Goal: Task Accomplishment & Management: Manage account settings

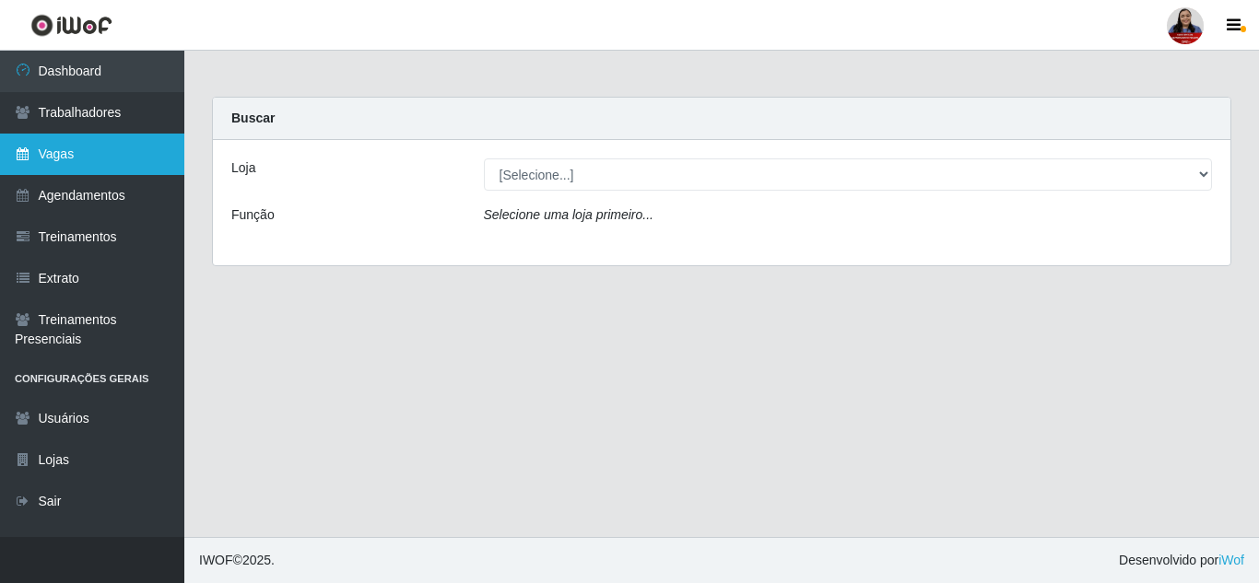
click at [96, 157] on link "Vagas" at bounding box center [92, 154] width 184 height 41
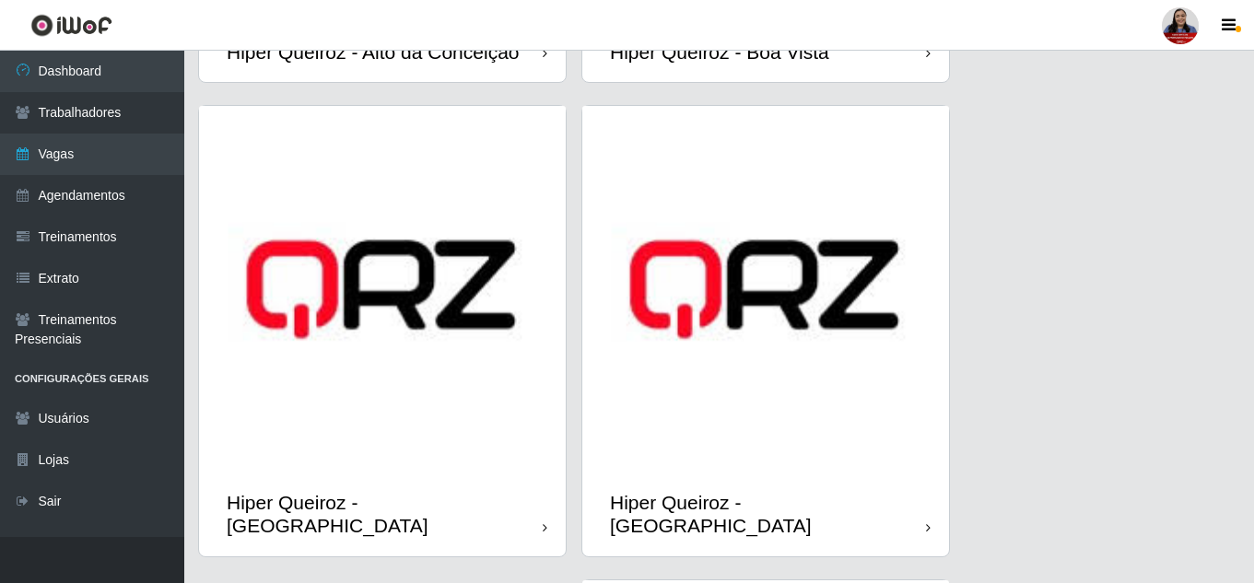
scroll to position [645, 0]
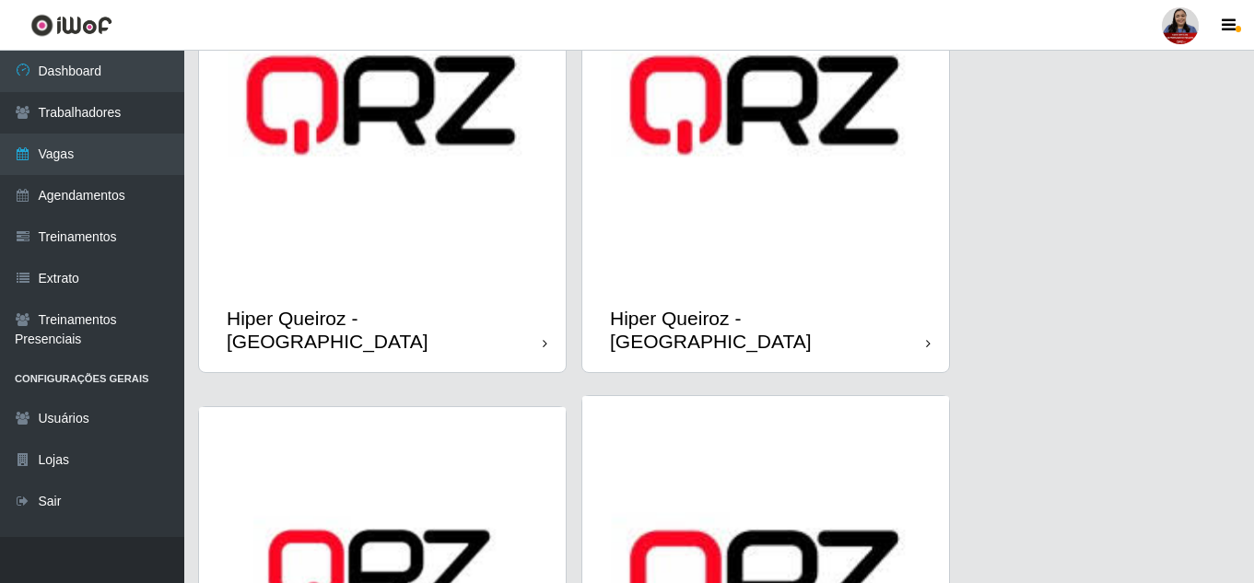
click at [719, 208] on img at bounding box center [765, 105] width 367 height 367
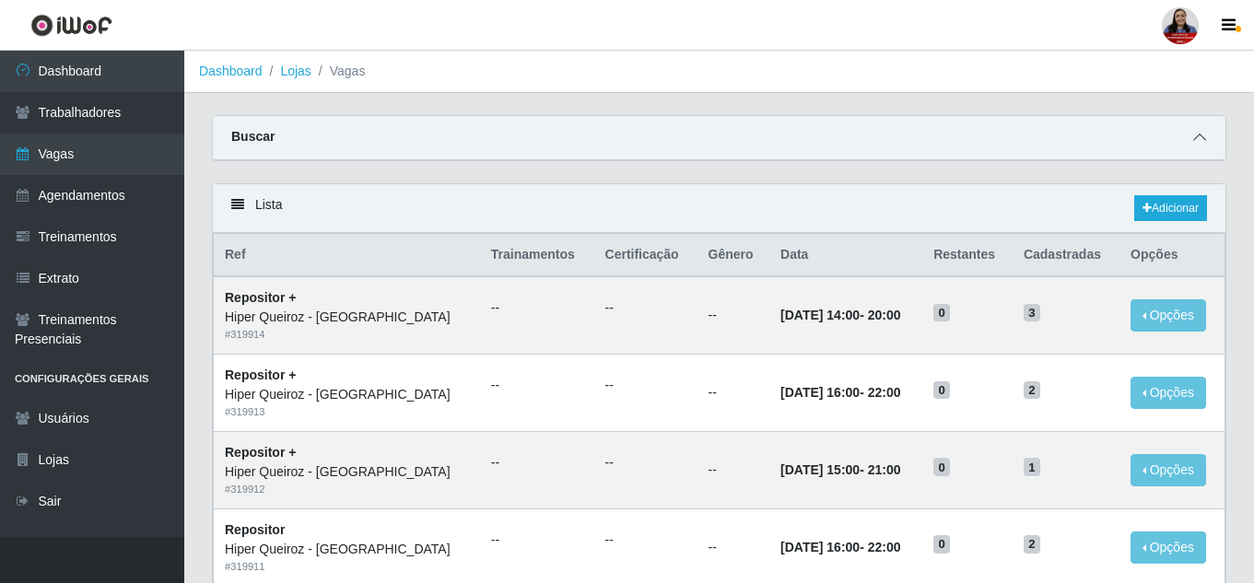
click at [1202, 142] on icon at bounding box center [1199, 137] width 13 height 13
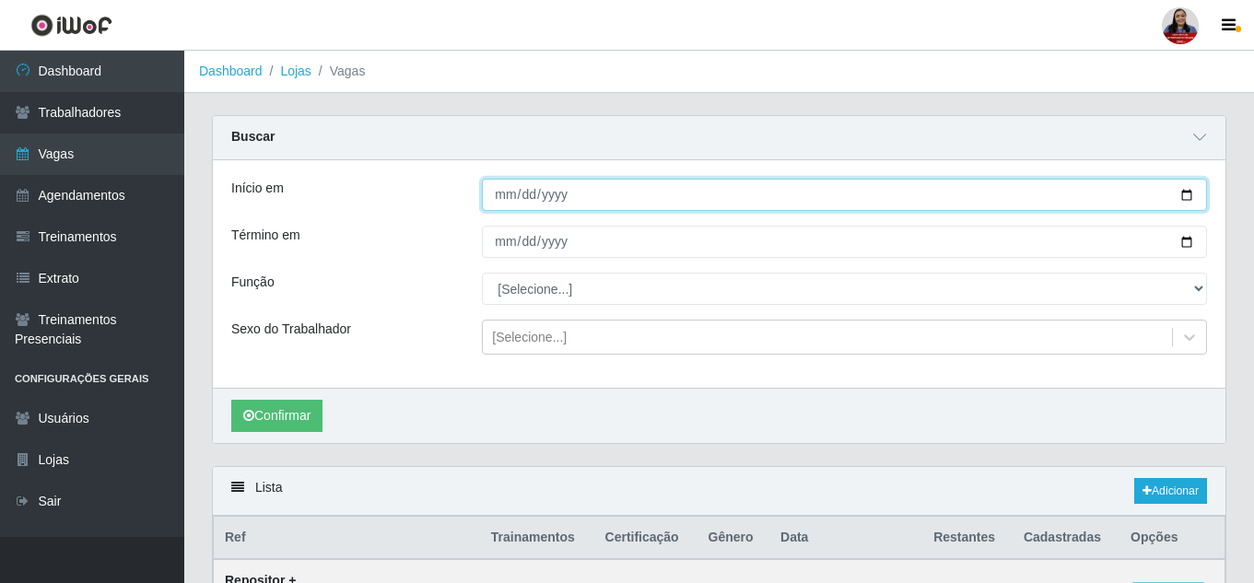
click at [1186, 197] on input "Início em" at bounding box center [844, 195] width 725 height 32
type input "[DATE]"
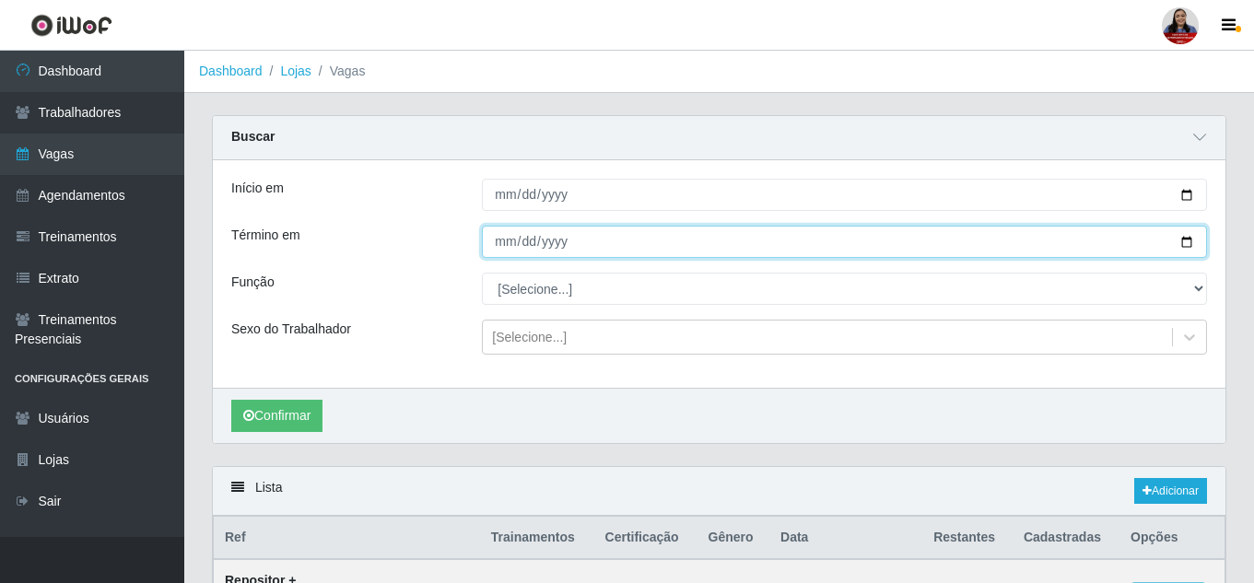
click at [1188, 241] on input "Término em" at bounding box center [844, 242] width 725 height 32
type input "[DATE]"
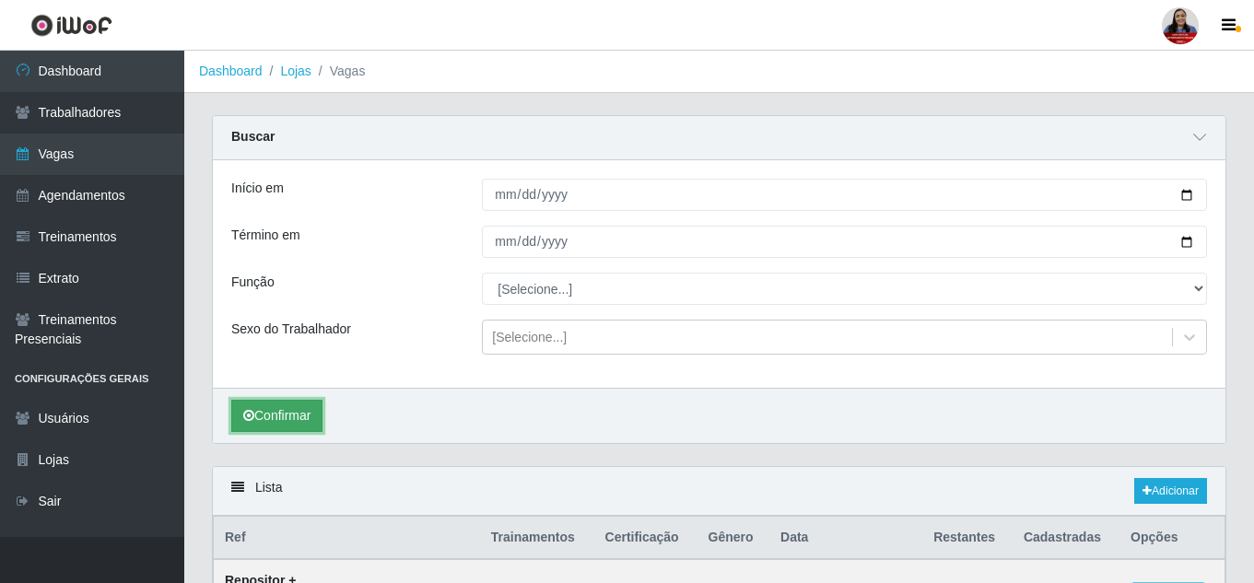
click at [300, 406] on button "Confirmar" at bounding box center [276, 416] width 91 height 32
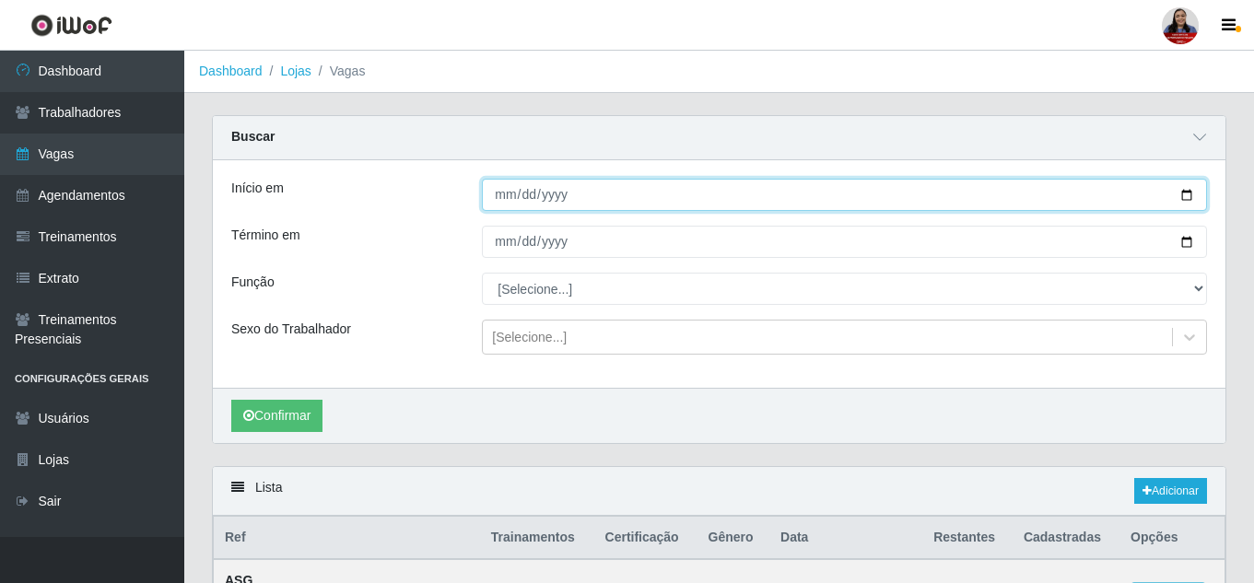
click at [1182, 196] on input "[DATE]" at bounding box center [844, 195] width 725 height 32
type input "[DATE]"
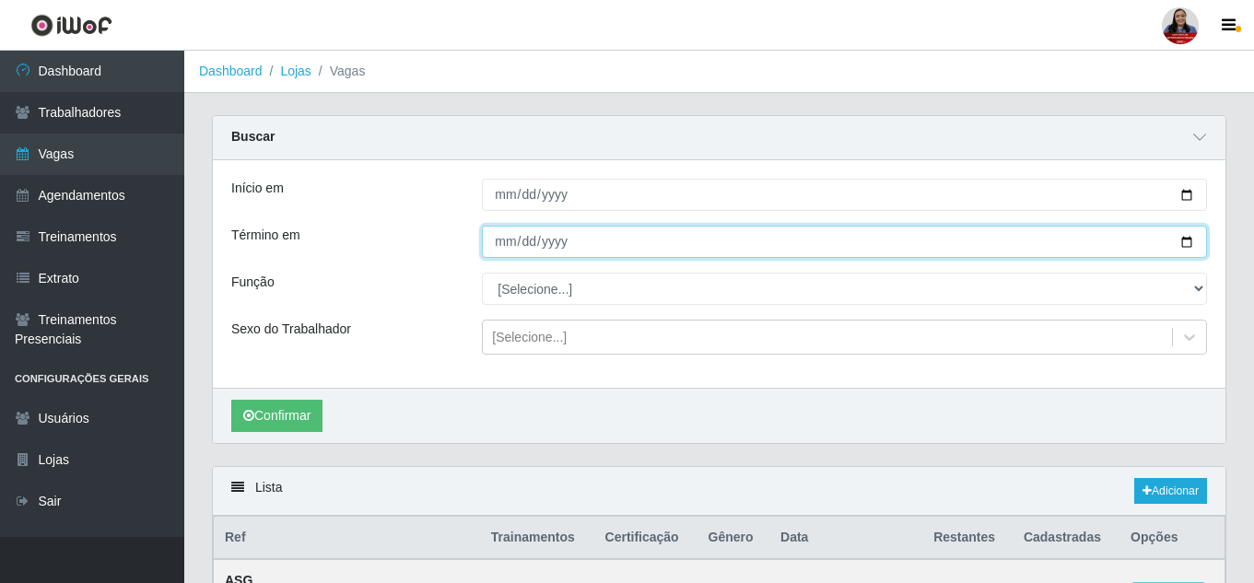
click at [1184, 248] on input "[DATE]" at bounding box center [844, 242] width 725 height 32
type input "[DATE]"
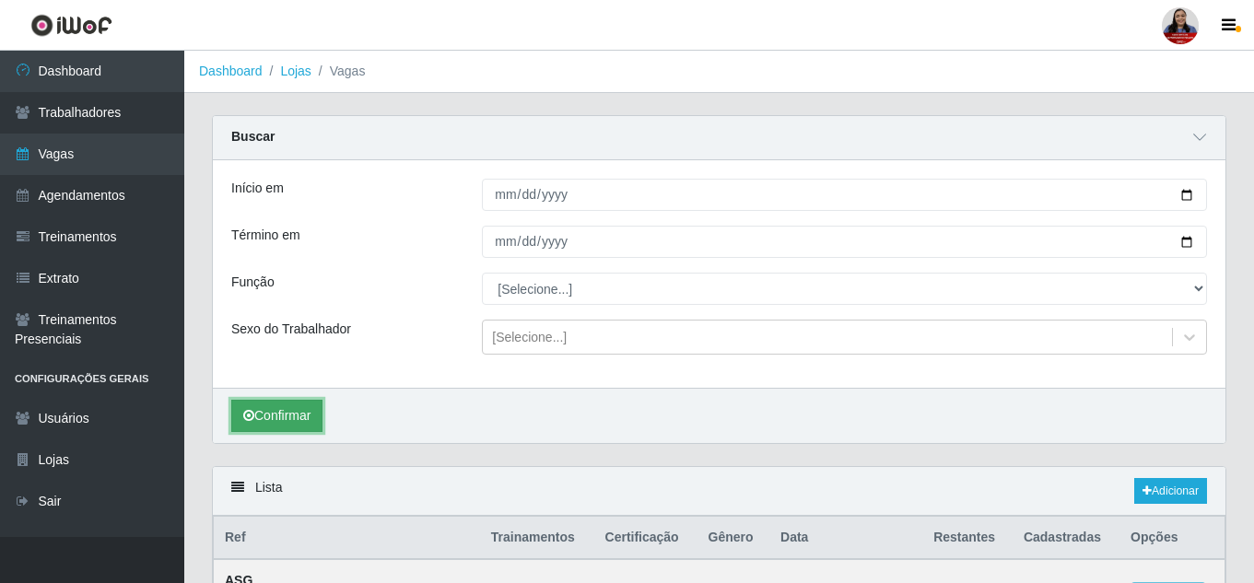
click at [312, 422] on button "Confirmar" at bounding box center [276, 416] width 91 height 32
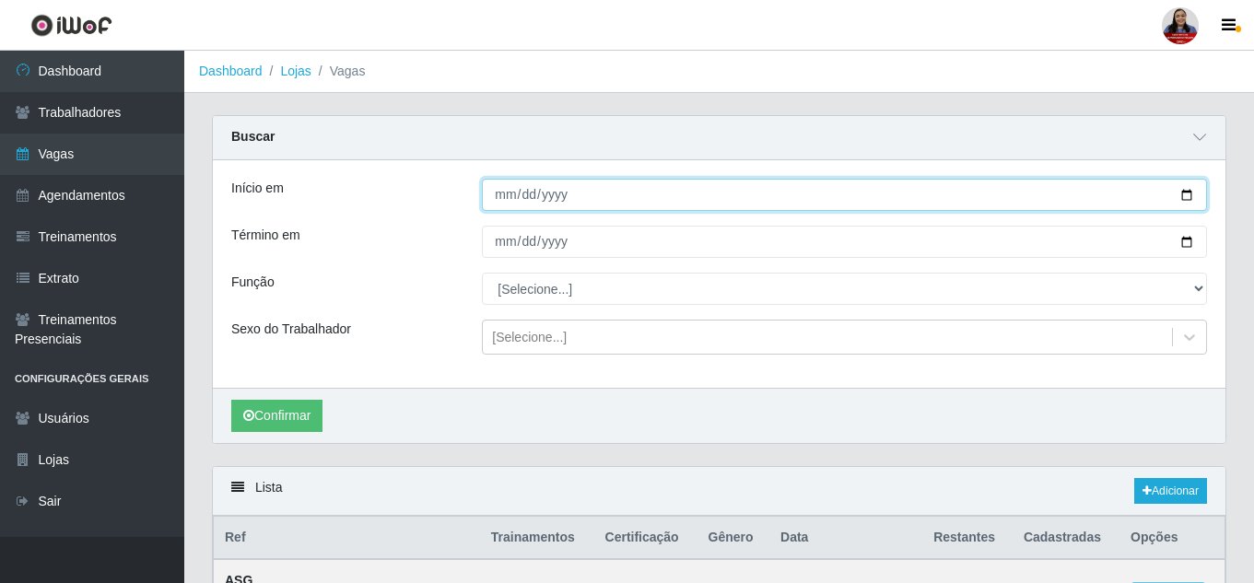
click at [1190, 199] on input "[DATE]" at bounding box center [844, 195] width 725 height 32
type input "[DATE]"
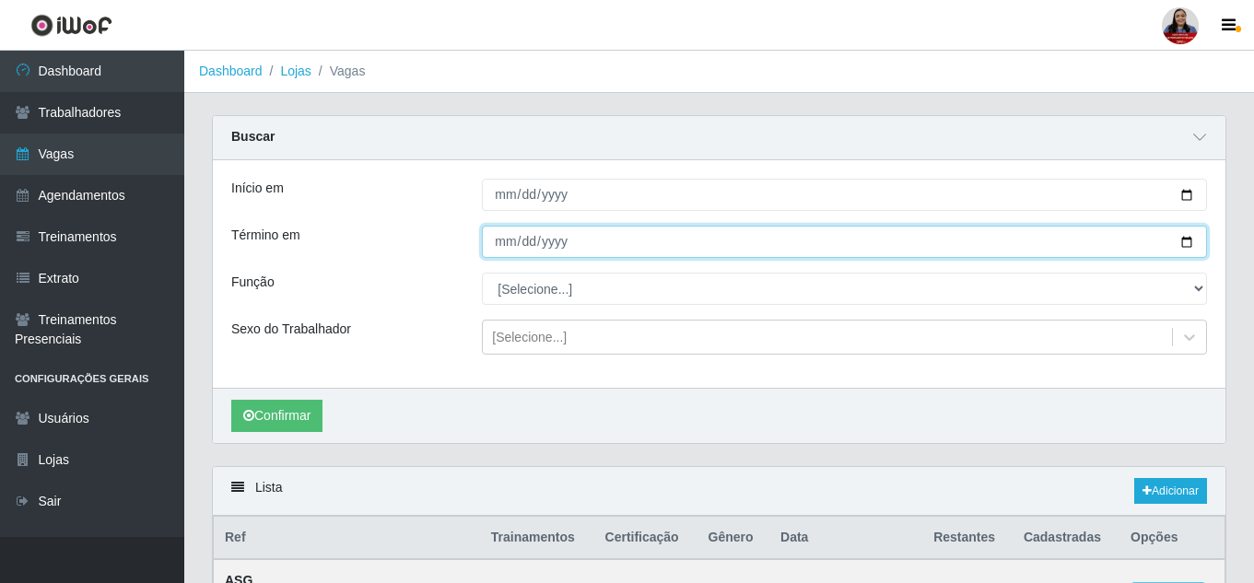
click at [1186, 243] on input "[DATE]" at bounding box center [844, 242] width 725 height 32
type input "[DATE]"
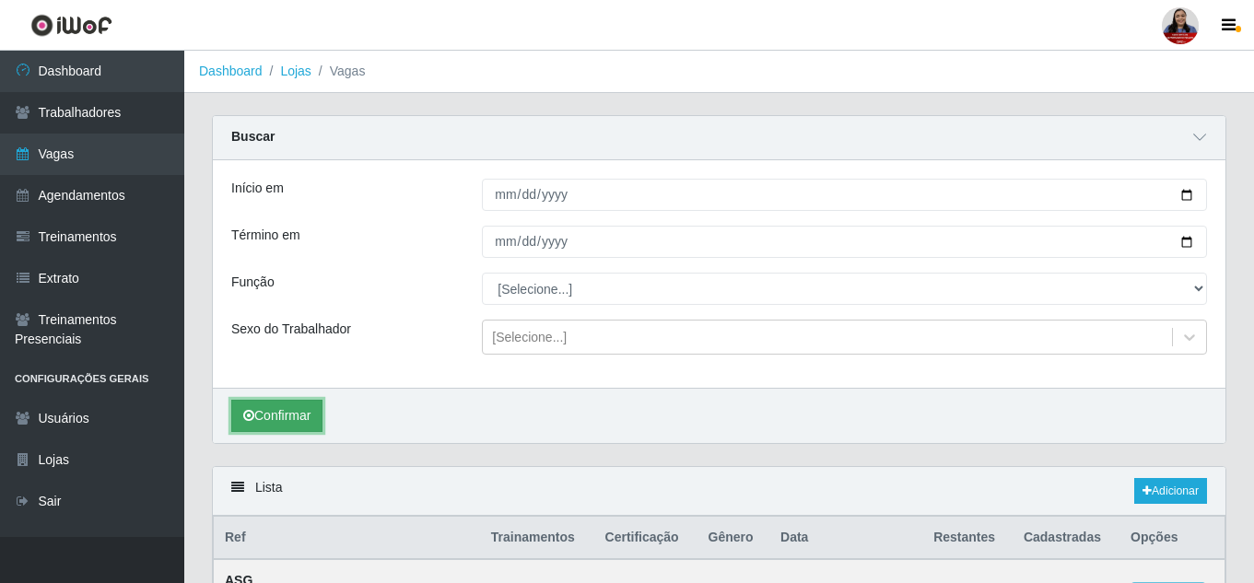
click at [291, 418] on button "Confirmar" at bounding box center [276, 416] width 91 height 32
click at [1182, 494] on link "Adicionar" at bounding box center [1171, 491] width 73 height 26
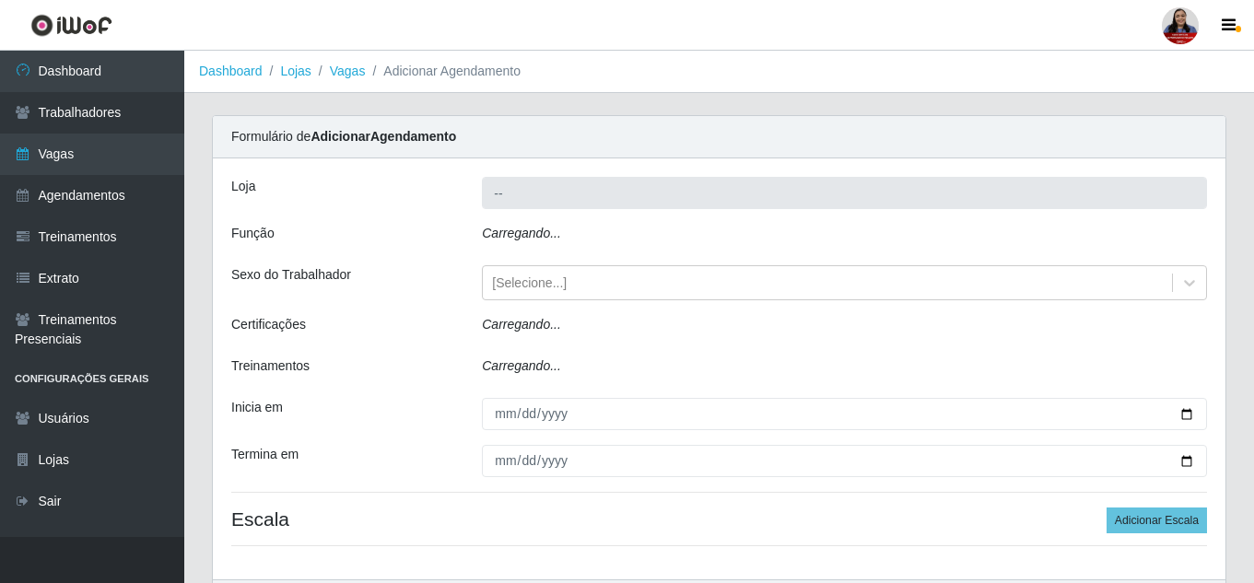
type input "Hiper Queiroz - [GEOGRAPHIC_DATA]"
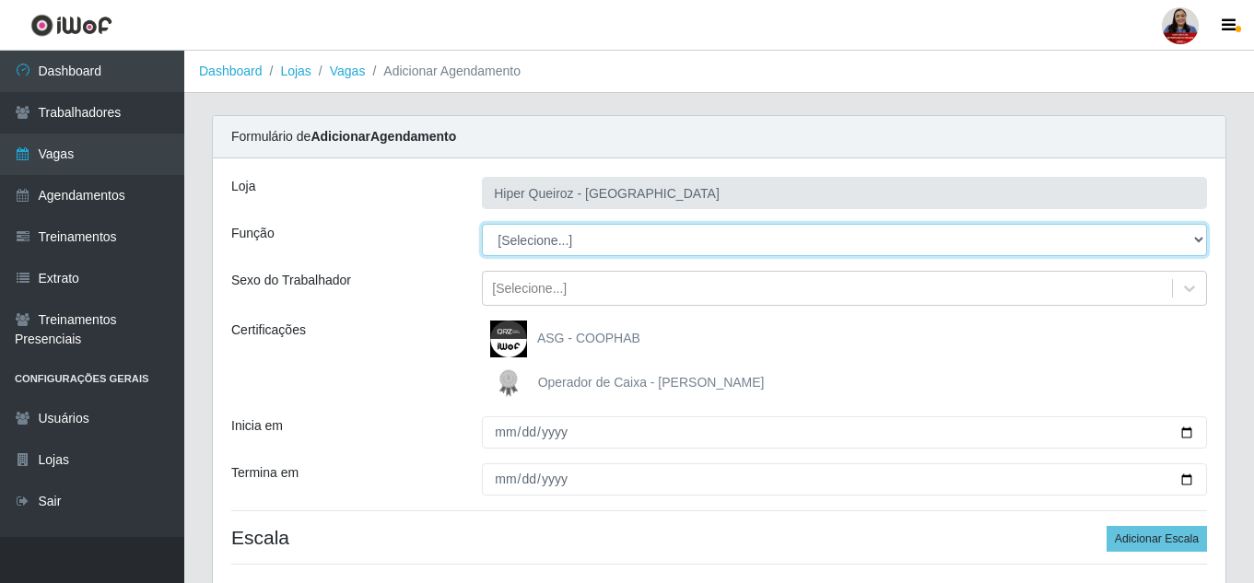
click at [606, 245] on select "[Selecione...] ASG ASG + ASG ++ Embalador Embalador + Embalador ++ Operador de …" at bounding box center [844, 240] width 725 height 32
select select "24"
click at [482, 224] on select "[Selecione...] ASG ASG + ASG ++ Embalador Embalador + Embalador ++ Operador de …" at bounding box center [844, 240] width 725 height 32
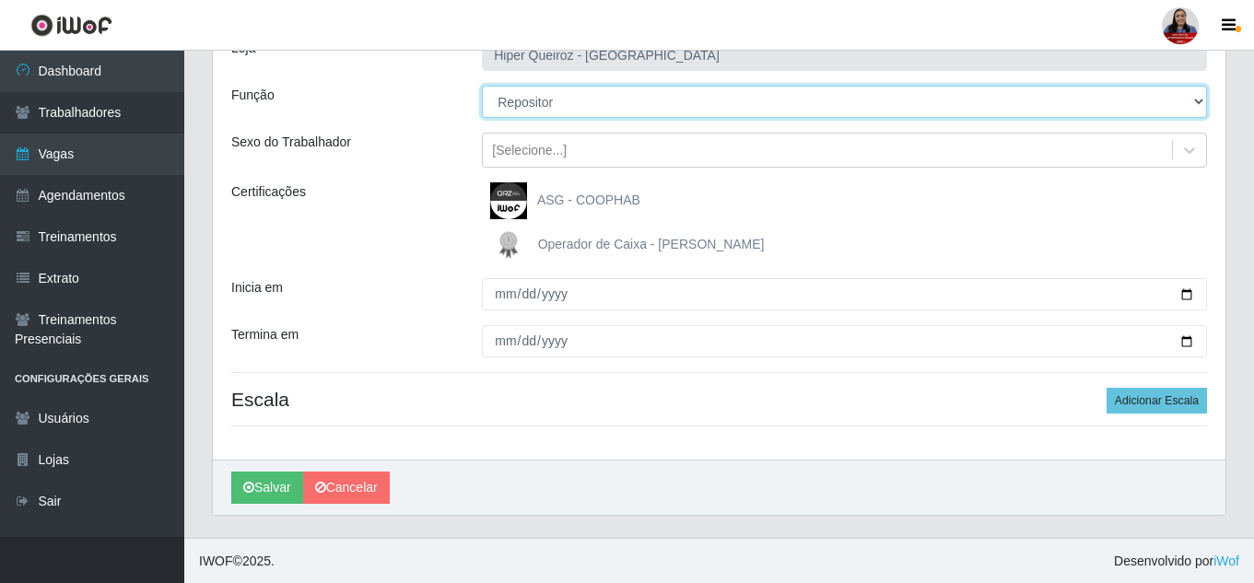
scroll to position [139, 0]
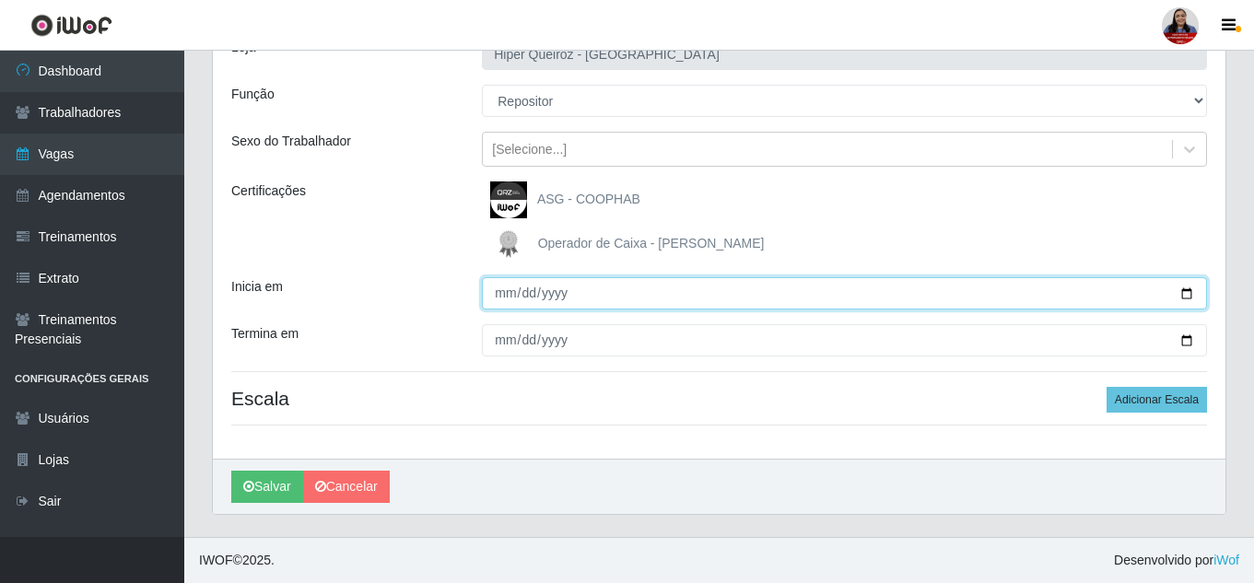
click at [1184, 291] on input "Inicia em" at bounding box center [844, 293] width 725 height 32
type input "[DATE]"
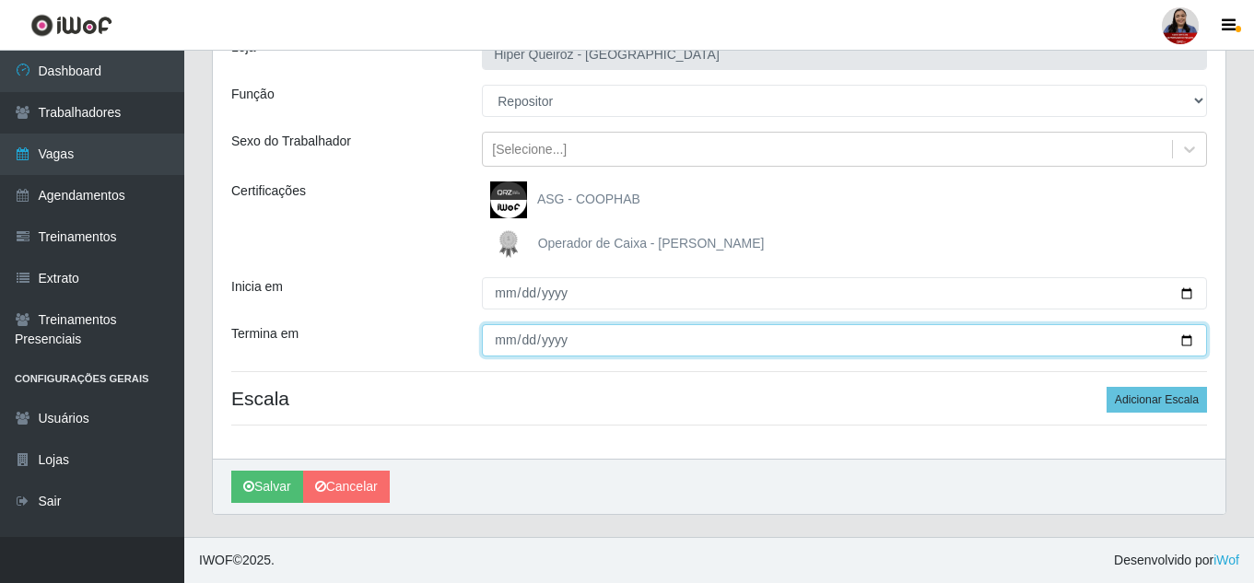
drag, startPoint x: 1188, startPoint y: 342, endPoint x: 1145, endPoint y: 348, distance: 43.8
click at [1187, 342] on input "Termina em" at bounding box center [844, 340] width 725 height 32
type input "[DATE]"
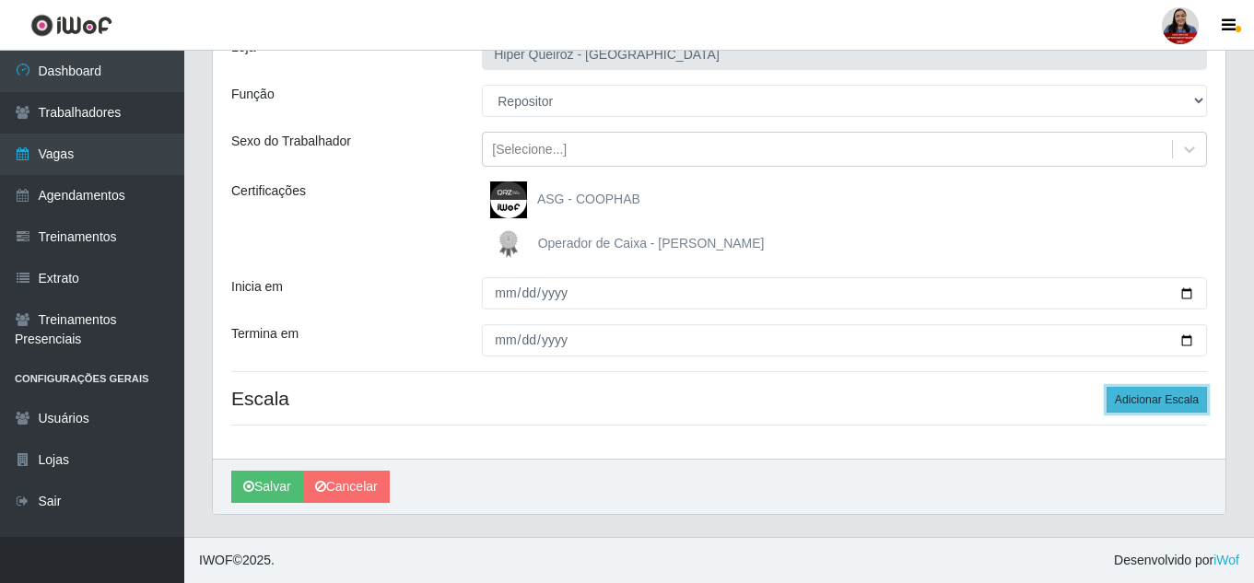
click at [1139, 396] on button "Adicionar Escala" at bounding box center [1157, 400] width 100 height 26
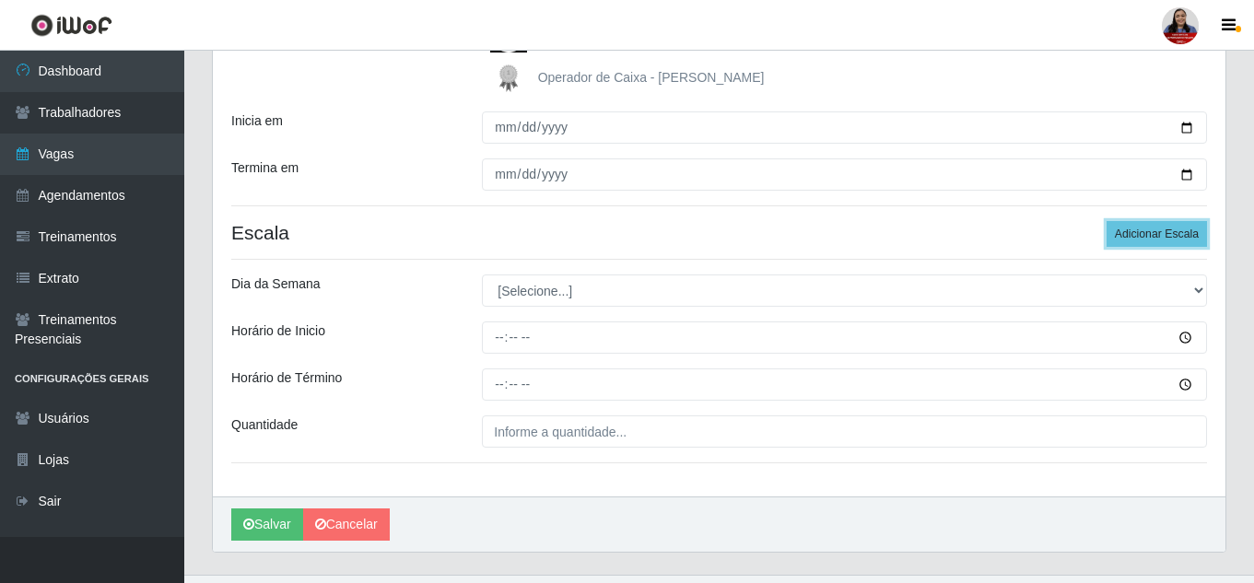
scroll to position [323, 0]
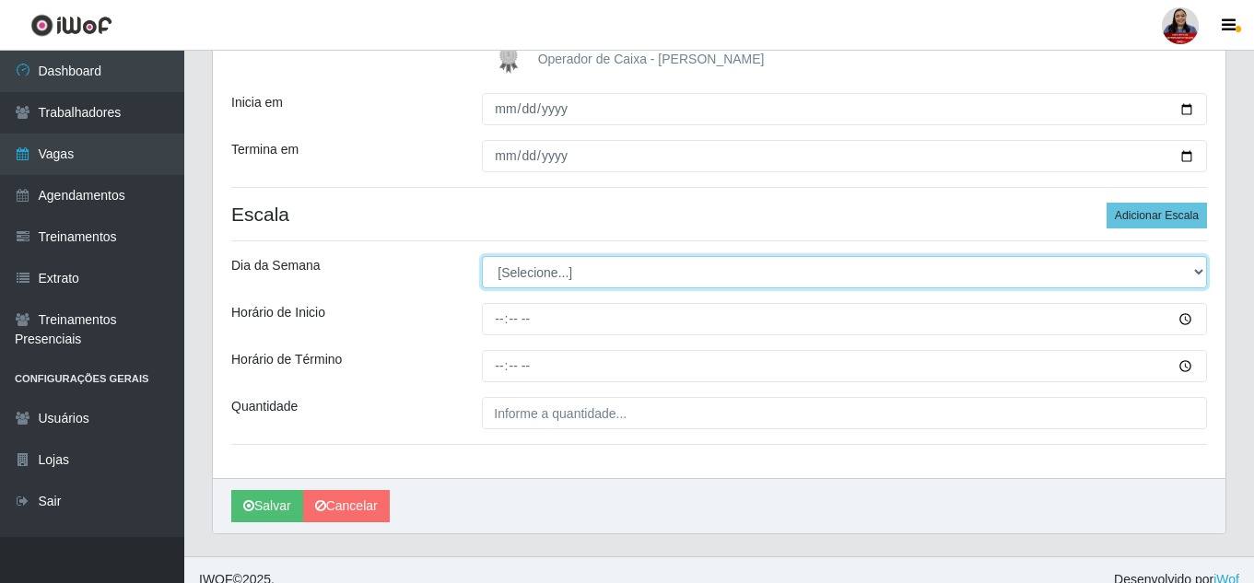
click at [582, 267] on select "[Selecione...] Segunda Terça Quarta Quinta Sexta Sábado Domingo" at bounding box center [844, 272] width 725 height 32
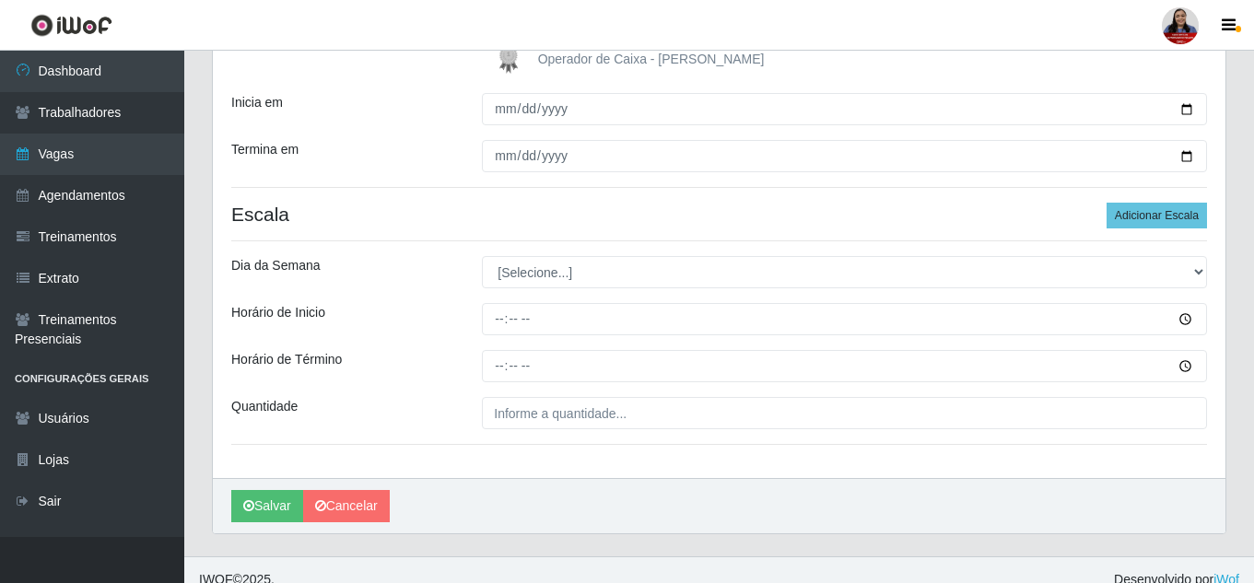
drag, startPoint x: 601, startPoint y: 223, endPoint x: 587, endPoint y: 223, distance: 13.8
click at [599, 223] on h4 "Escala Adicionar Escala" at bounding box center [719, 214] width 976 height 23
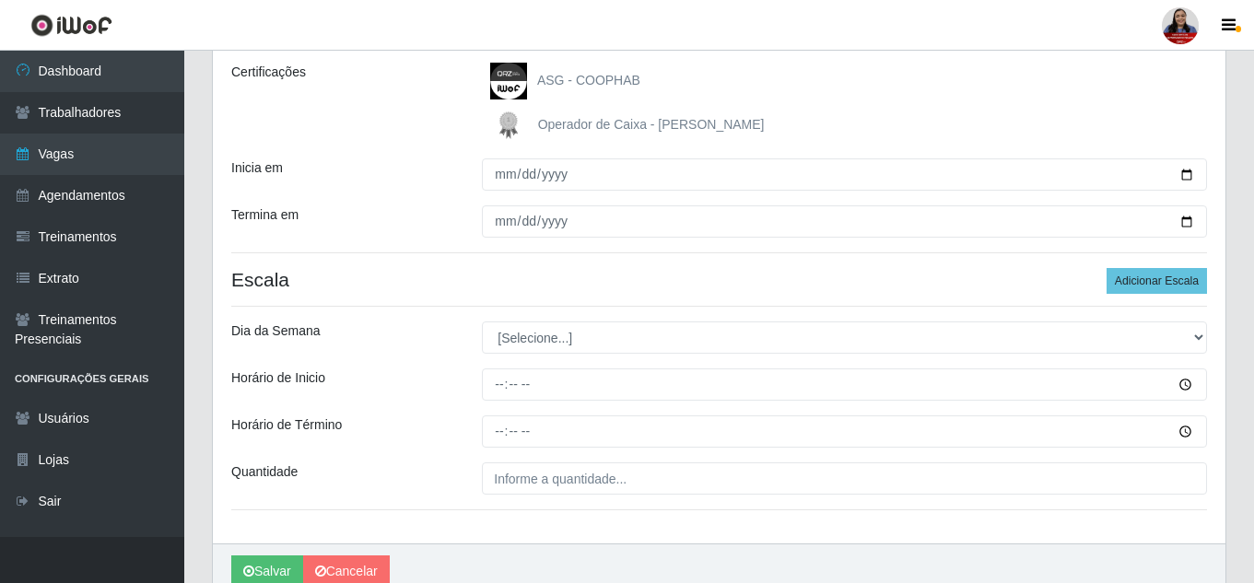
scroll to position [231, 0]
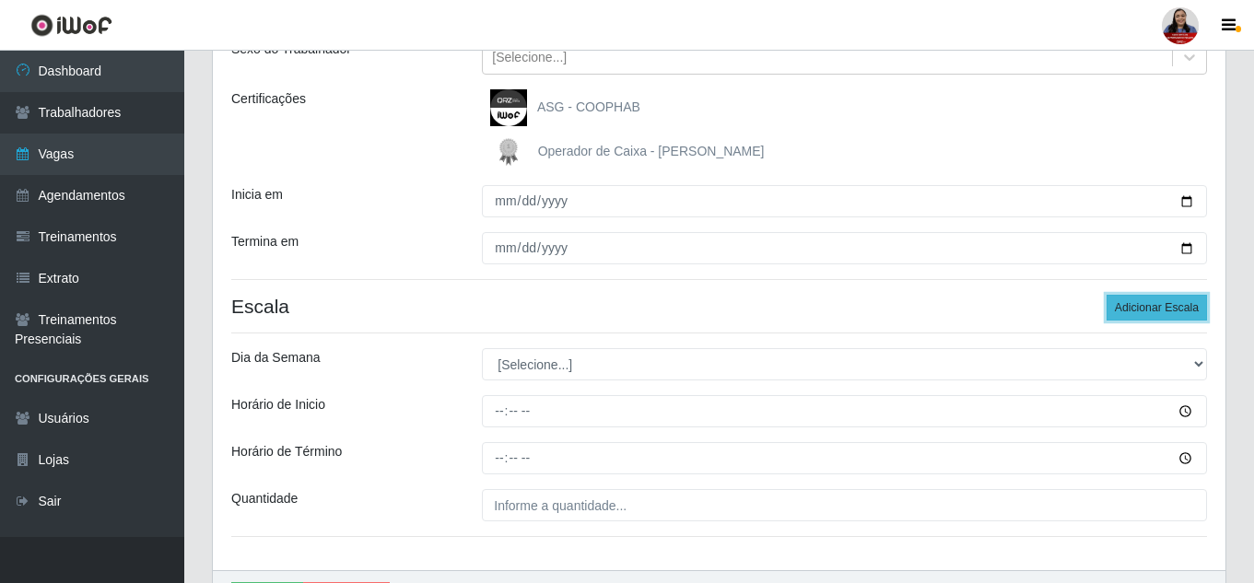
click at [1154, 312] on button "Adicionar Escala" at bounding box center [1157, 308] width 100 height 26
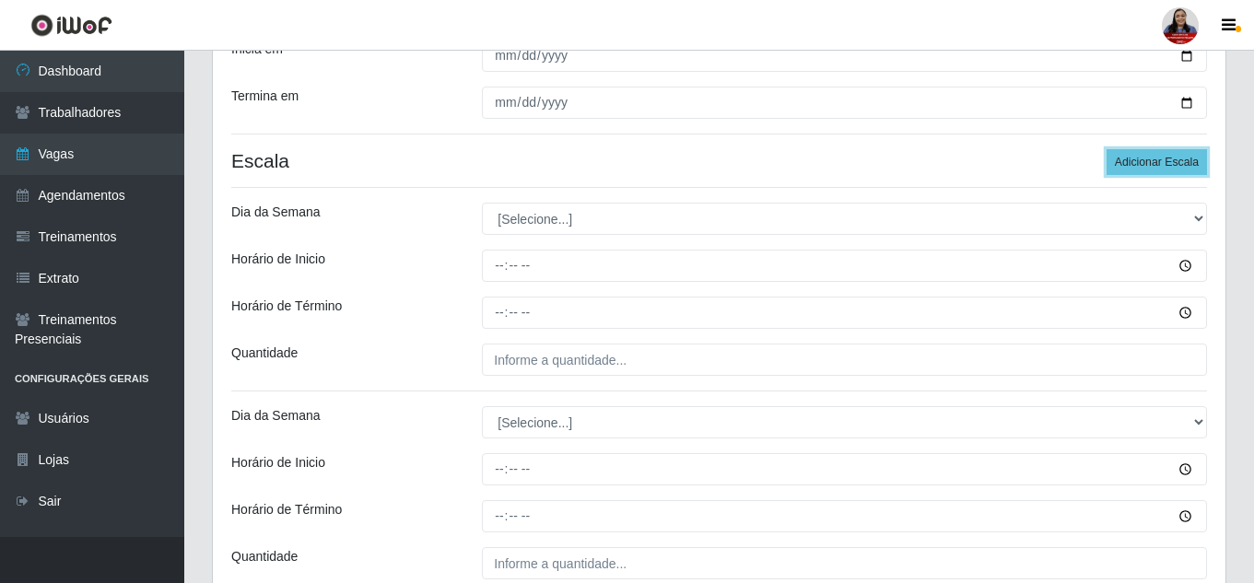
scroll to position [323, 0]
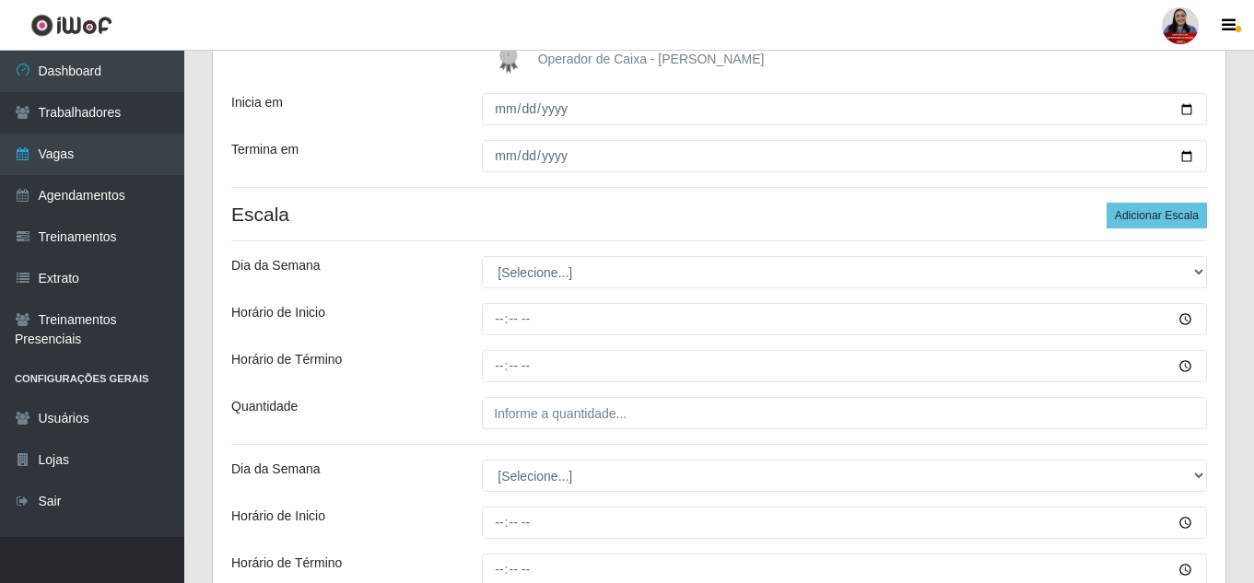
click at [783, 212] on h4 "Escala Adicionar Escala" at bounding box center [719, 214] width 976 height 23
click at [1137, 216] on button "Adicionar Escala" at bounding box center [1157, 216] width 100 height 26
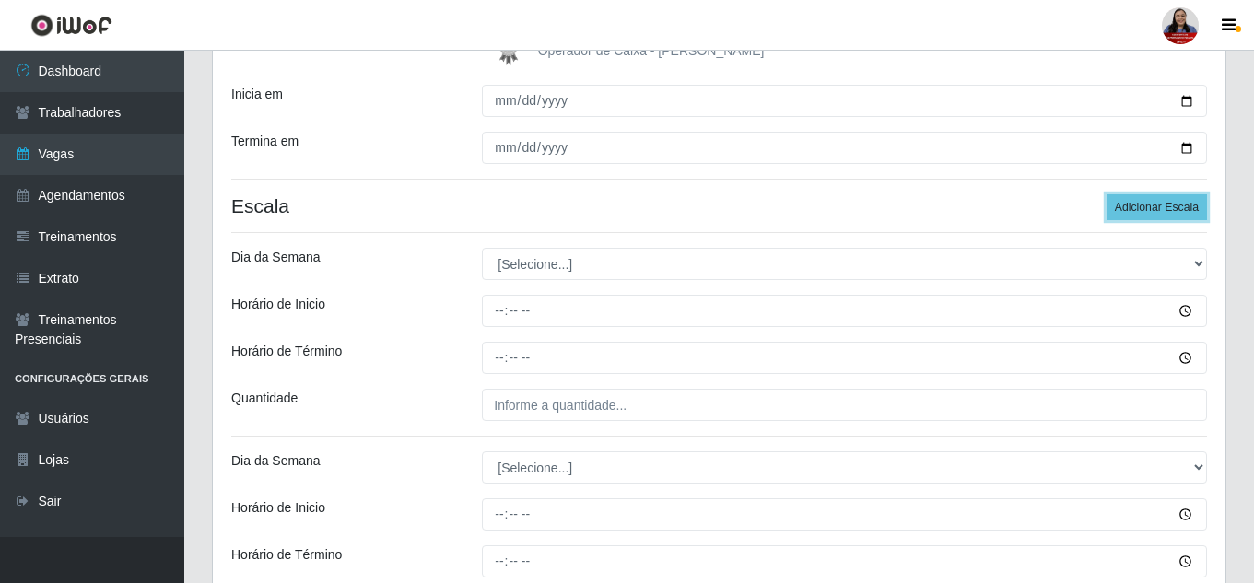
scroll to position [289, 0]
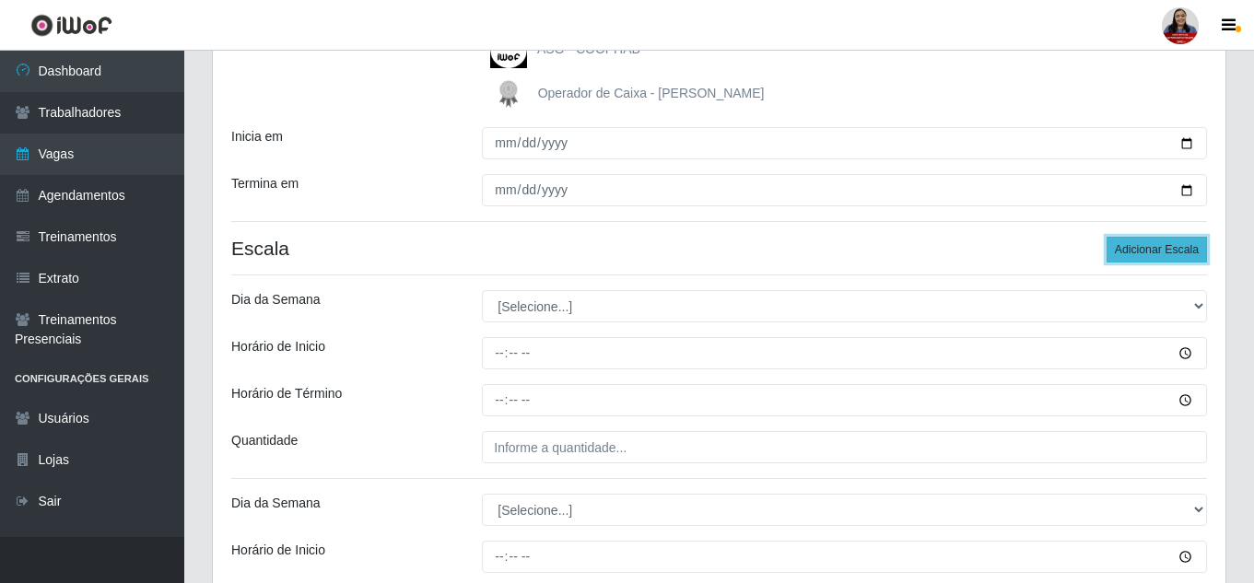
click at [1130, 257] on button "Adicionar Escala" at bounding box center [1157, 250] width 100 height 26
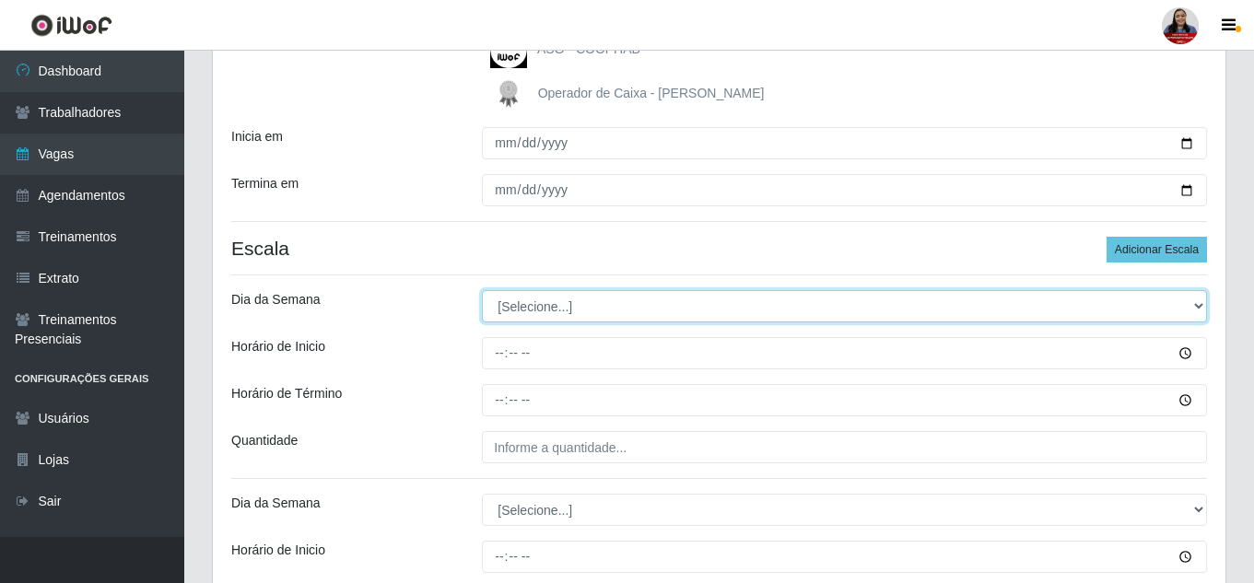
click at [562, 307] on select "[Selecione...] Segunda Terça Quarta Quinta Sexta Sábado Domingo" at bounding box center [844, 306] width 725 height 32
select select "2"
click at [482, 290] on select "[Selecione...] Segunda Terça Quarta Quinta Sexta Sábado Domingo" at bounding box center [844, 306] width 725 height 32
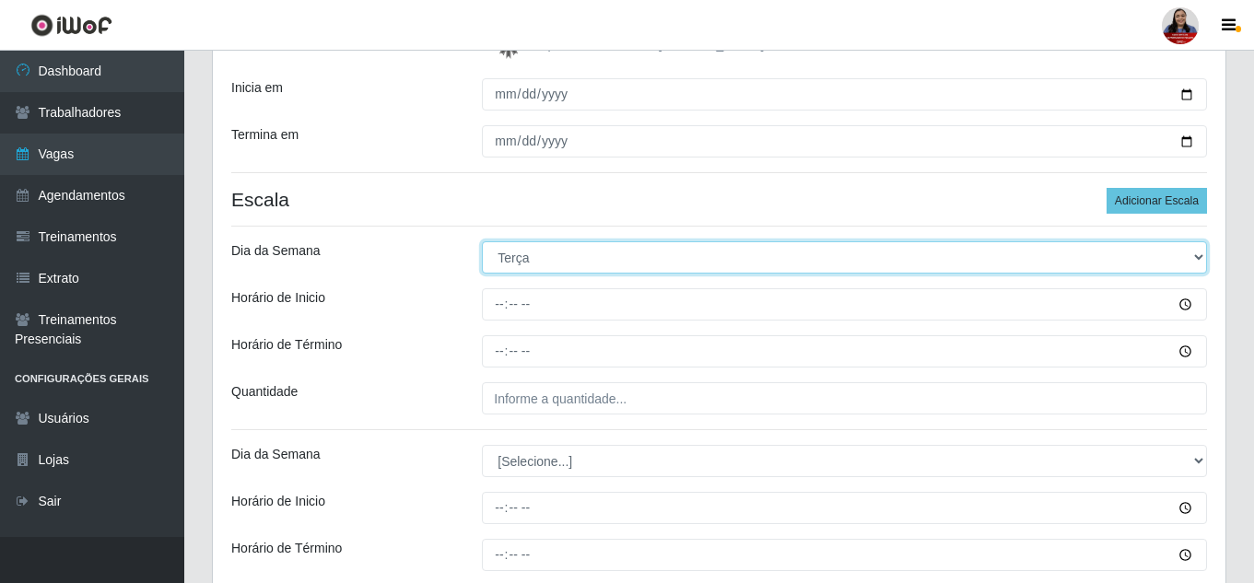
scroll to position [382, 0]
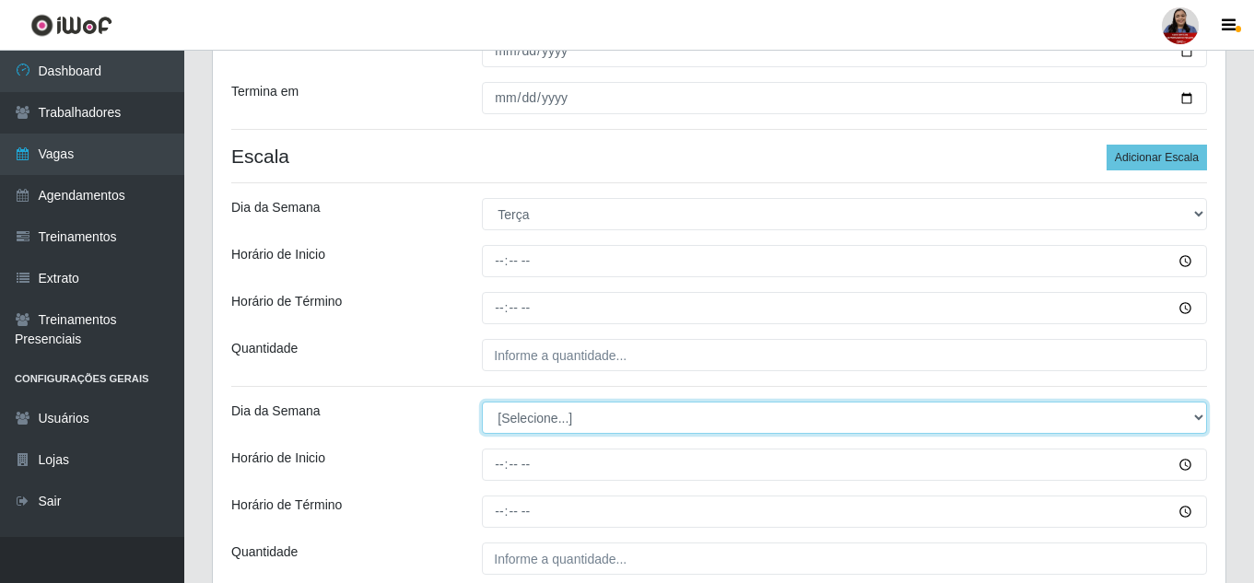
click at [545, 409] on select "[Selecione...] Segunda Terça Quarta Quinta Sexta Sábado Domingo" at bounding box center [844, 418] width 725 height 32
select select "3"
click at [482, 402] on select "[Selecione...] Segunda Terça Quarta Quinta Sexta Sábado Domingo" at bounding box center [844, 418] width 725 height 32
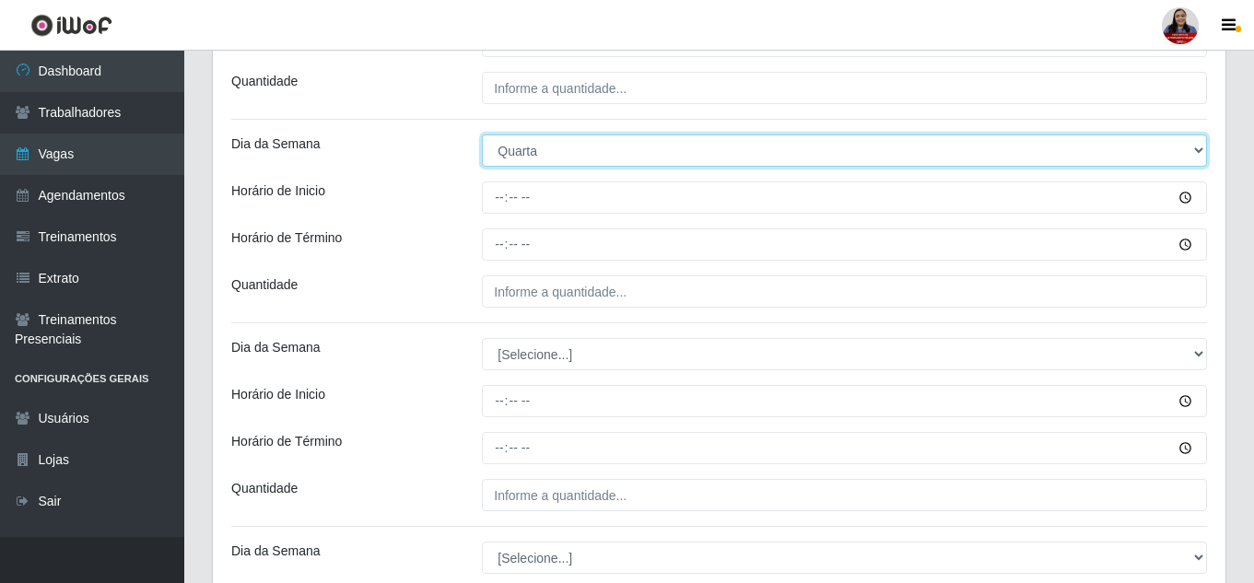
scroll to position [658, 0]
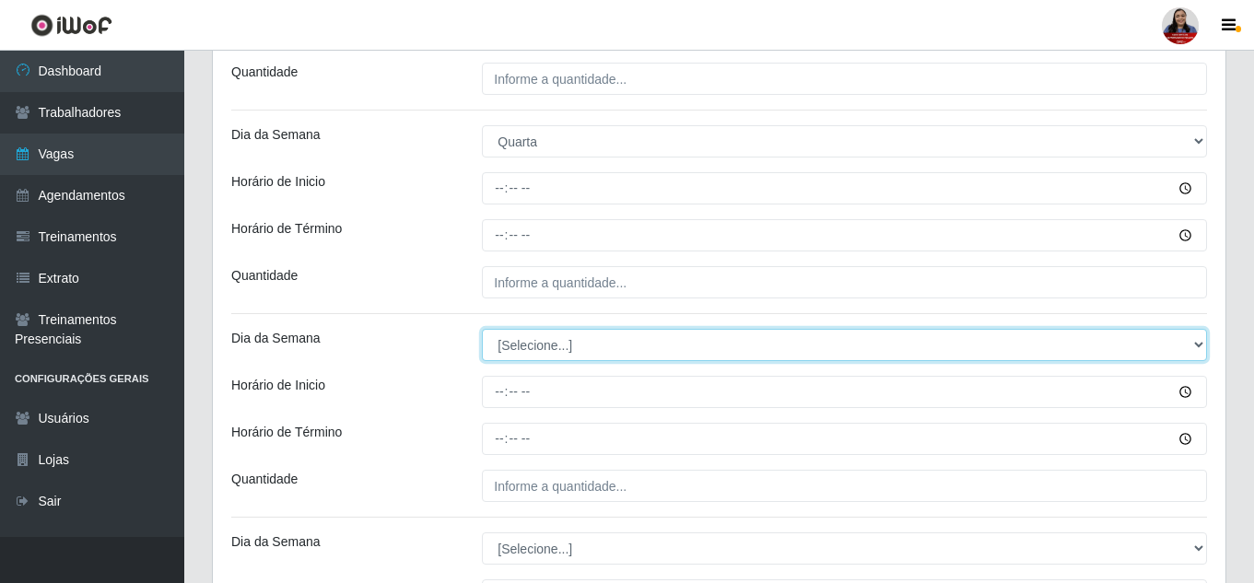
click at [568, 348] on select "[Selecione...] Segunda Terça Quarta Quinta Sexta Sábado Domingo" at bounding box center [844, 345] width 725 height 32
select select "4"
click at [482, 329] on select "[Selecione...] Segunda Terça Quarta Quinta Sexta Sábado Domingo" at bounding box center [844, 345] width 725 height 32
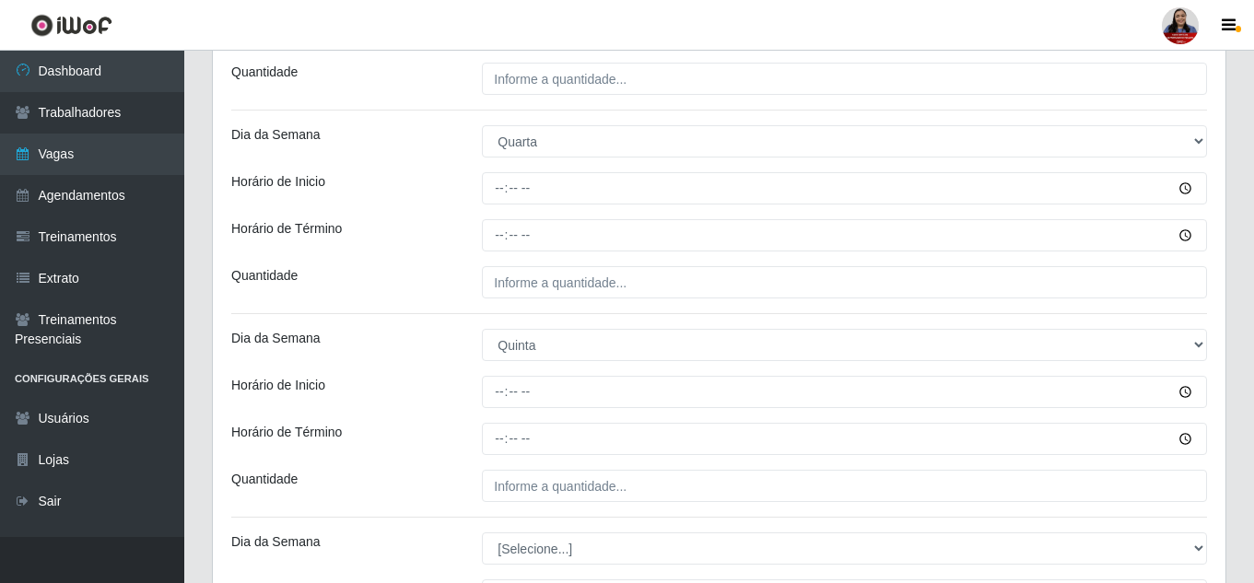
click at [406, 366] on div "Loja Hiper Queiroz - Nova Betânia Função [Selecione...] ASG ASG + ASG ++ Embala…" at bounding box center [719, 127] width 1013 height 1254
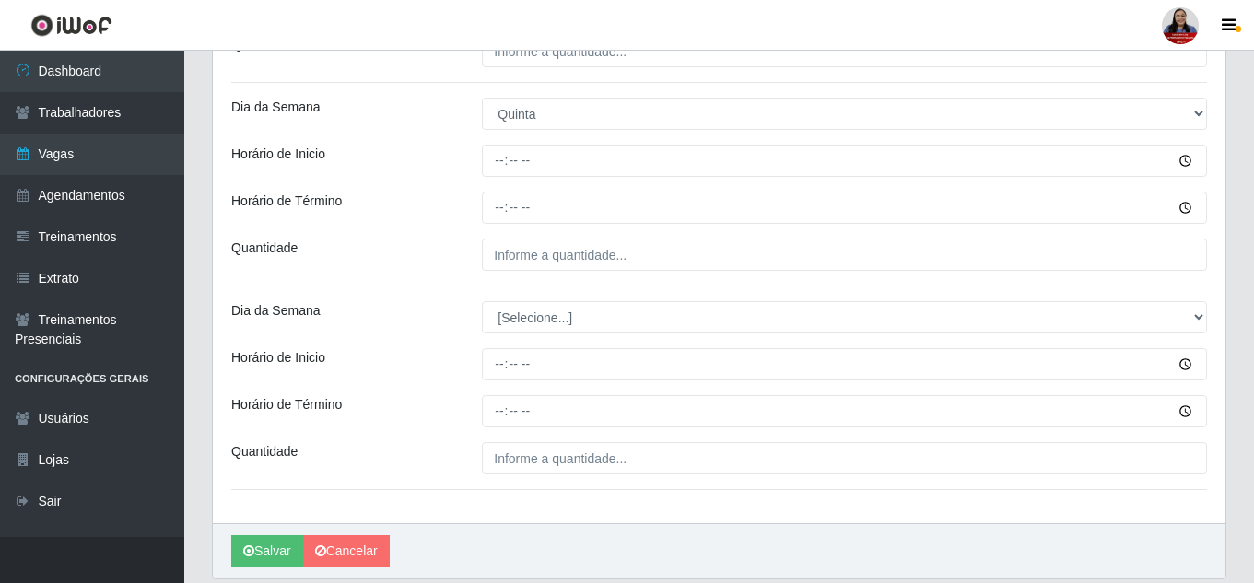
scroll to position [935, 0]
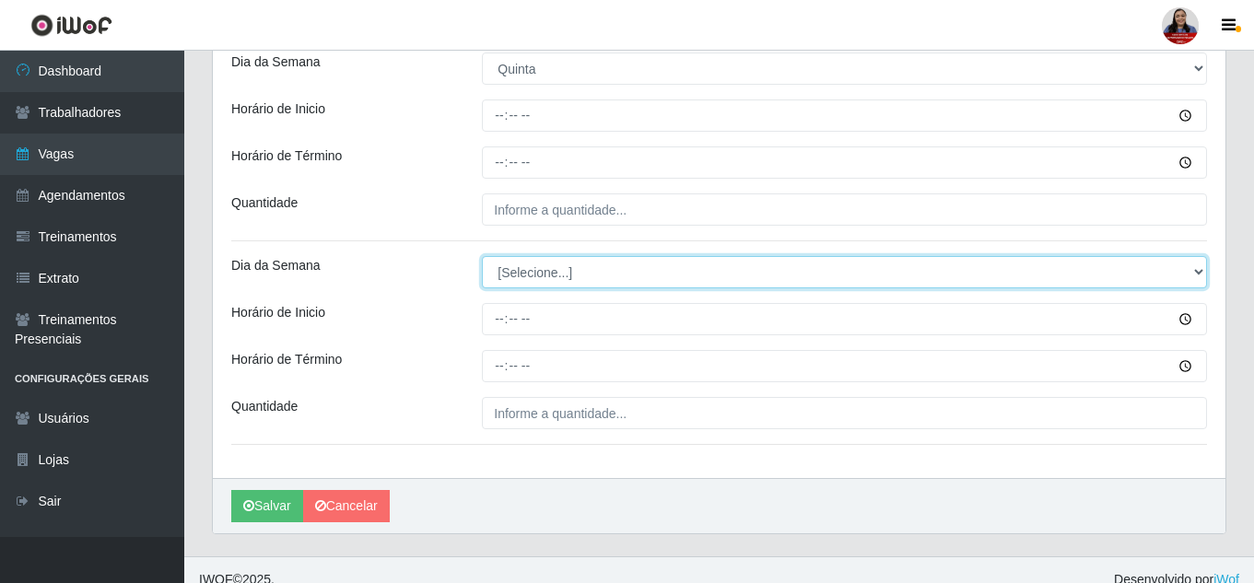
click at [553, 264] on select "[Selecione...] Segunda Terça Quarta Quinta Sexta Sábado Domingo" at bounding box center [844, 272] width 725 height 32
select select "5"
click at [482, 256] on select "[Selecione...] Segunda Terça Quarta Quinta Sexta Sábado Domingo" at bounding box center [844, 272] width 725 height 32
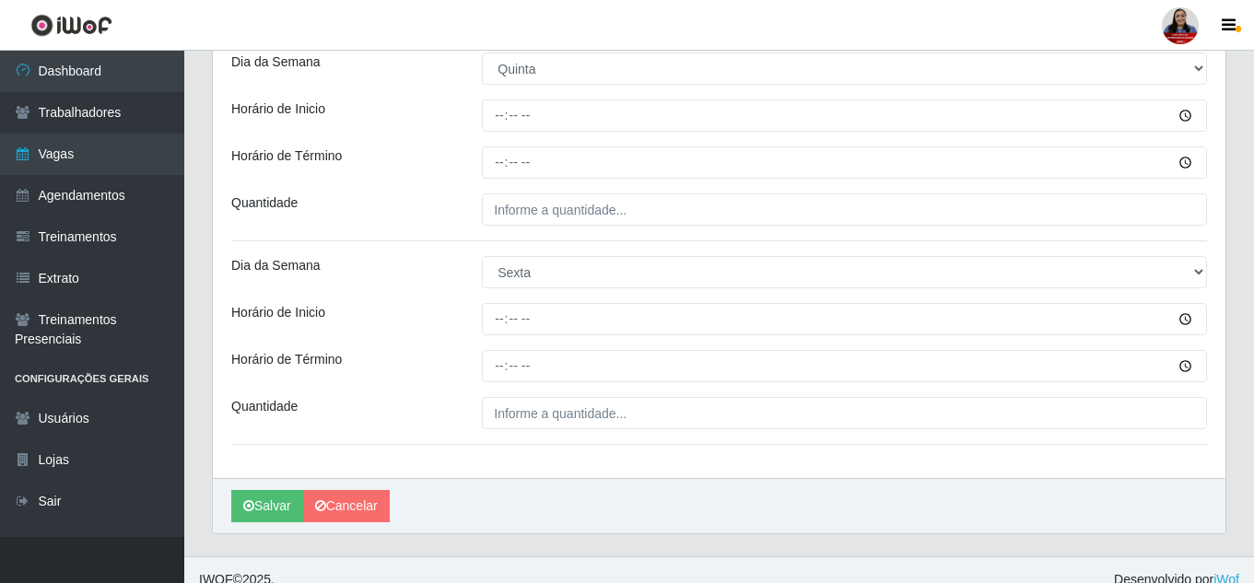
click at [368, 199] on div "Quantidade" at bounding box center [343, 210] width 251 height 32
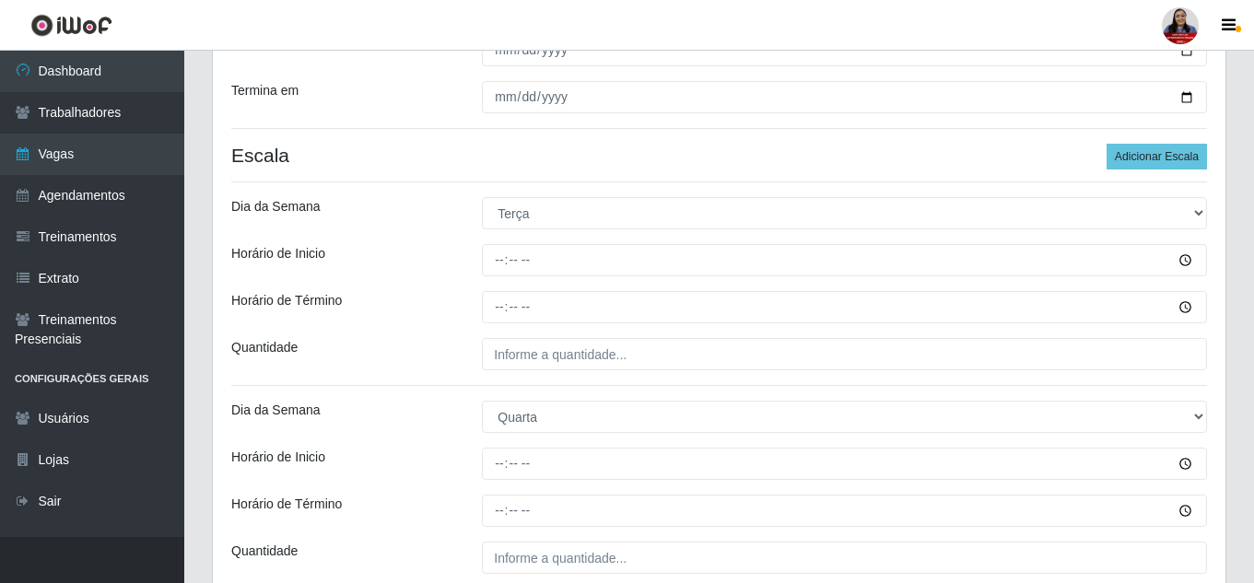
scroll to position [382, 0]
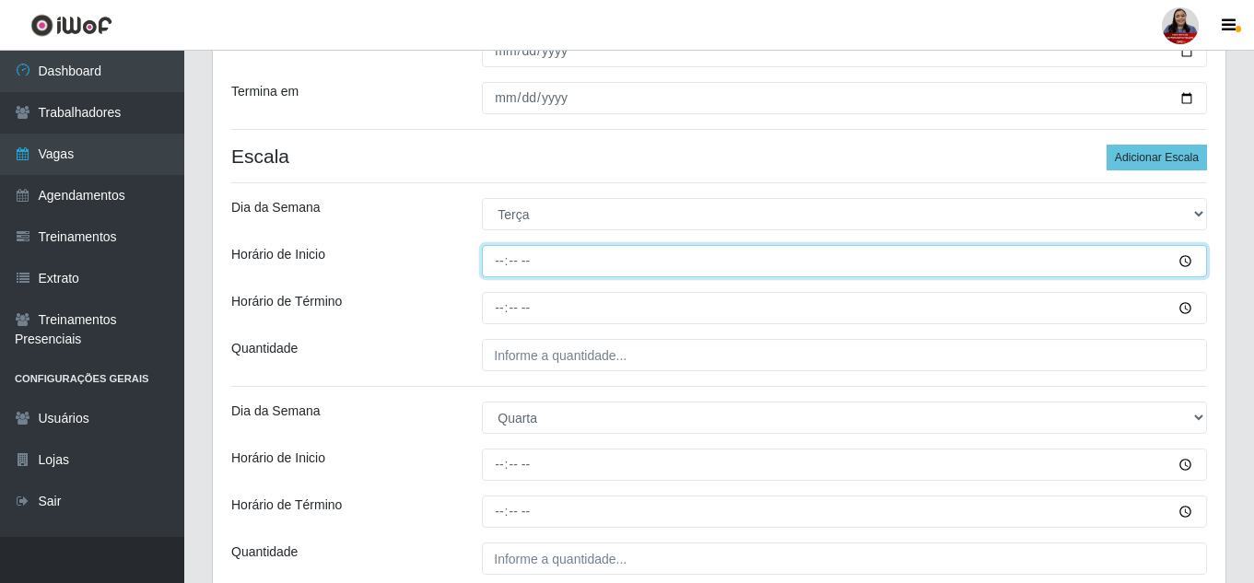
click at [501, 263] on input "Horário de Inicio" at bounding box center [844, 261] width 725 height 32
type input "14:00"
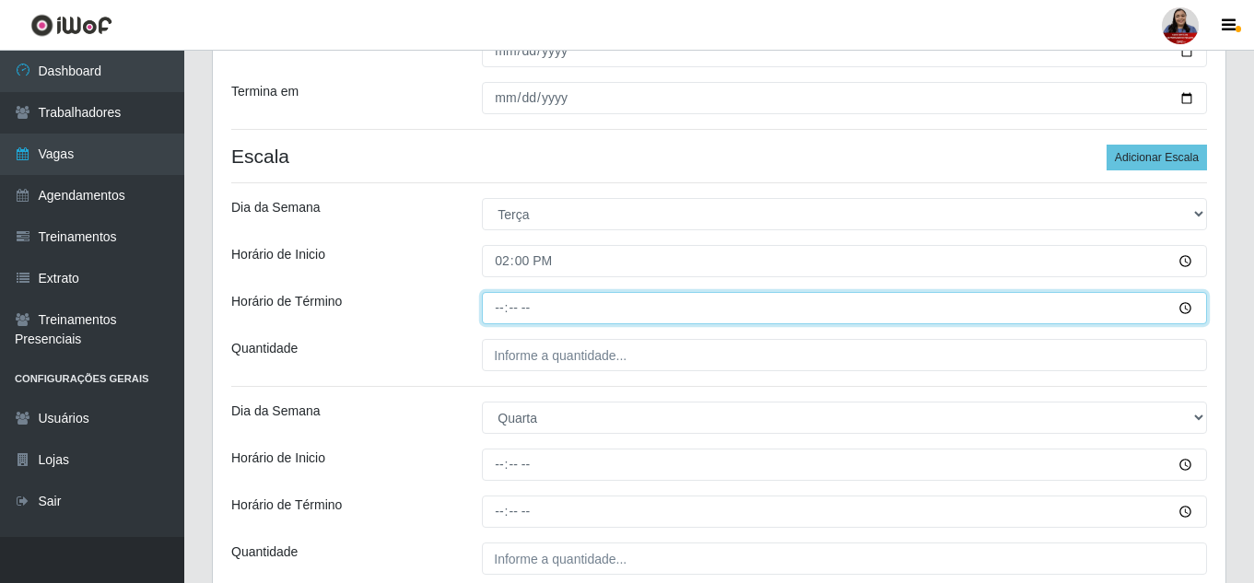
type input "20:00"
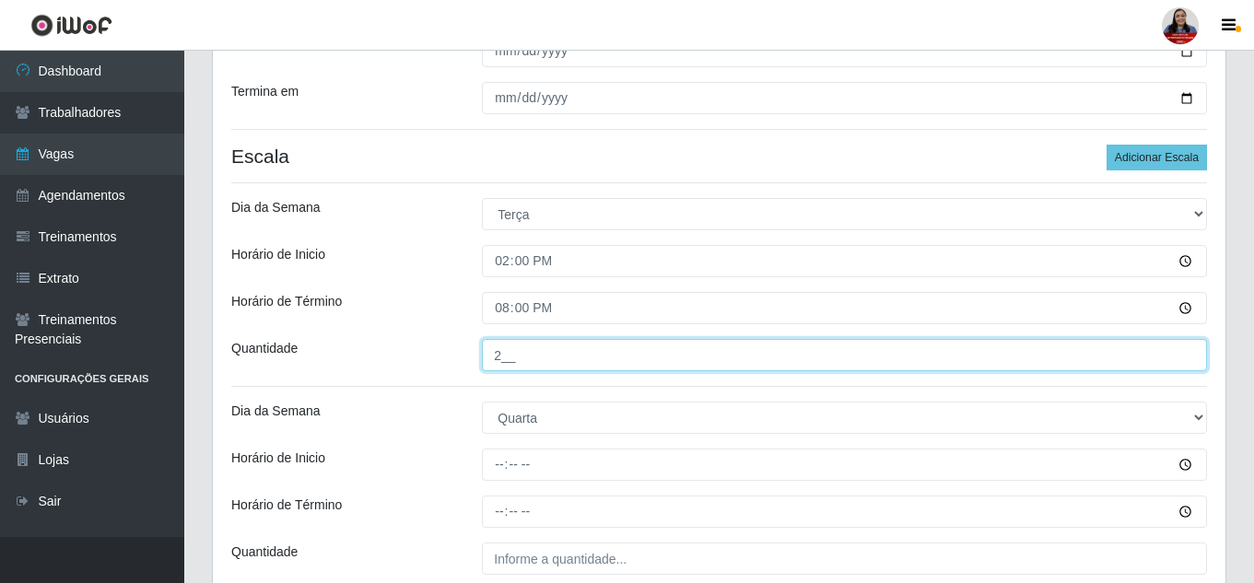
type input "2__"
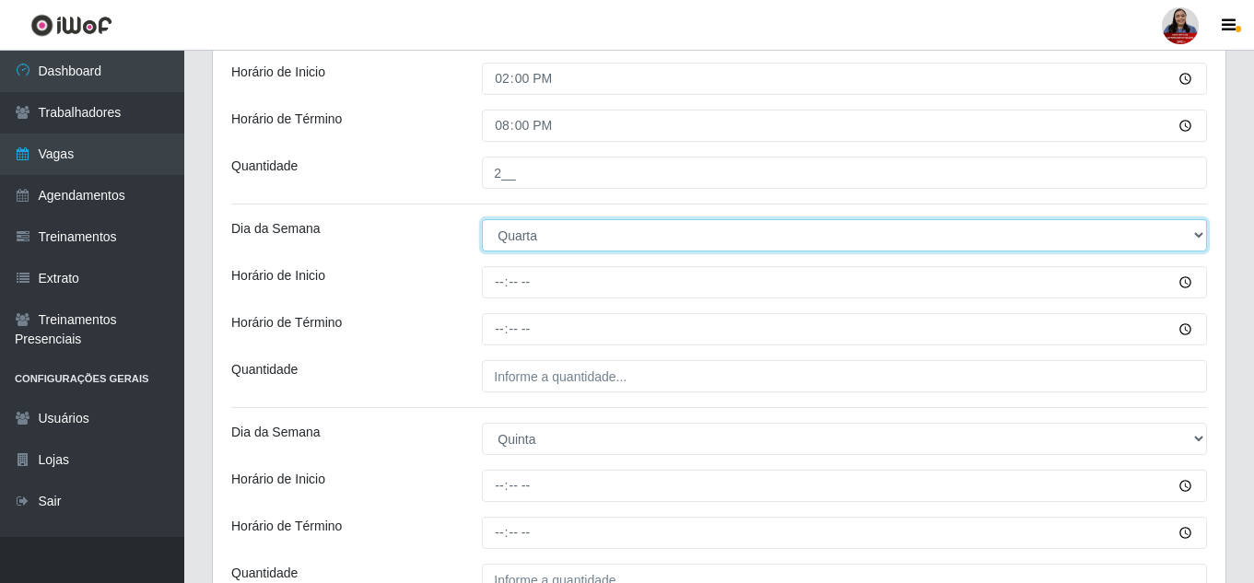
scroll to position [566, 0]
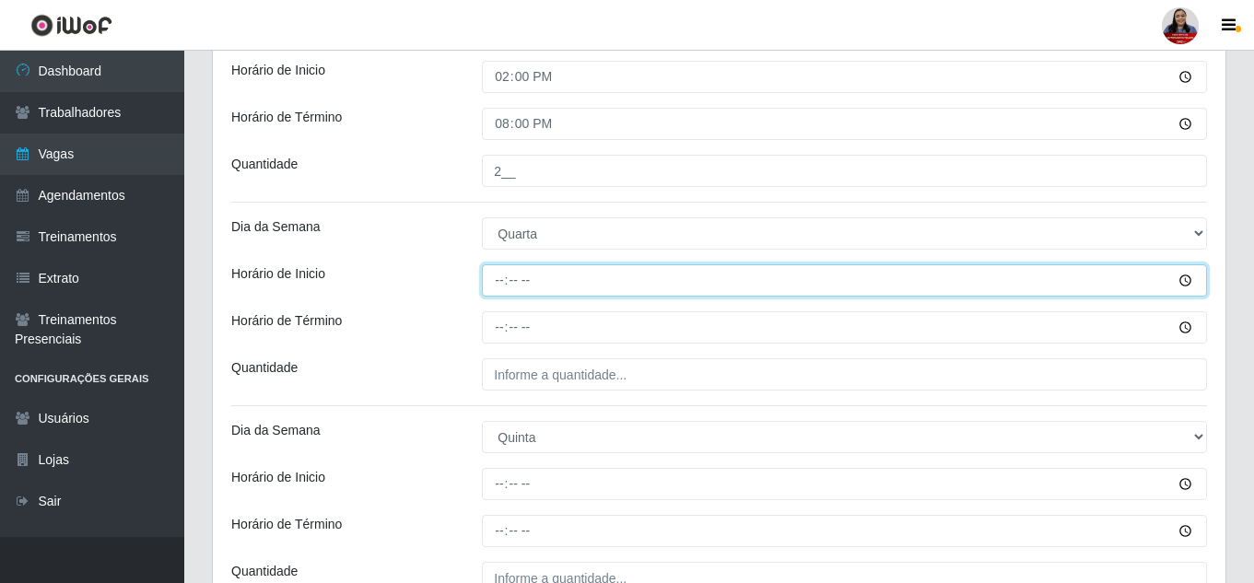
click at [498, 287] on input "Horário de Inicio" at bounding box center [844, 281] width 725 height 32
type input "14:00"
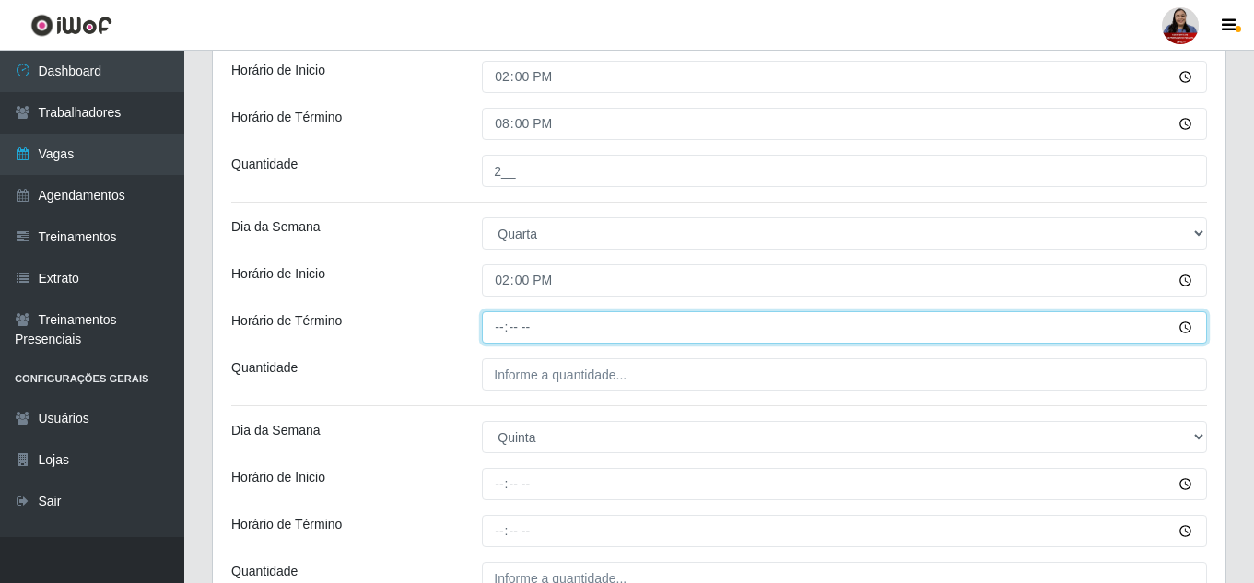
type input "20:00"
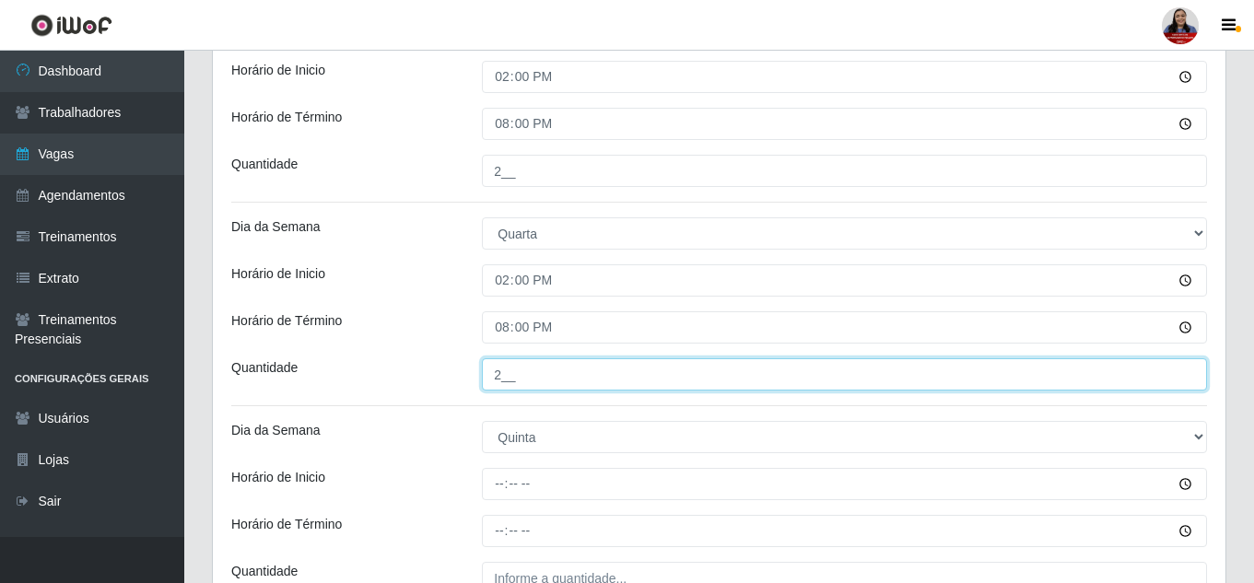
type input "2__"
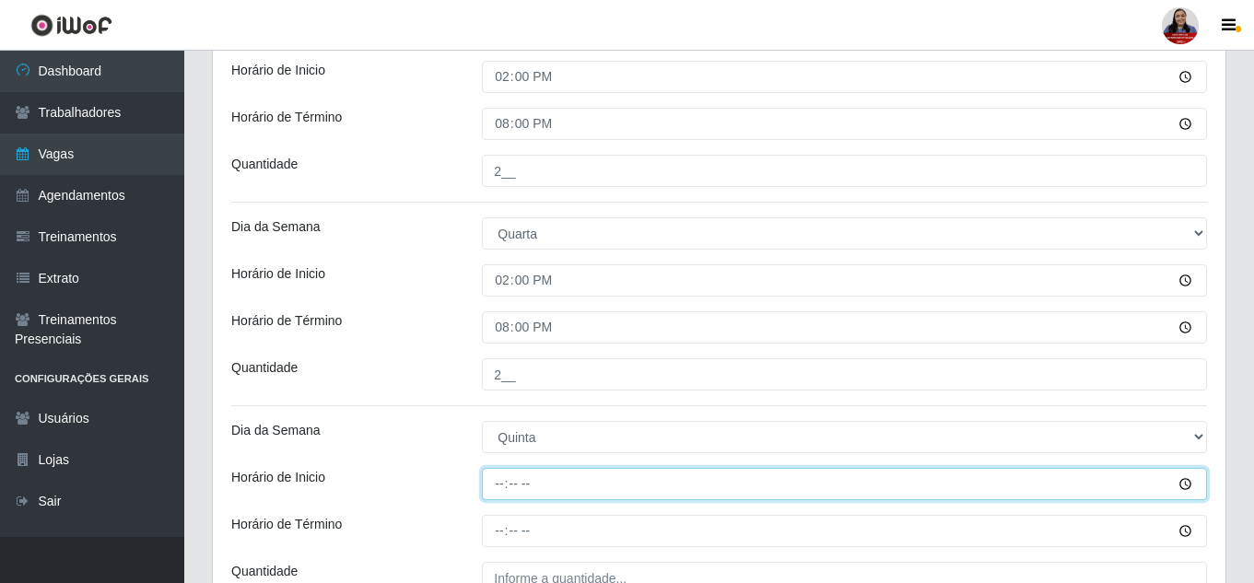
type input "14:00"
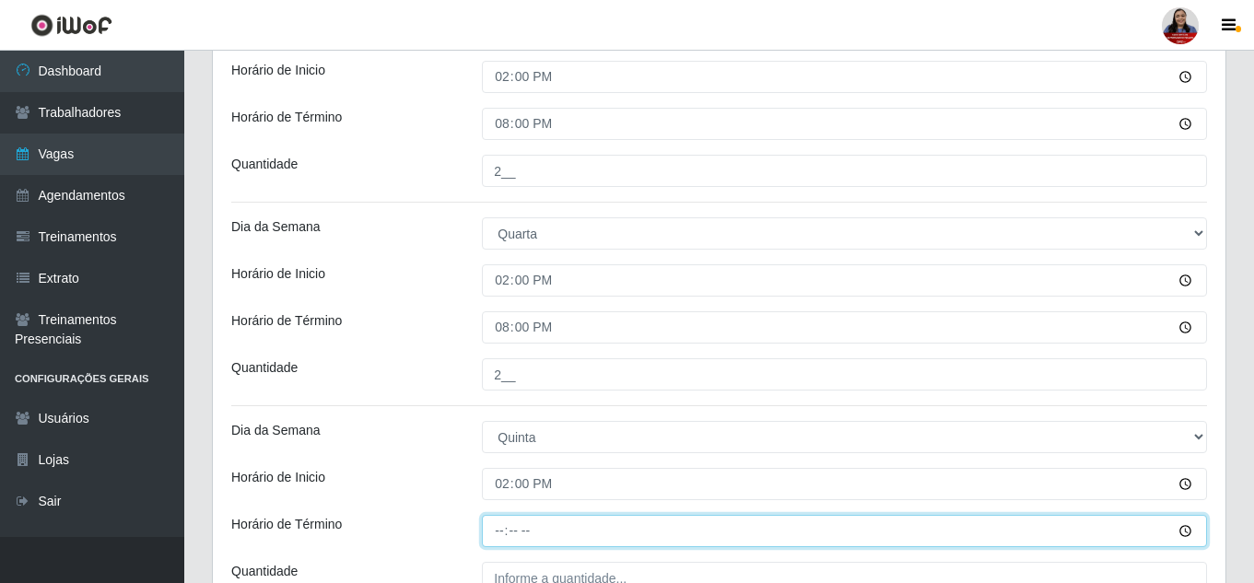
type input "20:00"
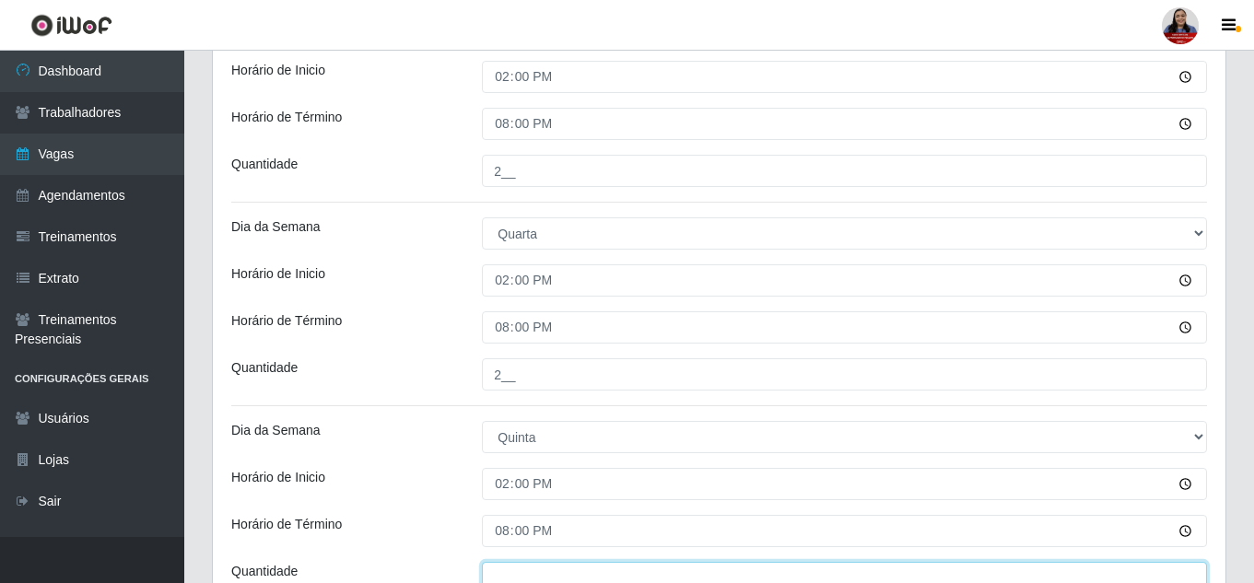
scroll to position [577, 0]
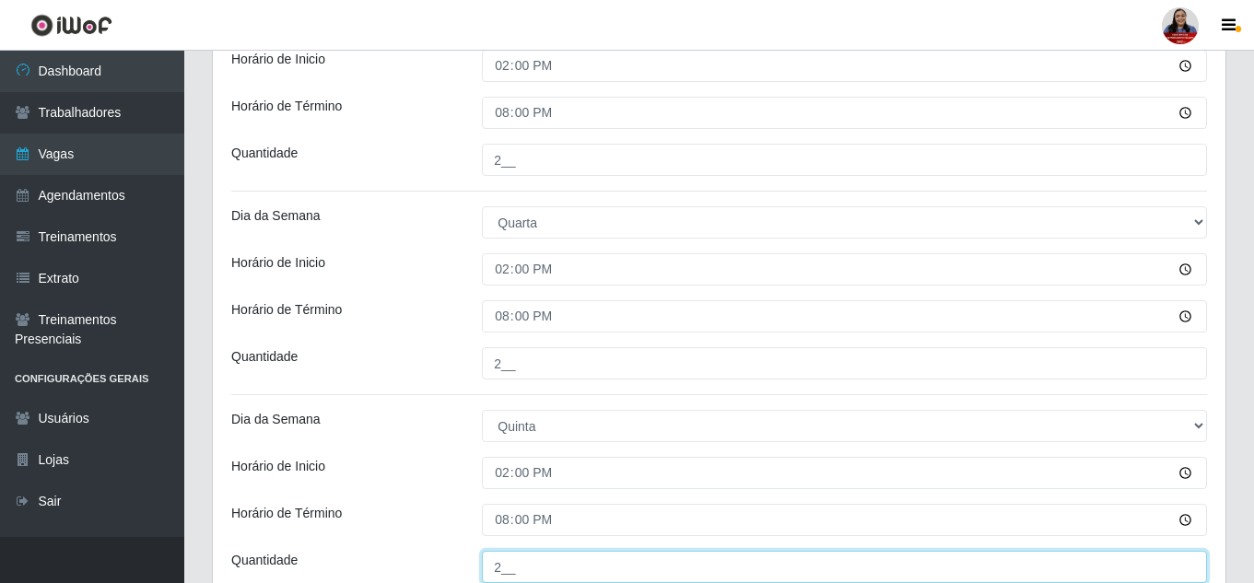
type input "2__"
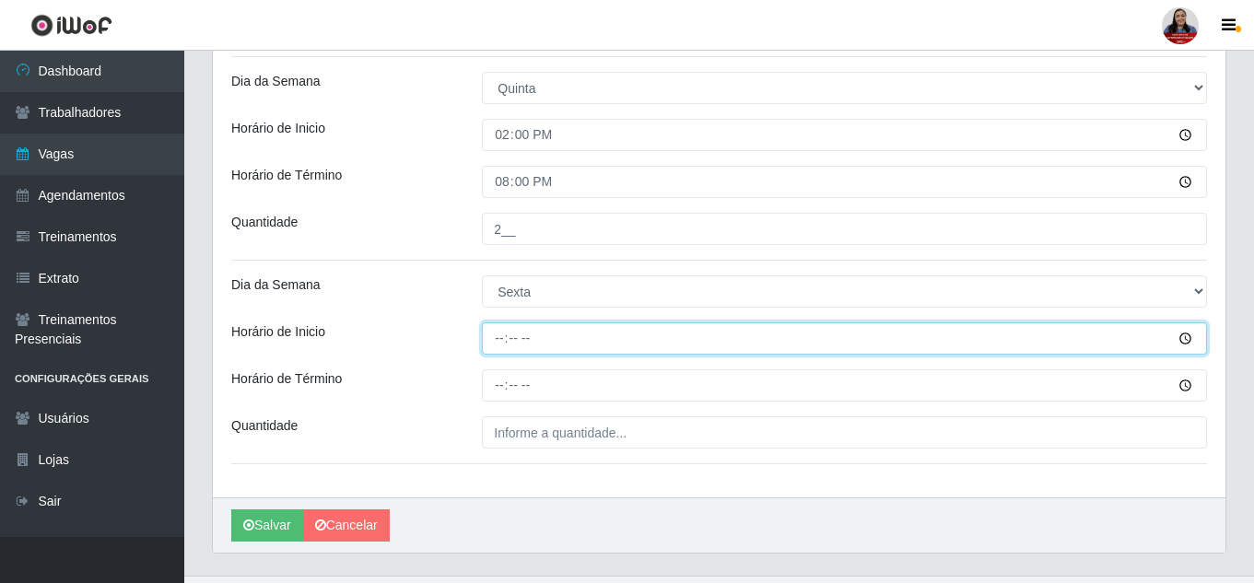
type input "14:00"
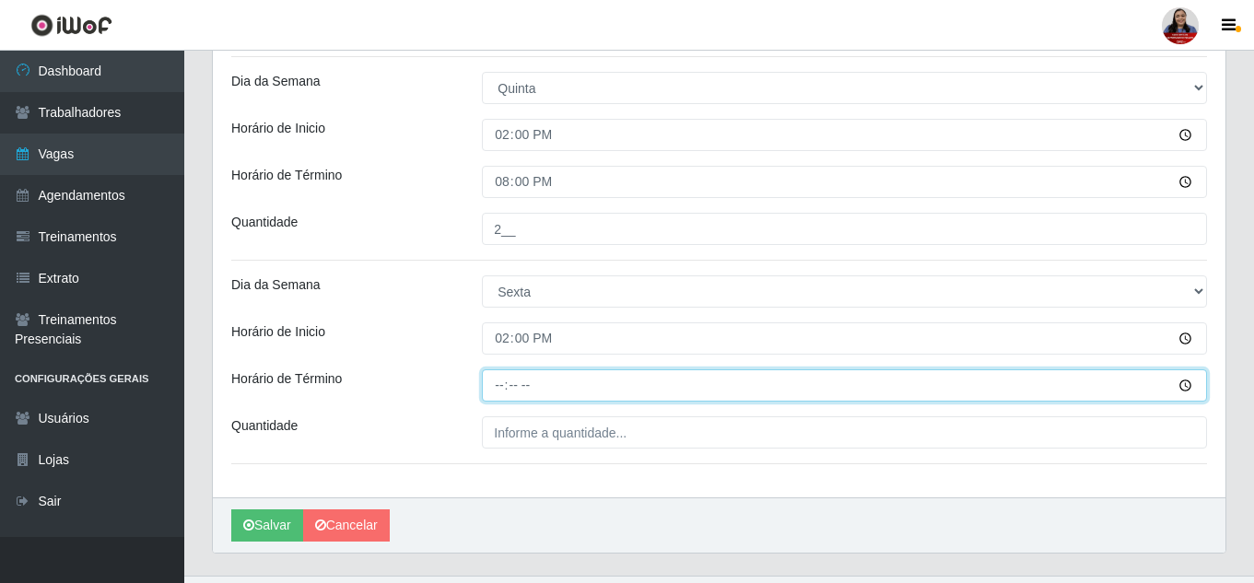
type input "20:00"
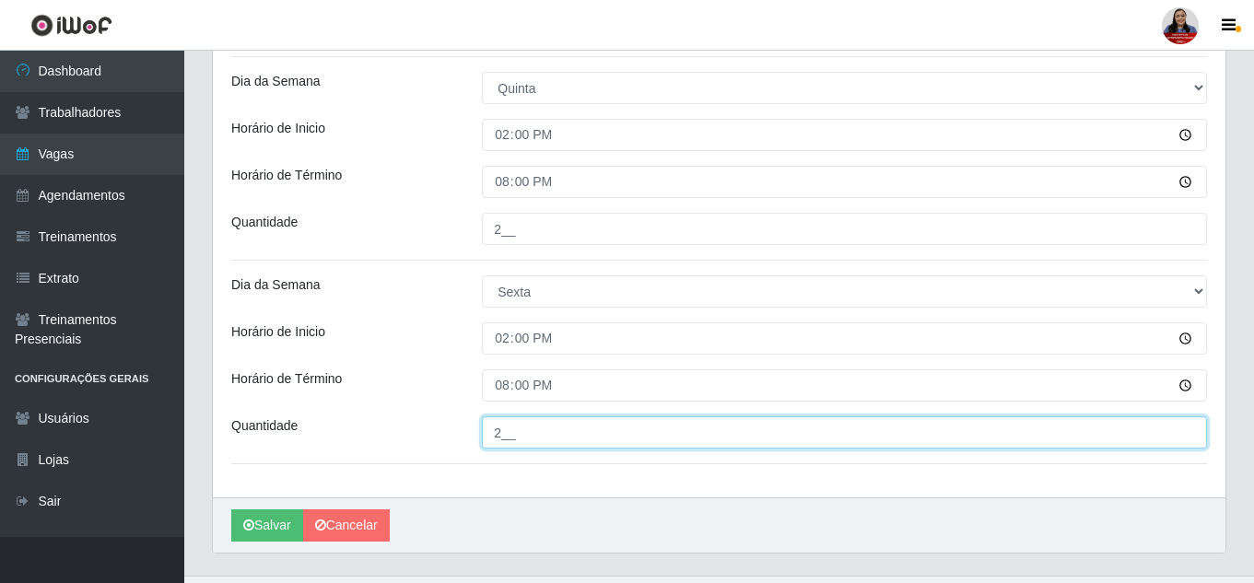
type input "2__"
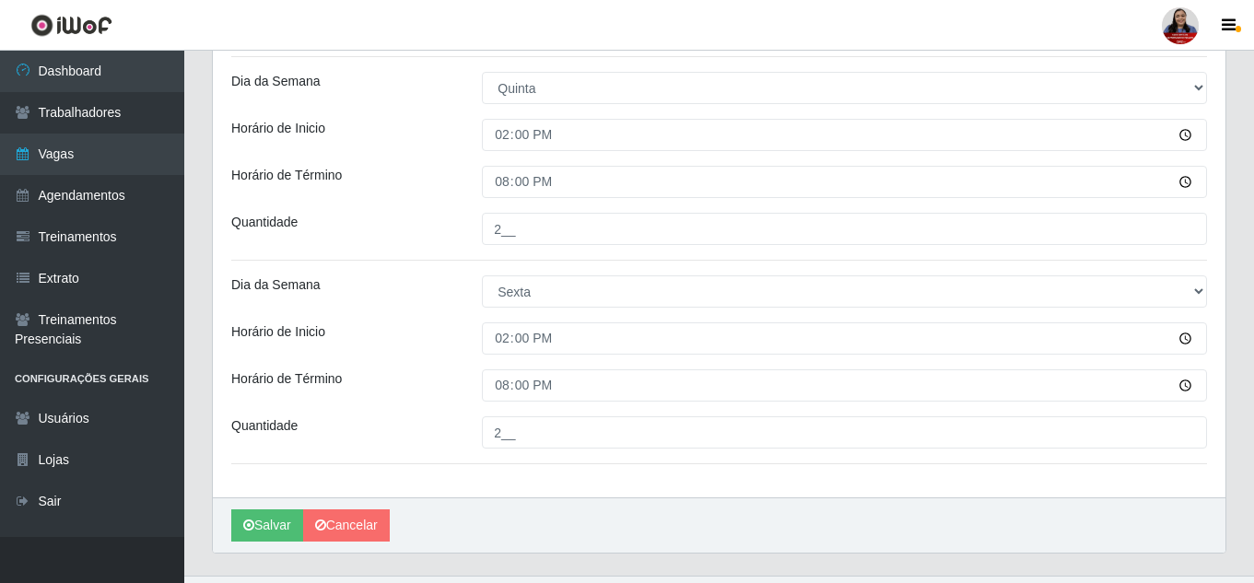
click at [276, 525] on button "Salvar" at bounding box center [267, 526] width 72 height 32
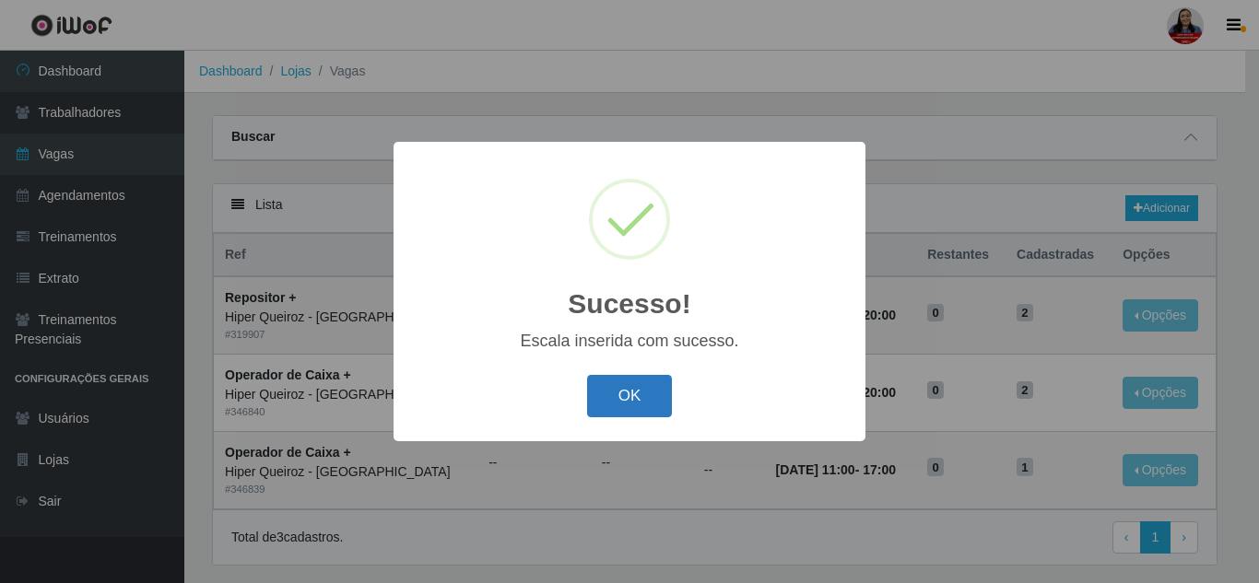
click at [639, 383] on button "OK" at bounding box center [630, 396] width 86 height 43
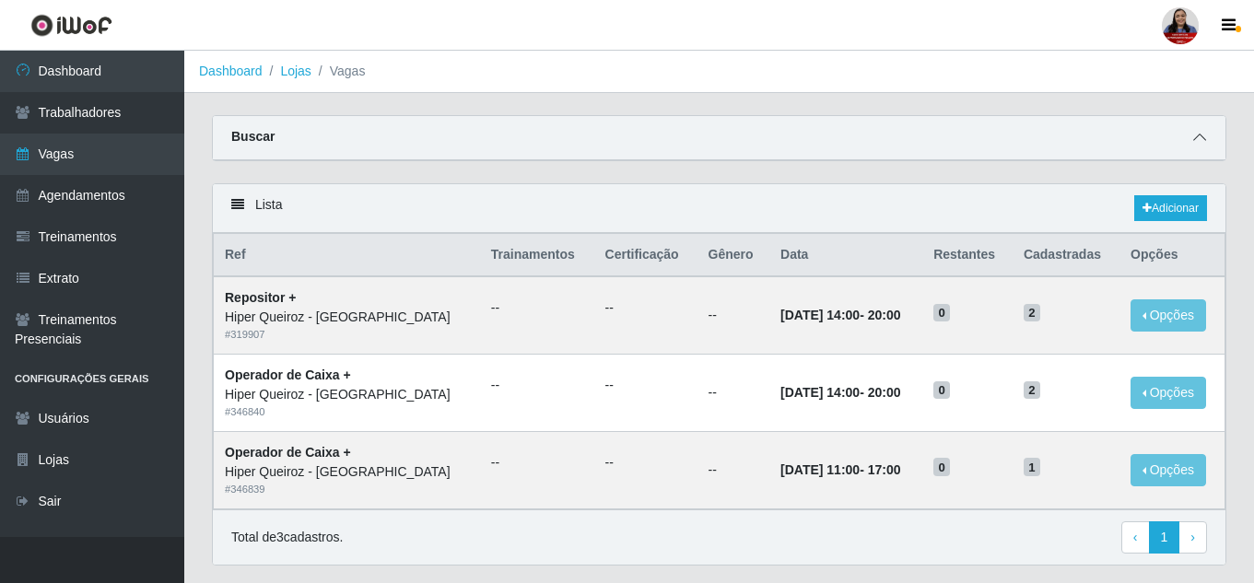
click at [1208, 134] on span at bounding box center [1200, 137] width 22 height 21
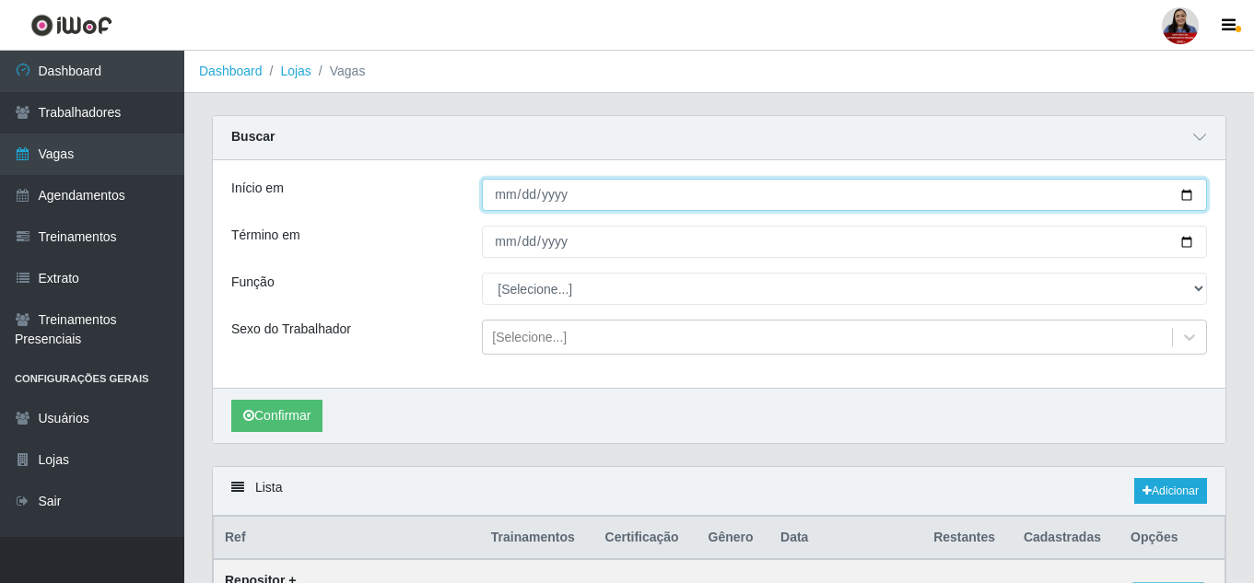
click at [1184, 202] on input "[DATE]" at bounding box center [844, 195] width 725 height 32
type input "[DATE]"
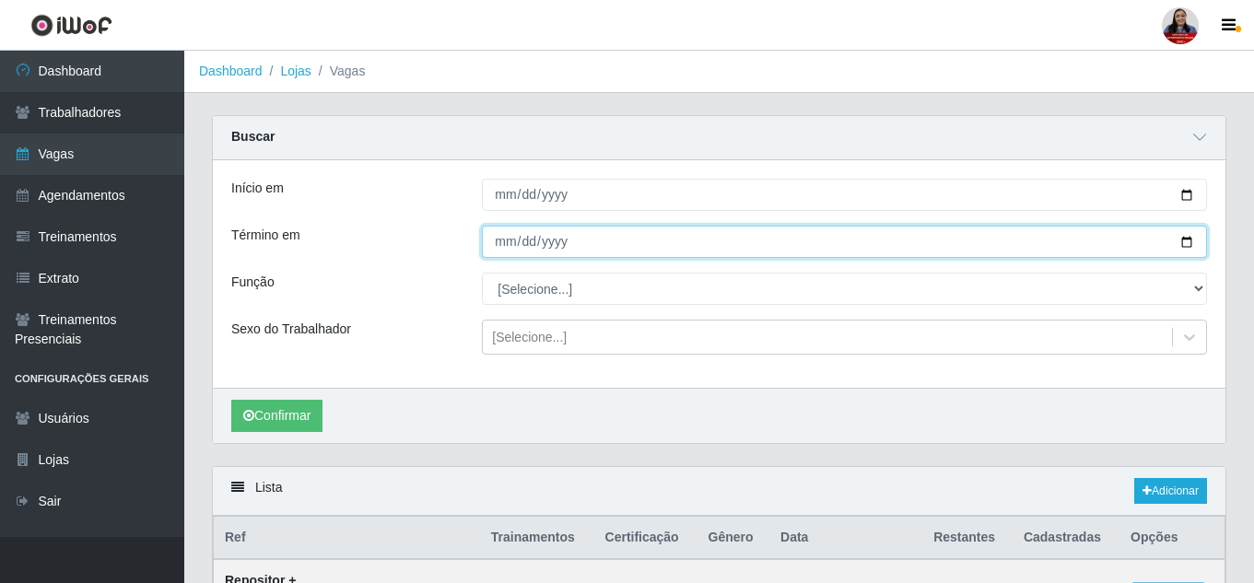
click at [1186, 241] on input "[DATE]" at bounding box center [844, 242] width 725 height 32
type input "[DATE]"
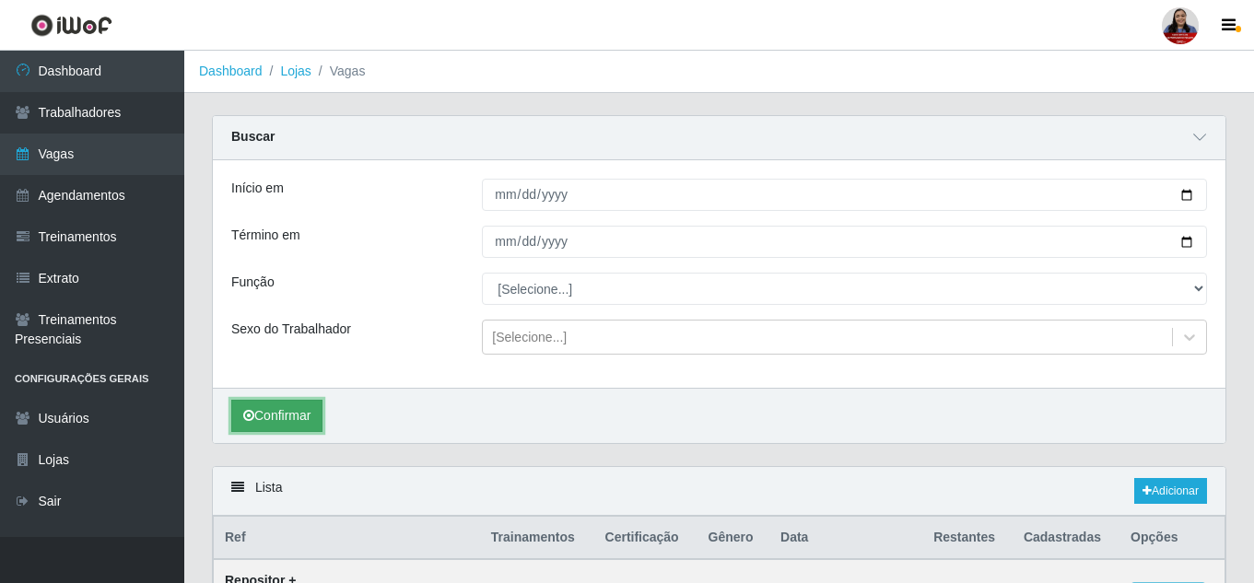
click at [310, 414] on button "Confirmar" at bounding box center [276, 416] width 91 height 32
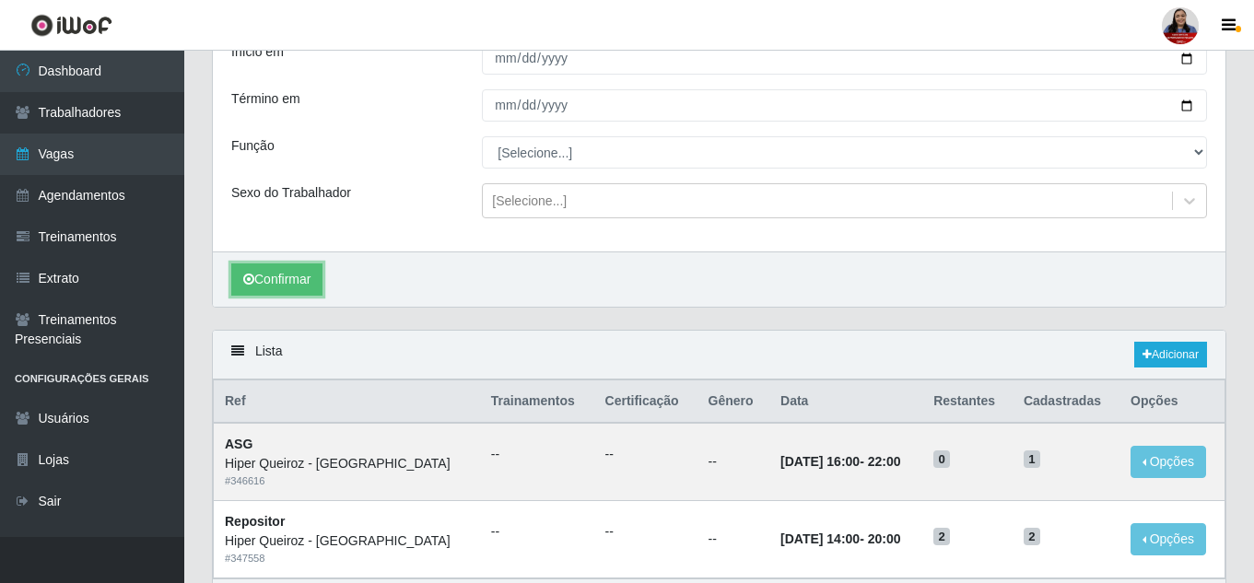
scroll to position [92, 0]
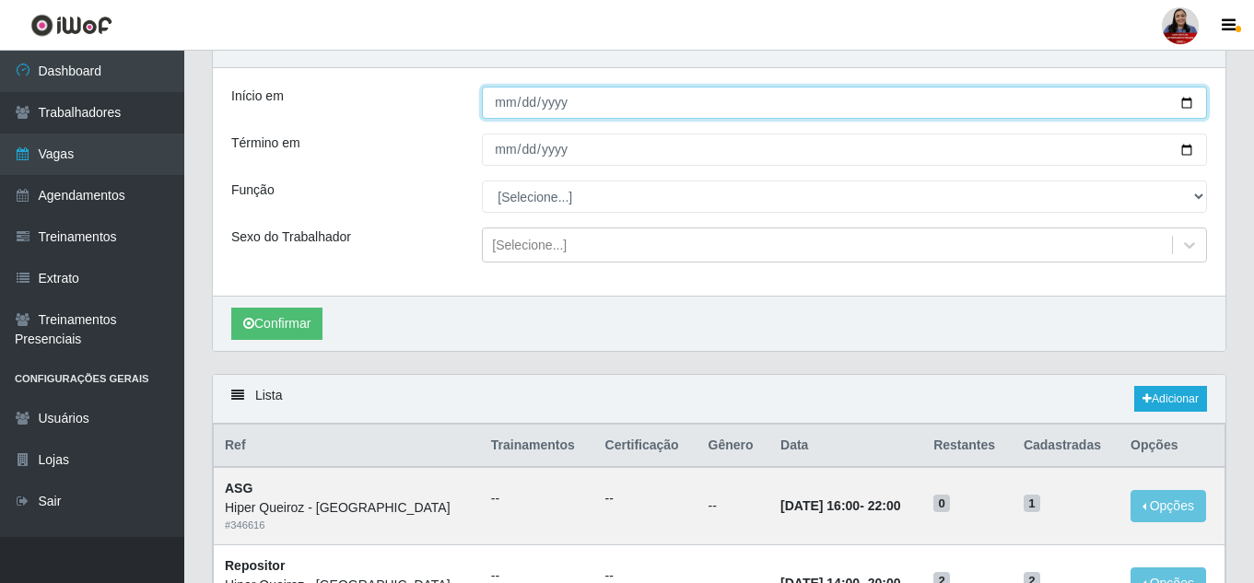
click at [1187, 106] on input "[DATE]" at bounding box center [844, 103] width 725 height 32
type input "[DATE]"
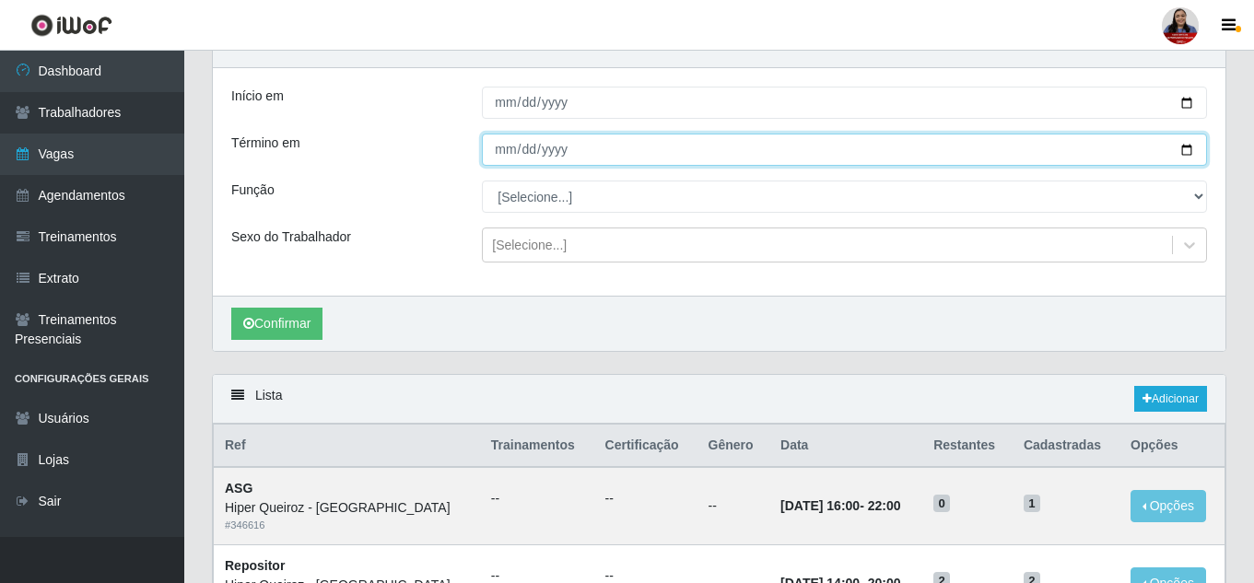
click at [1190, 149] on input "[DATE]" at bounding box center [844, 150] width 725 height 32
type input "[DATE]"
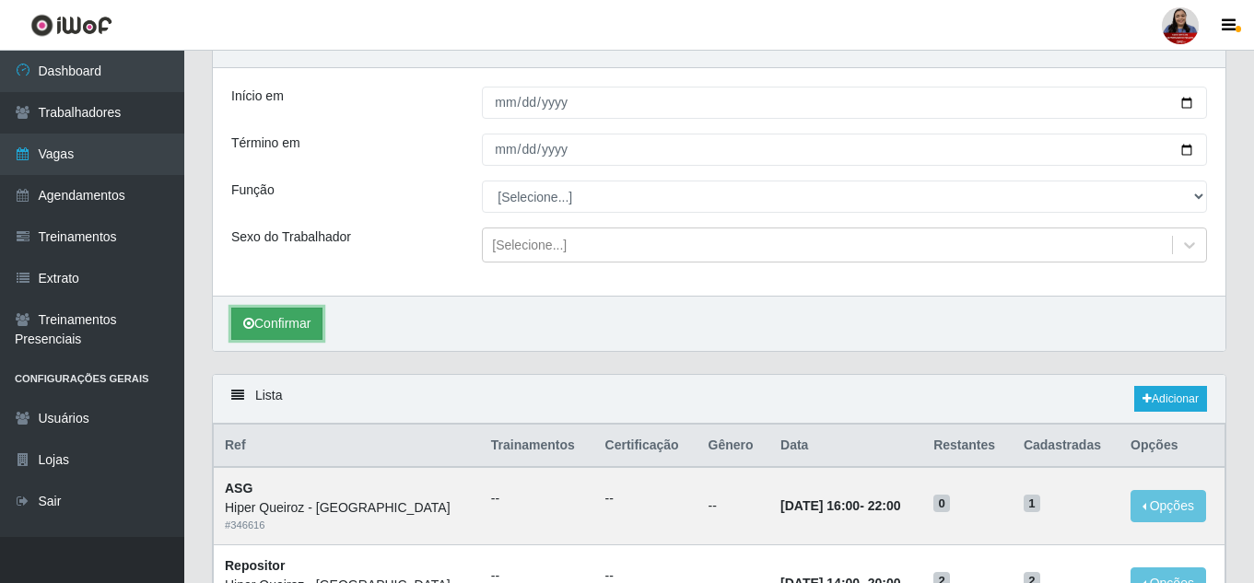
click at [276, 330] on button "Confirmar" at bounding box center [276, 324] width 91 height 32
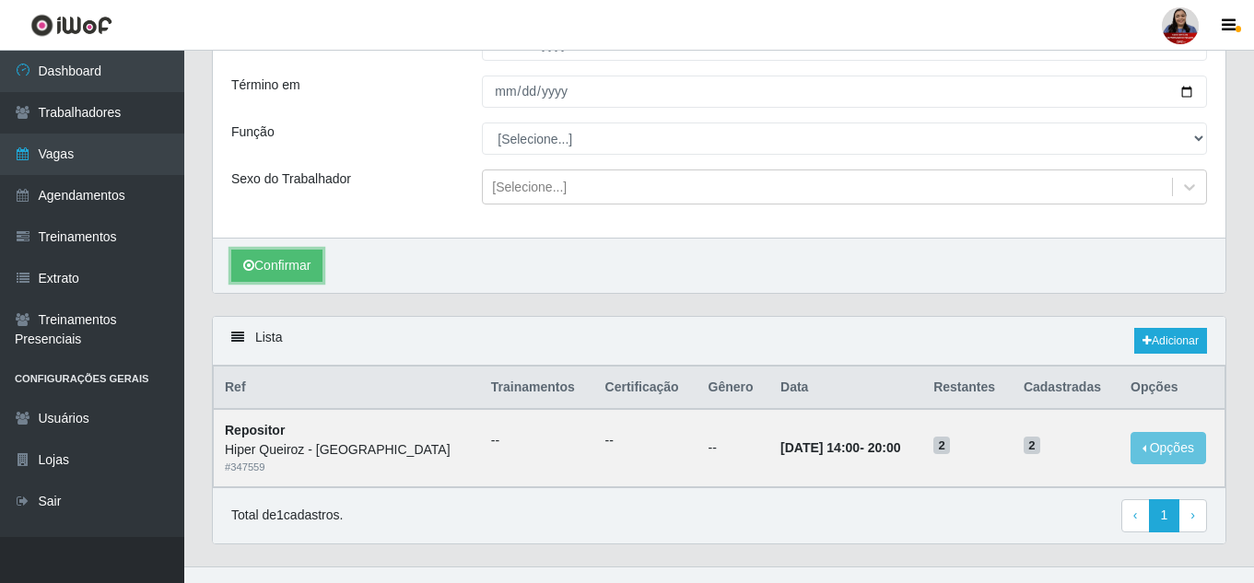
scroll to position [181, 0]
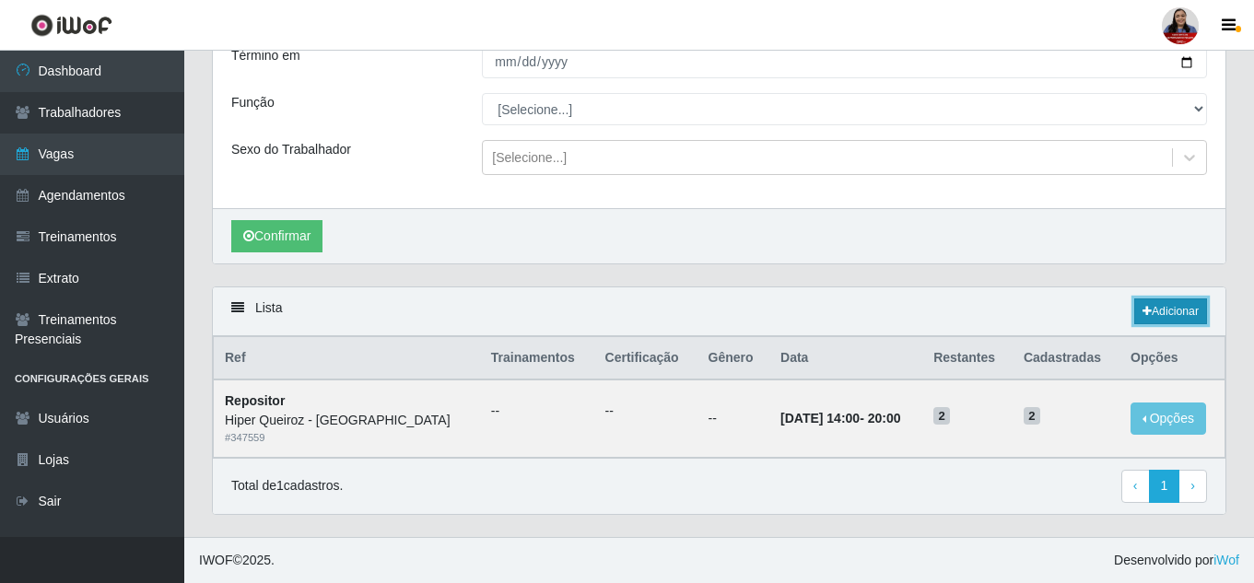
click at [1170, 310] on link "Adicionar" at bounding box center [1171, 312] width 73 height 26
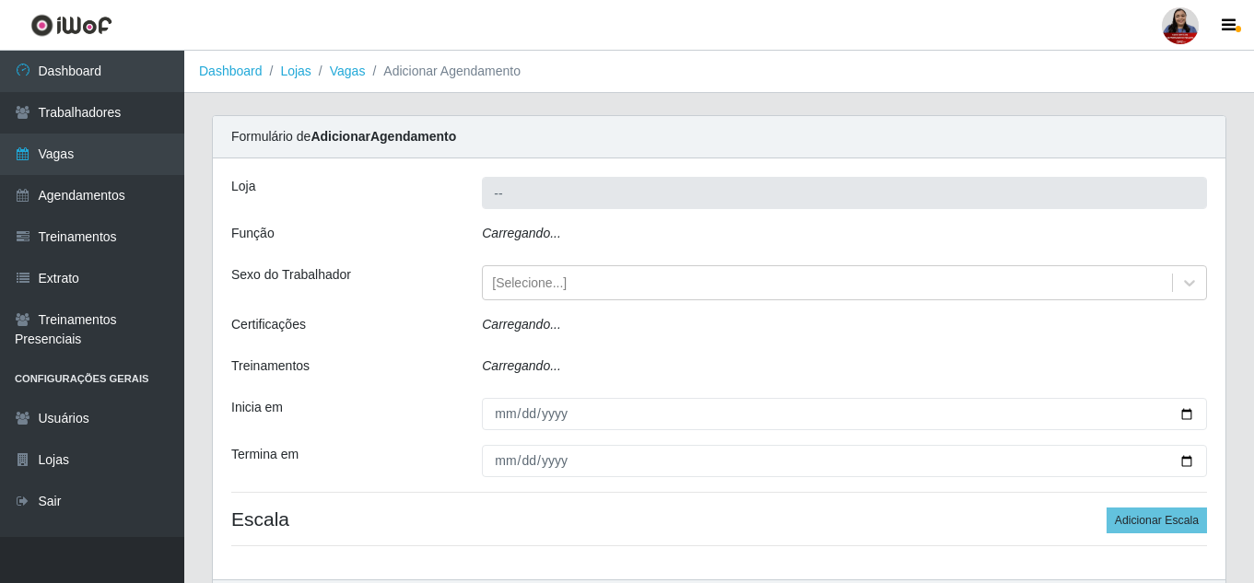
type input "Hiper Queiroz - [GEOGRAPHIC_DATA]"
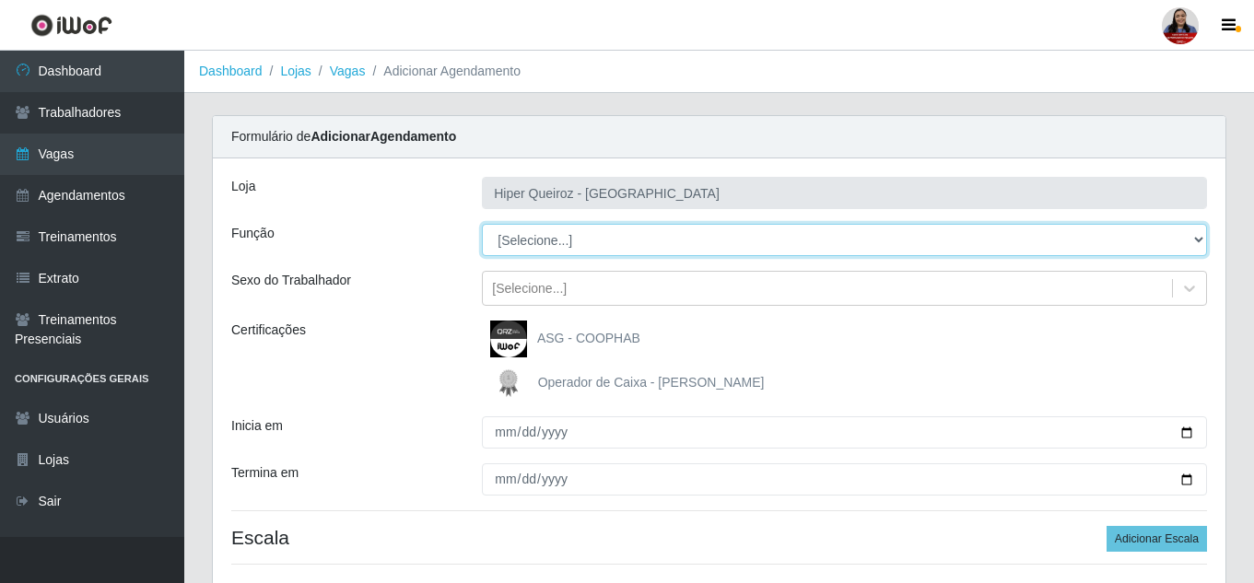
click at [616, 229] on select "[Selecione...] ASG ASG + ASG ++ Embalador Embalador + Embalador ++ Operador de …" at bounding box center [844, 240] width 725 height 32
select select "16"
click at [482, 224] on select "[Selecione...] ASG ASG + ASG ++ Embalador Embalador + Embalador ++ Operador de …" at bounding box center [844, 240] width 725 height 32
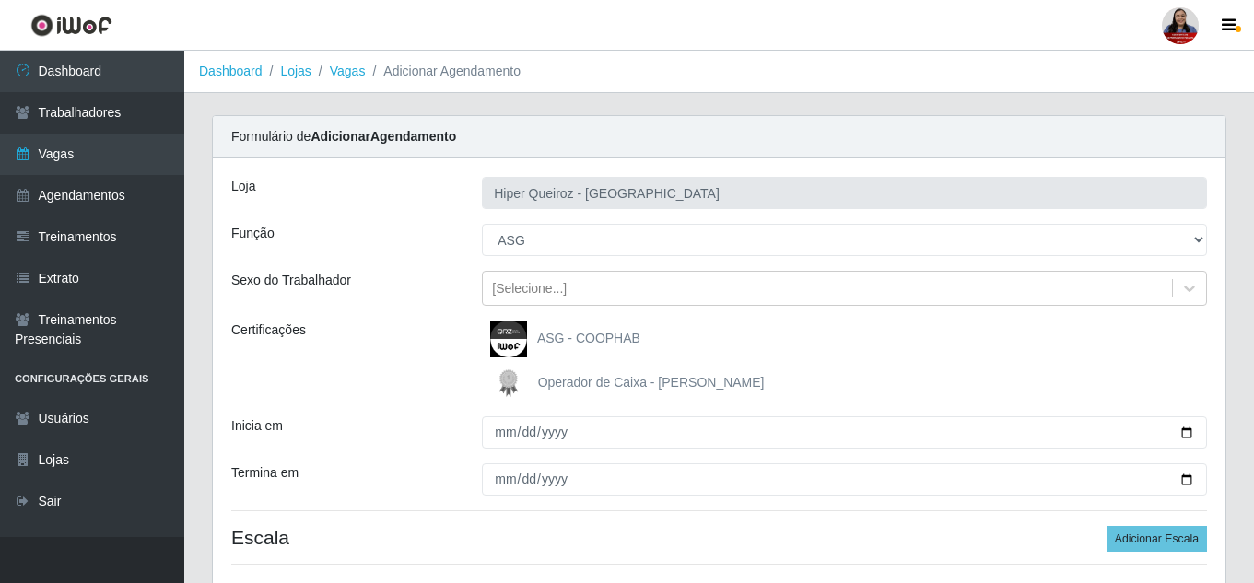
click at [410, 400] on div "Certificações" at bounding box center [343, 361] width 251 height 81
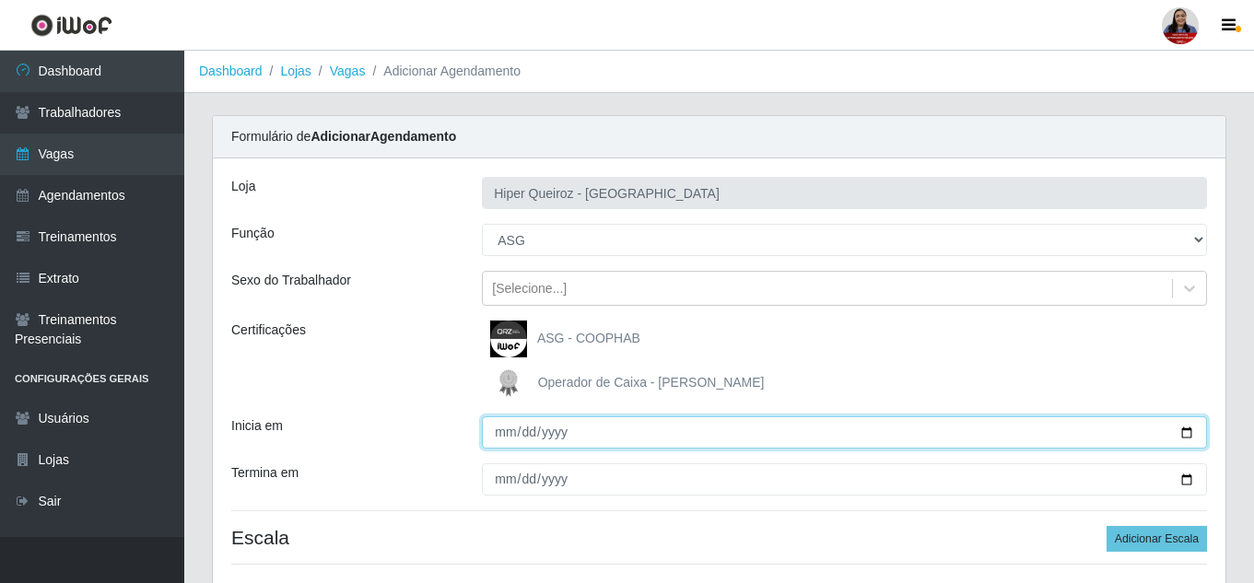
click at [1183, 433] on input "Inicia em" at bounding box center [844, 433] width 725 height 32
type input "[DATE]"
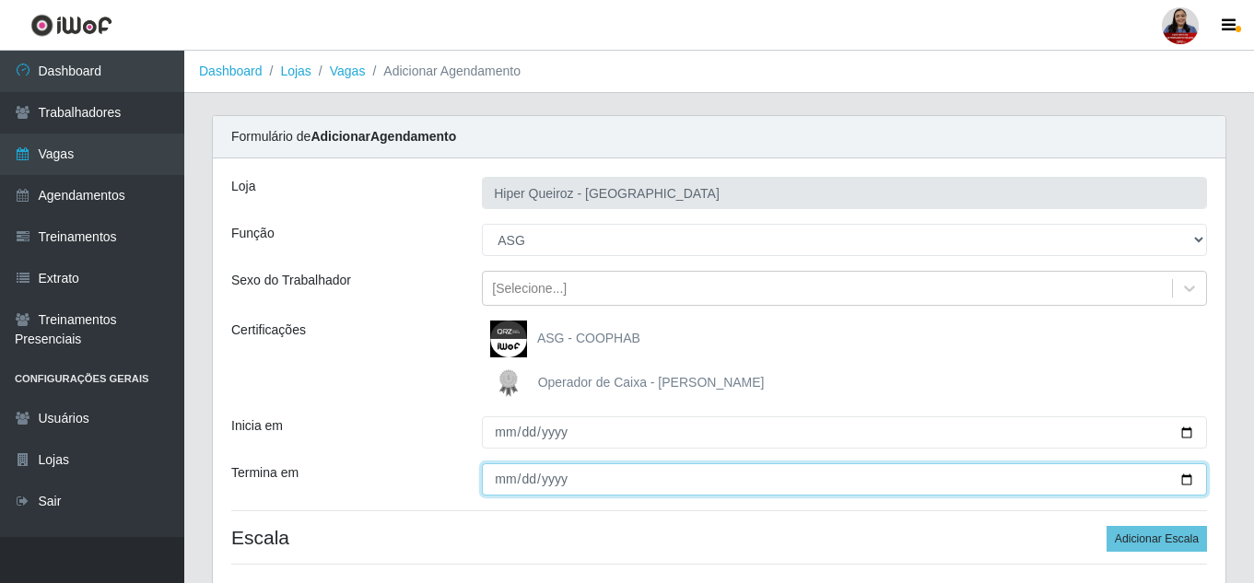
click at [1185, 481] on input "Termina em" at bounding box center [844, 480] width 725 height 32
type input "[DATE]"
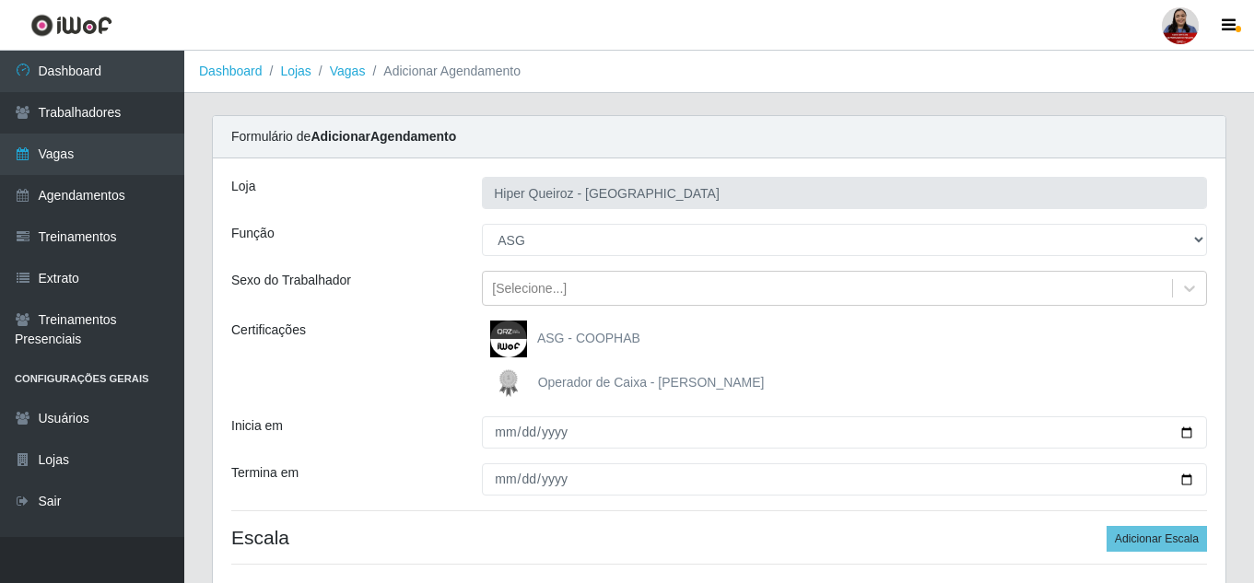
click at [822, 380] on div "Operador de Caixa - [PERSON_NAME]" at bounding box center [844, 383] width 725 height 37
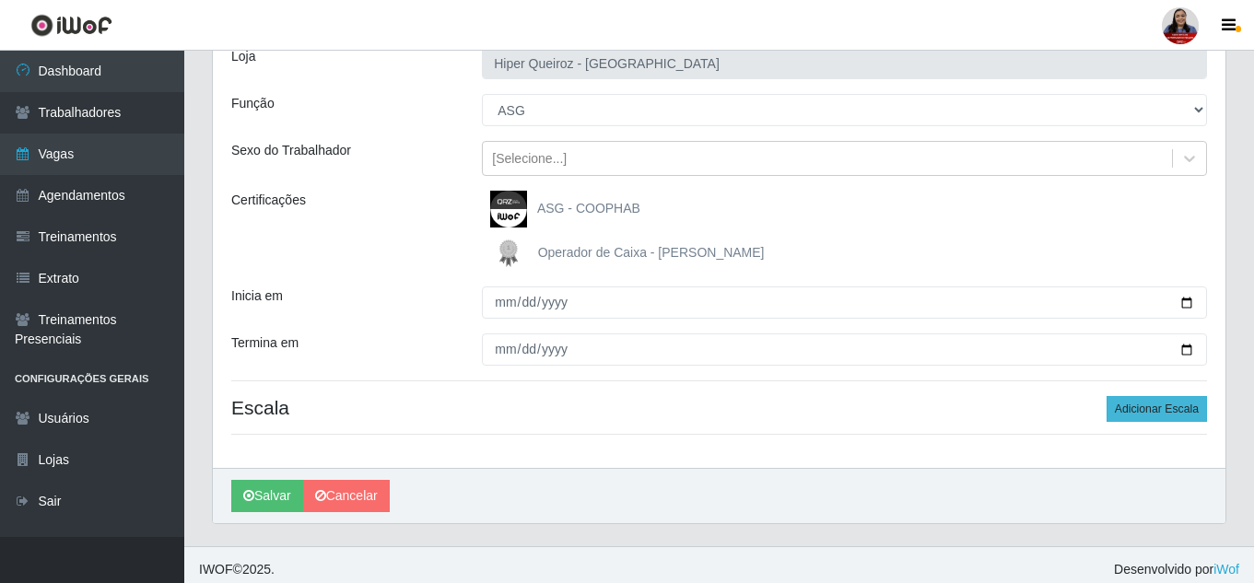
scroll to position [139, 0]
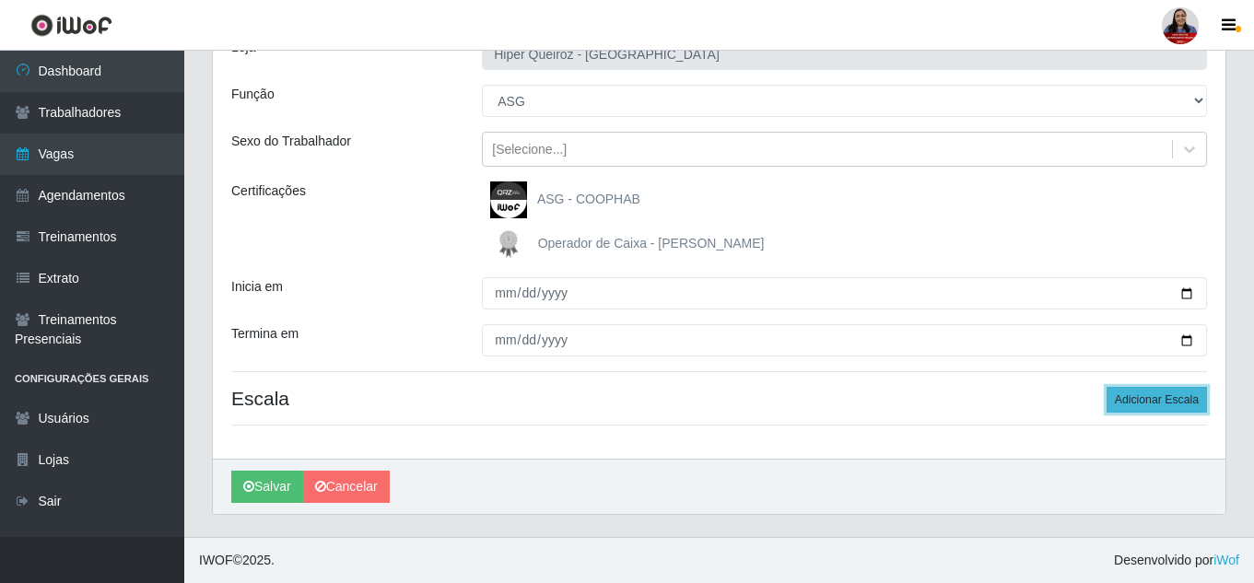
click at [1178, 397] on button "Adicionar Escala" at bounding box center [1157, 400] width 100 height 26
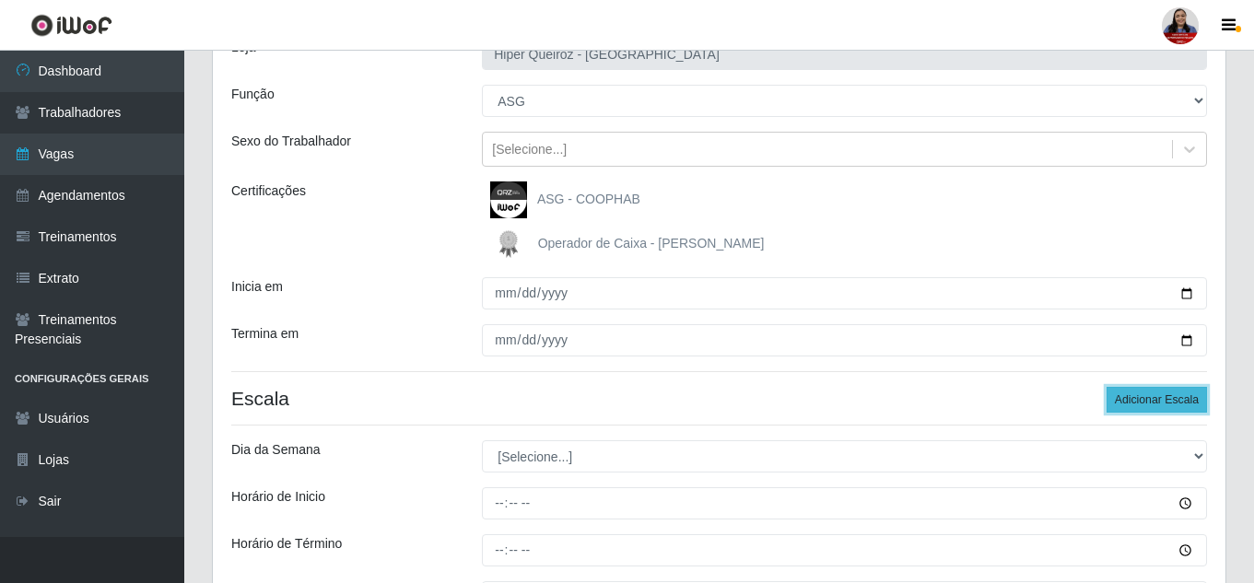
click at [1178, 397] on button "Adicionar Escala" at bounding box center [1157, 400] width 100 height 26
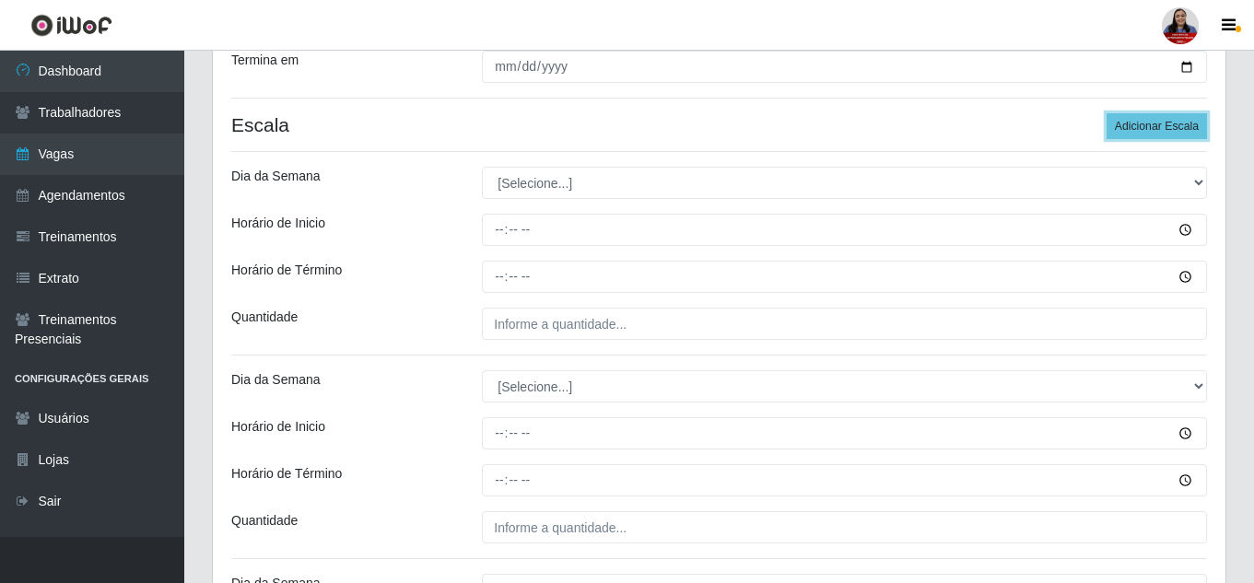
scroll to position [416, 0]
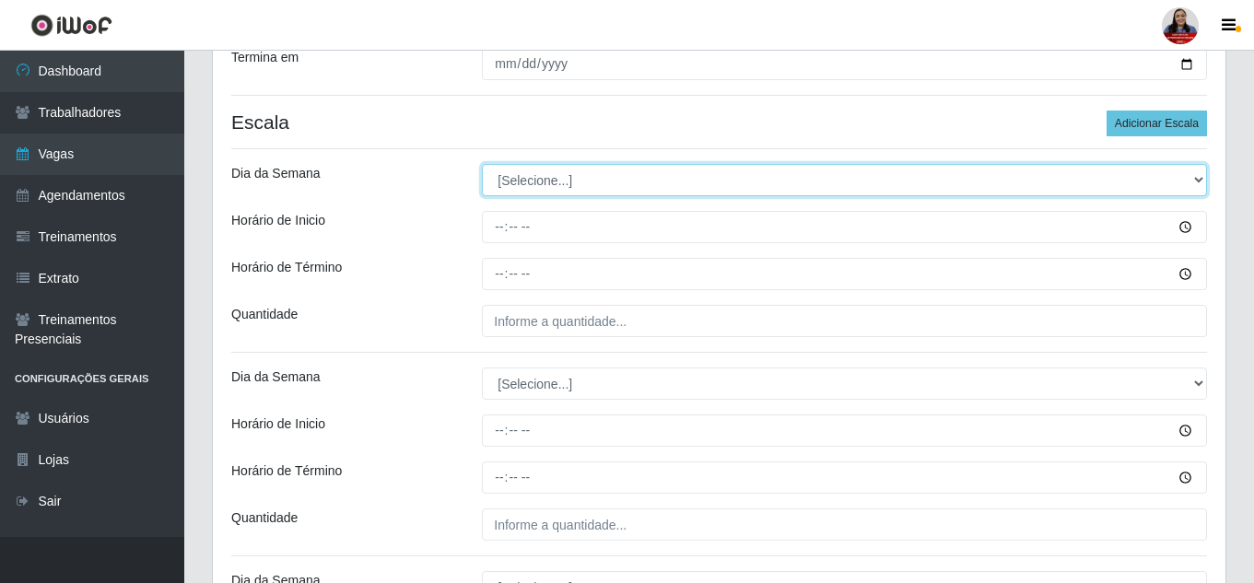
click at [623, 176] on select "[Selecione...] Segunda Terça Quarta Quinta Sexta Sábado Domingo" at bounding box center [844, 180] width 725 height 32
select select "3"
click at [482, 164] on select "[Selecione...] Segunda Terça Quarta Quinta Sexta Sábado Domingo" at bounding box center [844, 180] width 725 height 32
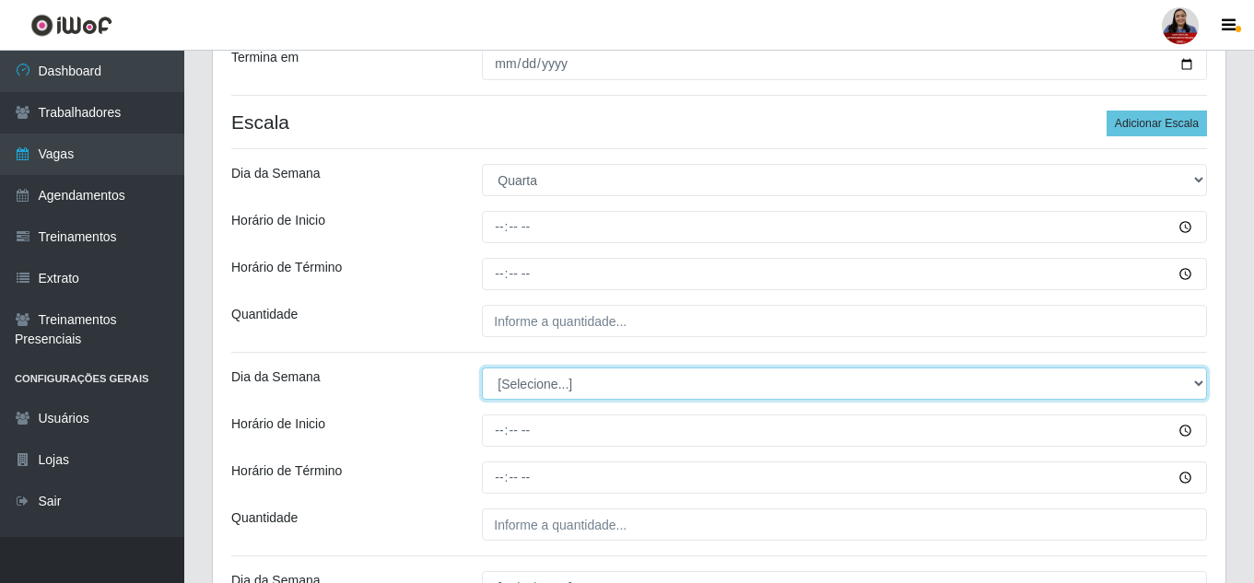
click at [575, 392] on select "[Selecione...] Segunda Terça Quarta Quinta Sexta Sábado Domingo" at bounding box center [844, 384] width 725 height 32
select select "4"
click at [482, 368] on select "[Selecione...] Segunda Terça Quarta Quinta Sexta Sábado Domingo" at bounding box center [844, 384] width 725 height 32
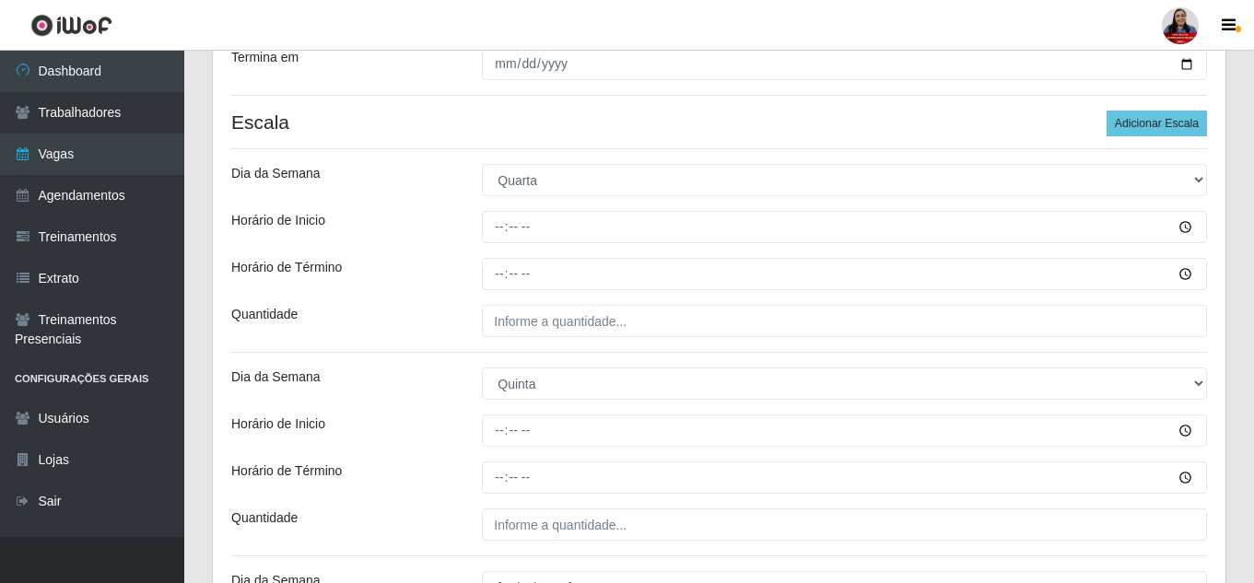
click at [430, 299] on div "Loja Hiper Queiroz - Nova Betânia Função [Selecione...] ASG ASG + ASG ++ Embala…" at bounding box center [719, 268] width 1013 height 1051
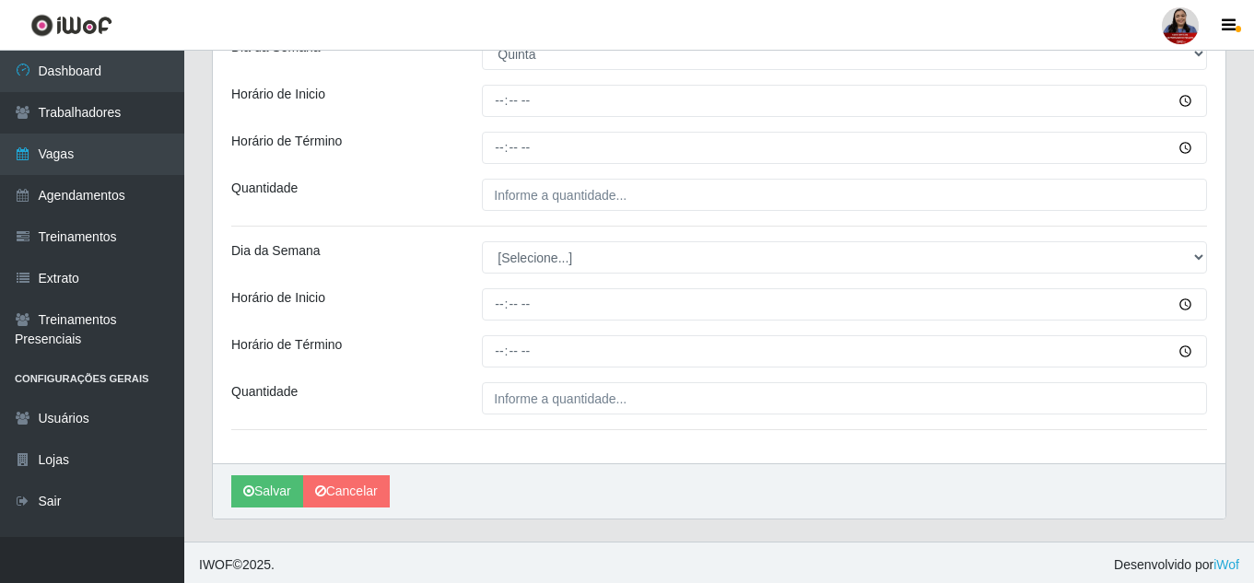
scroll to position [750, 0]
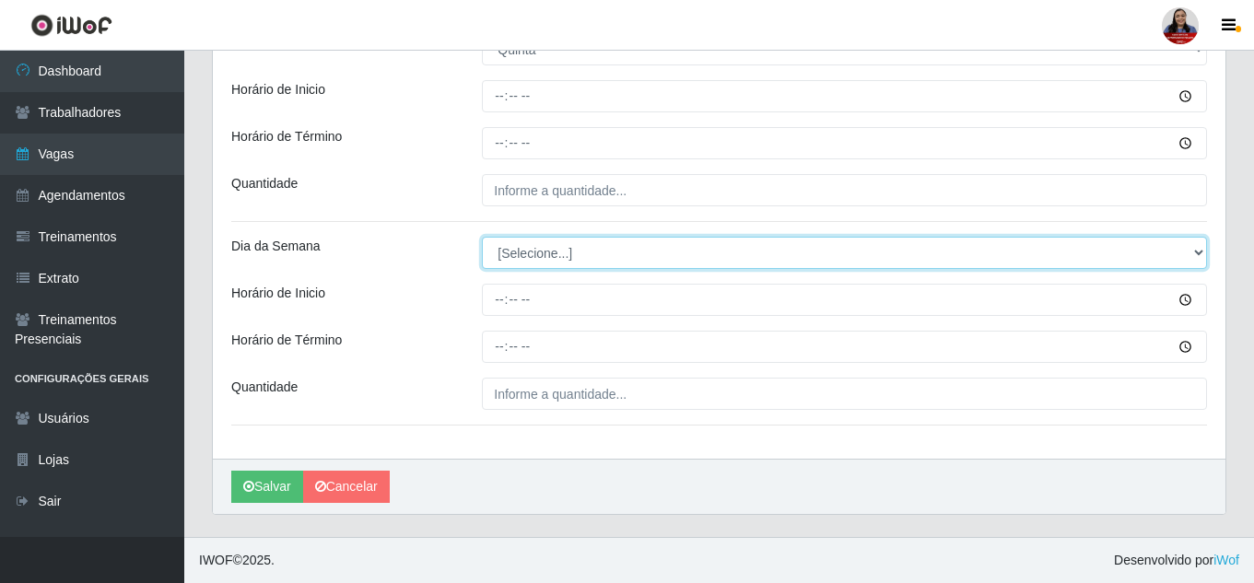
click at [520, 250] on select "[Selecione...] Segunda Terça Quarta Quinta Sexta Sábado Domingo" at bounding box center [844, 253] width 725 height 32
select select "5"
click at [482, 237] on select "[Selecione...] Segunda Terça Quarta Quinta Sexta Sábado Domingo" at bounding box center [844, 253] width 725 height 32
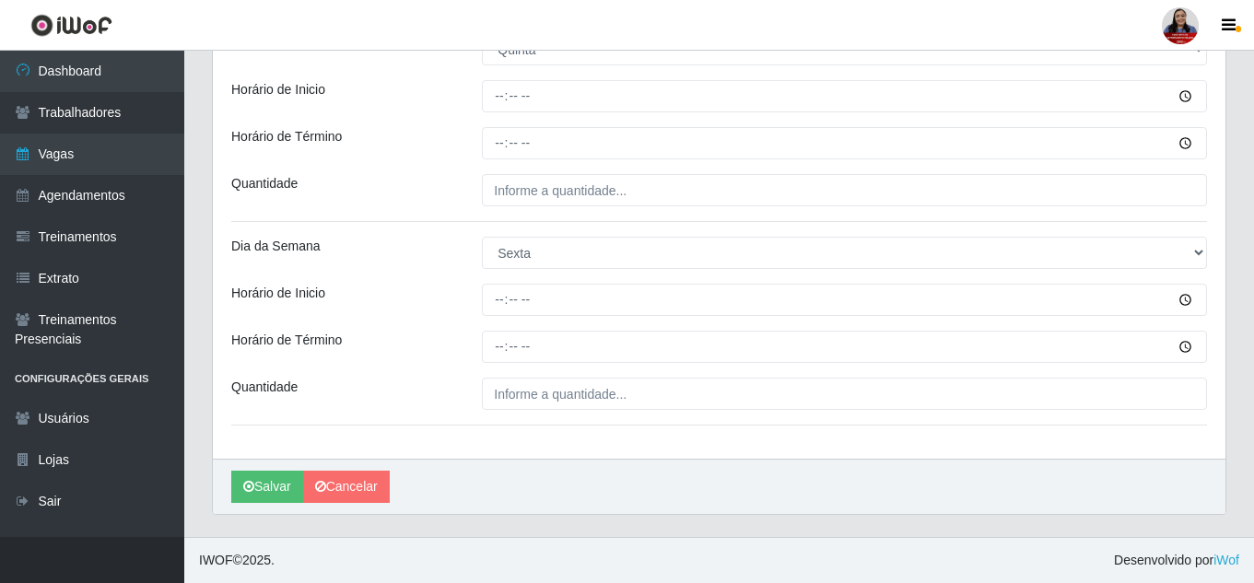
click at [459, 261] on div "Dia da Semana" at bounding box center [343, 253] width 251 height 32
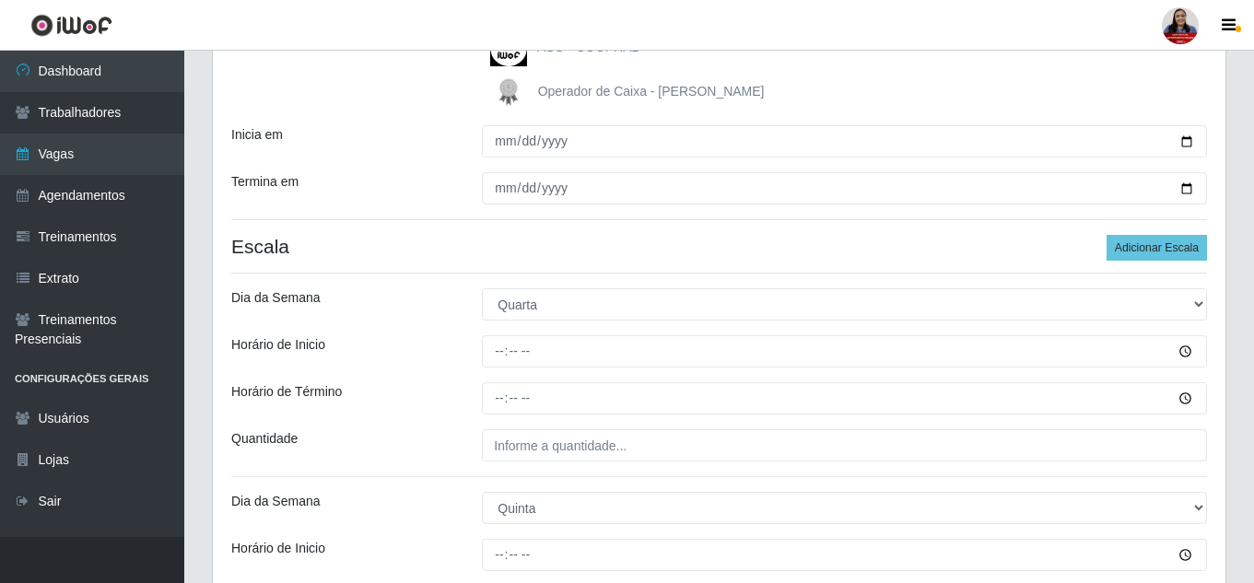
scroll to position [289, 0]
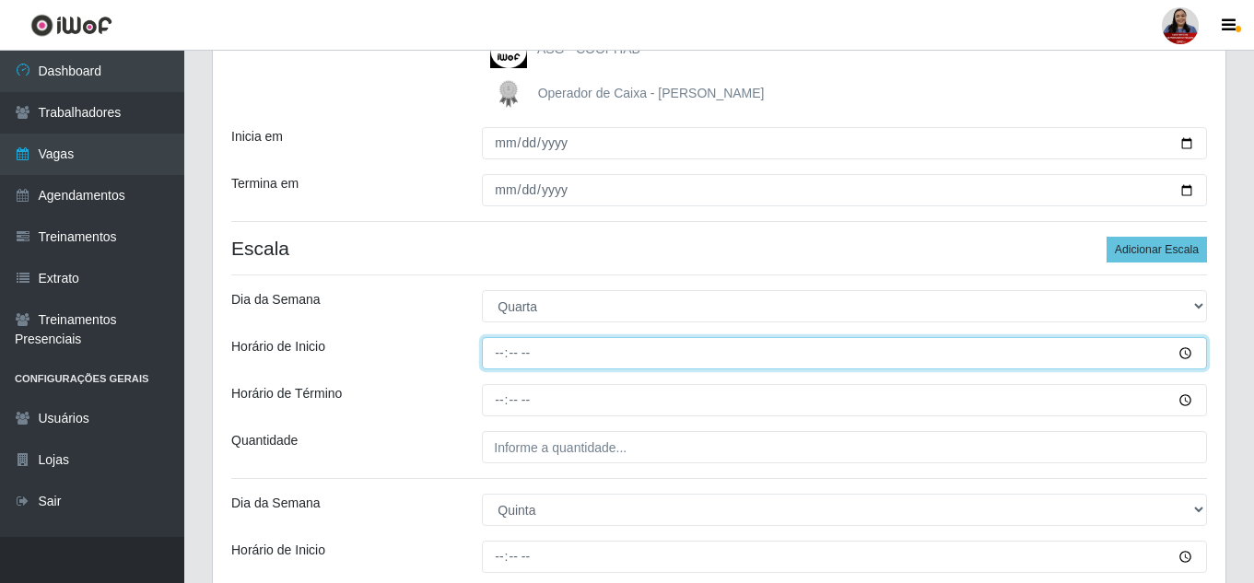
click at [501, 357] on input "Horário de Inicio" at bounding box center [844, 353] width 725 height 32
type input "16:00"
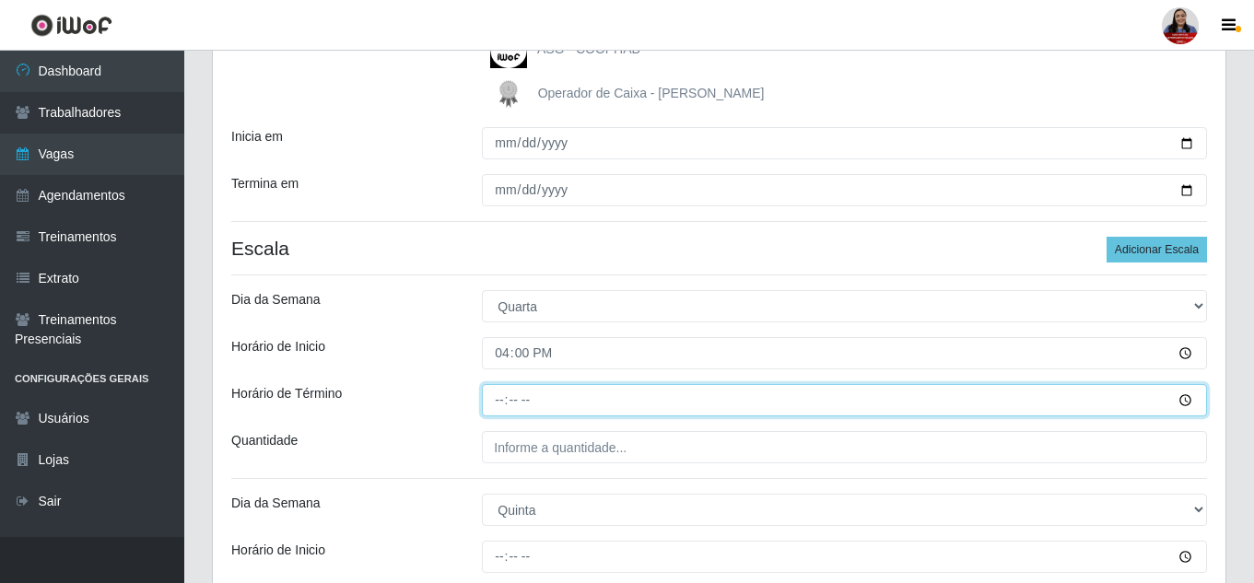
type input "22:00"
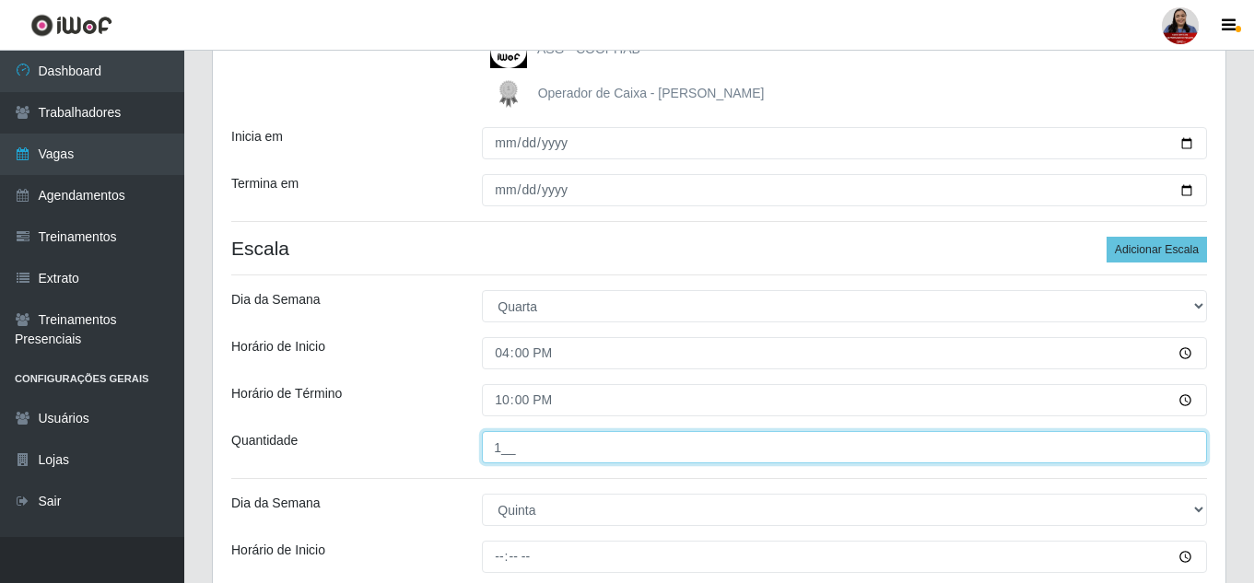
type input "1__"
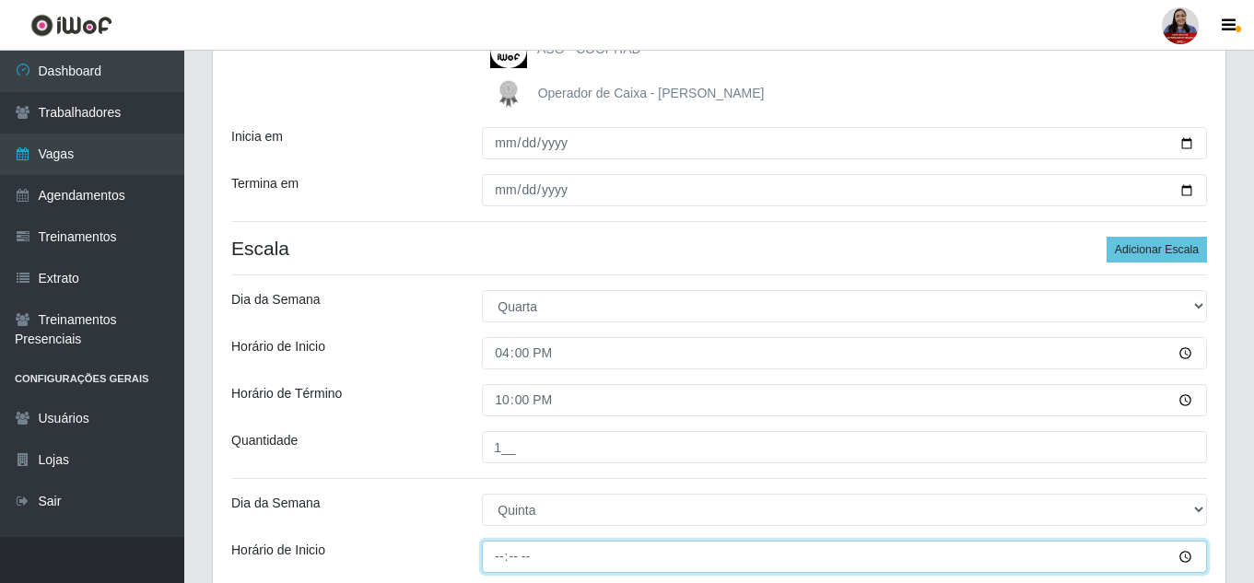
type input "16:00"
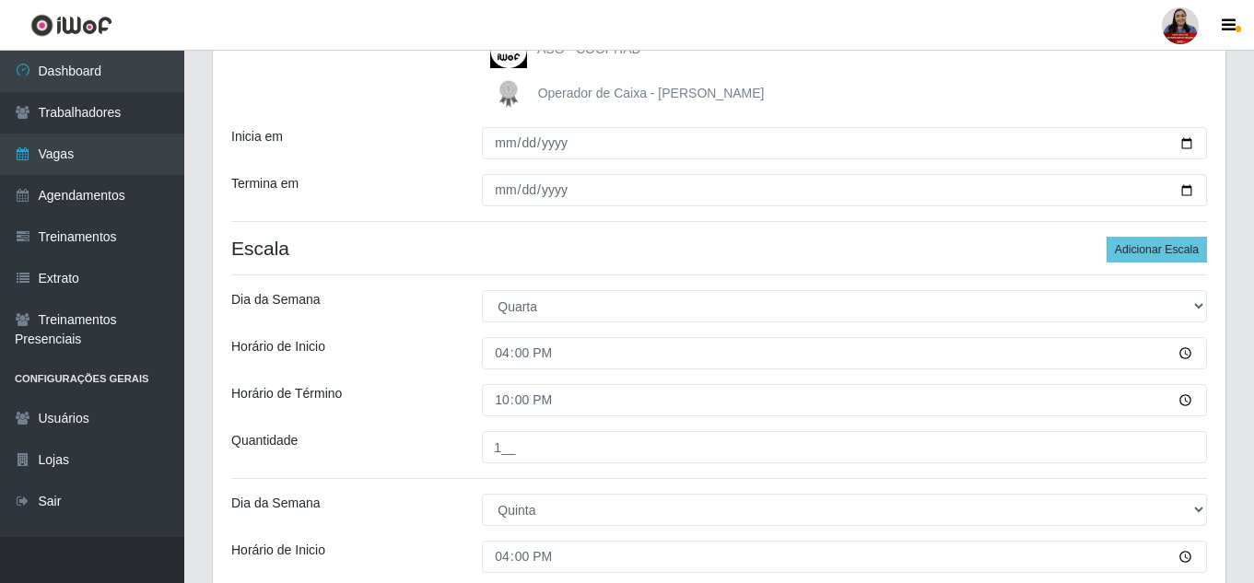
scroll to position [602, 0]
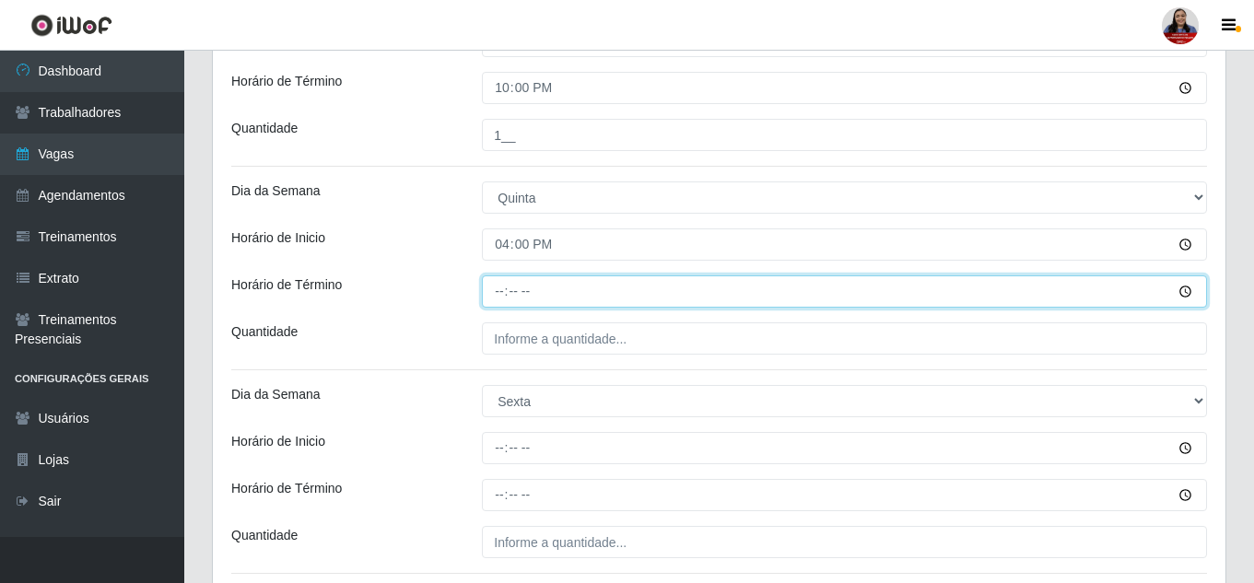
type input "22:00"
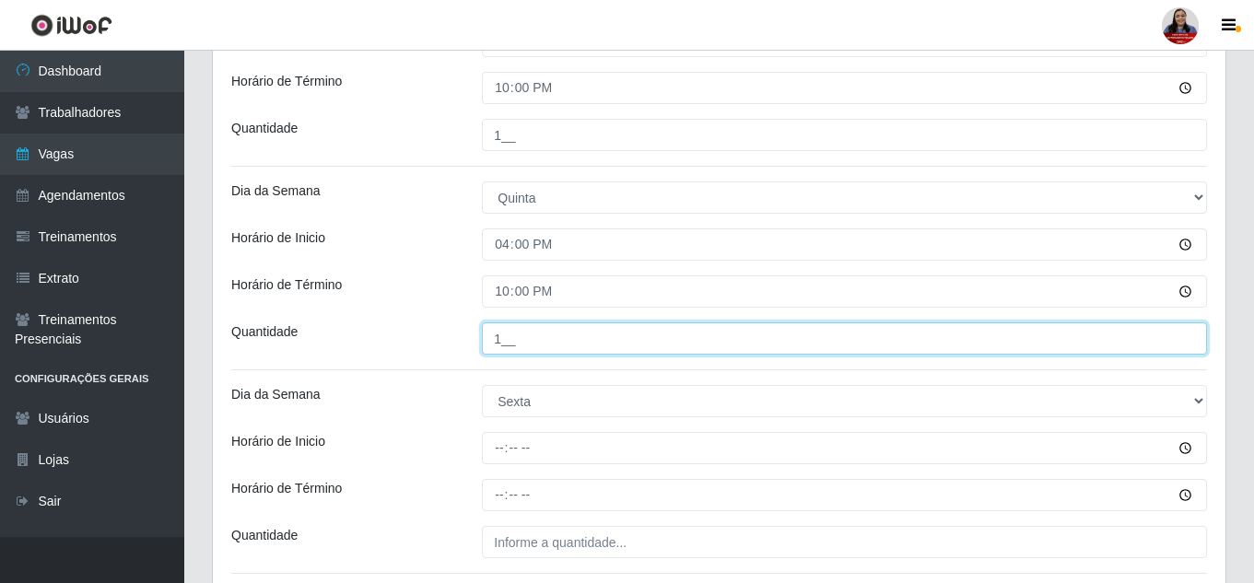
type input "1__"
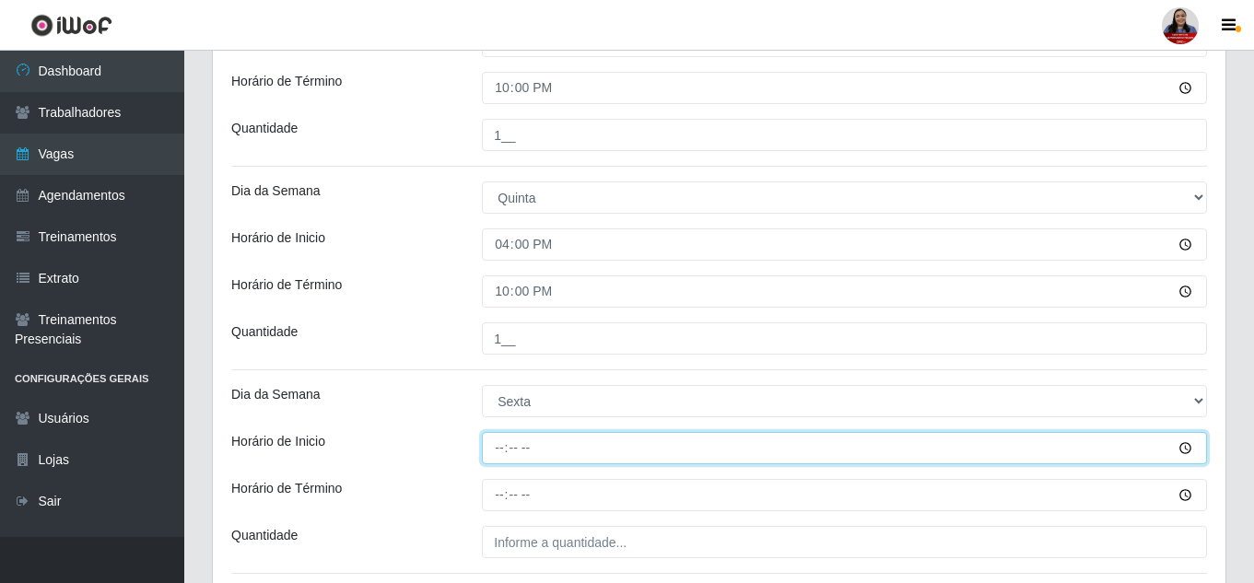
type input "16:00"
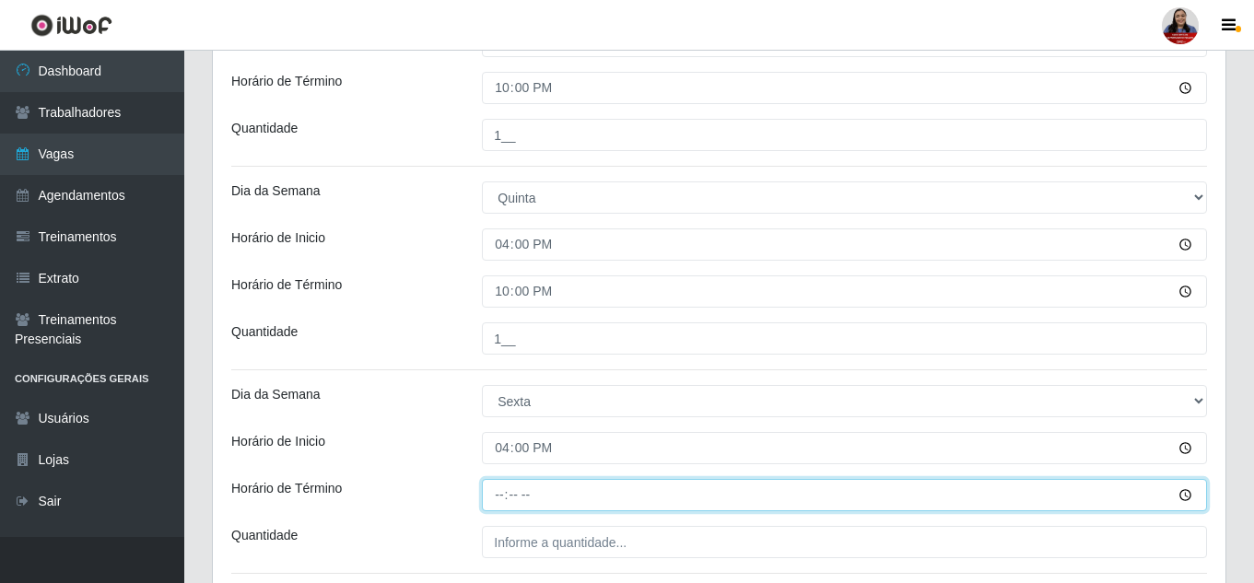
type input "22:00"
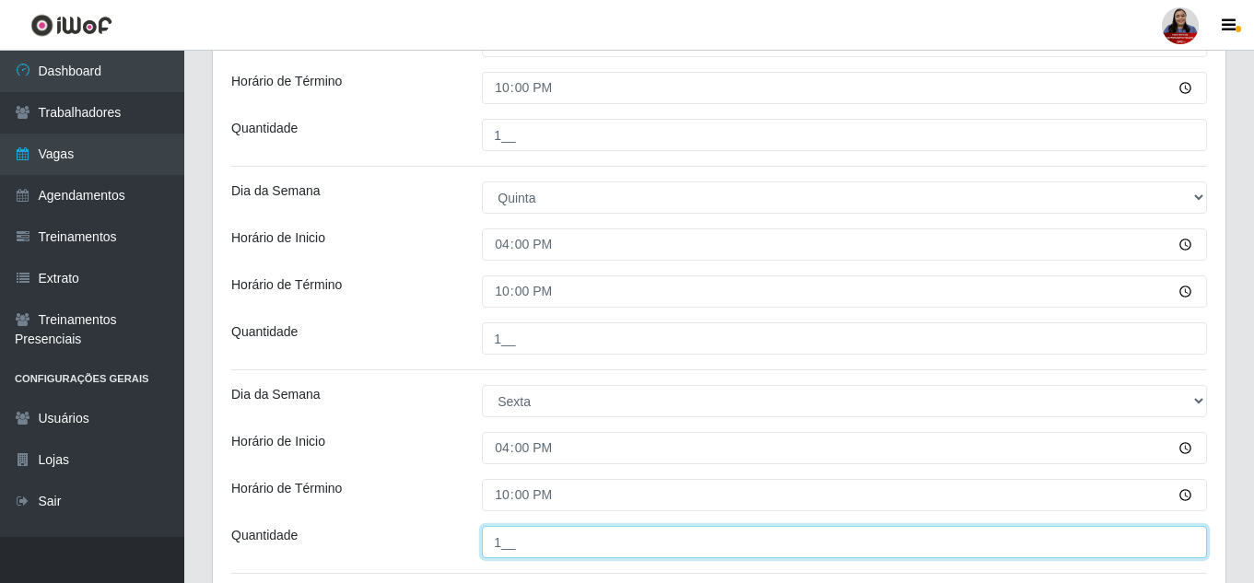
type input "1__"
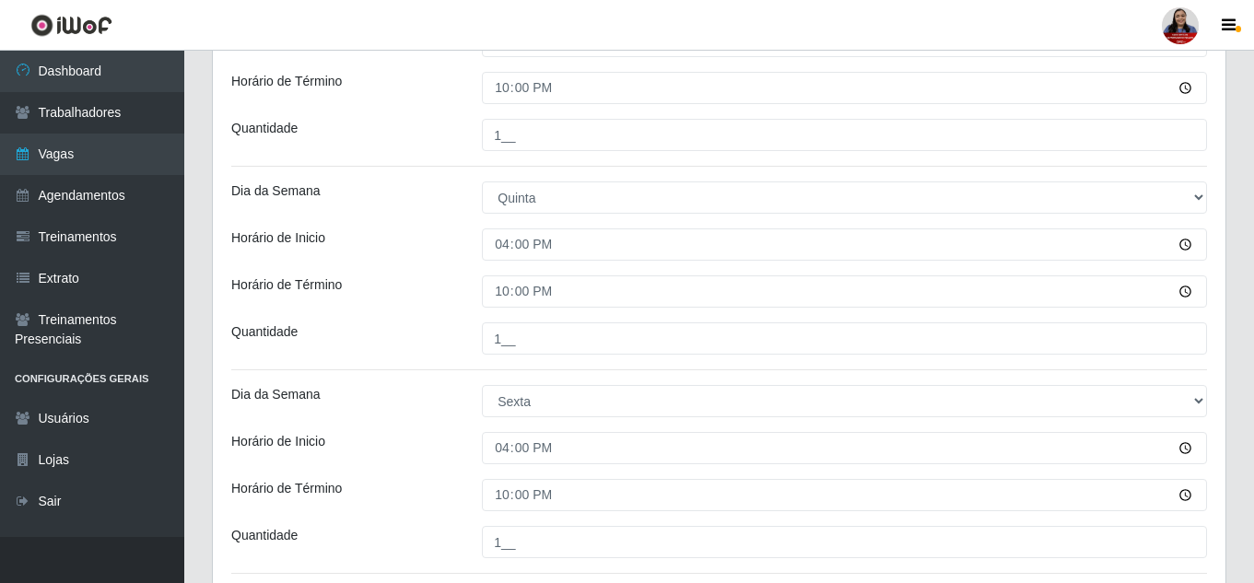
scroll to position [750, 0]
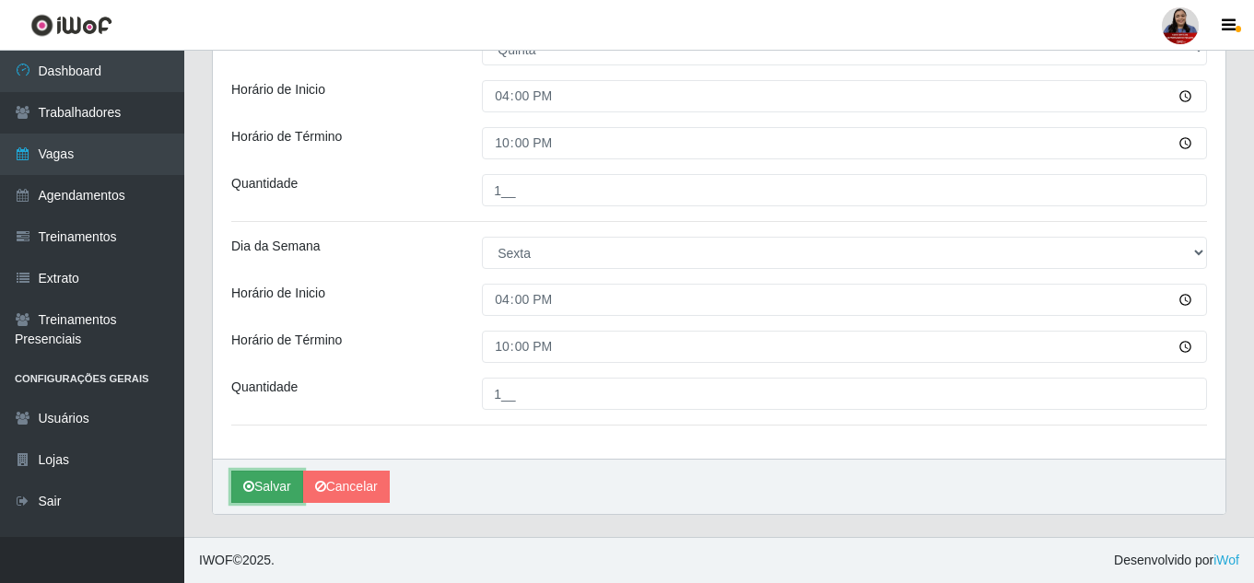
click at [268, 488] on button "Salvar" at bounding box center [267, 487] width 72 height 32
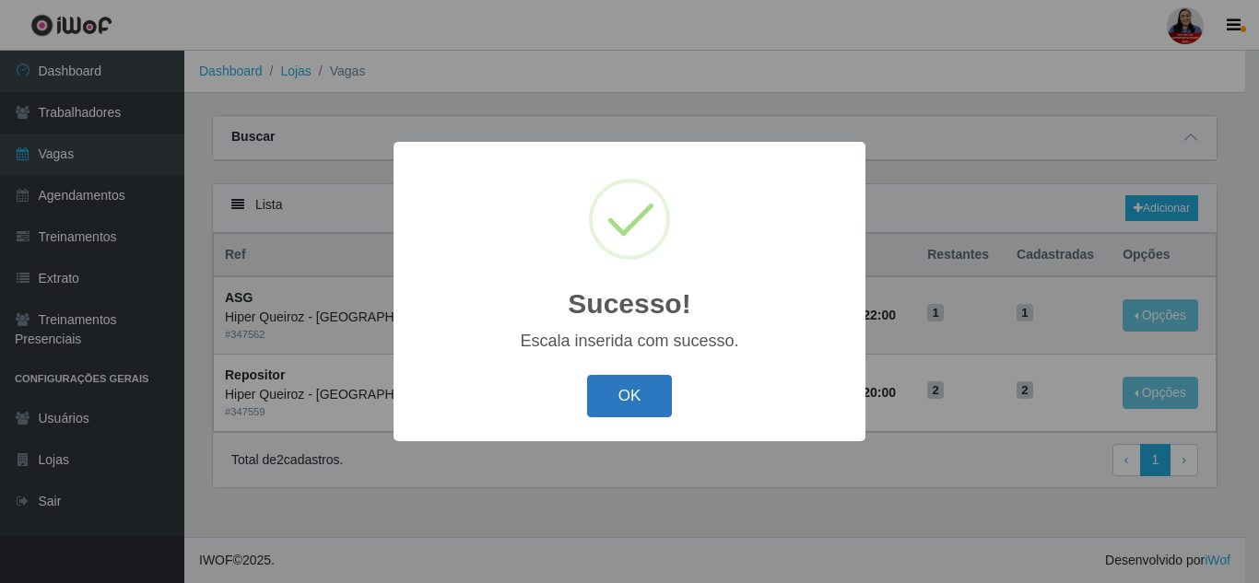
click at [625, 393] on button "OK" at bounding box center [630, 396] width 86 height 43
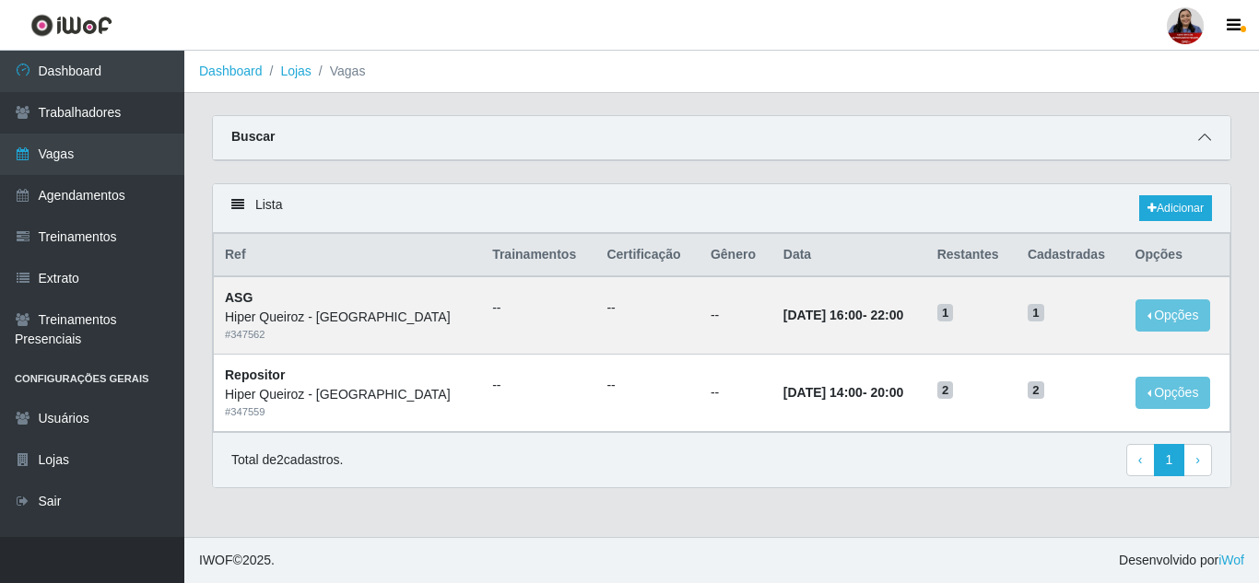
click at [1206, 140] on icon at bounding box center [1204, 137] width 13 height 13
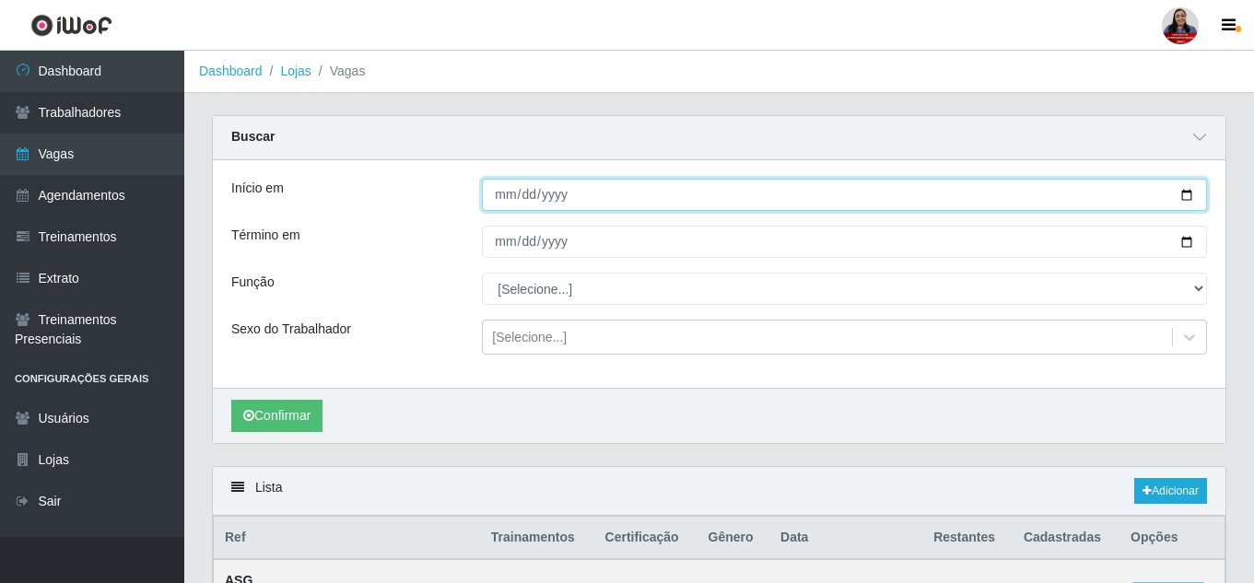
click at [1182, 200] on input "[DATE]" at bounding box center [844, 195] width 725 height 32
type input "[DATE]"
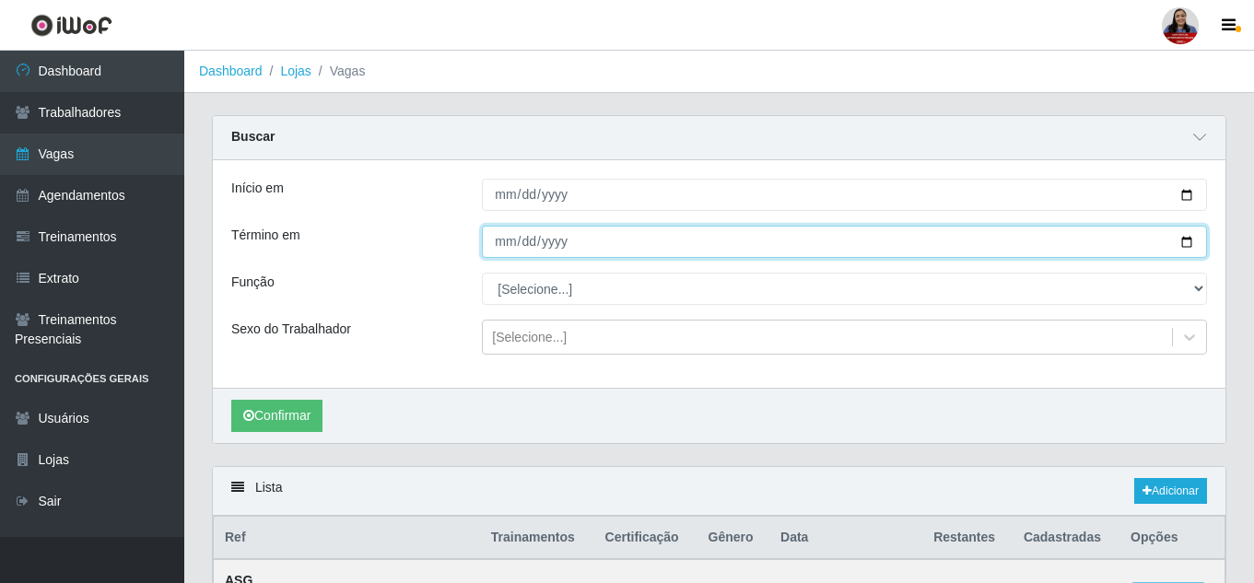
click at [1189, 246] on input "[DATE]" at bounding box center [844, 242] width 725 height 32
type input "[DATE]"
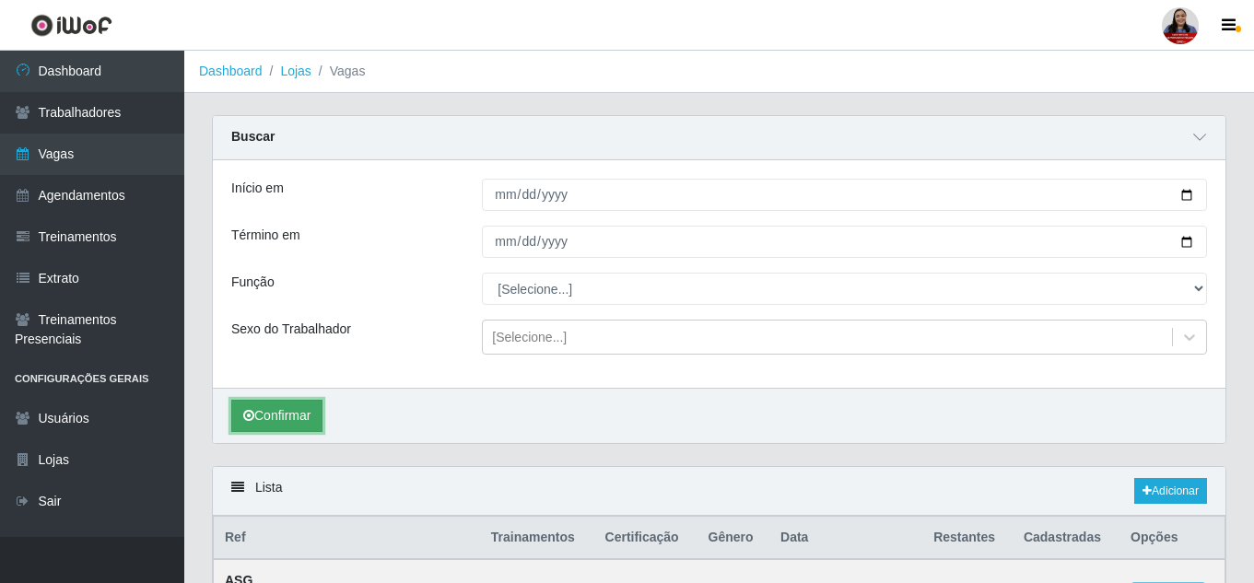
click at [276, 406] on button "Confirmar" at bounding box center [276, 416] width 91 height 32
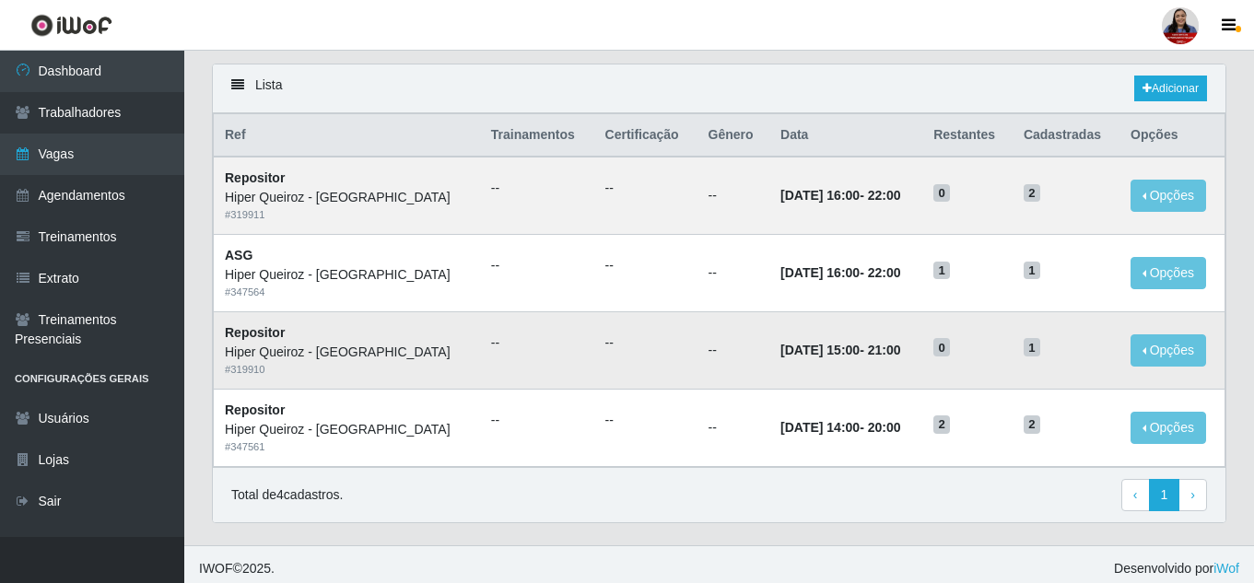
scroll to position [412, 0]
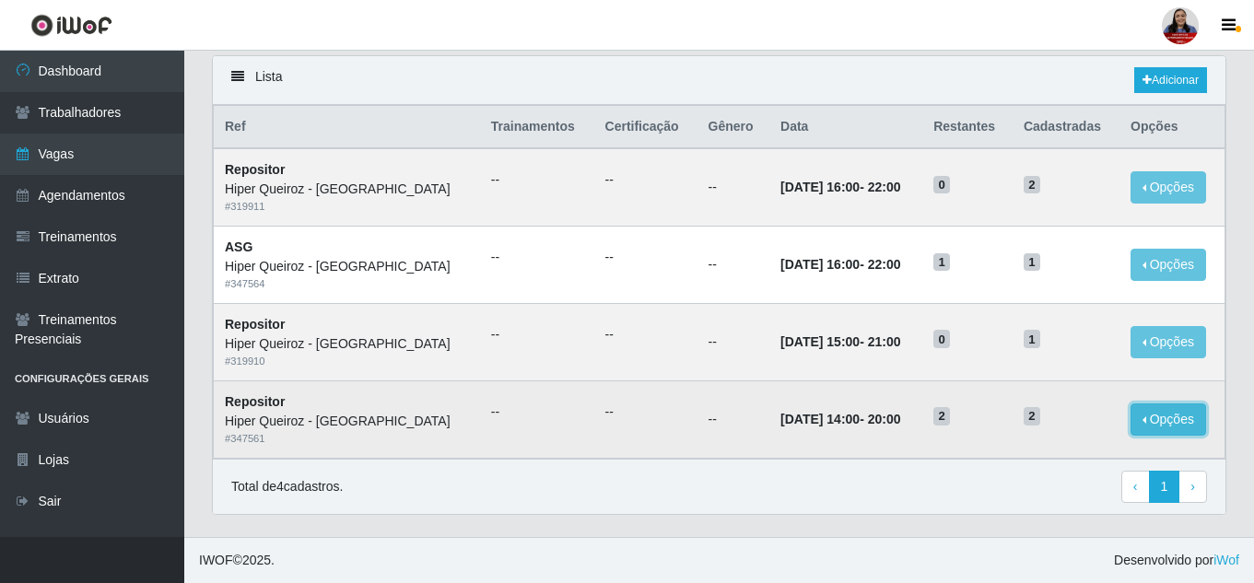
click at [1145, 412] on button "Opções" at bounding box center [1169, 420] width 76 height 32
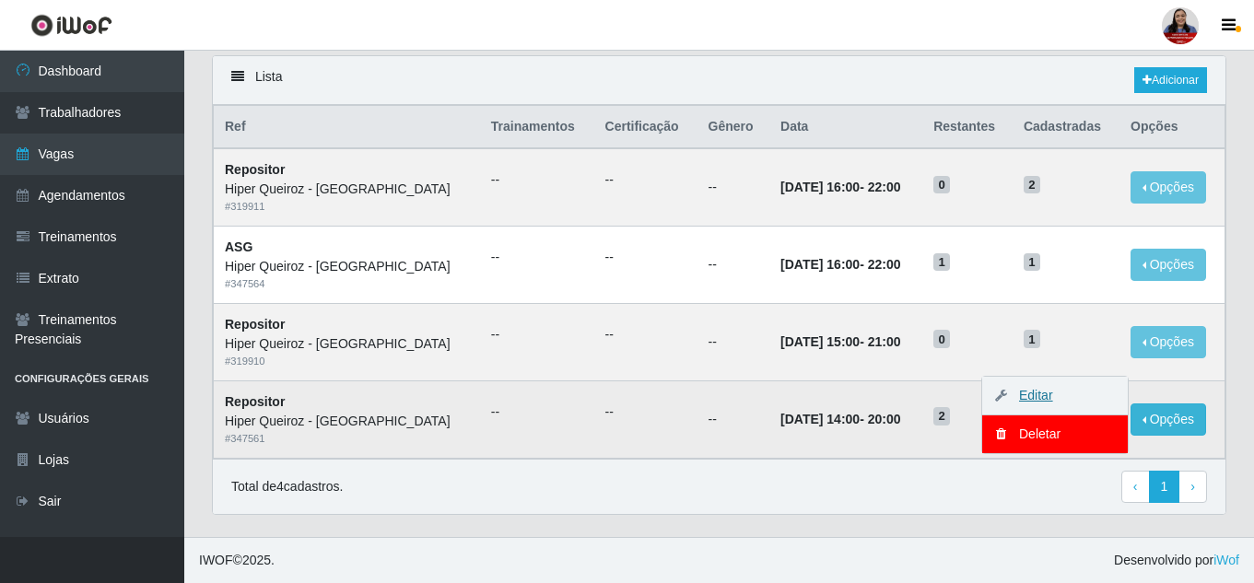
click at [1027, 395] on link "Editar" at bounding box center [1027, 395] width 53 height 15
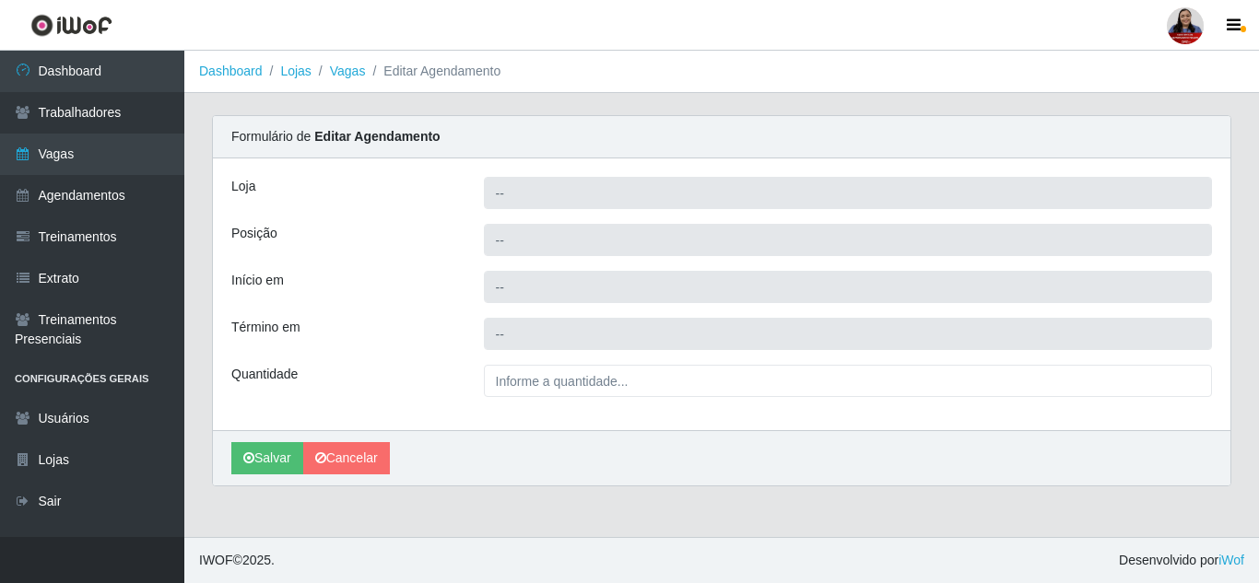
type input "Hiper Queiroz - [GEOGRAPHIC_DATA]"
type input "Repositor"
type input "[DATE] 14:00:00"
type input "[DATE] 20:00:00"
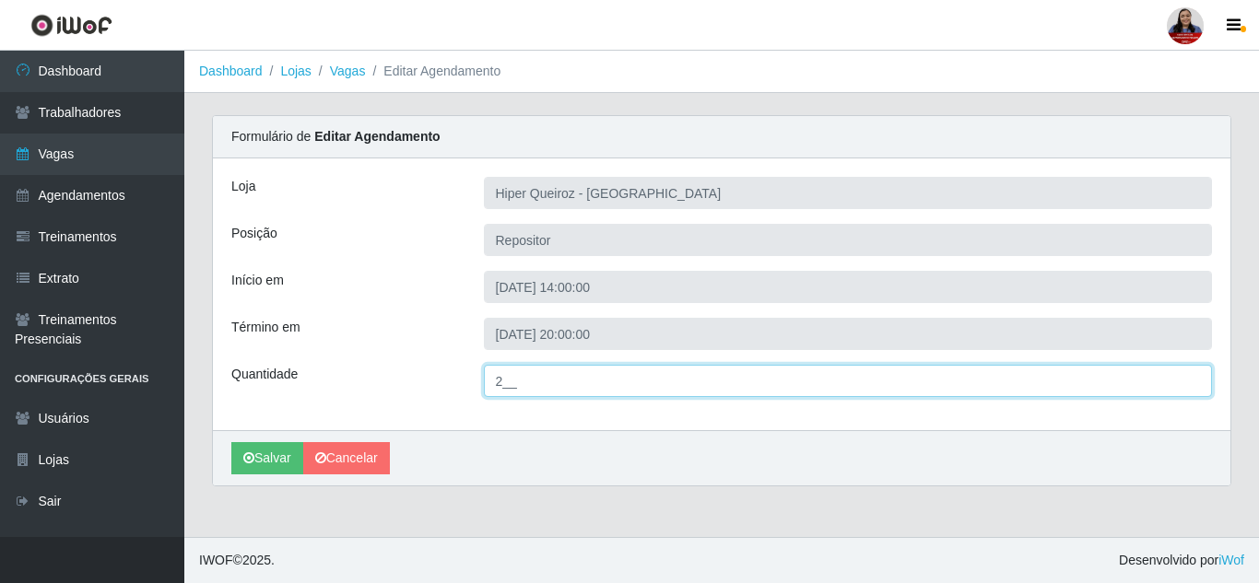
drag, startPoint x: 501, startPoint y: 379, endPoint x: 478, endPoint y: 382, distance: 23.2
click at [478, 382] on div "2__" at bounding box center [848, 381] width 757 height 32
type input "1__"
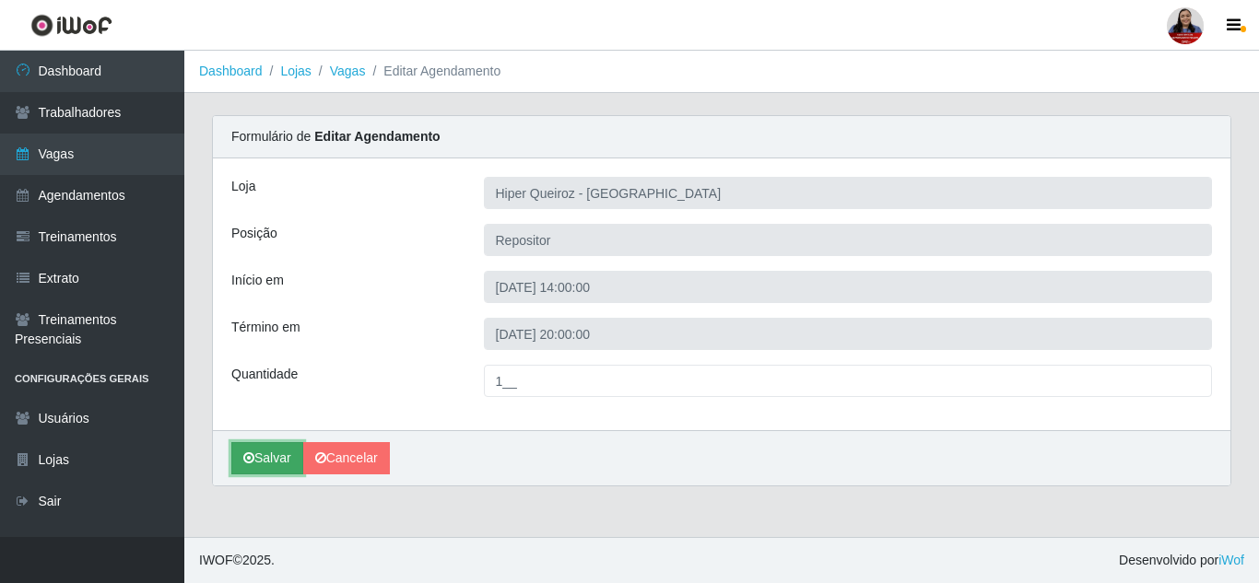
click at [243, 460] on button "Salvar" at bounding box center [267, 458] width 72 height 32
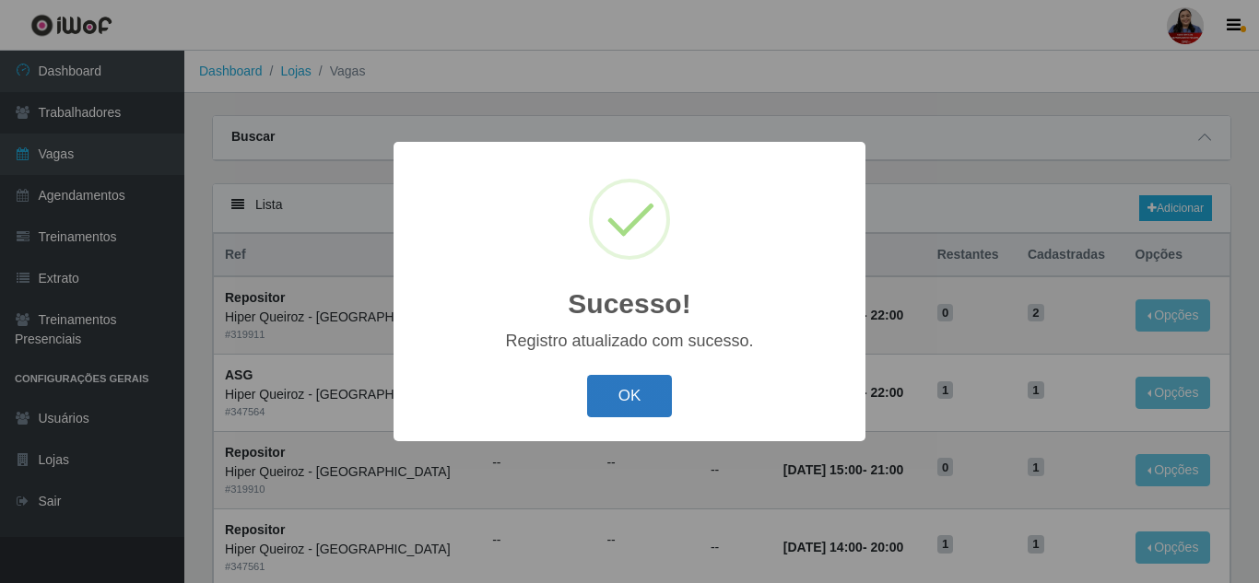
click at [634, 387] on button "OK" at bounding box center [630, 396] width 86 height 43
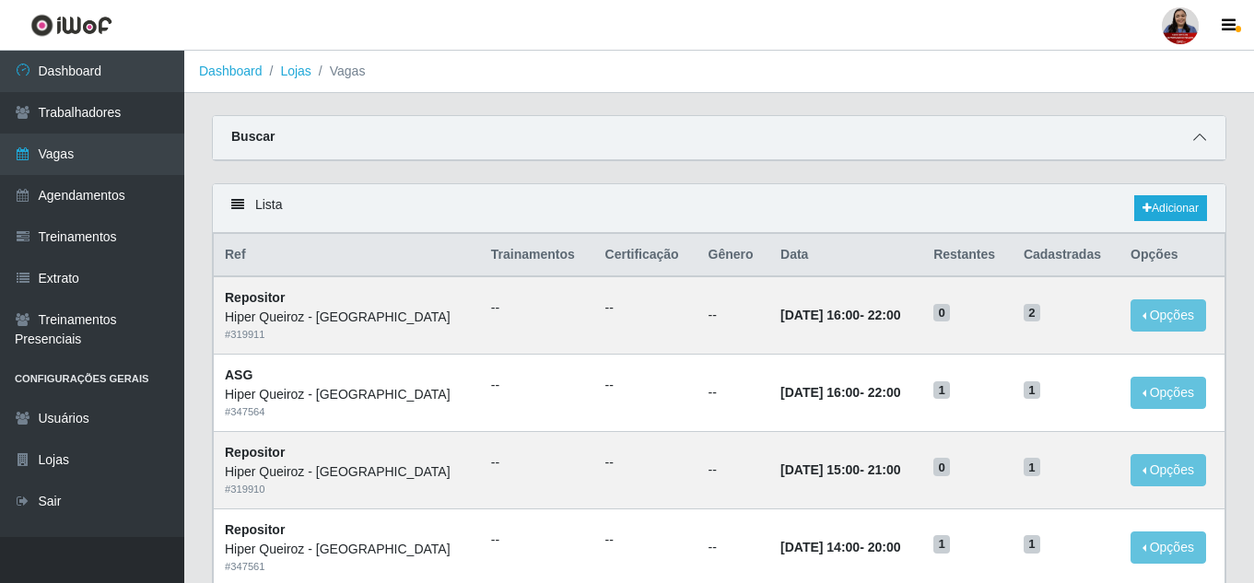
click at [1206, 128] on span at bounding box center [1200, 137] width 22 height 21
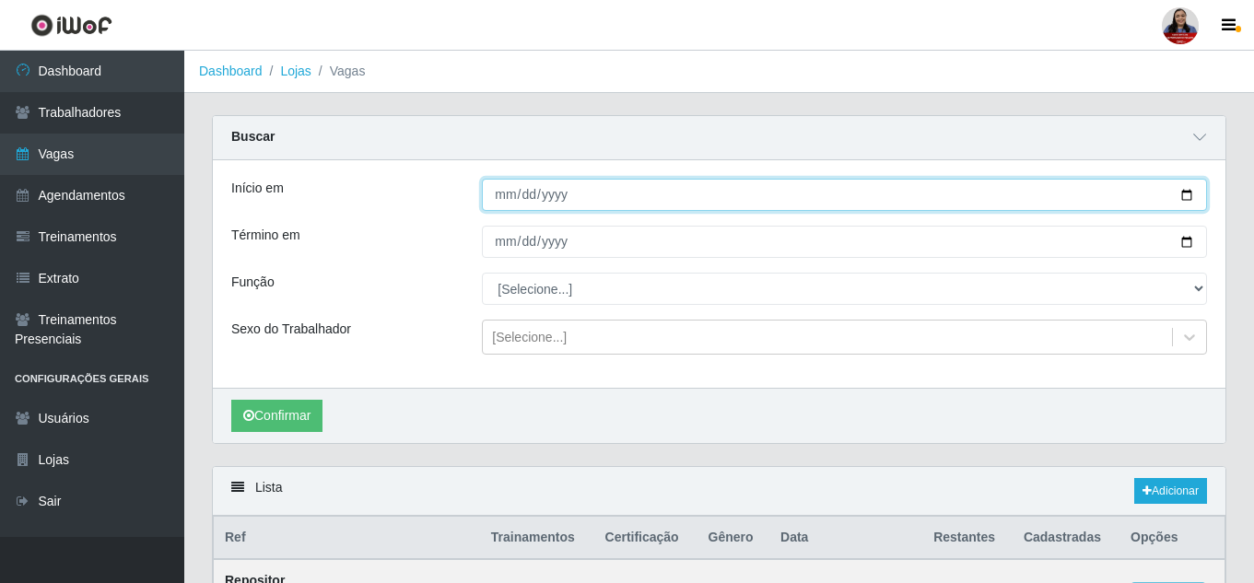
click at [1189, 192] on input "[DATE]" at bounding box center [844, 195] width 725 height 32
type input "[DATE]"
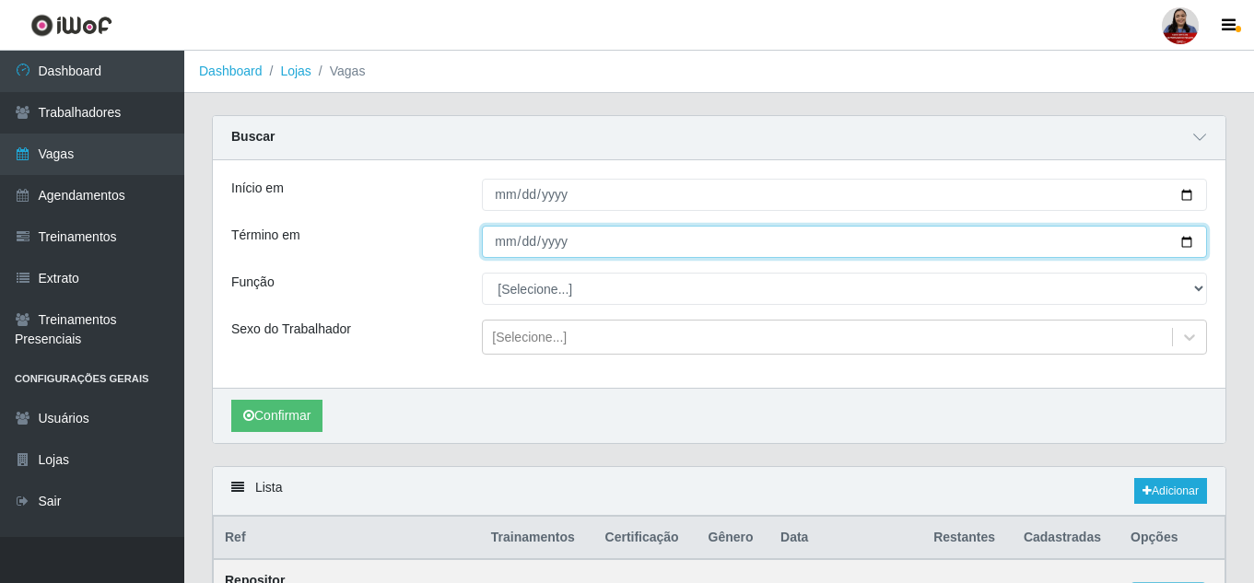
click at [1188, 243] on input "[DATE]" at bounding box center [844, 242] width 725 height 32
type input "[DATE]"
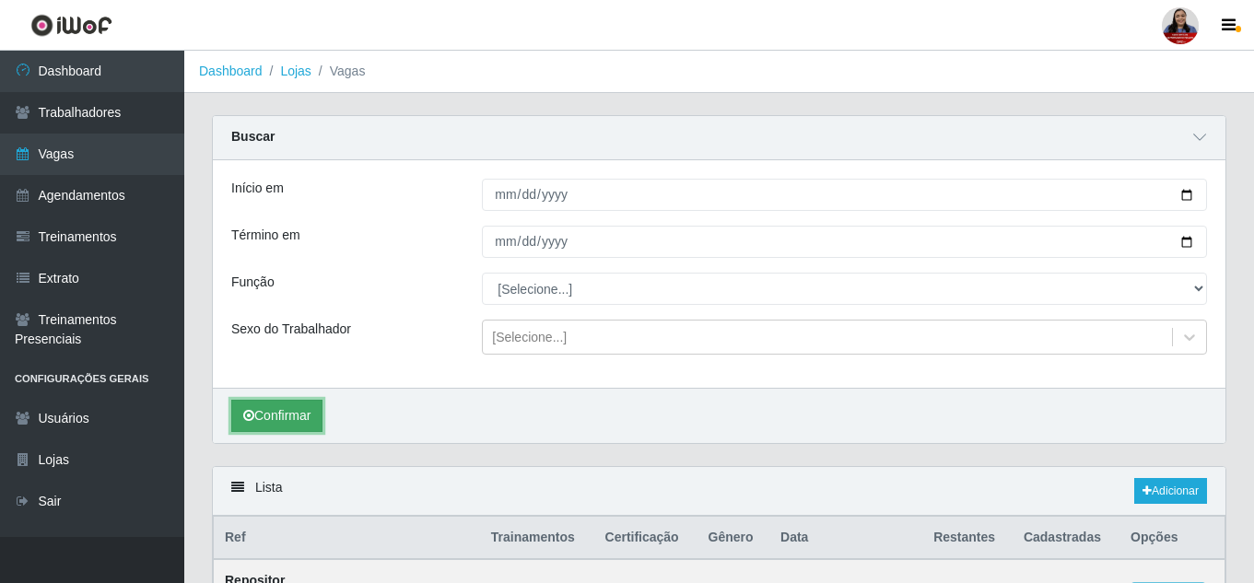
click at [314, 408] on button "Confirmar" at bounding box center [276, 416] width 91 height 32
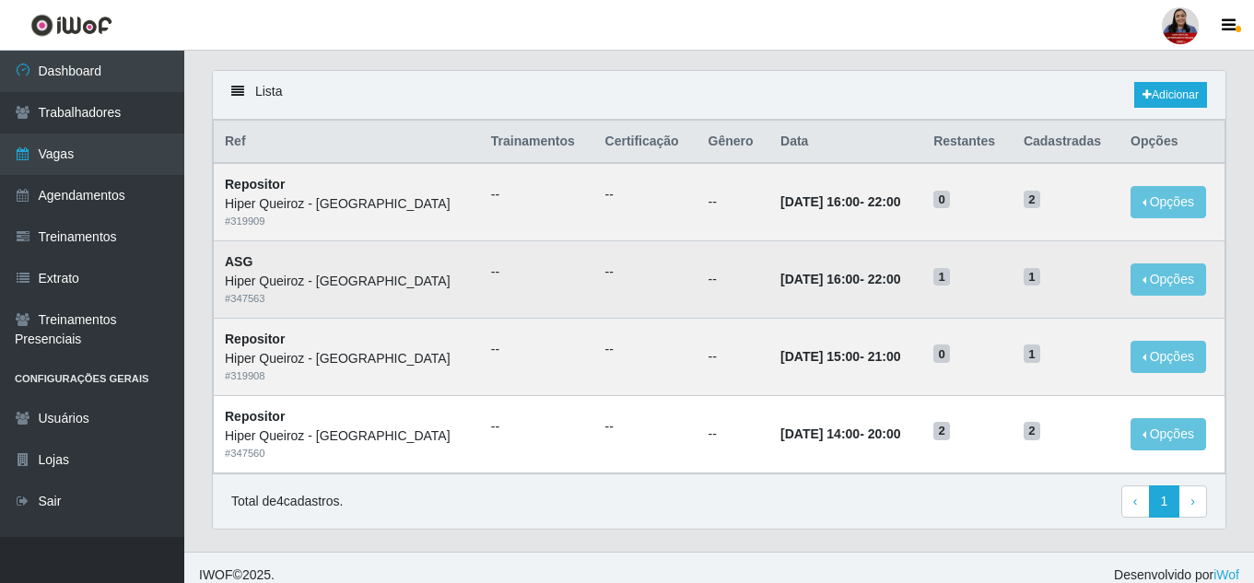
scroll to position [412, 0]
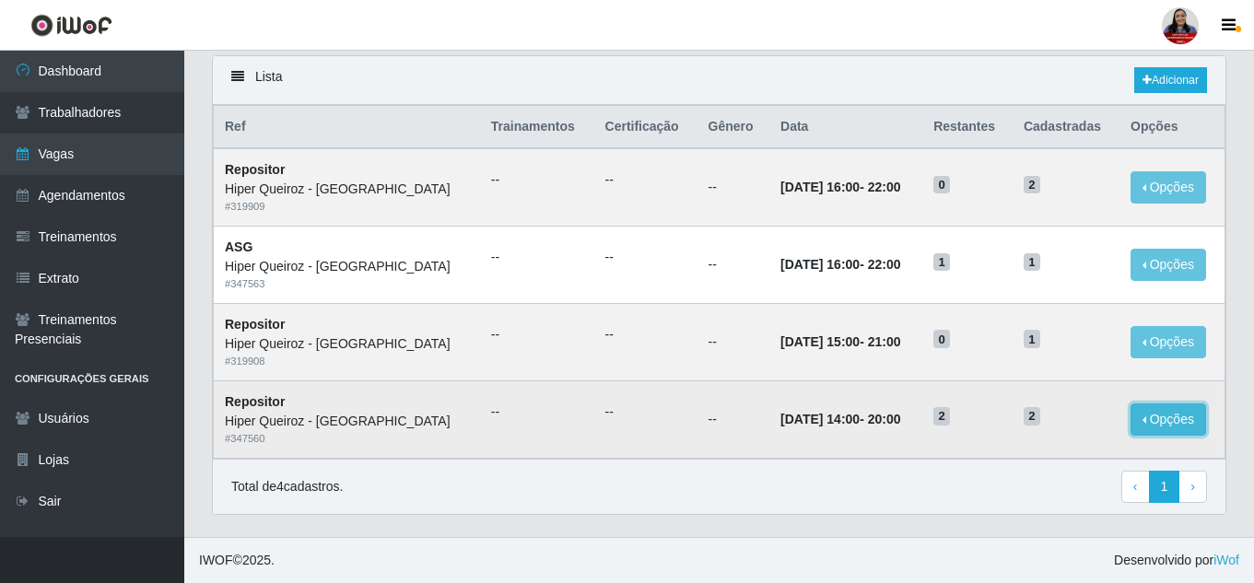
click at [1144, 414] on button "Opções" at bounding box center [1169, 420] width 76 height 32
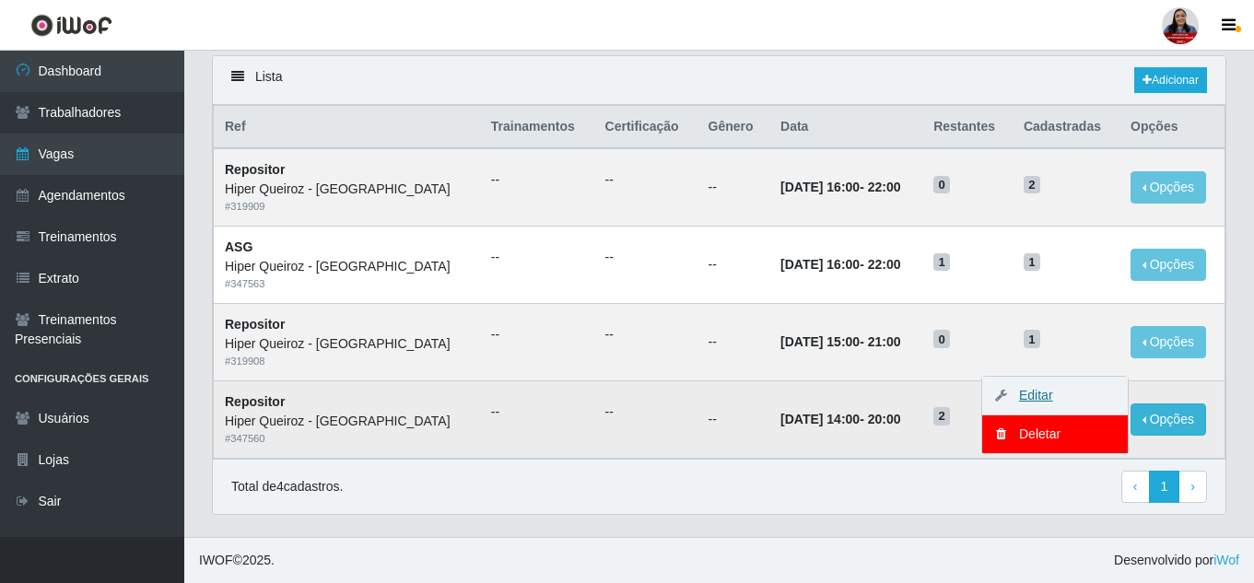
click at [1033, 400] on link "Editar" at bounding box center [1027, 395] width 53 height 15
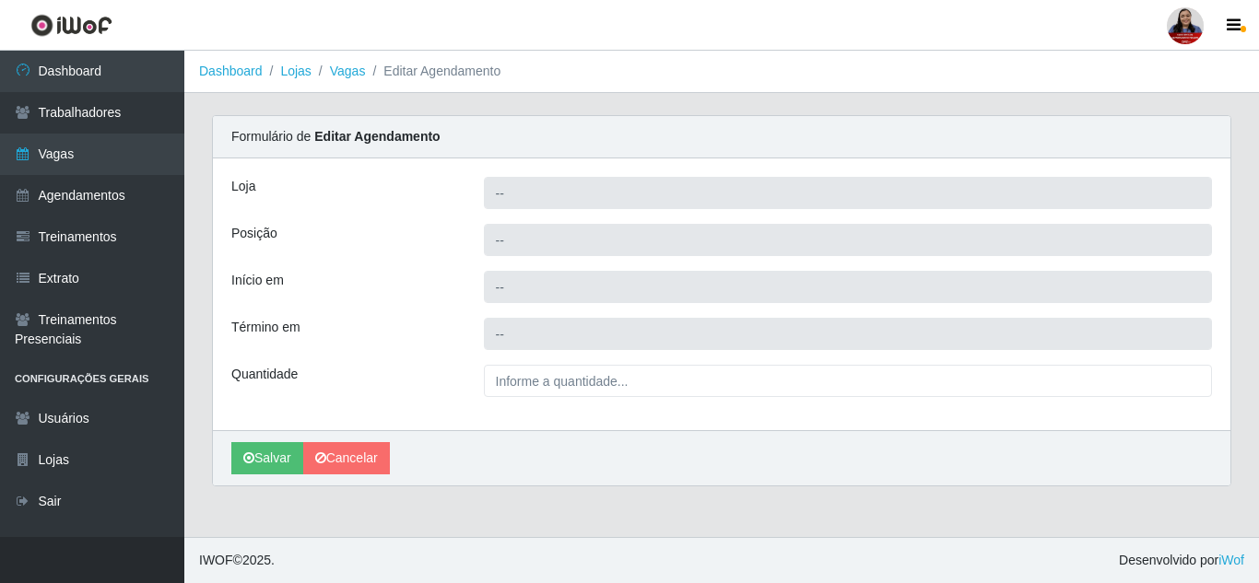
type input "Hiper Queiroz - [GEOGRAPHIC_DATA]"
type input "Repositor"
type input "[DATE] 14:00:00"
type input "[DATE] 20:00:00"
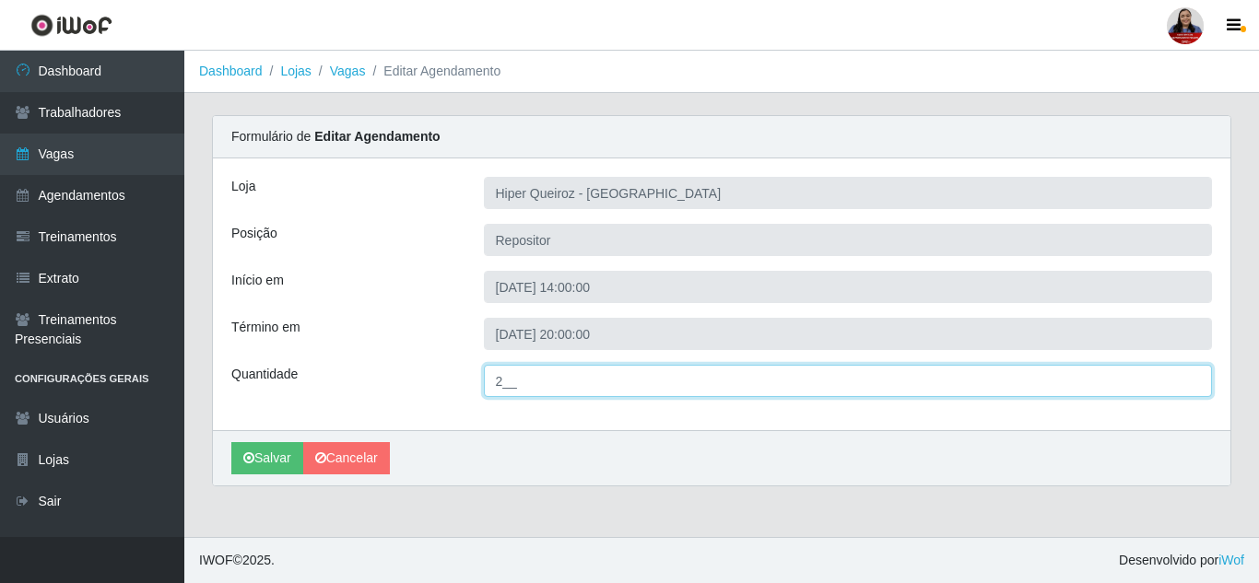
drag, startPoint x: 501, startPoint y: 377, endPoint x: 464, endPoint y: 382, distance: 37.2
click at [464, 382] on div "Quantidade 2__" at bounding box center [722, 381] width 1008 height 32
type input "1__"
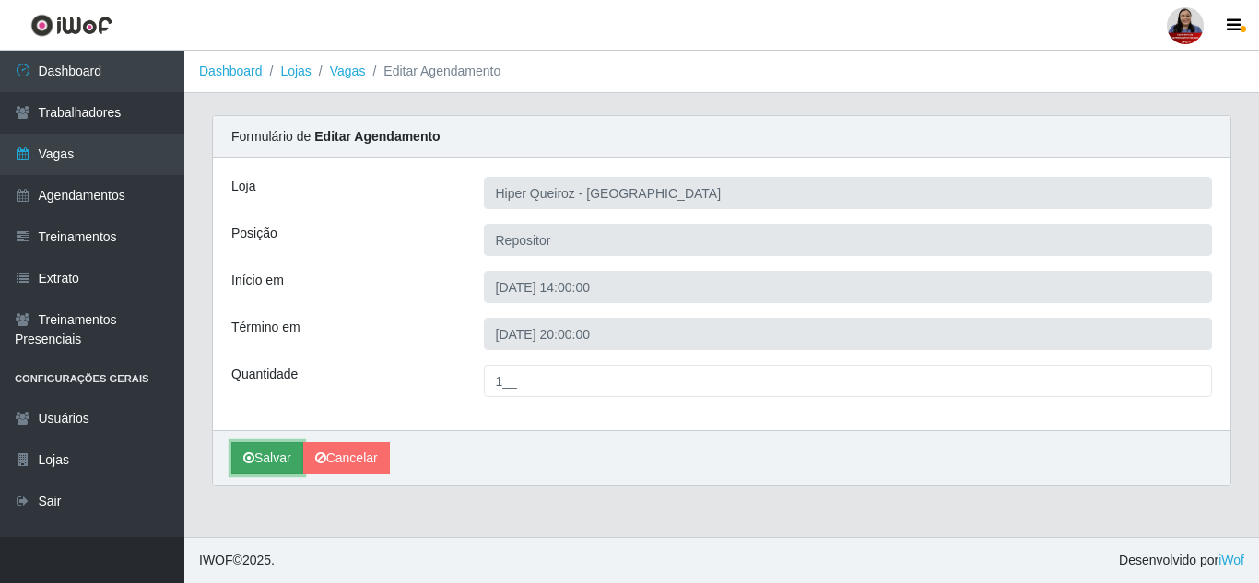
click at [260, 456] on button "Salvar" at bounding box center [267, 458] width 72 height 32
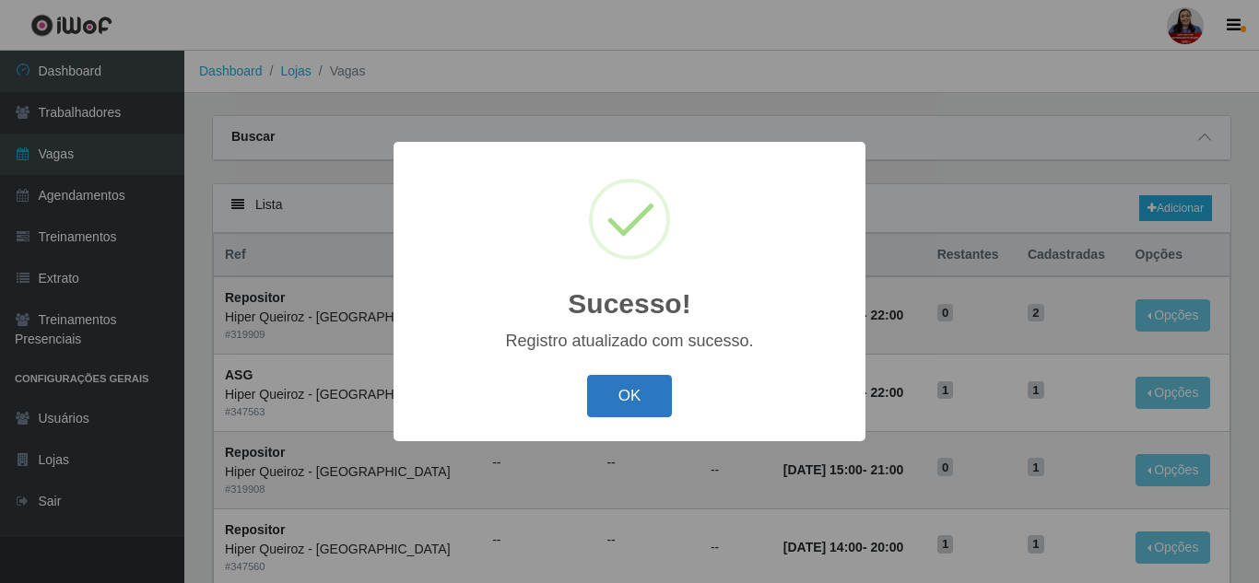
click at [627, 389] on button "OK" at bounding box center [630, 396] width 86 height 43
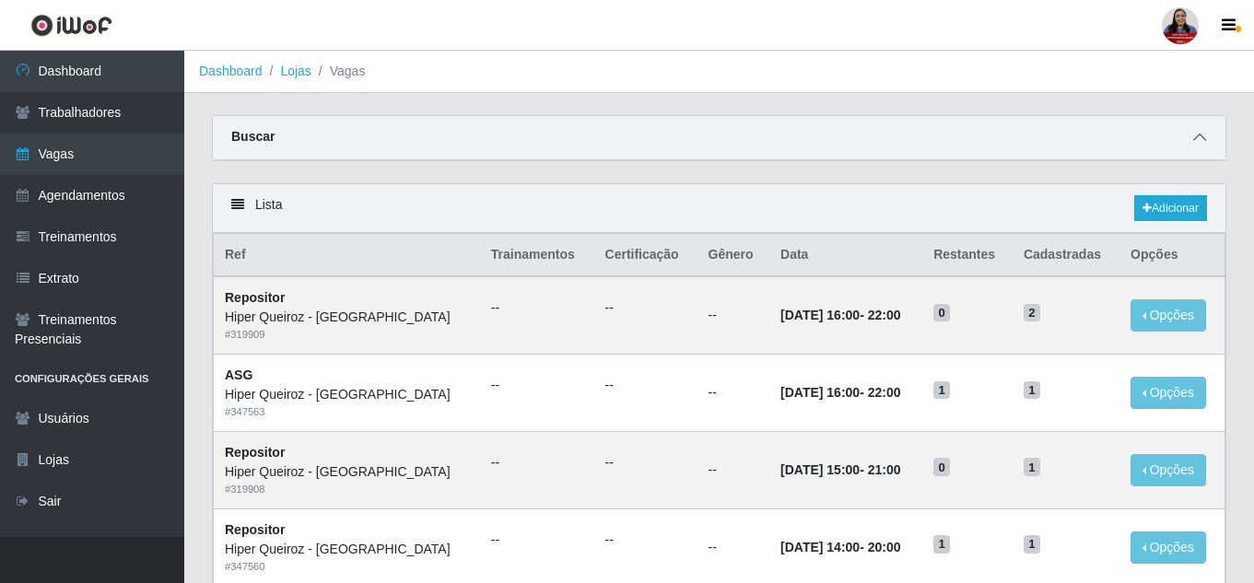
click at [1203, 141] on icon at bounding box center [1199, 137] width 13 height 13
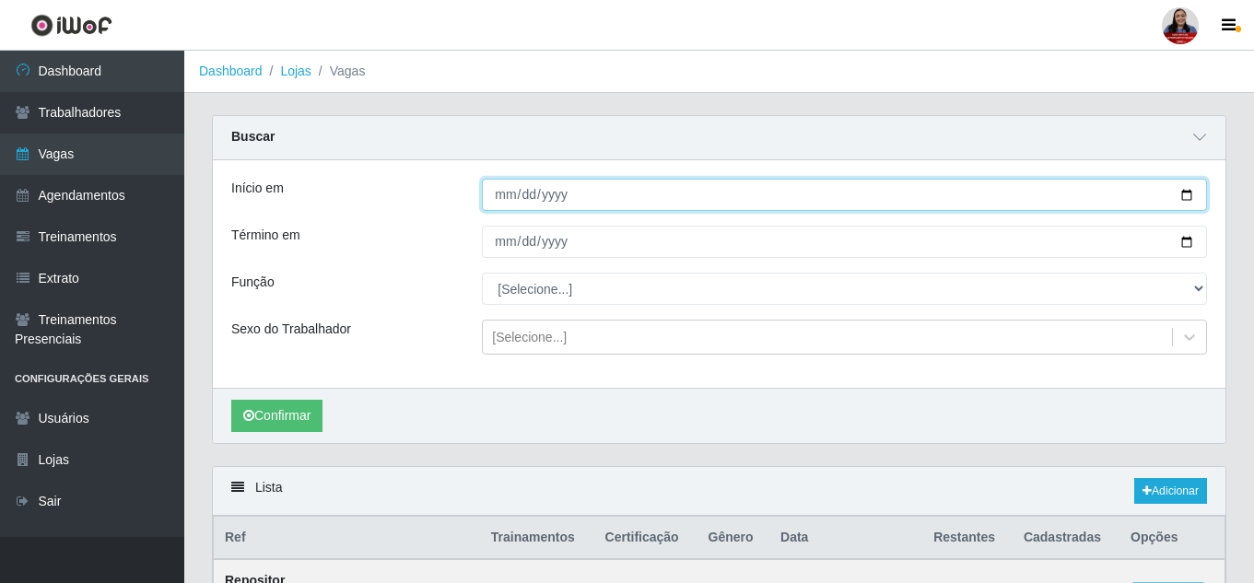
click at [1188, 199] on input "[DATE]" at bounding box center [844, 195] width 725 height 32
type input "[DATE]"
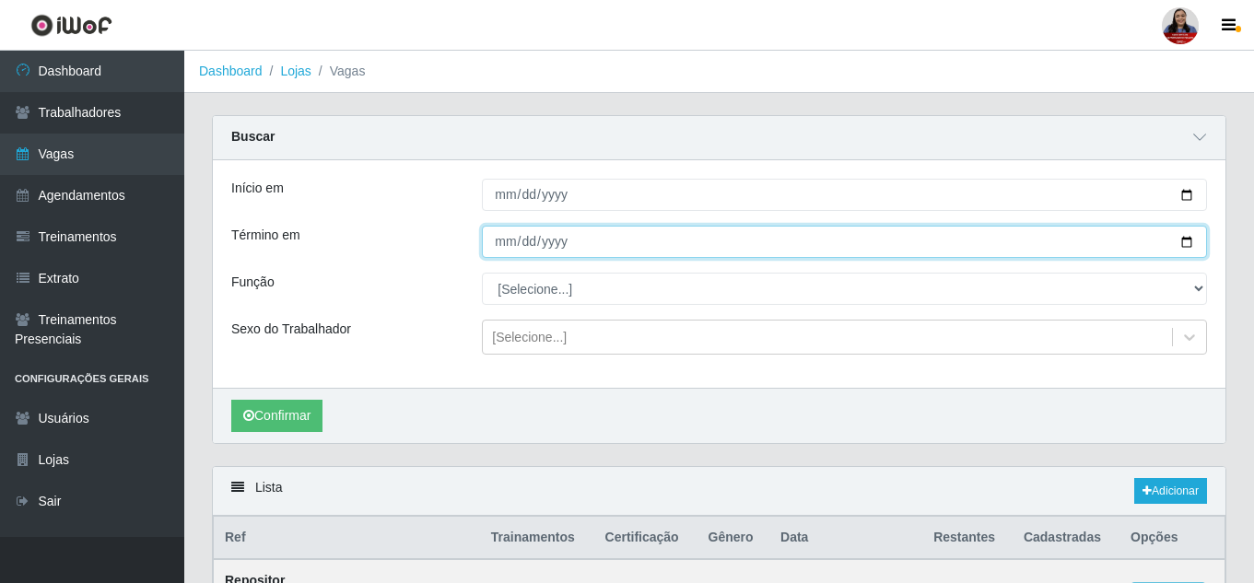
click at [1187, 248] on input "[DATE]" at bounding box center [844, 242] width 725 height 32
type input "[DATE]"
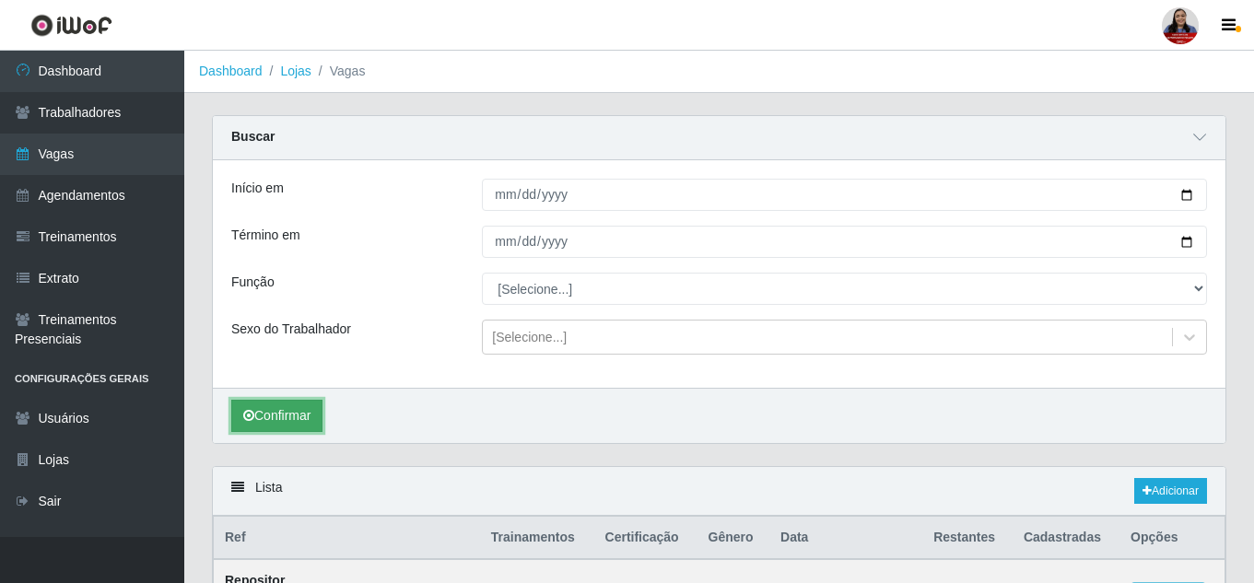
click at [312, 411] on button "Confirmar" at bounding box center [276, 416] width 91 height 32
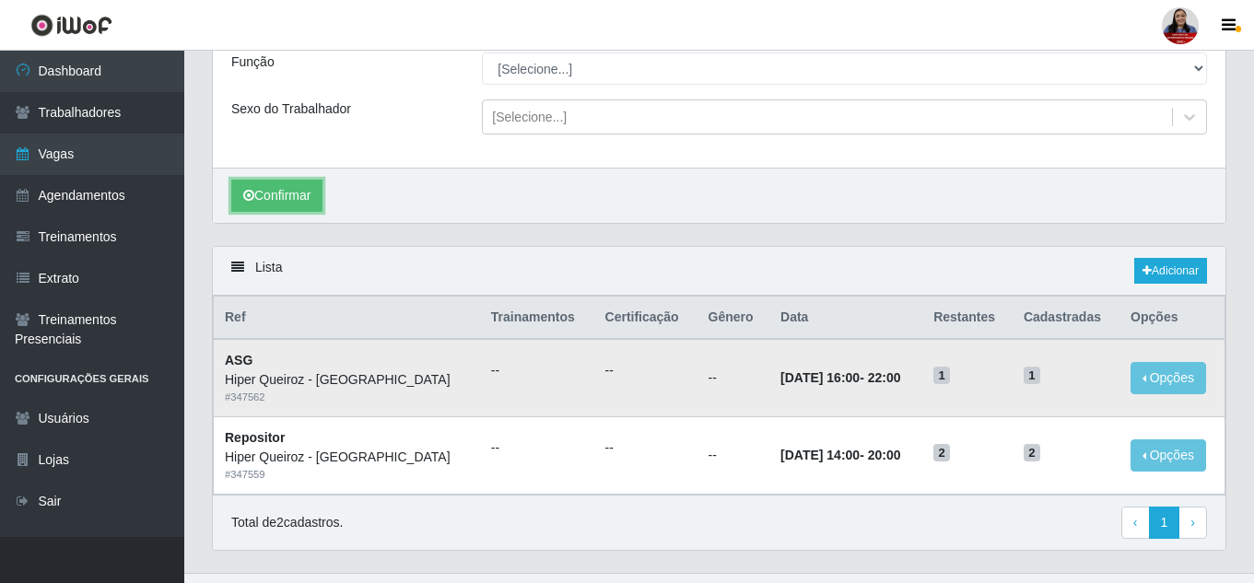
scroll to position [257, 0]
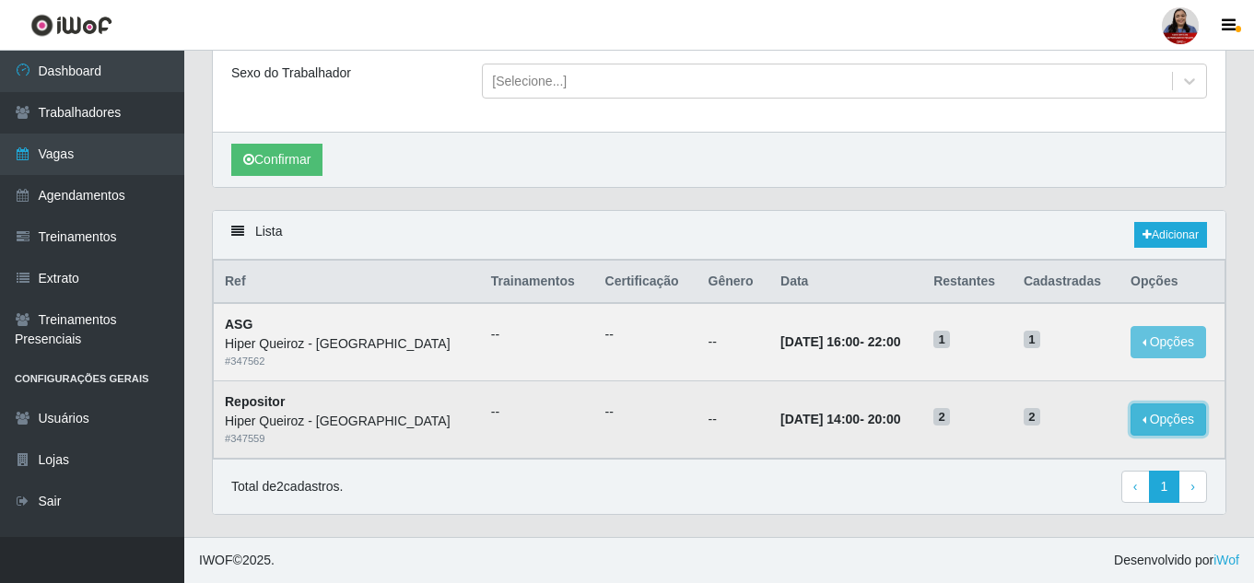
click at [1150, 424] on button "Opções" at bounding box center [1169, 420] width 76 height 32
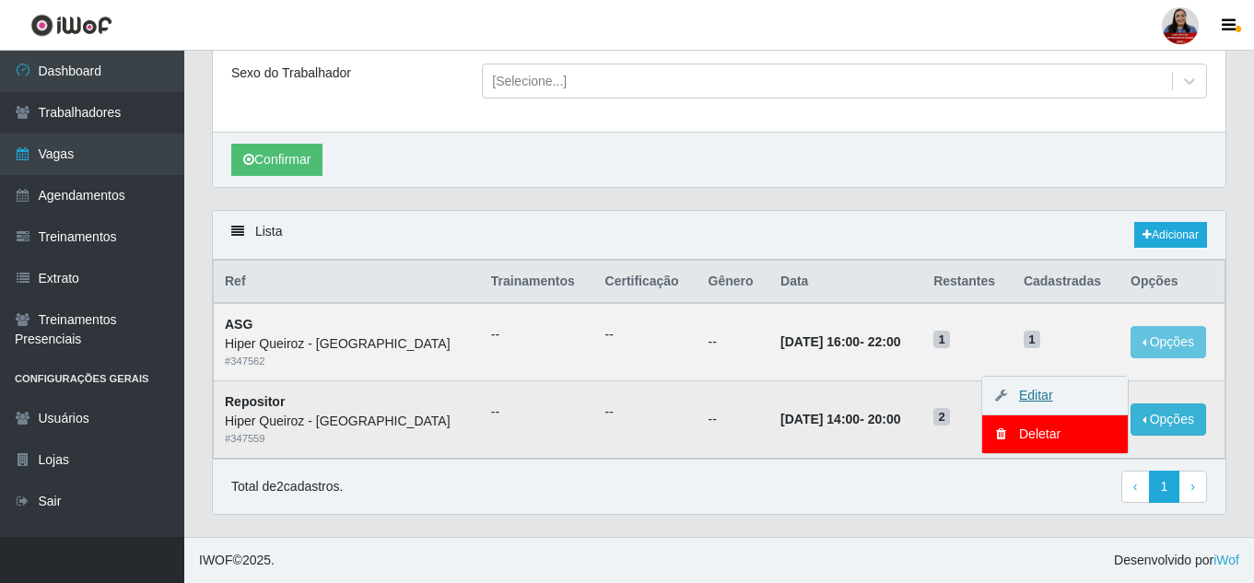
click at [1031, 390] on link "Editar" at bounding box center [1027, 395] width 53 height 15
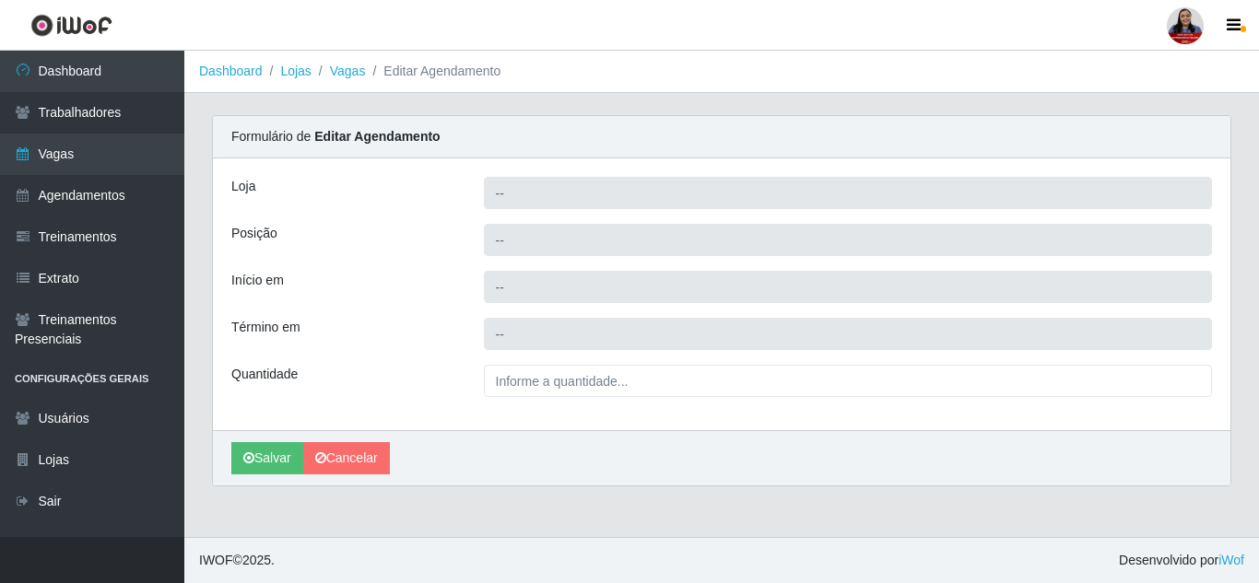
type input "Hiper Queiroz - [GEOGRAPHIC_DATA]"
type input "Repositor"
type input "[DATE] 14:00:00"
type input "[DATE] 20:00:00"
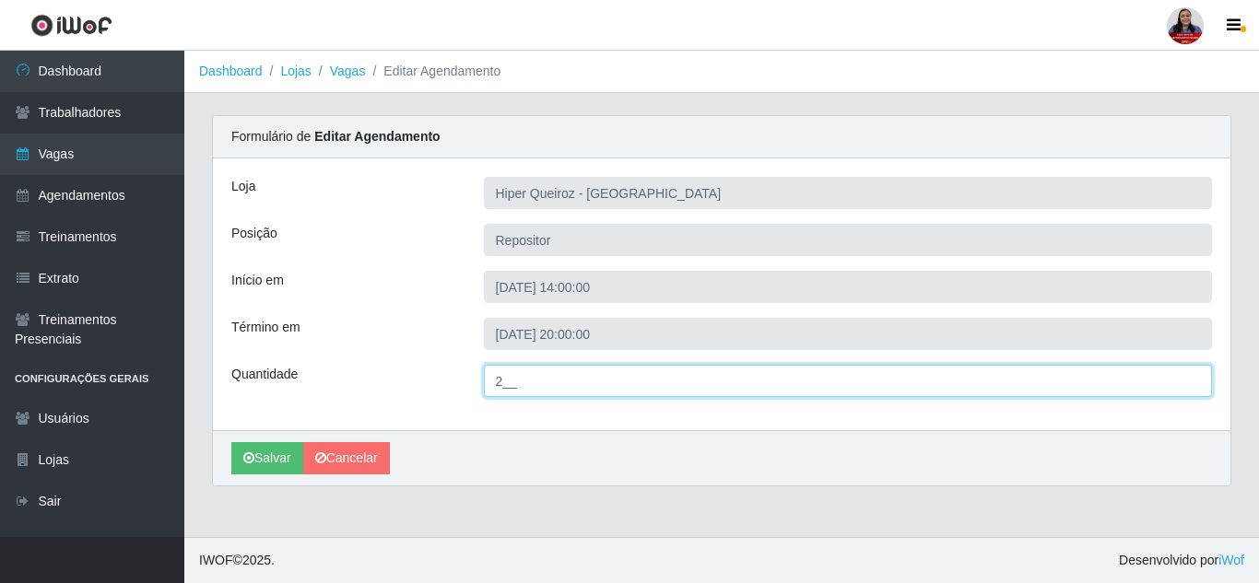
drag, startPoint x: 501, startPoint y: 376, endPoint x: 488, endPoint y: 370, distance: 14.9
click at [488, 370] on input "2__" at bounding box center [848, 381] width 729 height 32
type input "1__"
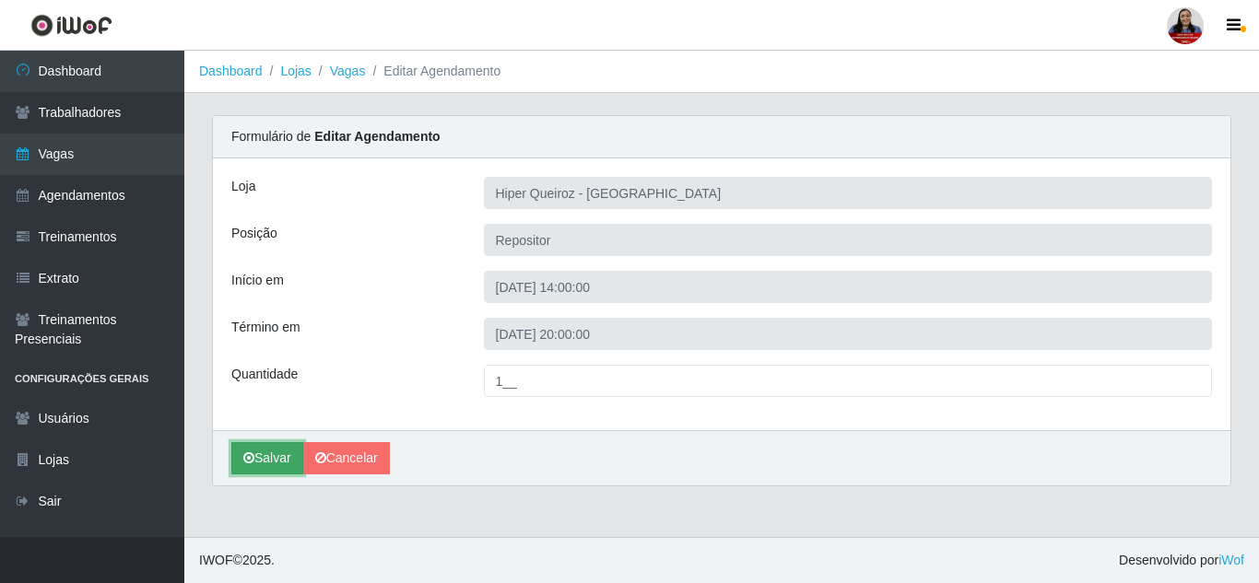
click at [276, 460] on button "Salvar" at bounding box center [267, 458] width 72 height 32
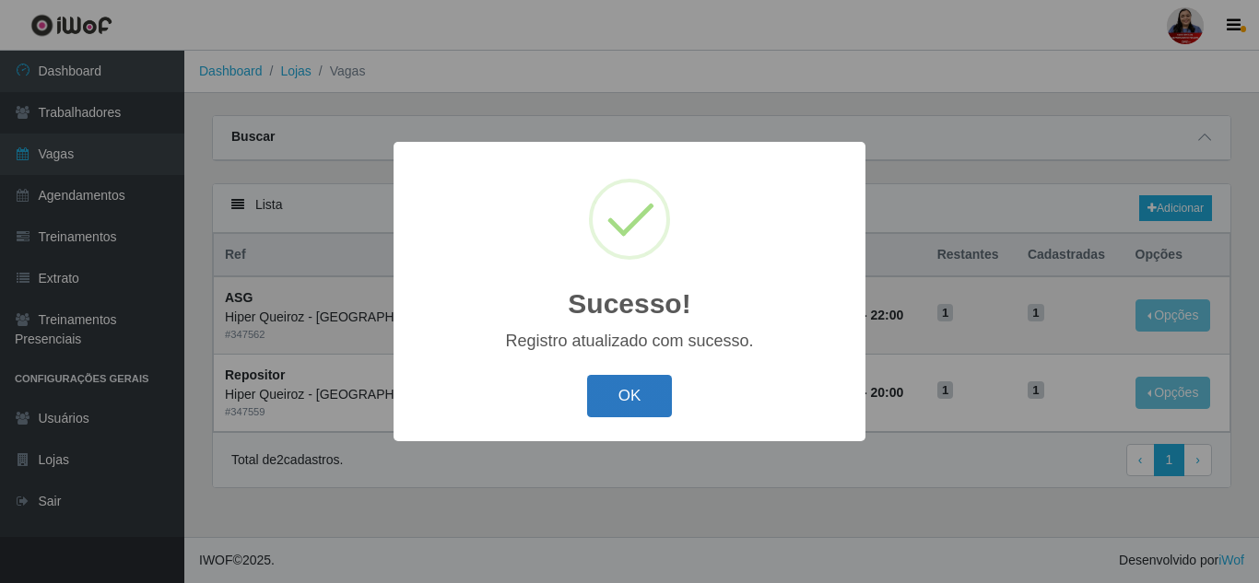
click at [636, 406] on button "OK" at bounding box center [630, 396] width 86 height 43
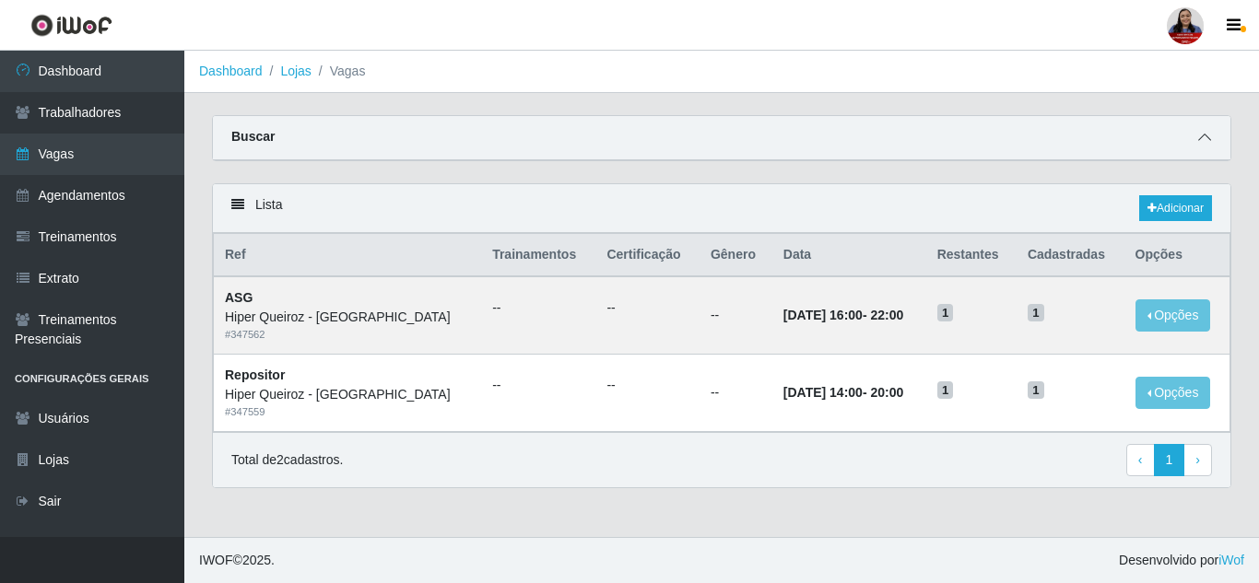
click at [1199, 135] on icon at bounding box center [1204, 137] width 13 height 13
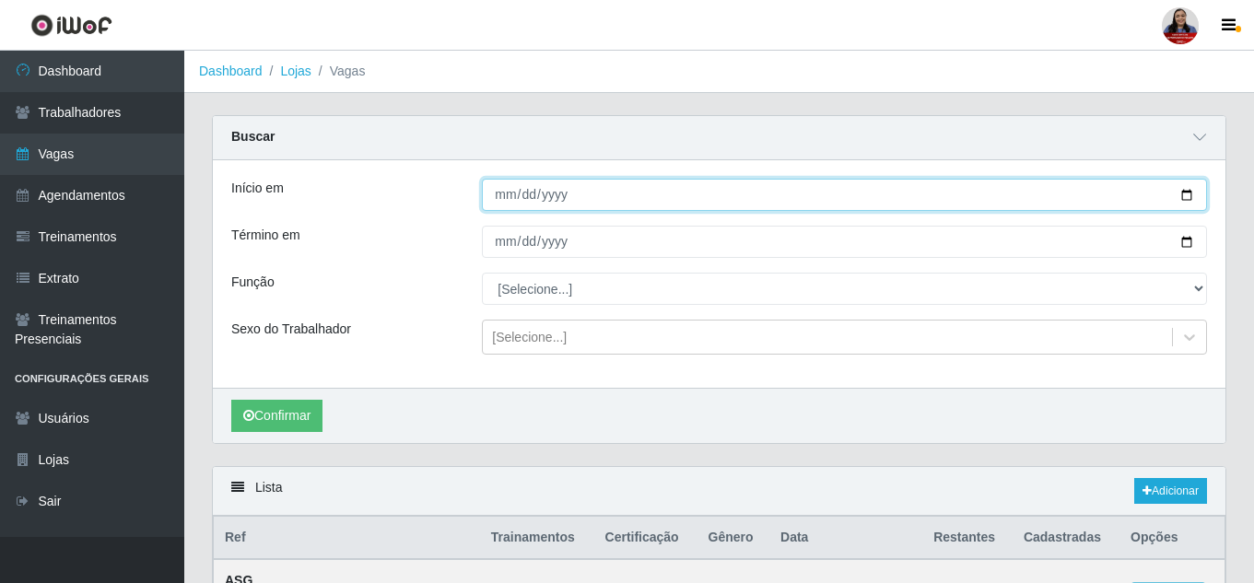
click at [1187, 194] on input "[DATE]" at bounding box center [844, 195] width 725 height 32
type input "[DATE]"
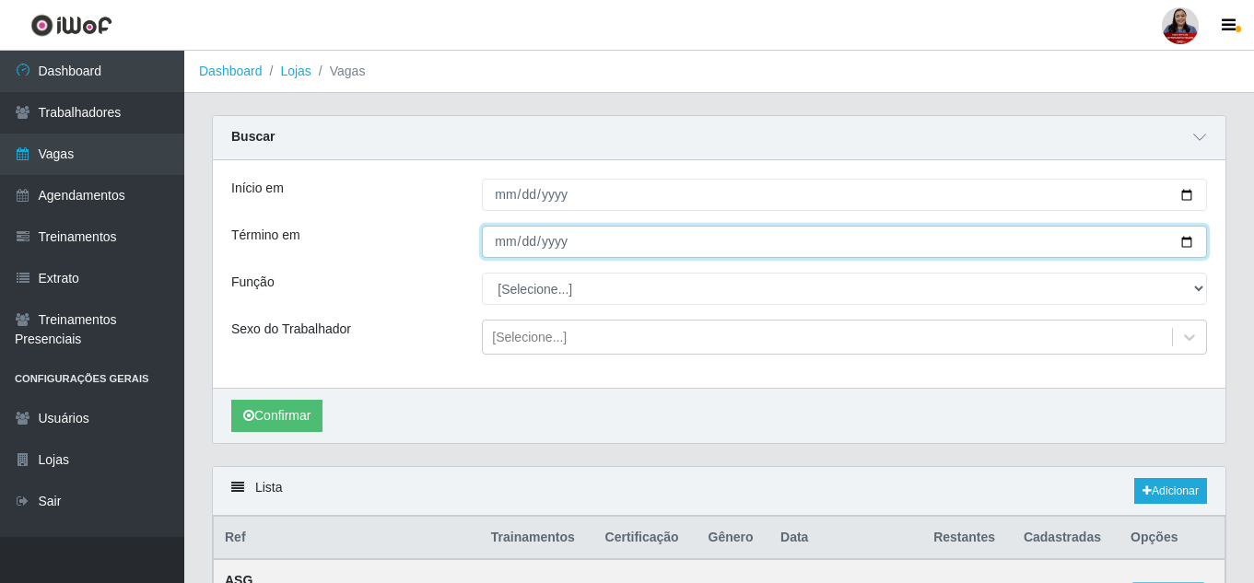
click at [1179, 244] on input "[DATE]" at bounding box center [844, 242] width 725 height 32
type input "[DATE]"
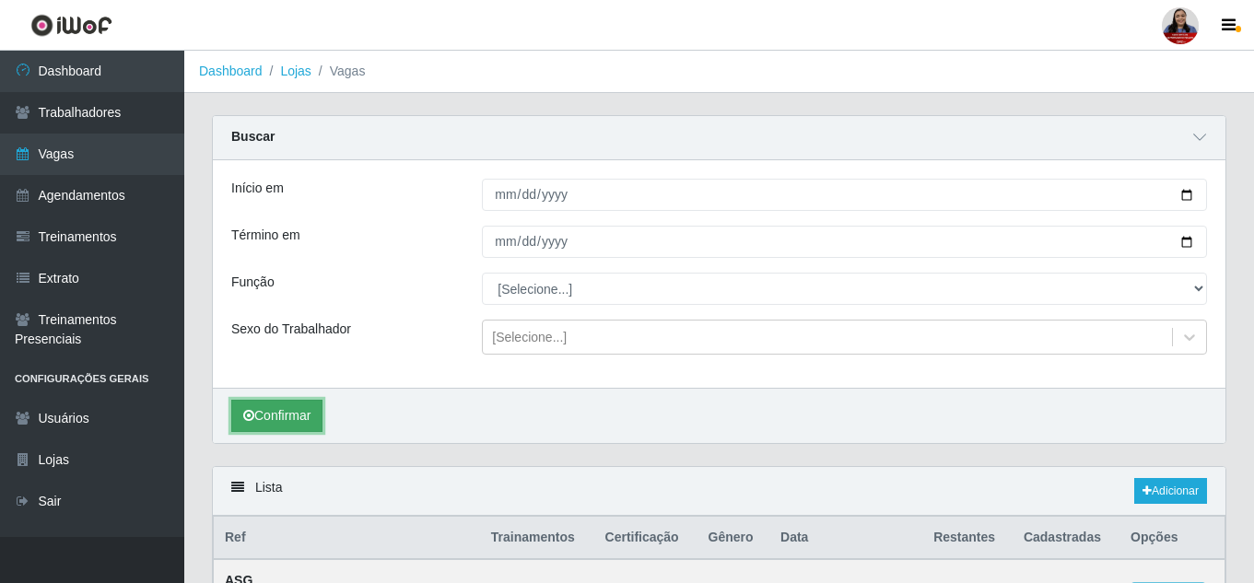
click at [309, 408] on button "Confirmar" at bounding box center [276, 416] width 91 height 32
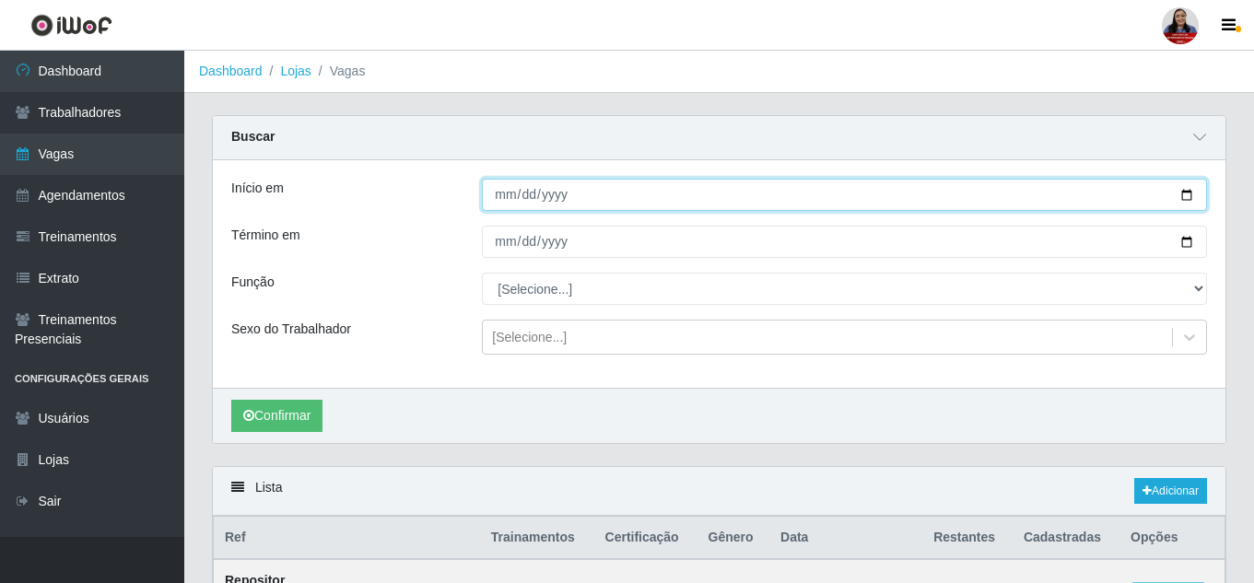
click at [1186, 191] on input "[DATE]" at bounding box center [844, 195] width 725 height 32
type input "[DATE]"
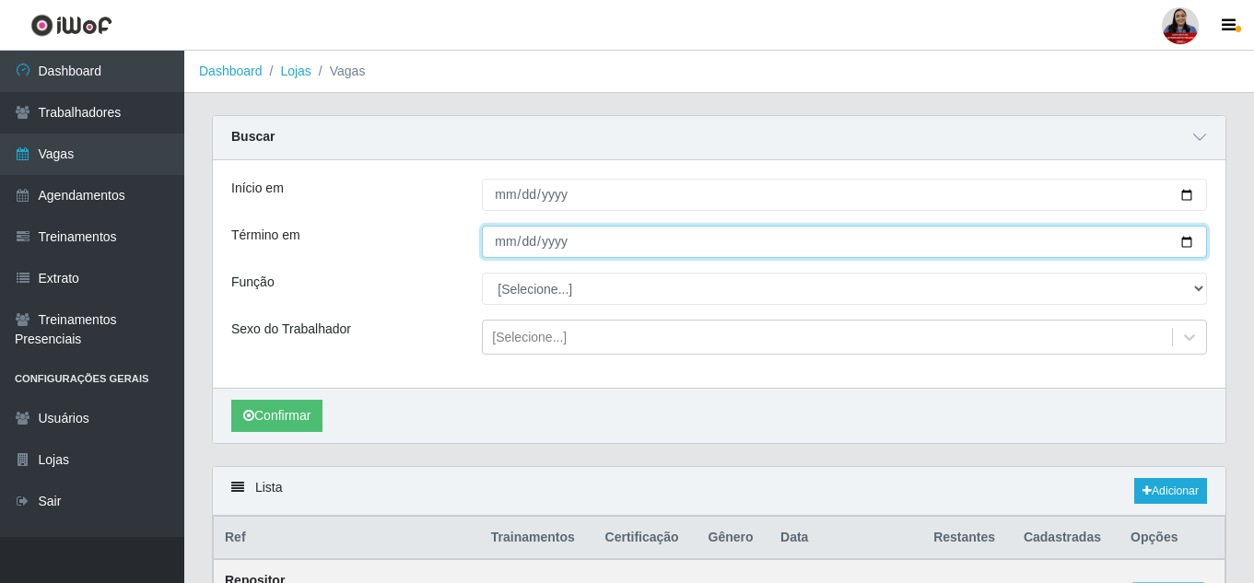
click at [1182, 243] on input "[DATE]" at bounding box center [844, 242] width 725 height 32
type input "[DATE]"
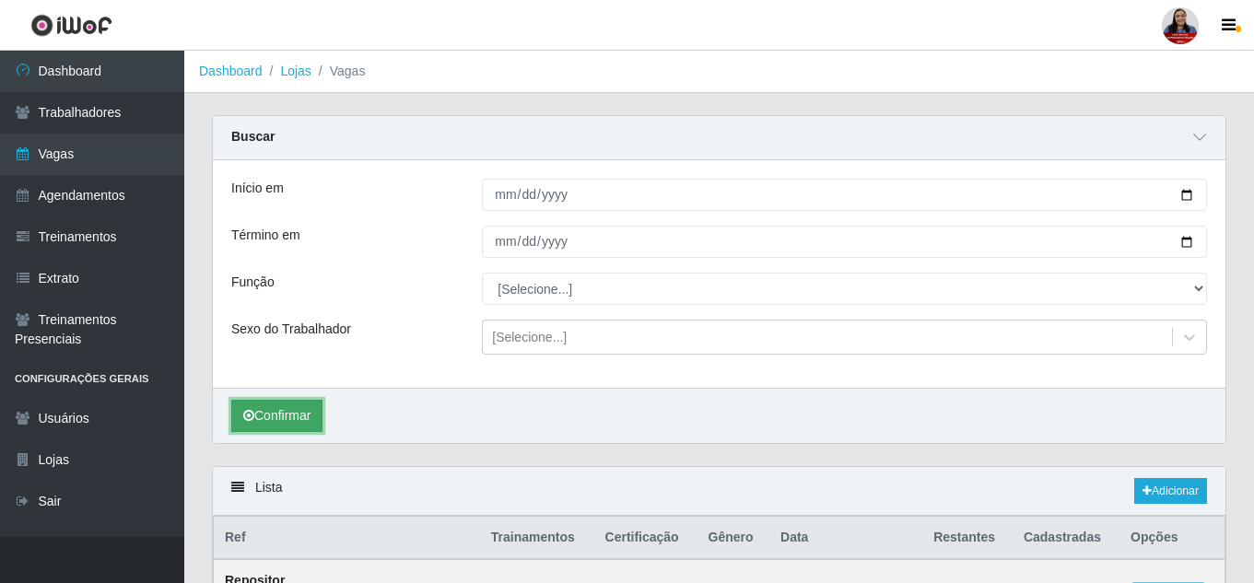
click at [292, 407] on button "Confirmar" at bounding box center [276, 416] width 91 height 32
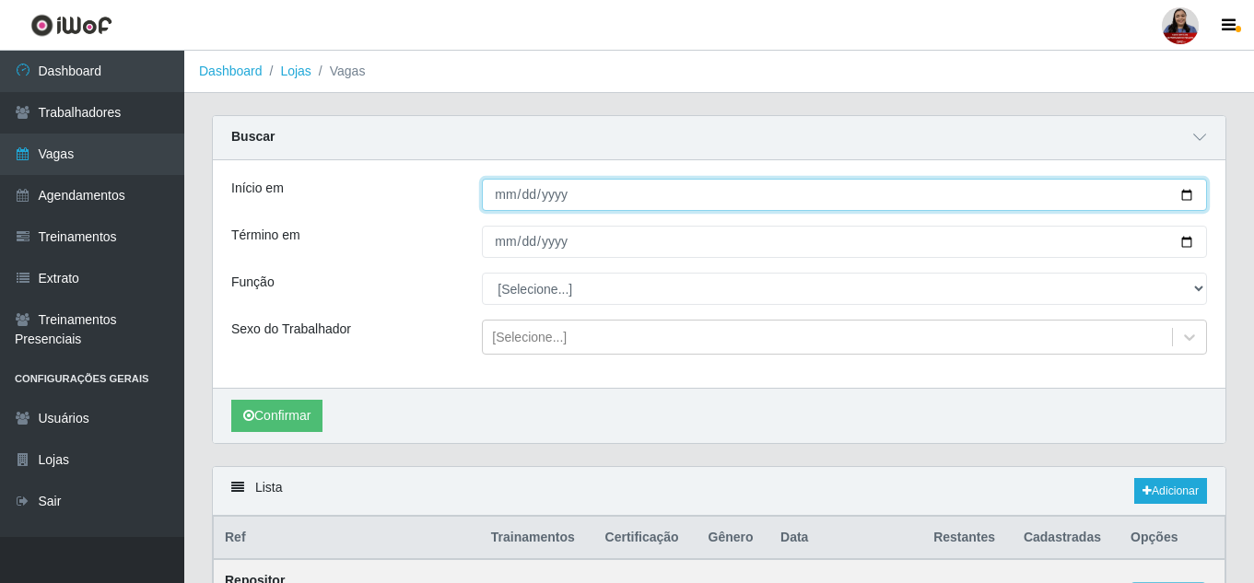
click at [1181, 196] on input "[DATE]" at bounding box center [844, 195] width 725 height 32
type input "[DATE]"
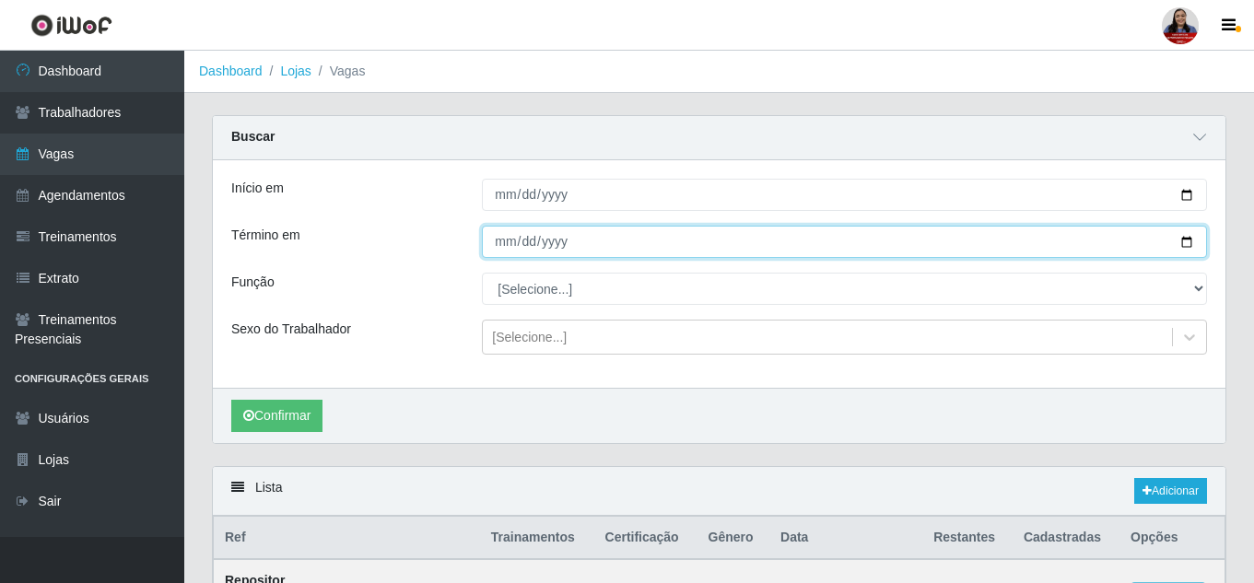
click at [1189, 242] on input "[DATE]" at bounding box center [844, 242] width 725 height 32
type input "[DATE]"
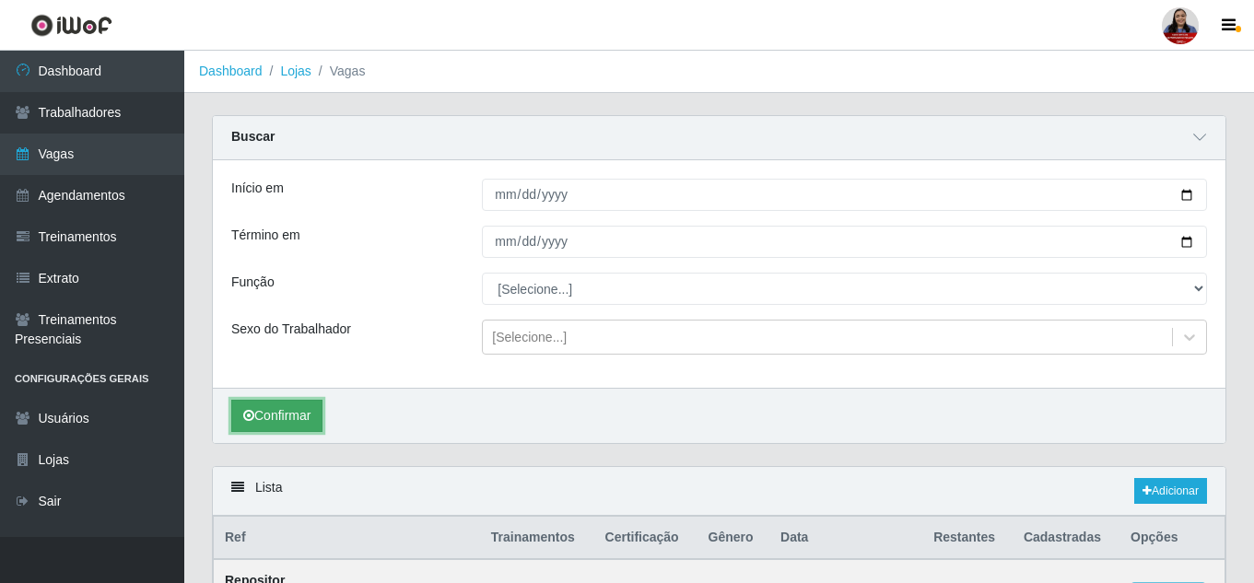
click at [255, 413] on button "Confirmar" at bounding box center [276, 416] width 91 height 32
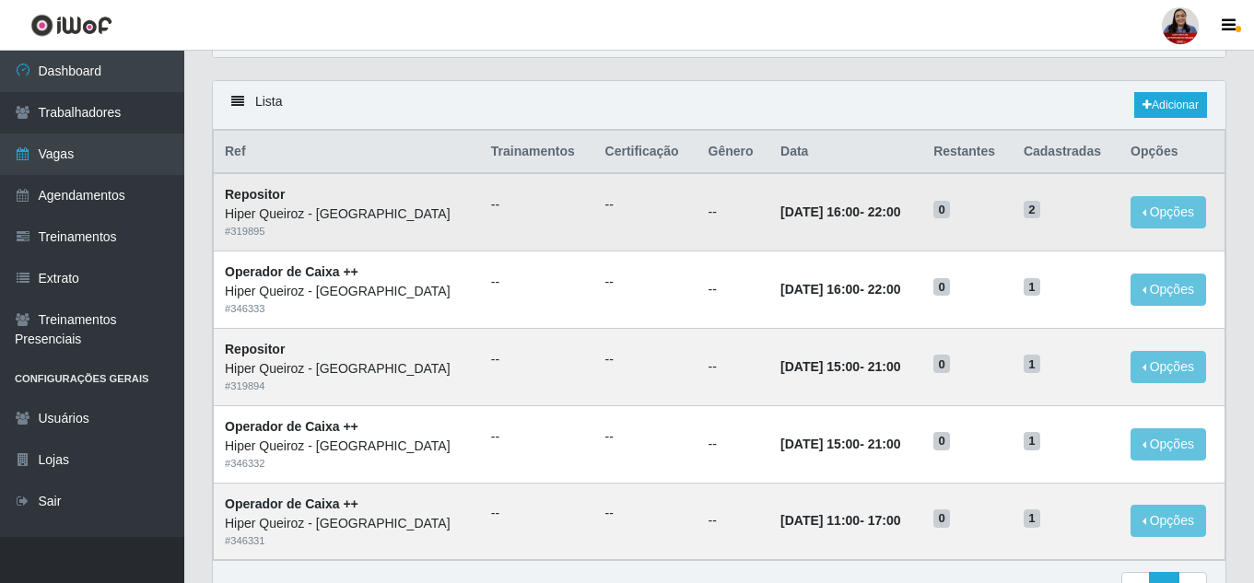
scroll to position [461, 0]
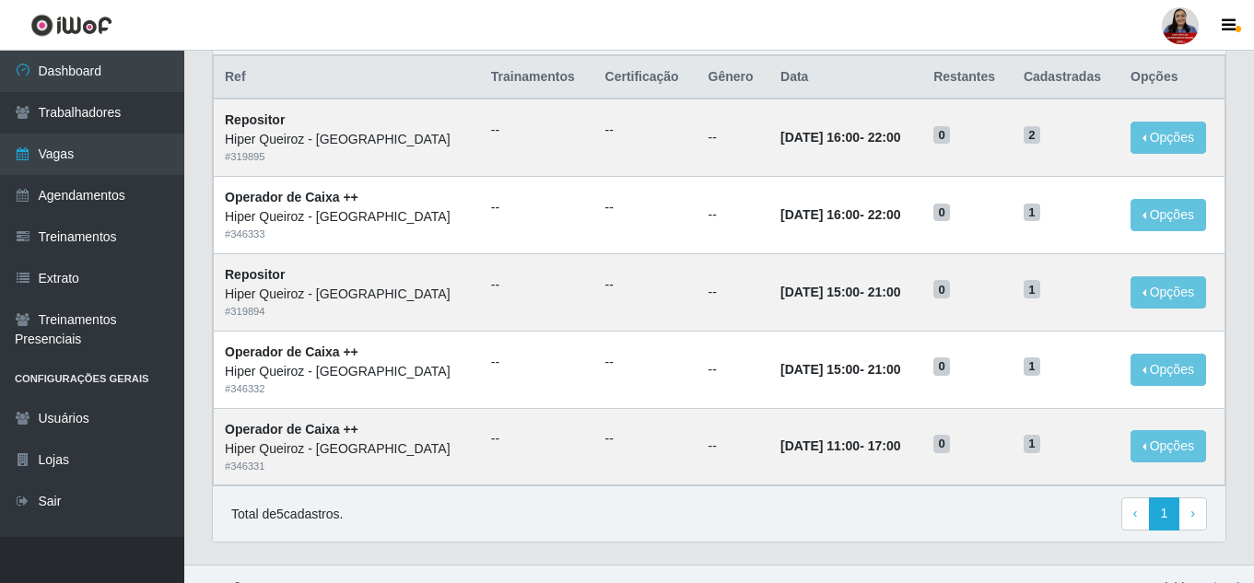
click at [749, 511] on div "Total de 5 cadastros. ‹ Previous 1 › Next" at bounding box center [719, 514] width 976 height 33
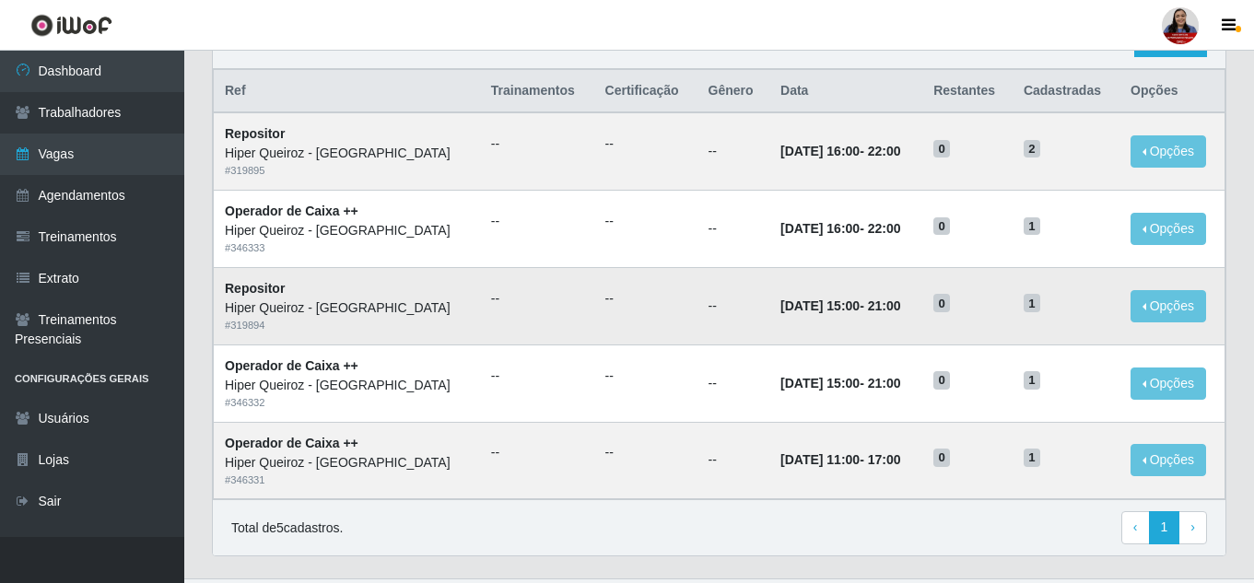
scroll to position [92, 0]
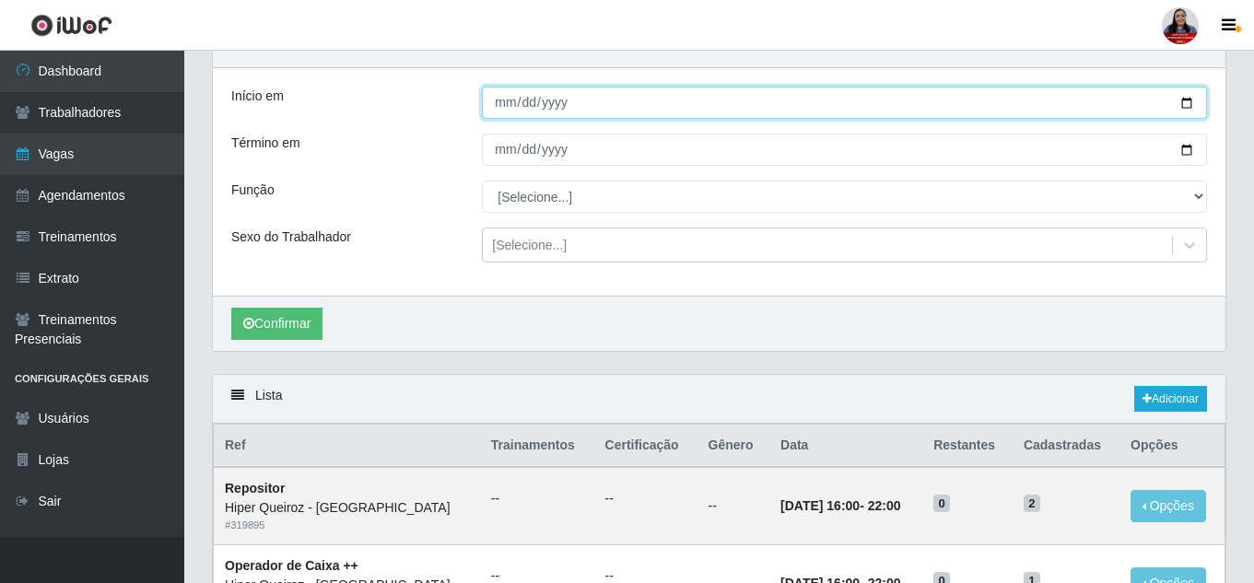
click at [1185, 109] on input "[DATE]" at bounding box center [844, 103] width 725 height 32
type input "[DATE]"
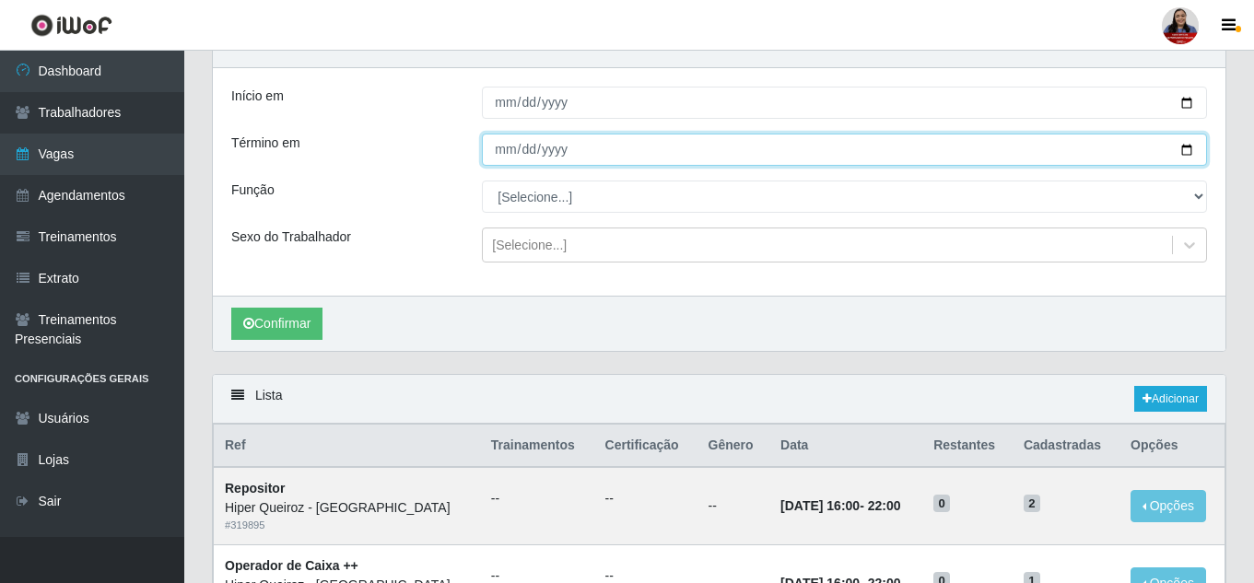
click at [1193, 152] on input "[DATE]" at bounding box center [844, 150] width 725 height 32
click at [1192, 153] on input "[DATE]" at bounding box center [844, 150] width 725 height 32
type input "[DATE]"
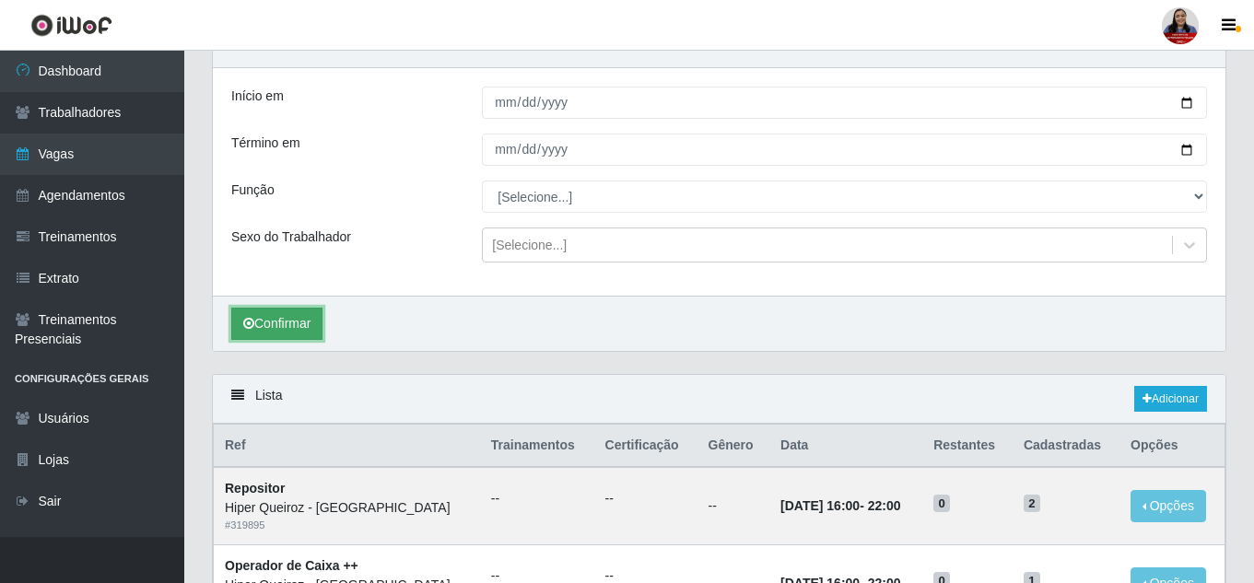
click at [296, 327] on button "Confirmar" at bounding box center [276, 324] width 91 height 32
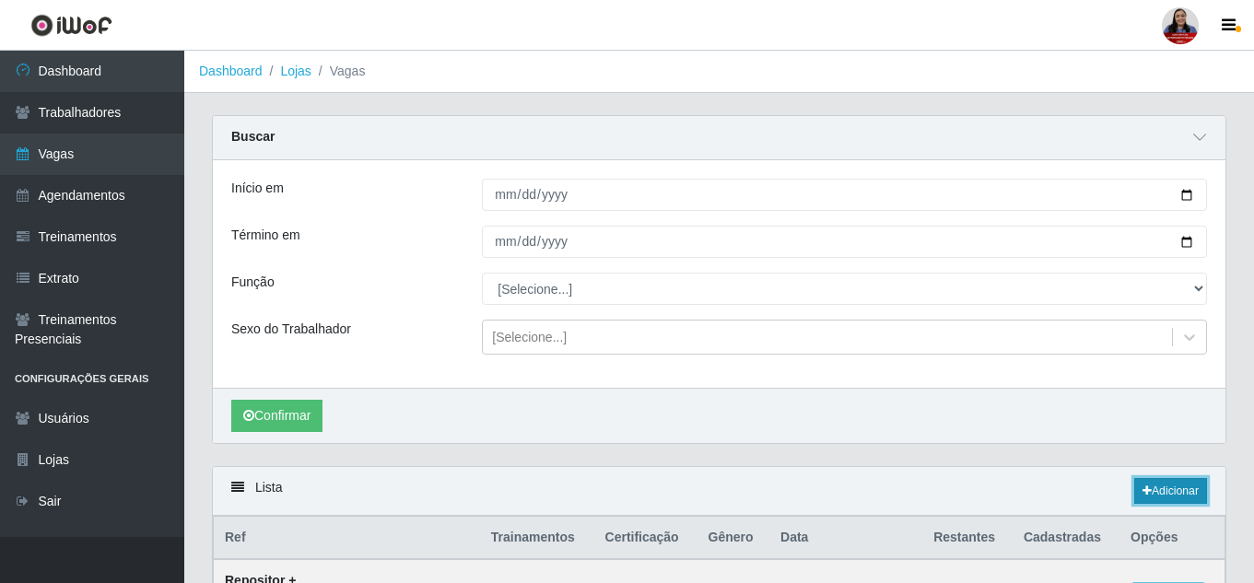
click at [1156, 500] on link "Adicionar" at bounding box center [1171, 491] width 73 height 26
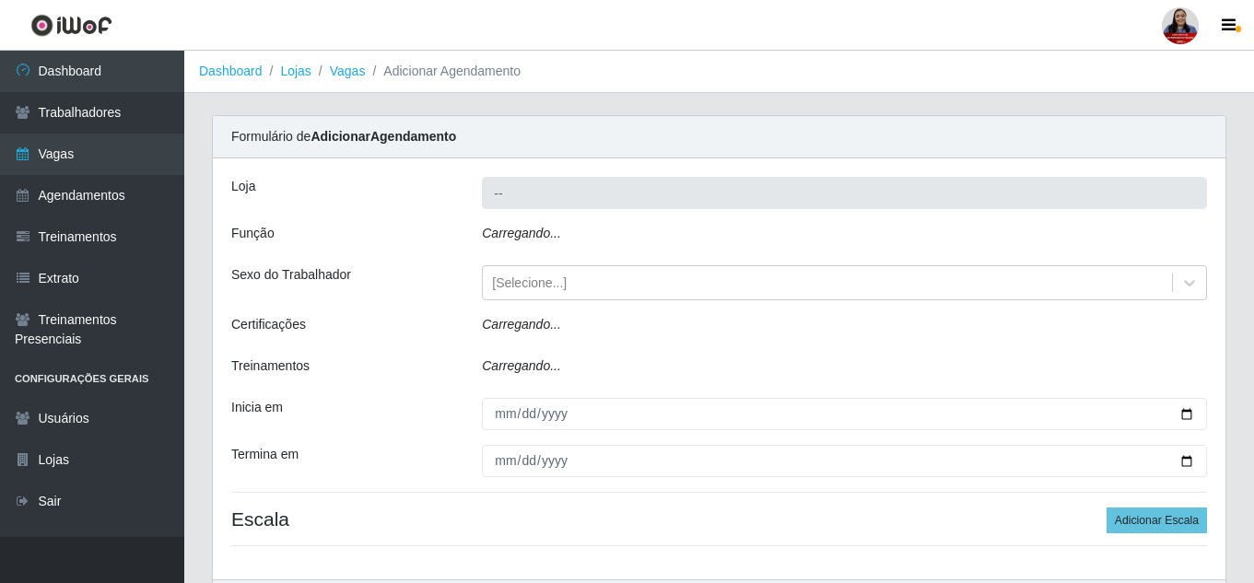
type input "Hiper Queiroz - [GEOGRAPHIC_DATA]"
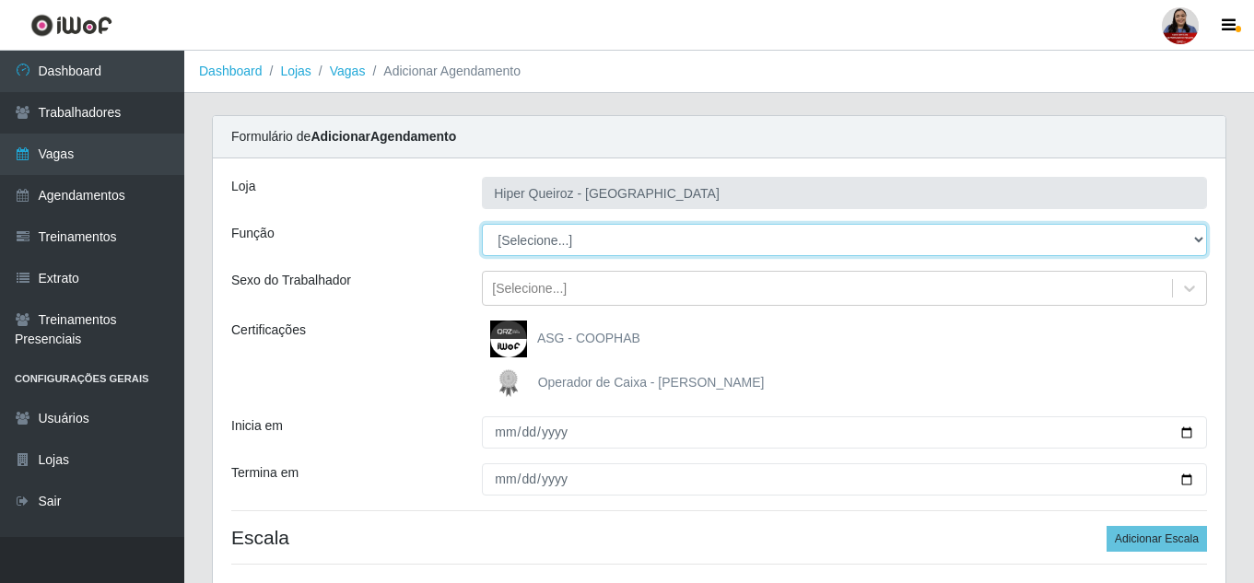
click at [550, 240] on select "[Selecione...] ASG ASG + ASG ++ Embalador Embalador + Embalador ++ Operador de …" at bounding box center [844, 240] width 725 height 32
select select "22"
click at [482, 224] on select "[Selecione...] ASG ASG + ASG ++ Embalador Embalador + Embalador ++ Operador de …" at bounding box center [844, 240] width 725 height 32
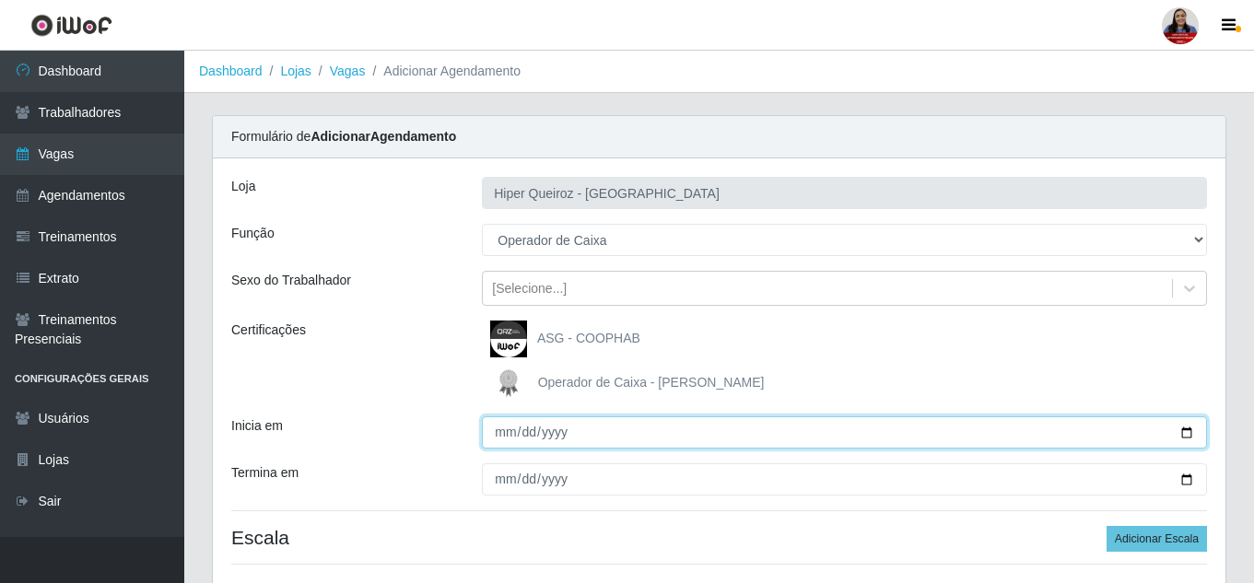
click at [1182, 430] on input "Inicia em" at bounding box center [844, 433] width 725 height 32
type input "[DATE]"
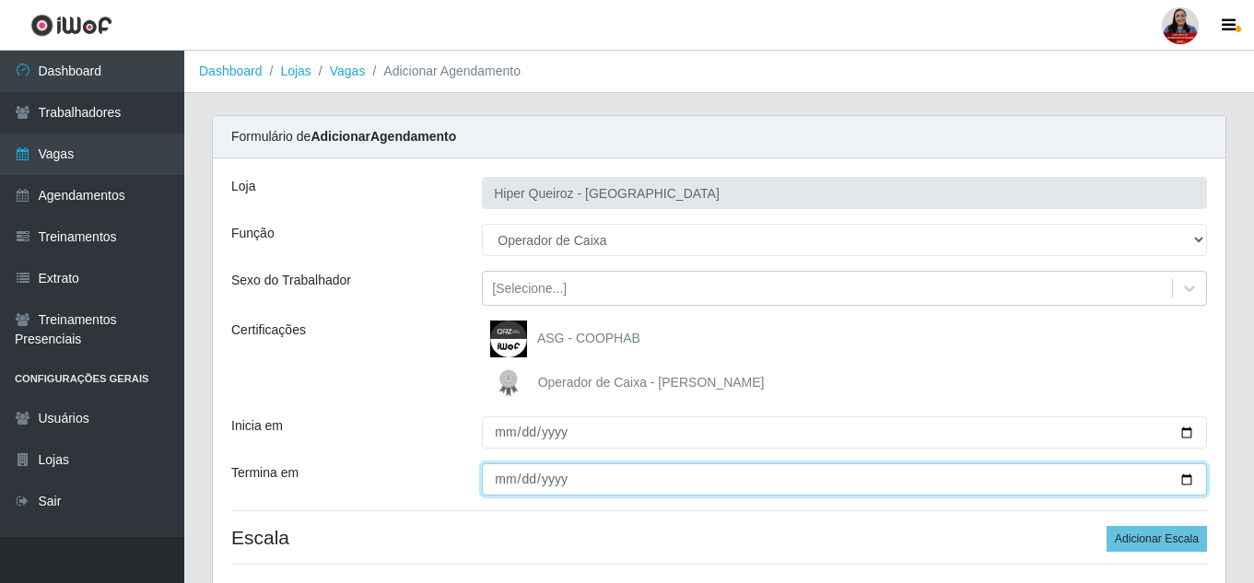
click at [1184, 477] on input "Termina em" at bounding box center [844, 480] width 725 height 32
type input "[DATE]"
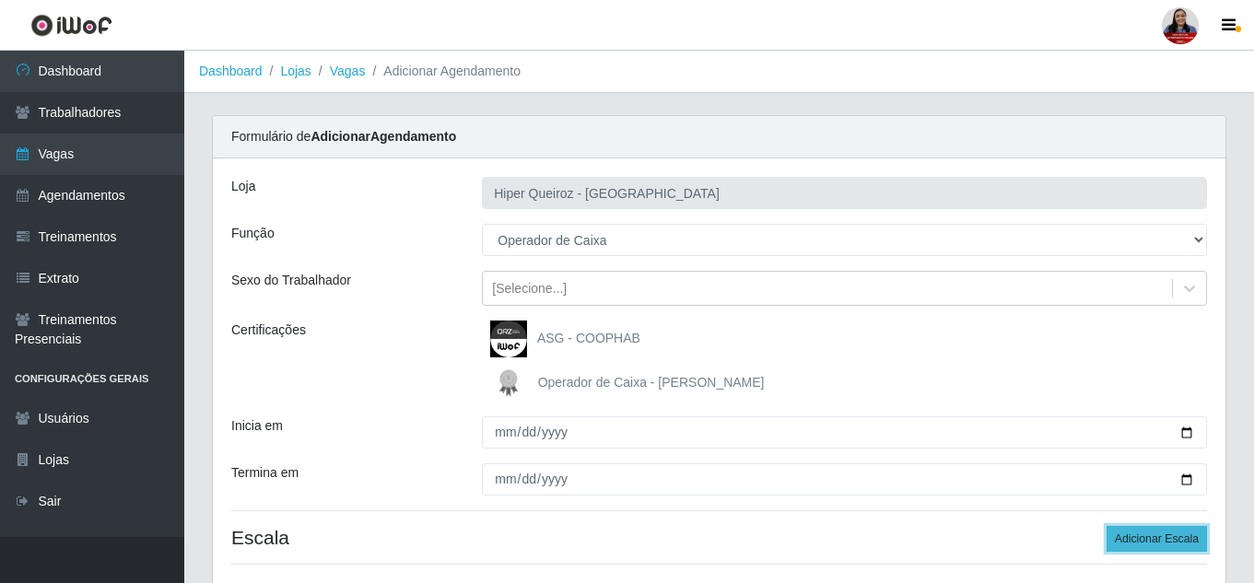
click at [1126, 539] on button "Adicionar Escala" at bounding box center [1157, 539] width 100 height 26
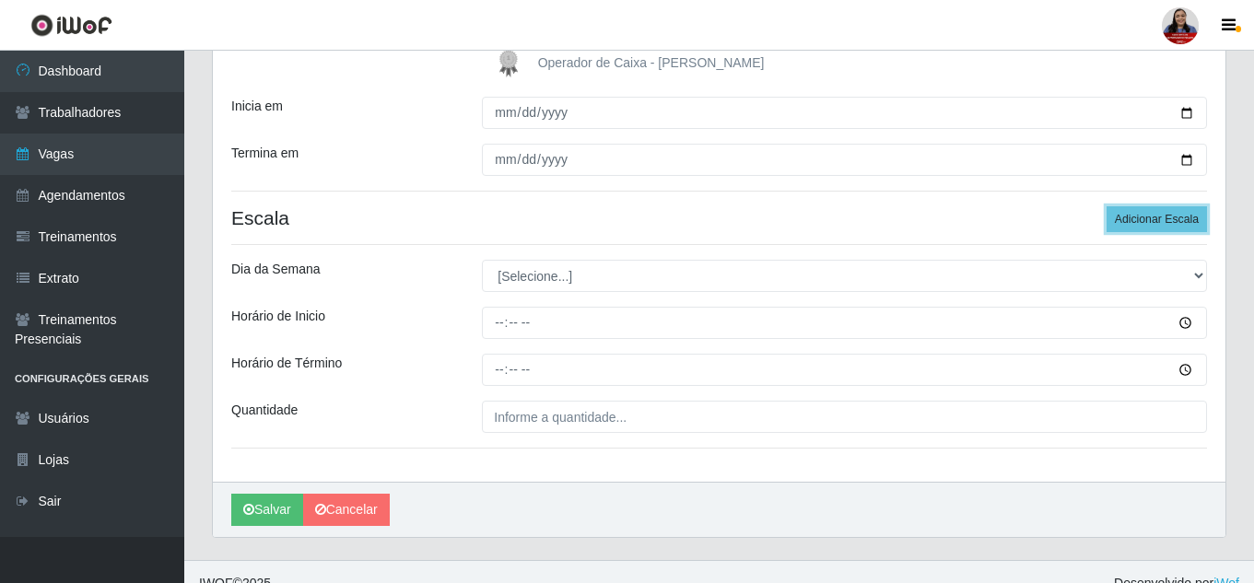
scroll to position [343, 0]
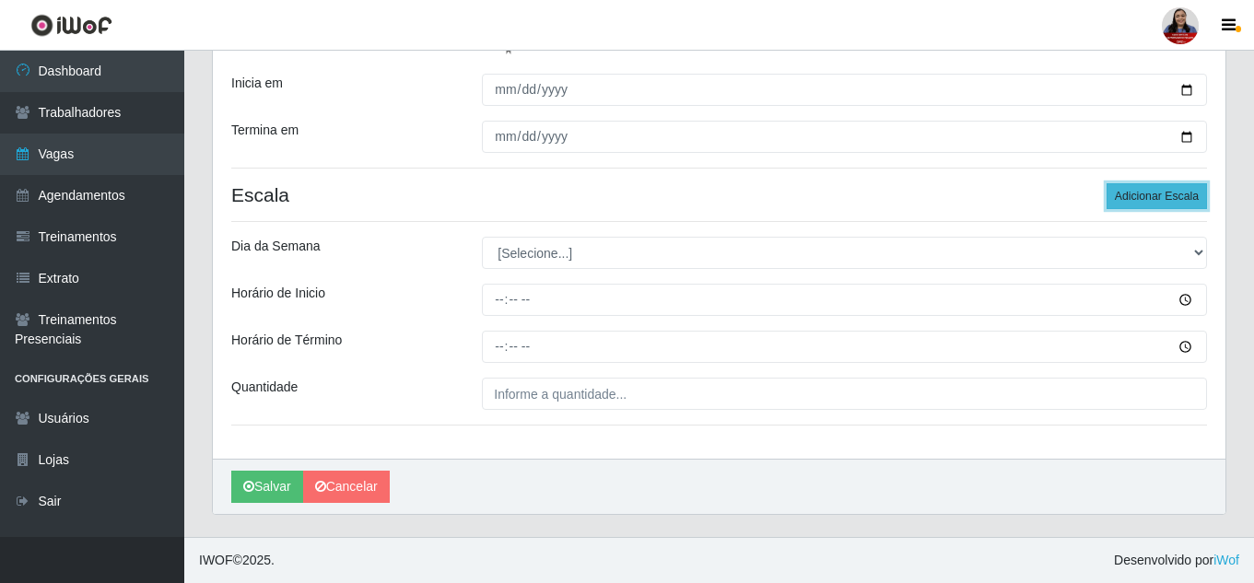
click at [1173, 201] on button "Adicionar Escala" at bounding box center [1157, 196] width 100 height 26
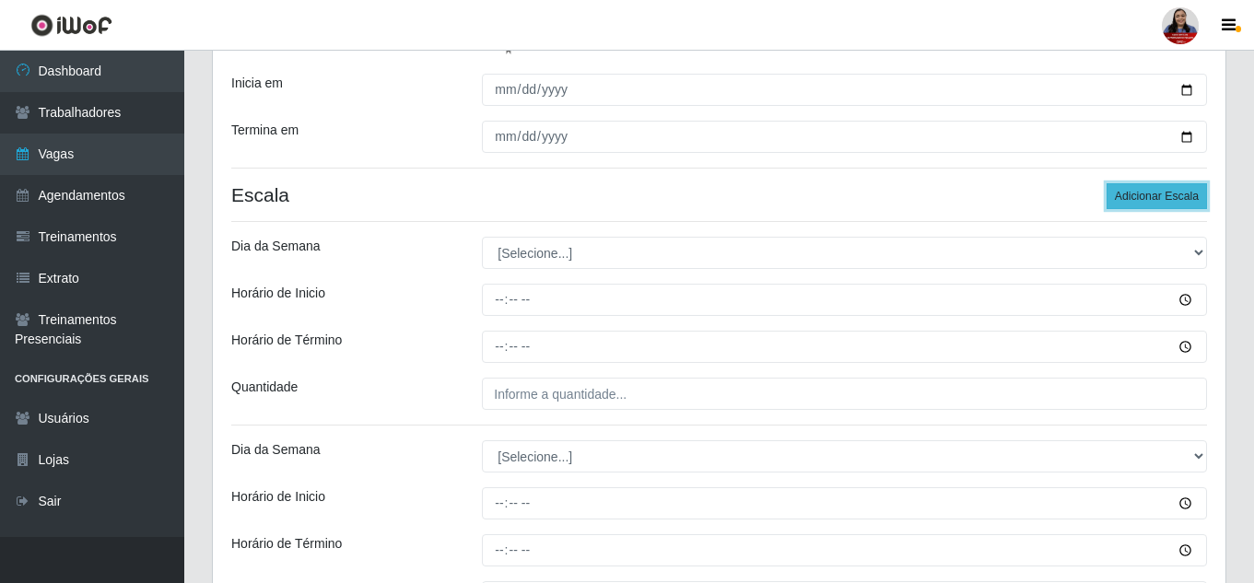
click at [1173, 201] on button "Adicionar Escala" at bounding box center [1157, 196] width 100 height 26
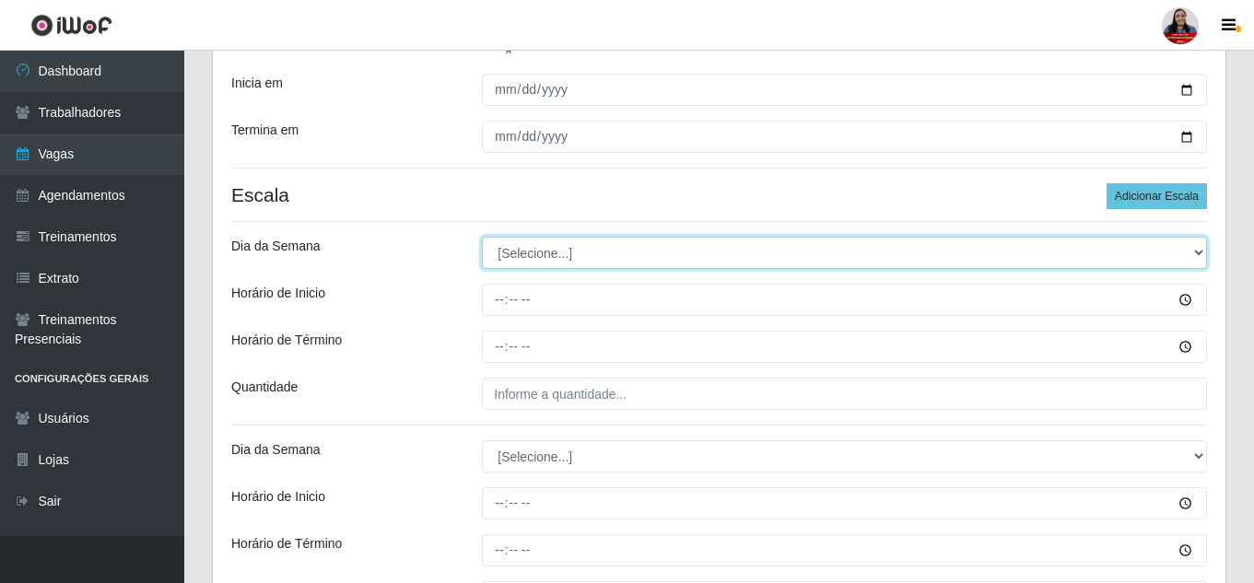
click at [621, 264] on select "[Selecione...] Segunda Terça Quarta Quinta Sexta Sábado Domingo" at bounding box center [844, 253] width 725 height 32
select select "5"
click at [482, 237] on select "[Selecione...] Segunda Terça Quarta Quinta Sexta Sábado Domingo" at bounding box center [844, 253] width 725 height 32
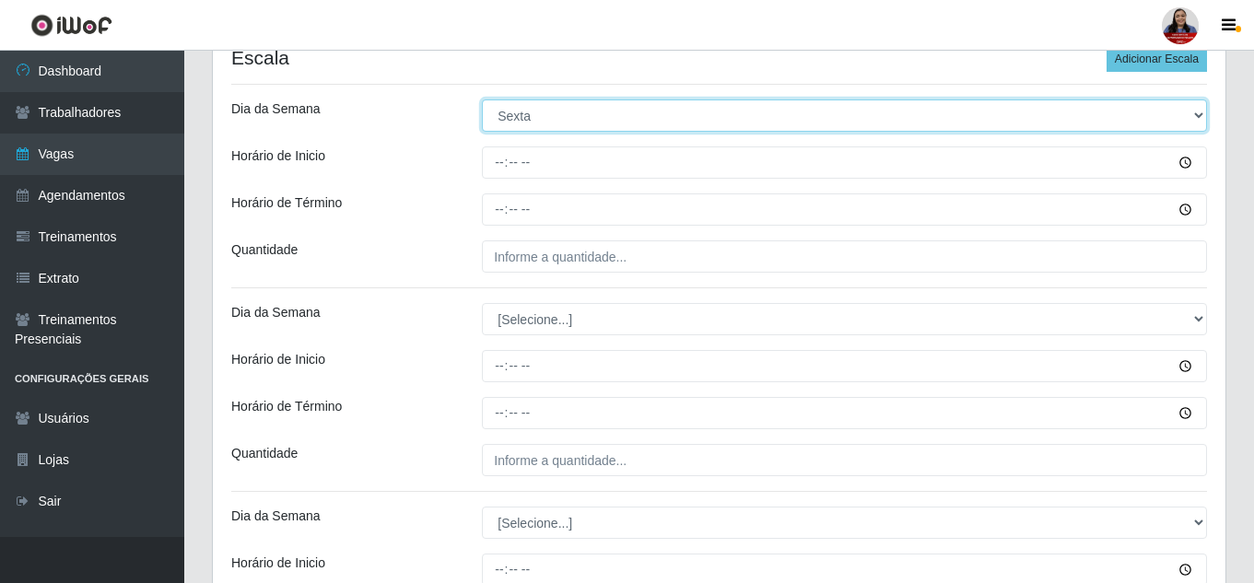
scroll to position [527, 0]
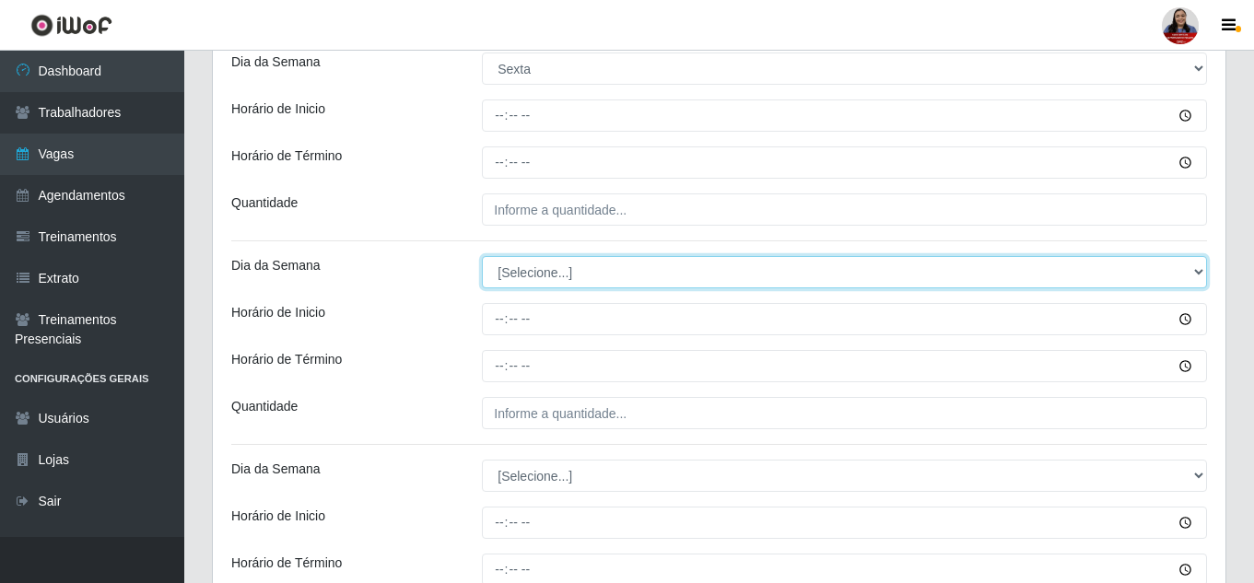
click at [572, 273] on select "[Selecione...] Segunda Terça Quarta Quinta Sexta Sábado Domingo" at bounding box center [844, 272] width 725 height 32
select select "5"
click at [482, 256] on select "[Selecione...] Segunda Terça Quarta Quinta Sexta Sábado Domingo" at bounding box center [844, 272] width 725 height 32
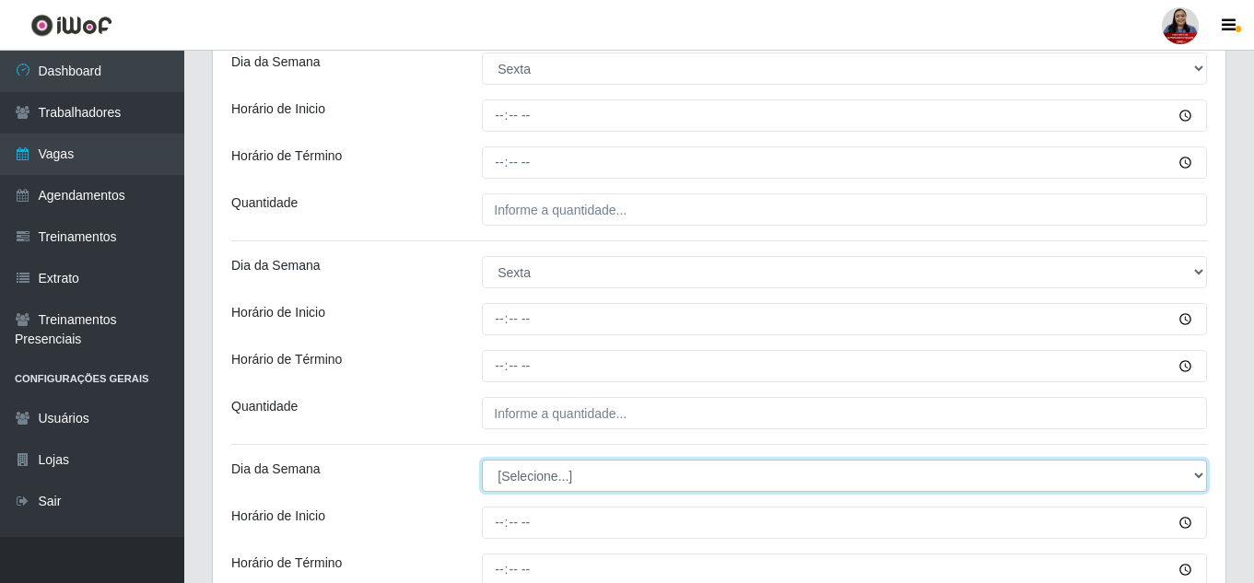
click at [547, 473] on select "[Selecione...] Segunda Terça Quarta Quinta Sexta Sábado Domingo" at bounding box center [844, 476] width 725 height 32
select select "5"
click at [482, 460] on select "[Selecione...] Segunda Terça Quarta Quinta Sexta Sábado Domingo" at bounding box center [844, 476] width 725 height 32
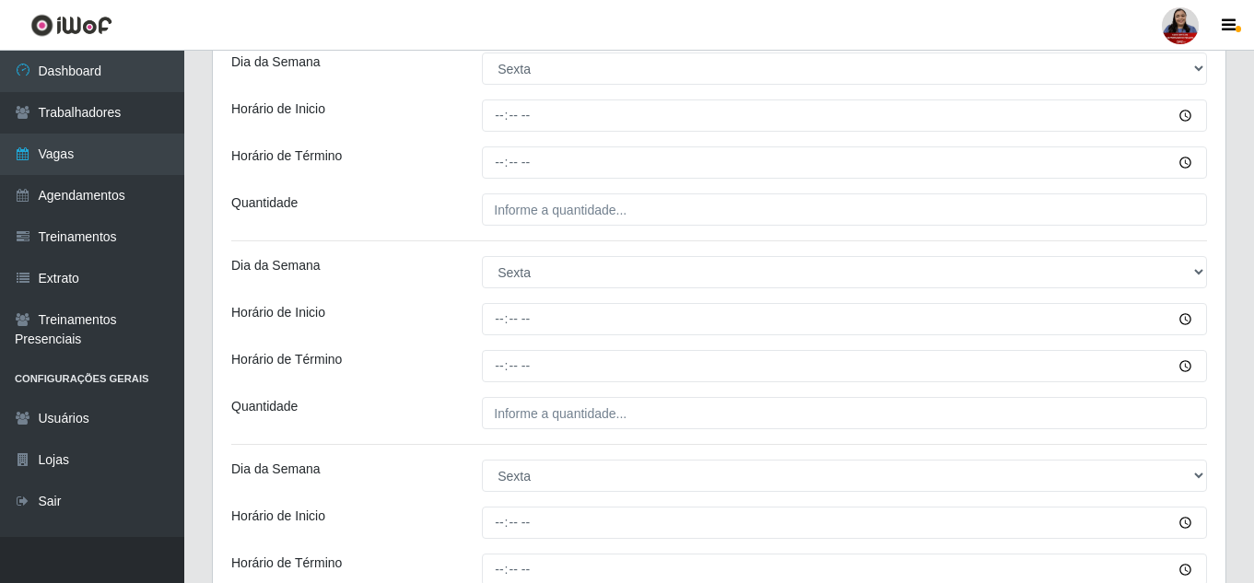
drag, startPoint x: 463, startPoint y: 358, endPoint x: 453, endPoint y: 359, distance: 9.4
click at [453, 359] on div "Horário de Término" at bounding box center [343, 366] width 251 height 32
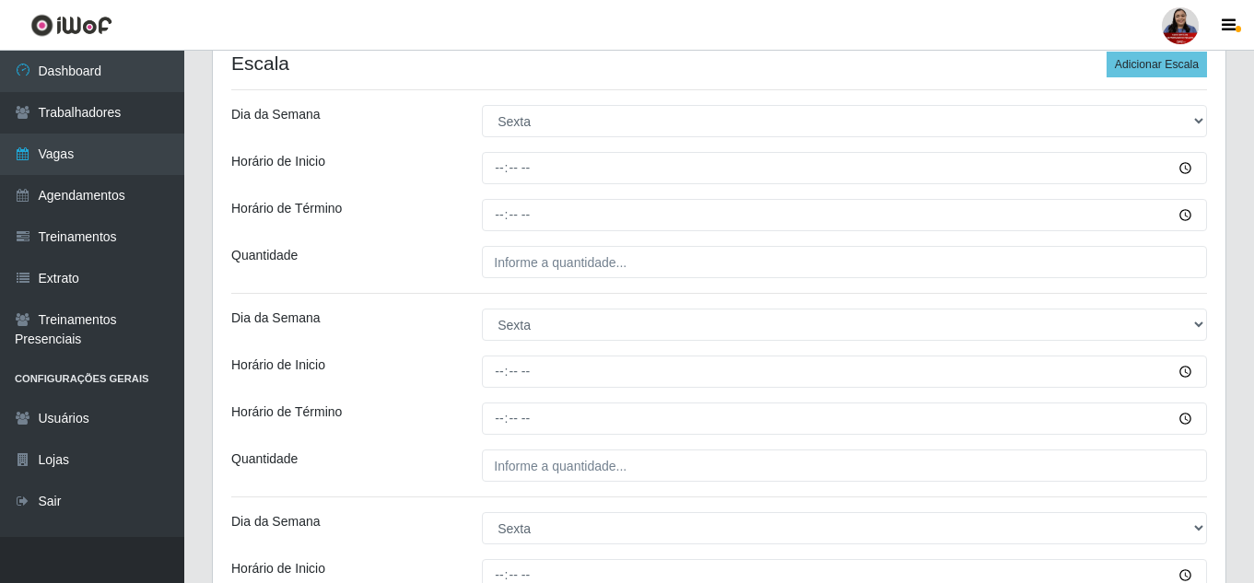
scroll to position [474, 0]
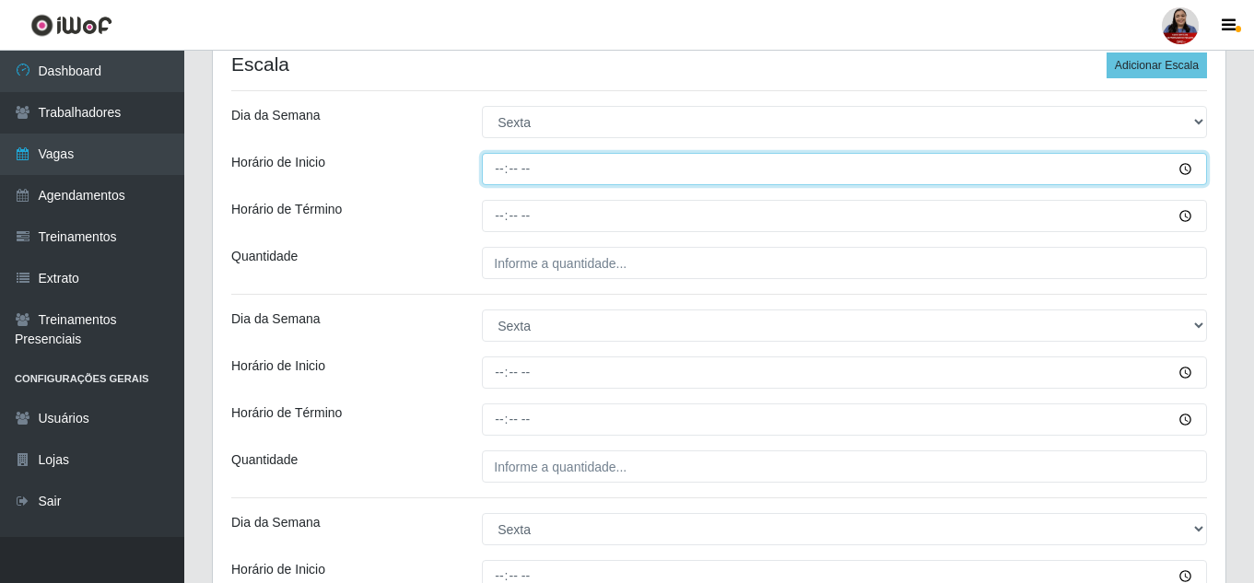
click at [497, 168] on input "Horário de Inicio" at bounding box center [844, 169] width 725 height 32
type input "16:00"
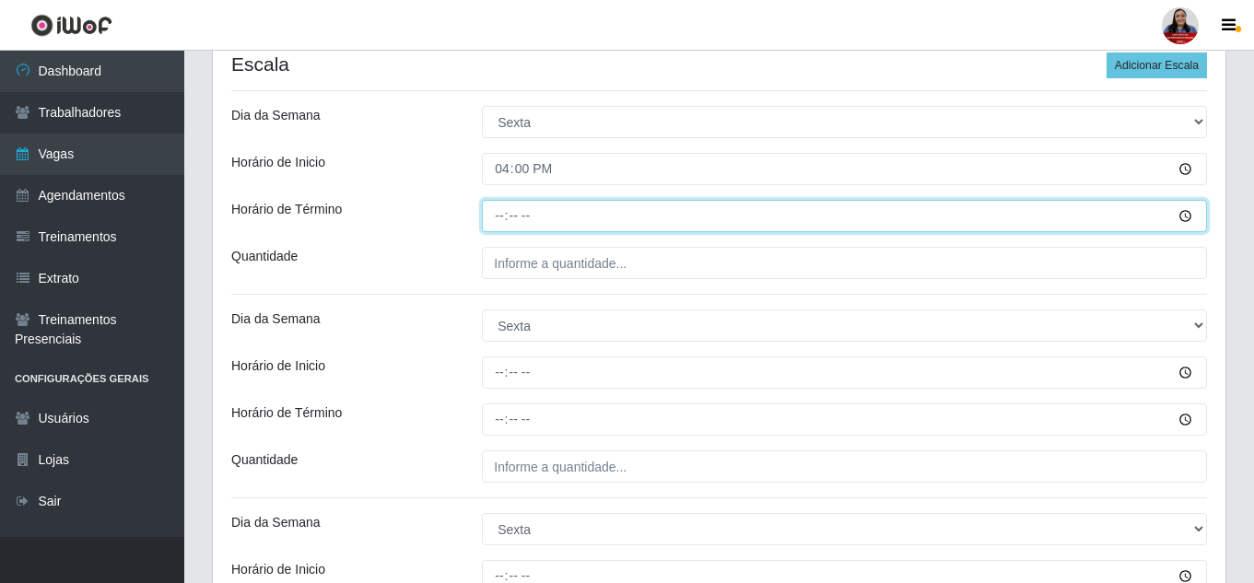
type input "22:00"
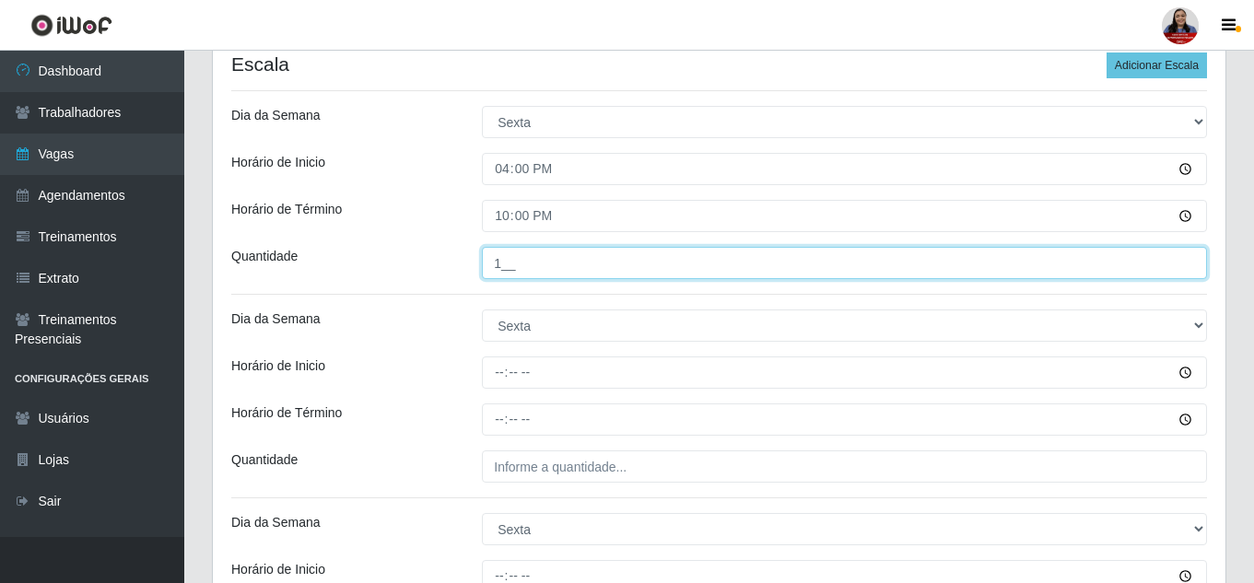
type input "1__"
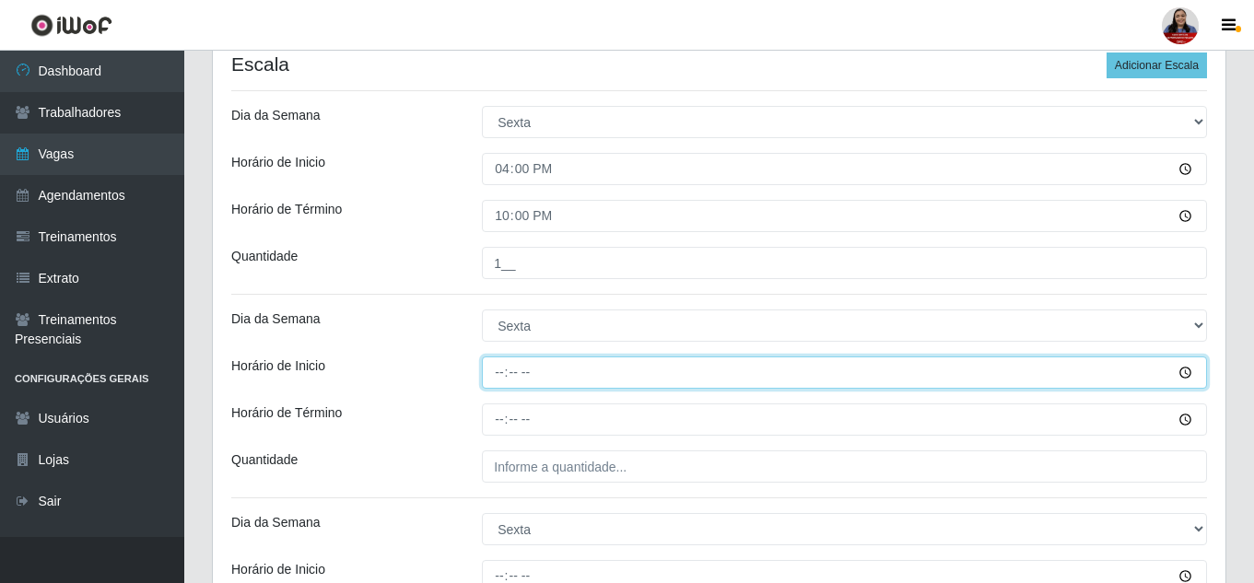
type input "15:00"
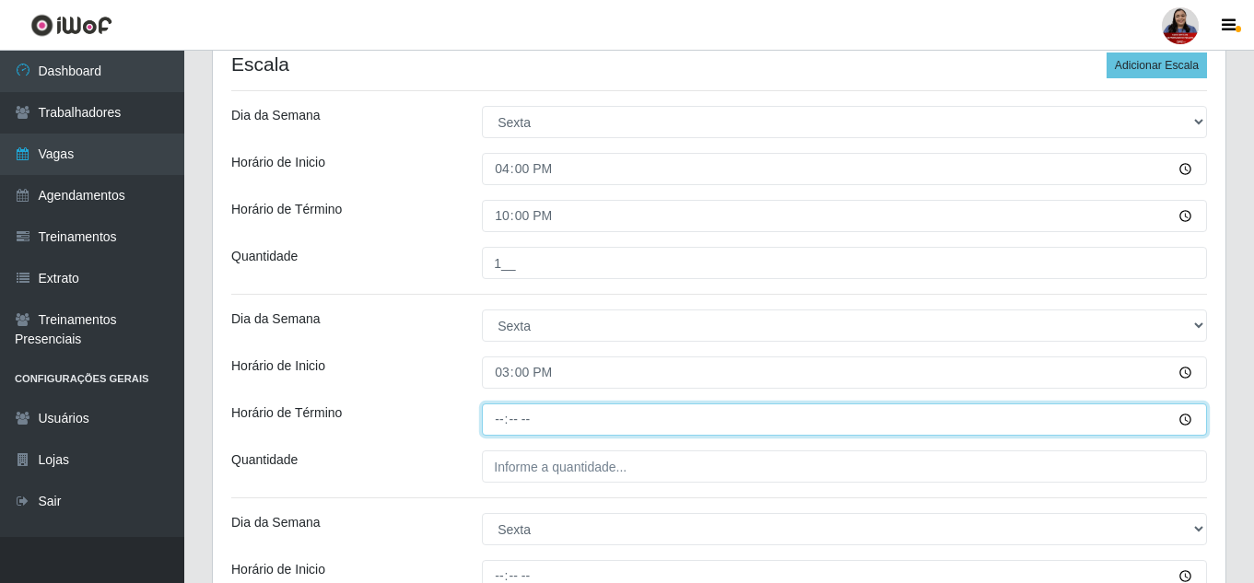
type input "21:00"
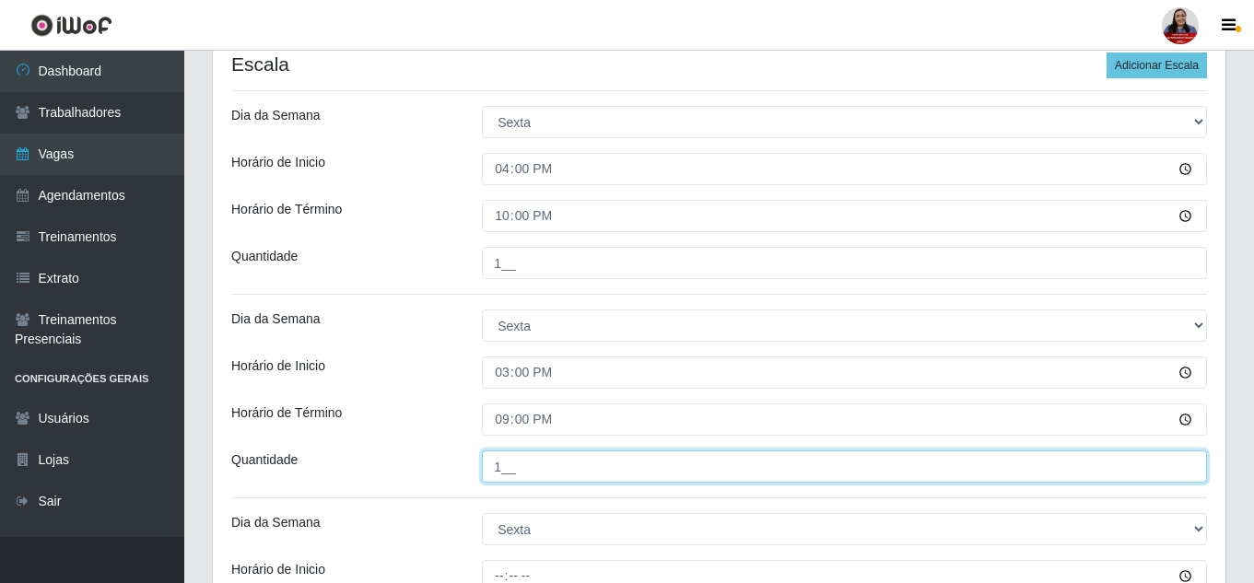
type input "1__"
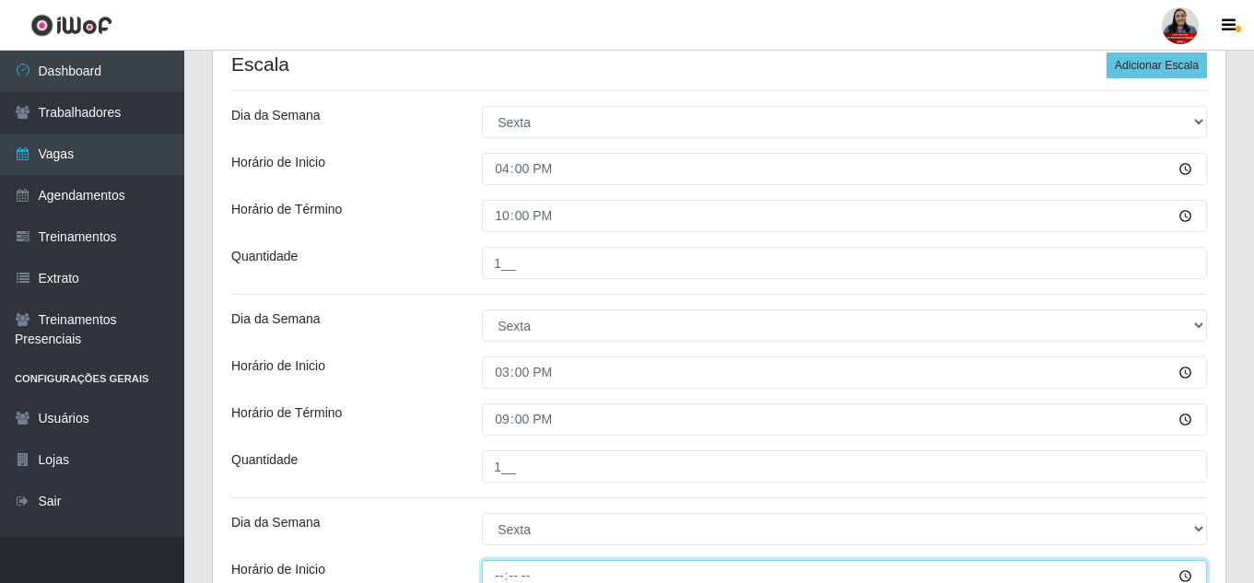
scroll to position [483, 0]
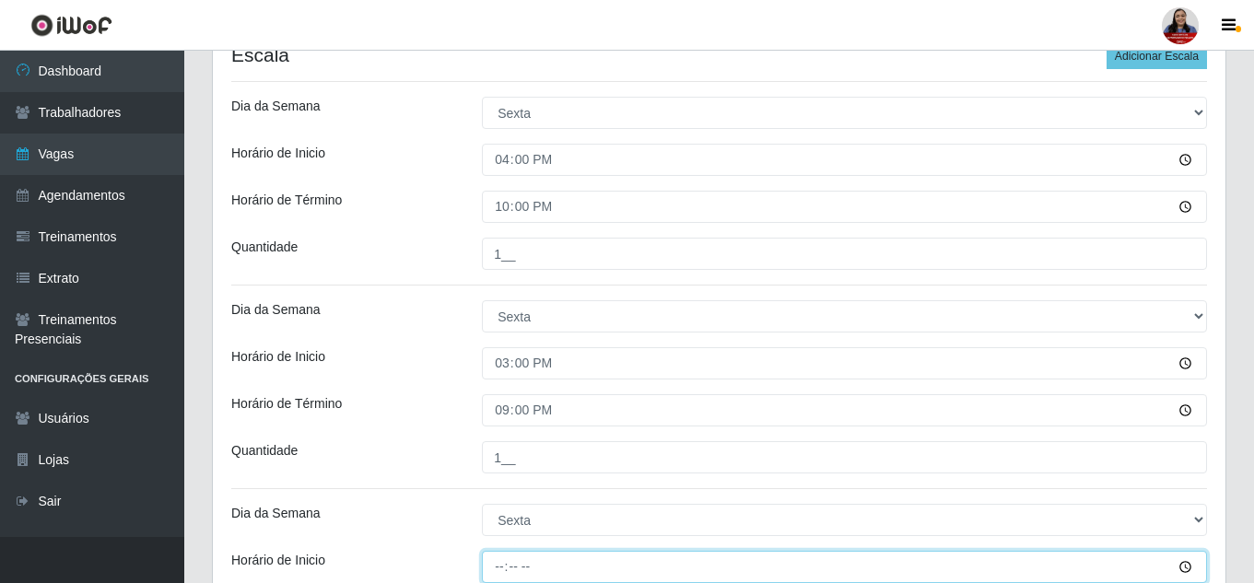
type input "11:00"
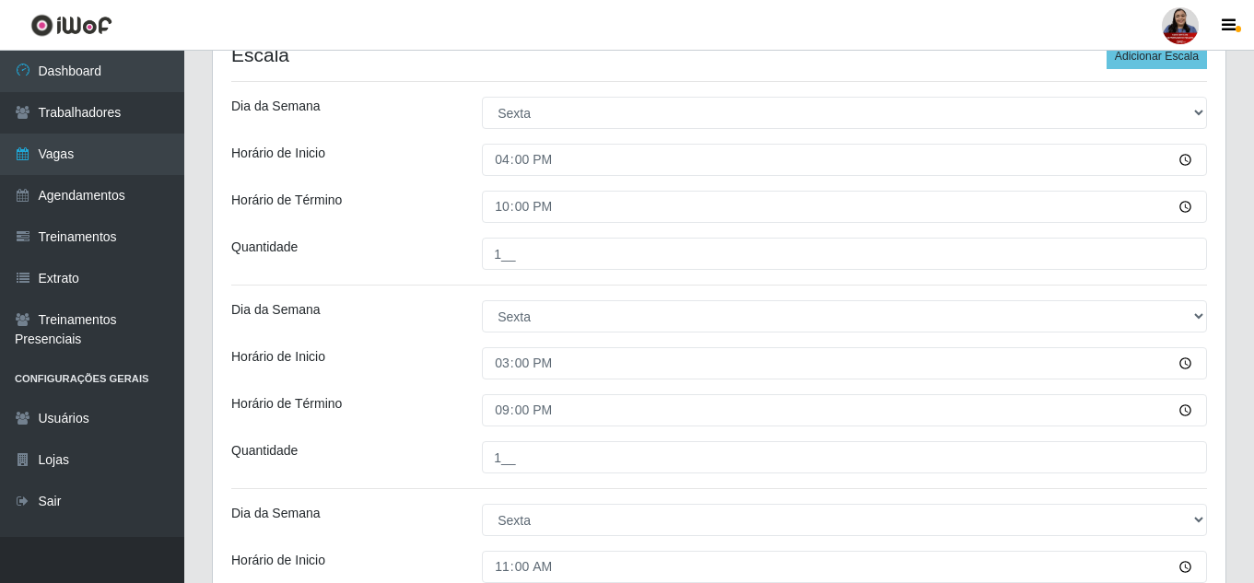
scroll to position [750, 0]
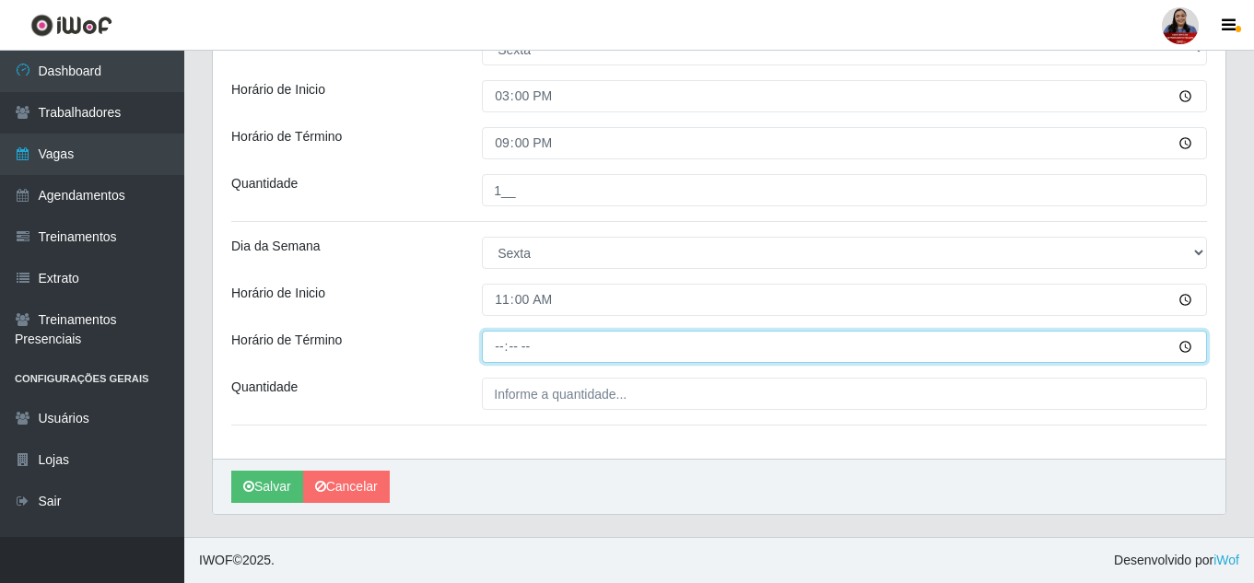
click at [499, 347] on input "Horário de Término" at bounding box center [844, 347] width 725 height 32
type input "17:00"
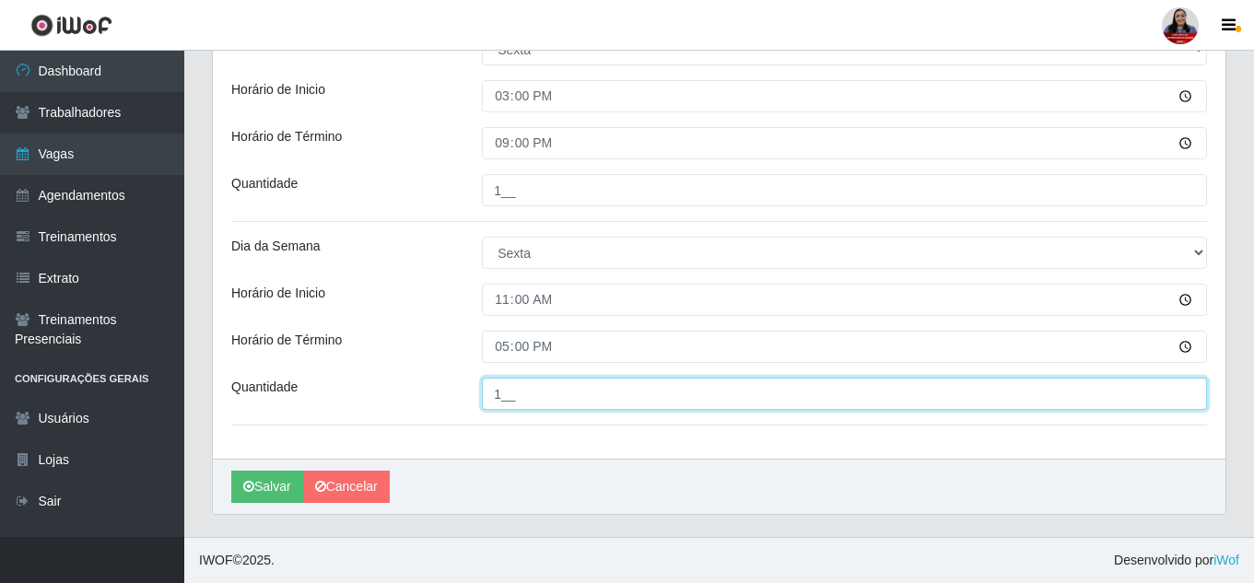
type input "1__"
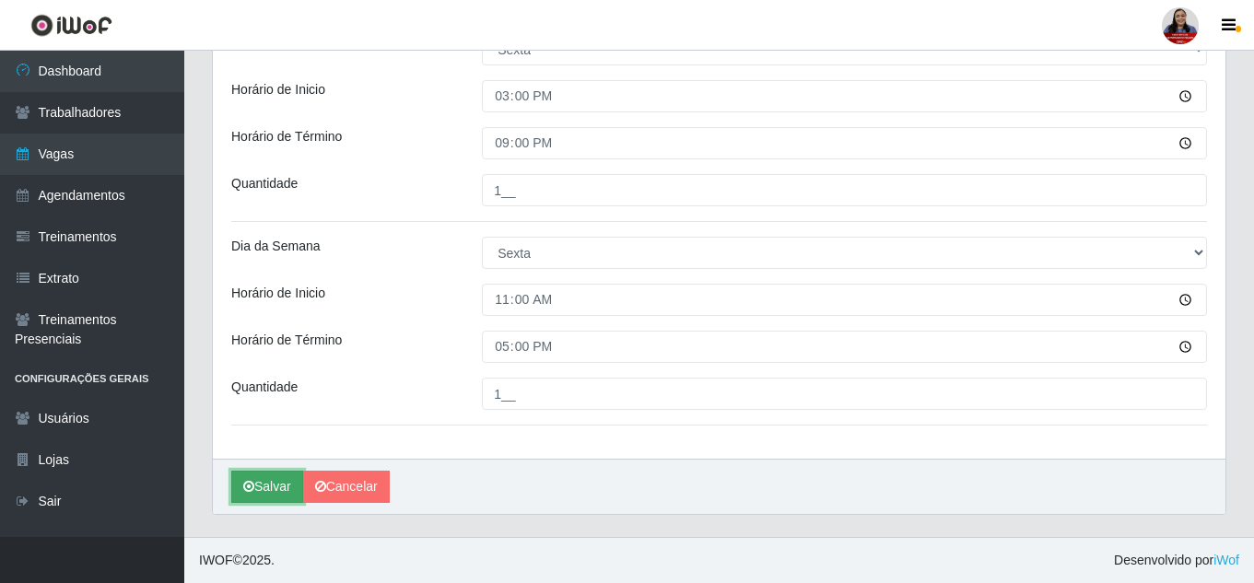
click at [268, 493] on button "Salvar" at bounding box center [267, 487] width 72 height 32
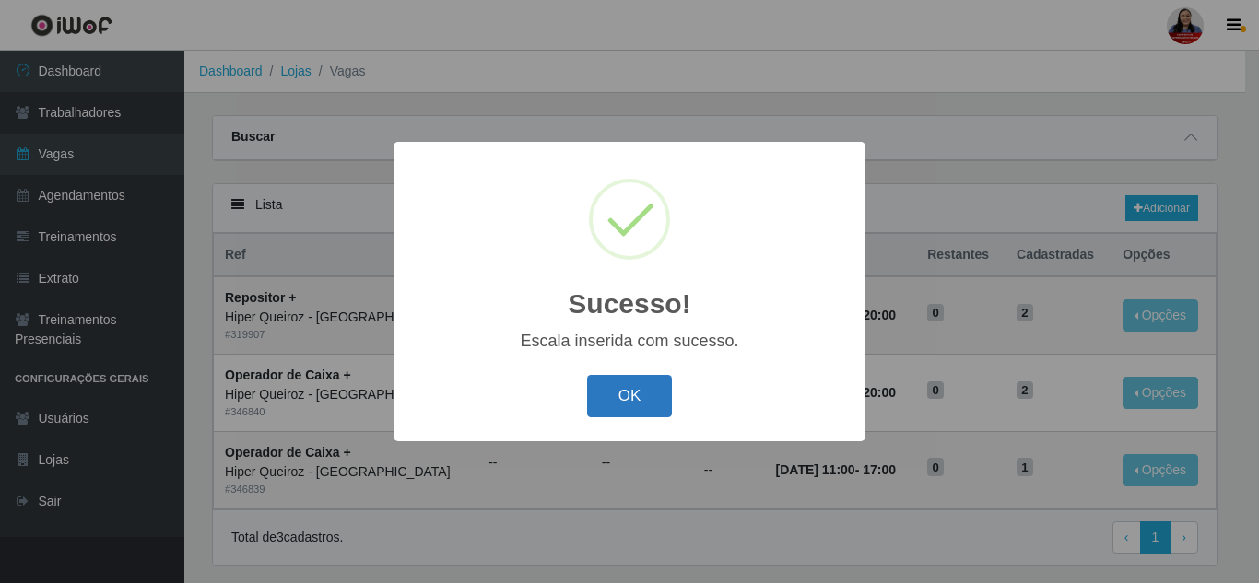
click at [621, 404] on button "OK" at bounding box center [630, 396] width 86 height 43
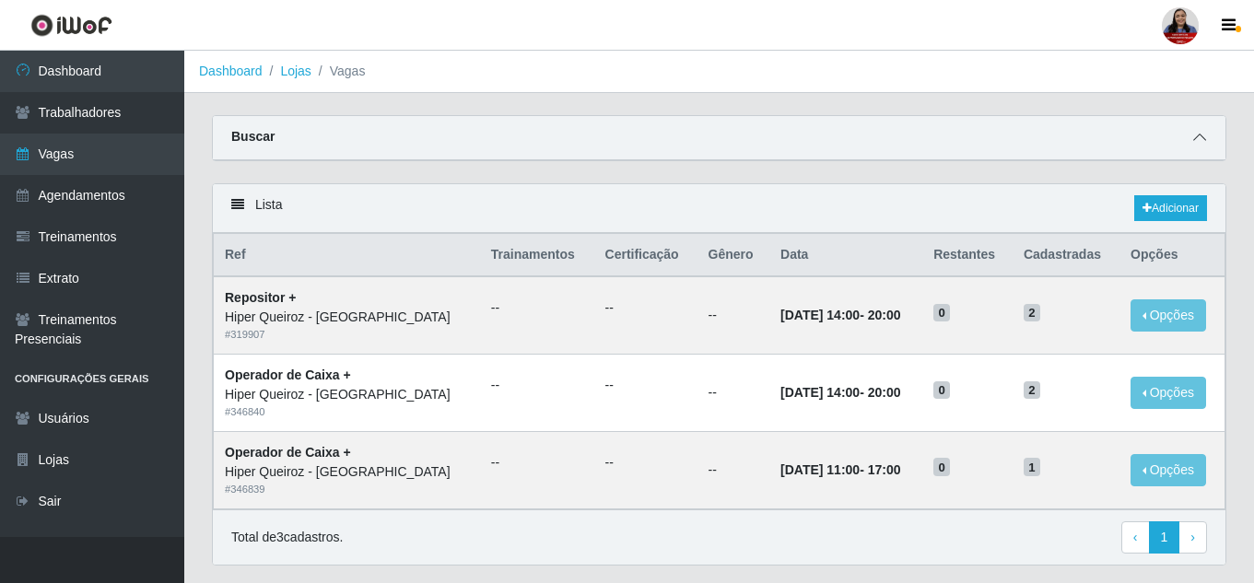
click at [1198, 142] on icon at bounding box center [1199, 137] width 13 height 13
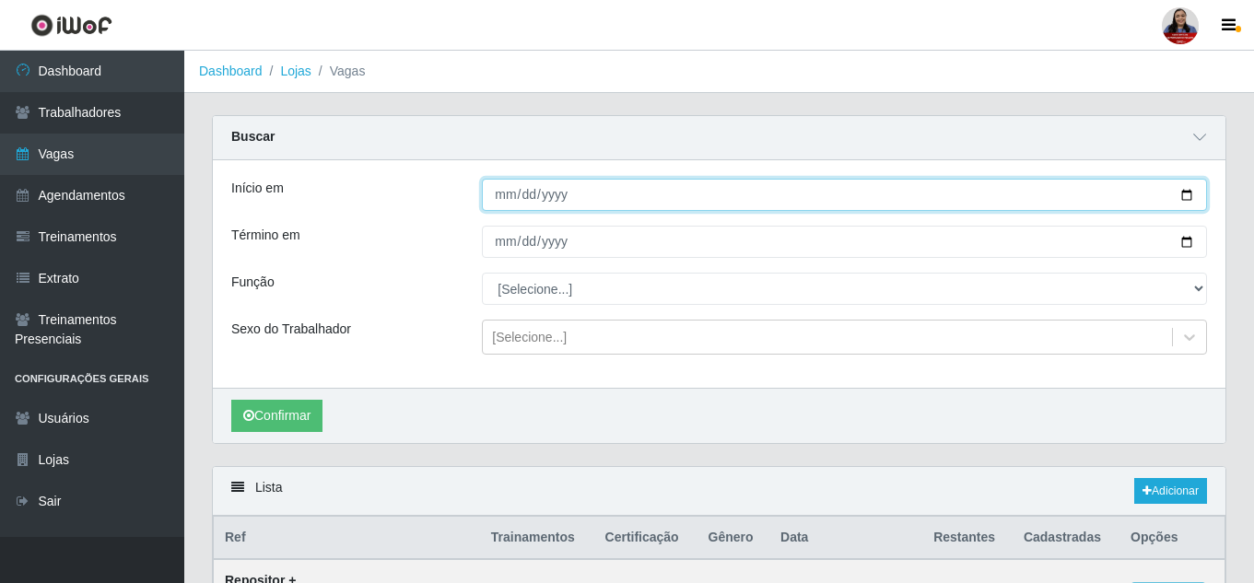
click at [1191, 203] on input "[DATE]" at bounding box center [844, 195] width 725 height 32
type input "[DATE]"
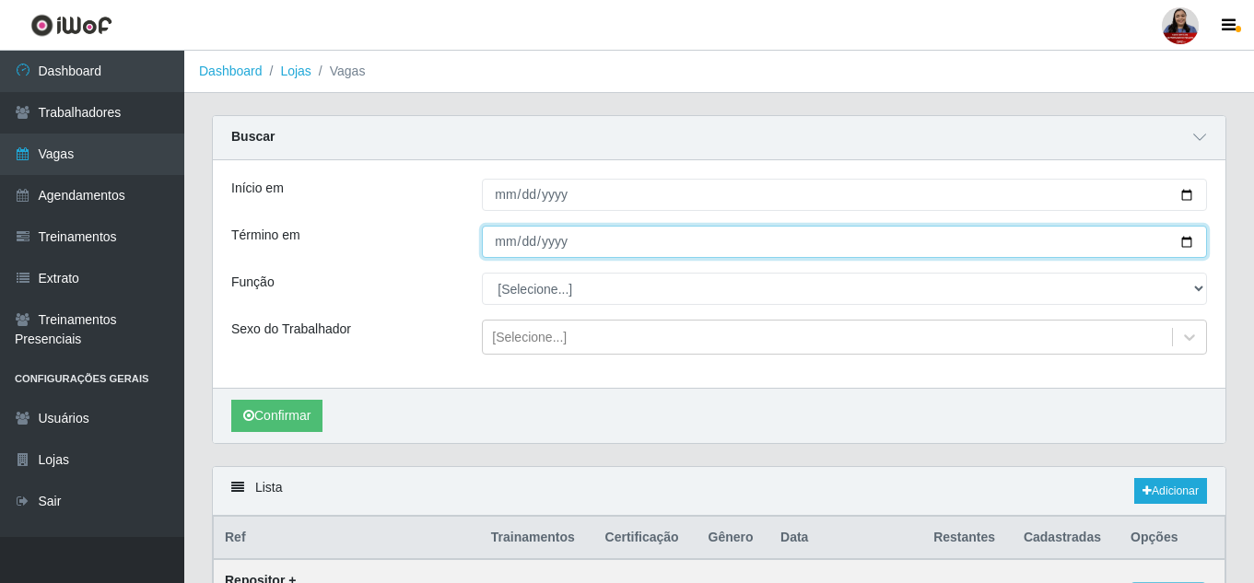
click at [1194, 246] on input "[DATE]" at bounding box center [844, 242] width 725 height 32
type input "[DATE]"
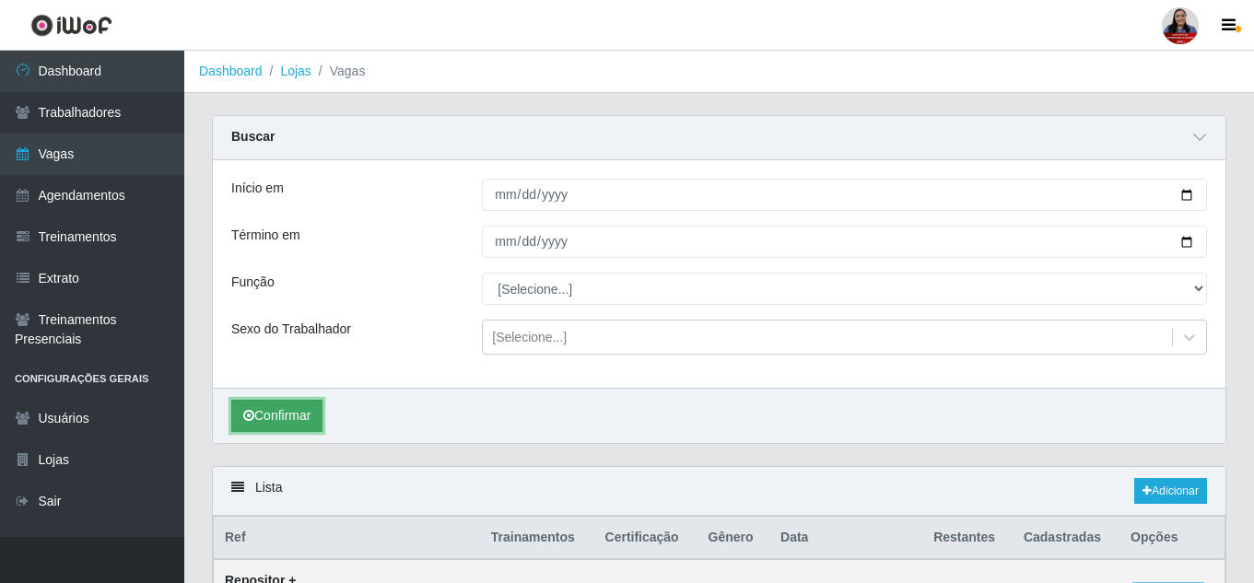
click at [300, 416] on button "Confirmar" at bounding box center [276, 416] width 91 height 32
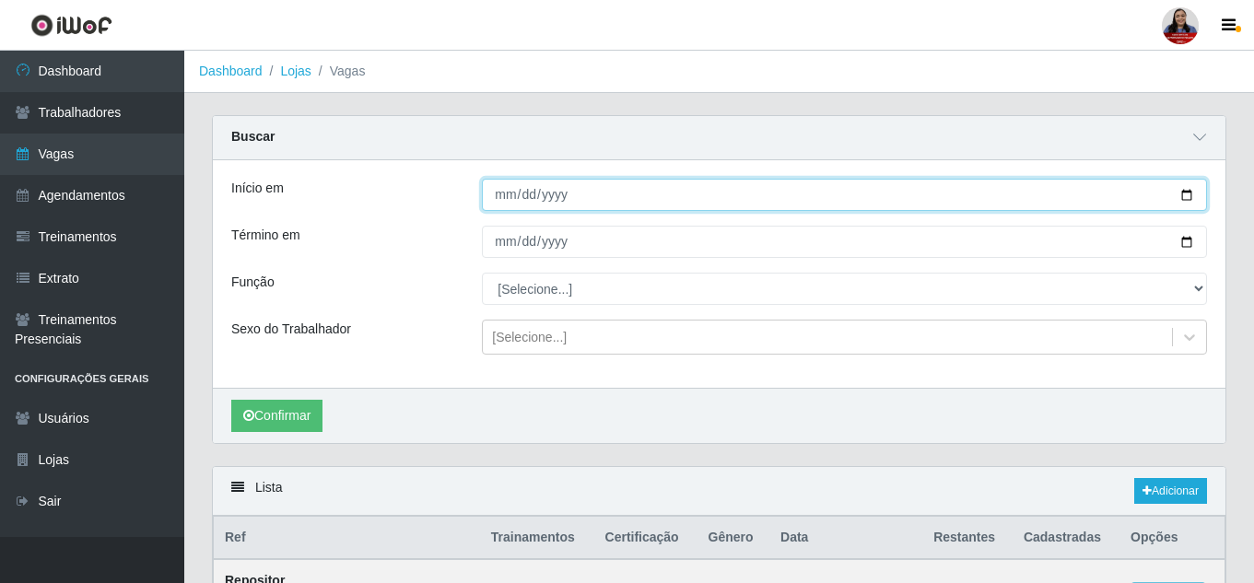
drag, startPoint x: 1189, startPoint y: 198, endPoint x: 1177, endPoint y: 201, distance: 12.3
click at [1188, 198] on input "[DATE]" at bounding box center [844, 195] width 725 height 32
click at [1183, 198] on input "[DATE]" at bounding box center [844, 195] width 725 height 32
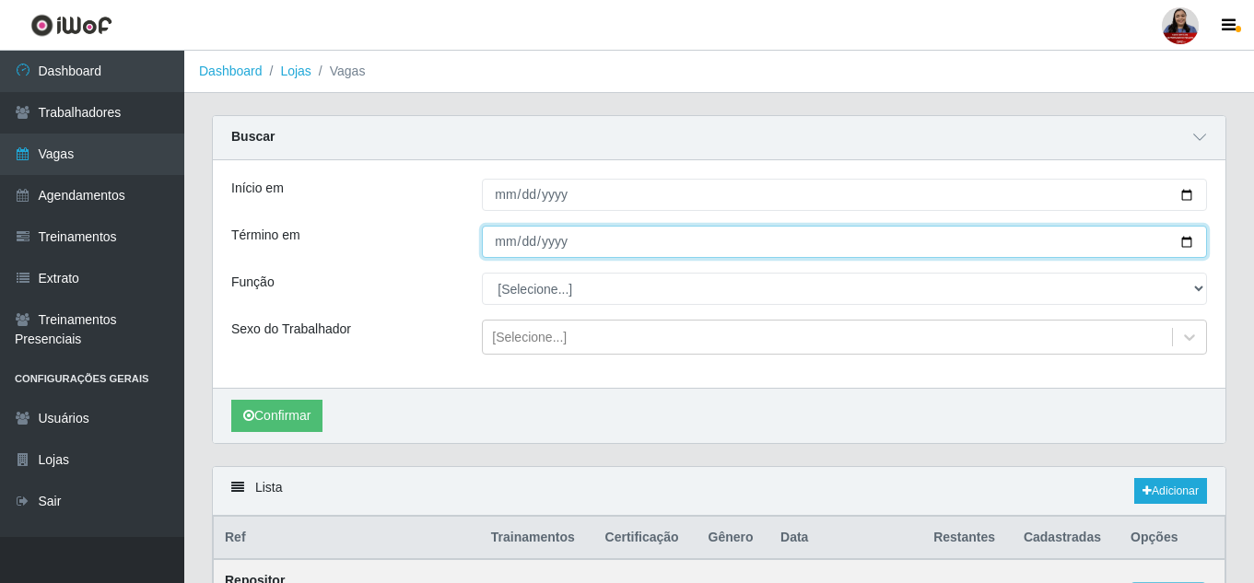
click at [1186, 241] on input "[DATE]" at bounding box center [844, 242] width 725 height 32
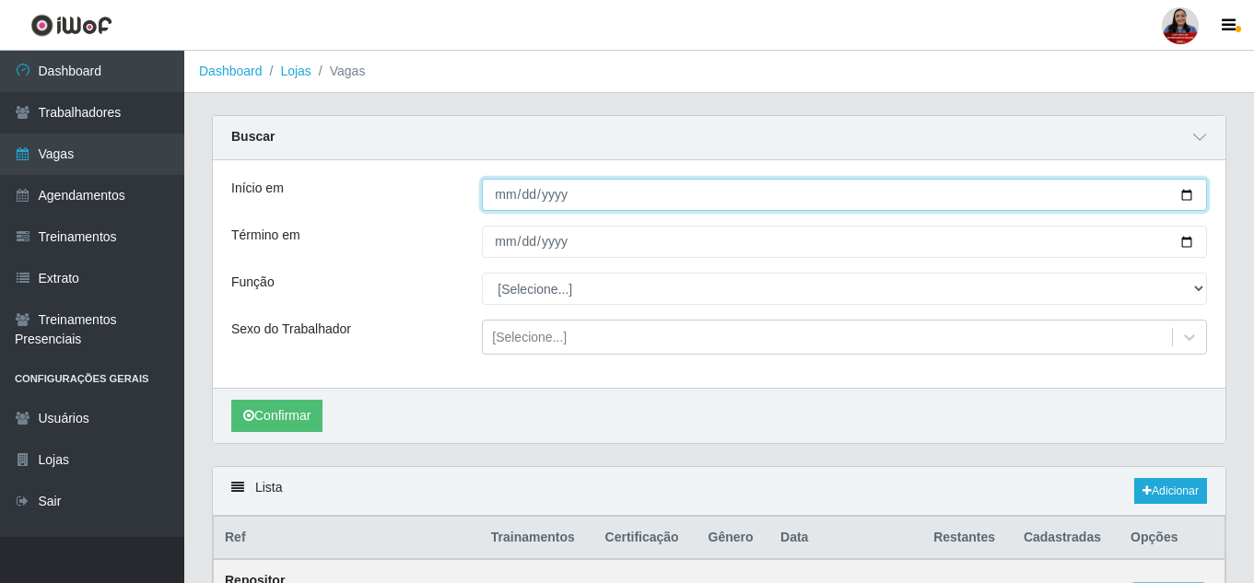
click at [1187, 193] on input "[DATE]" at bounding box center [844, 195] width 725 height 32
type input "[DATE]"
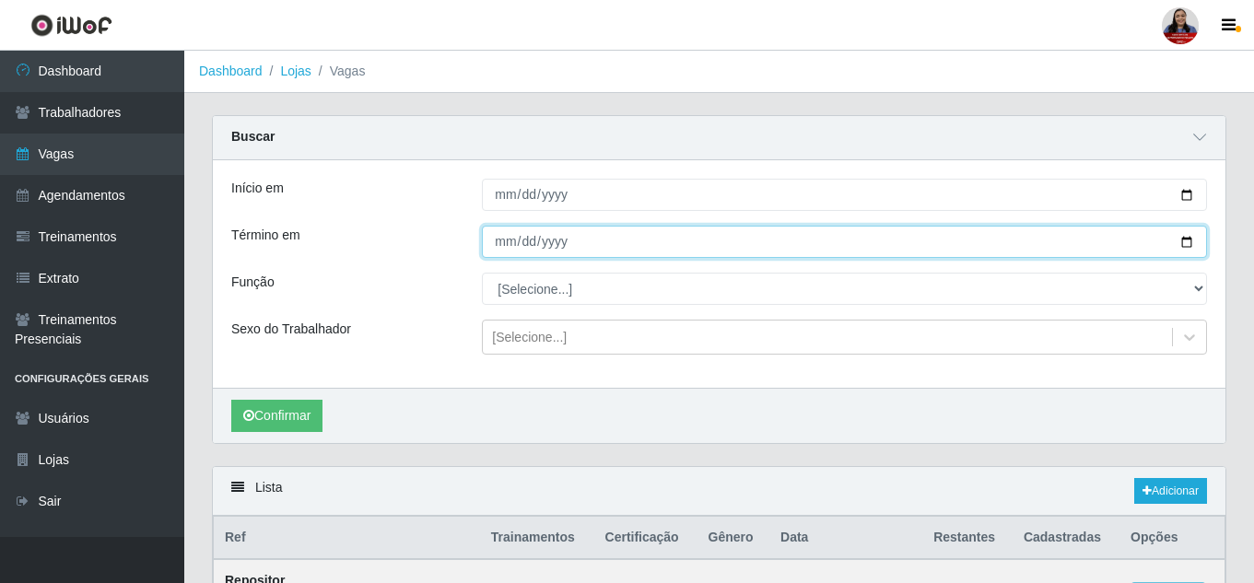
click at [1186, 243] on input "[DATE]" at bounding box center [844, 242] width 725 height 32
type input "[DATE]"
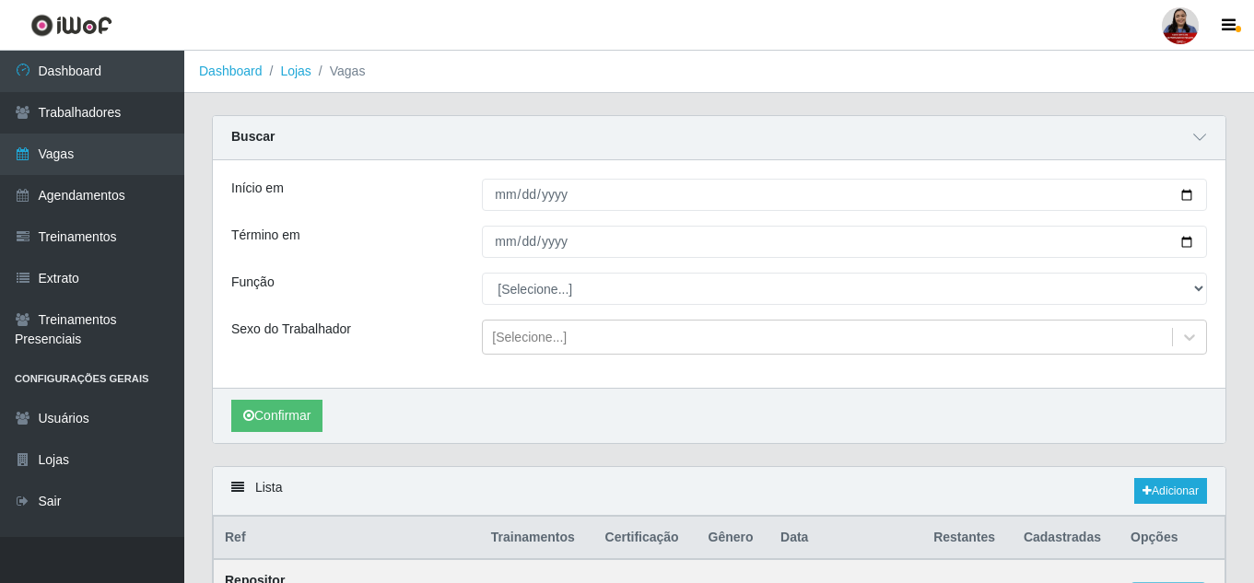
click at [429, 320] on div "Início em [DATE] Término em [DATE] Função [Selecione...] ASG ASG + ASG ++ Embal…" at bounding box center [719, 274] width 1013 height 228
click at [249, 418] on icon "submit" at bounding box center [248, 415] width 11 height 13
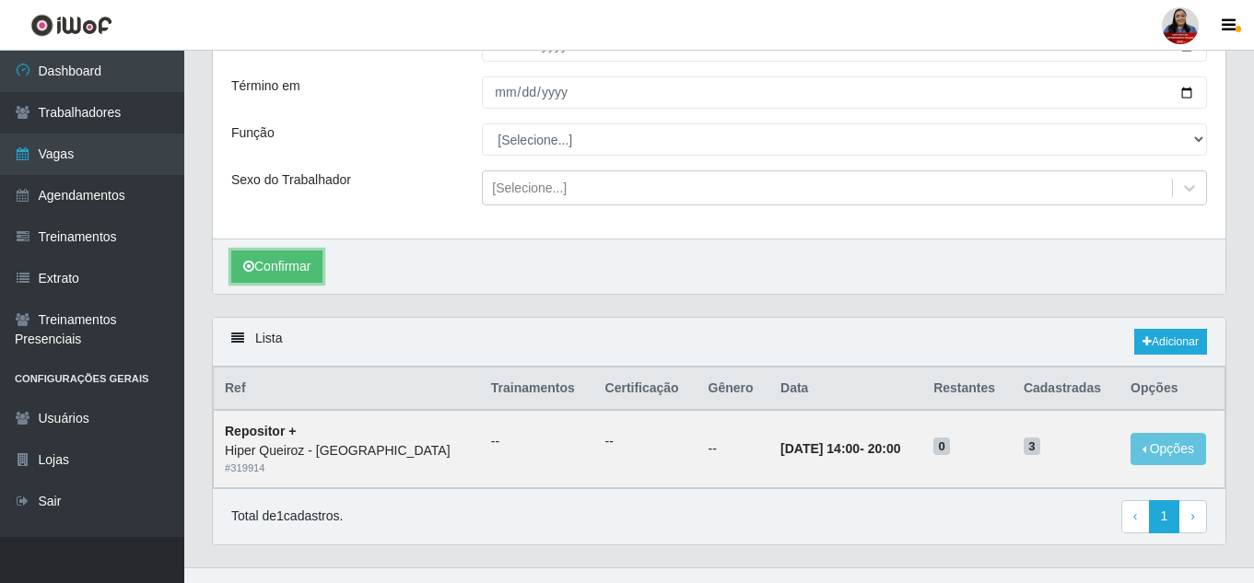
scroll to position [181, 0]
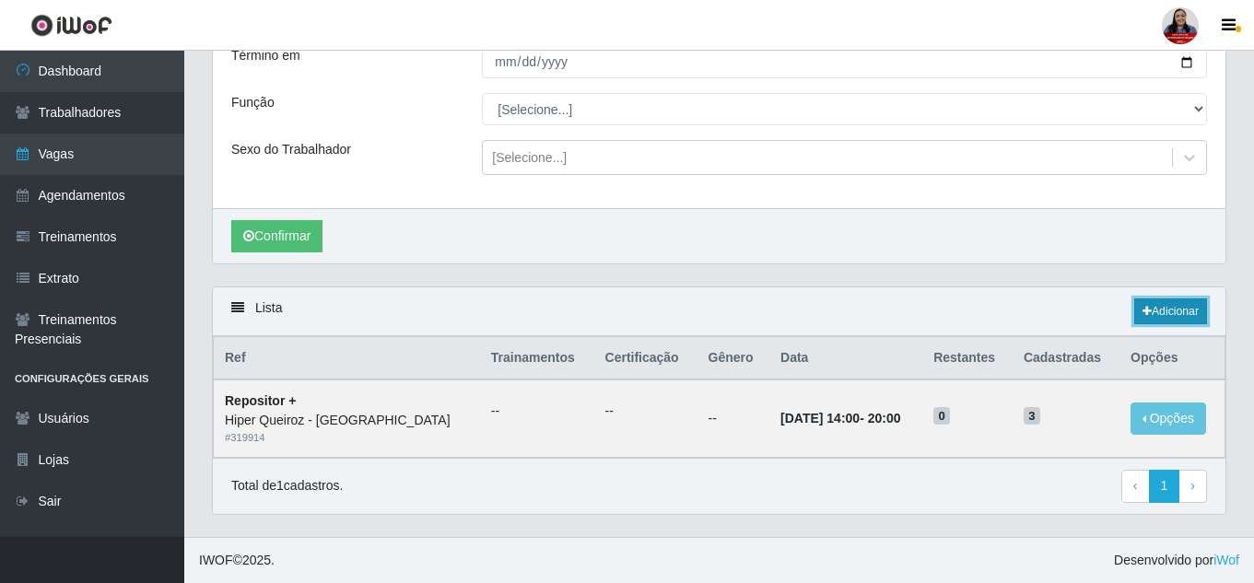
click at [1165, 314] on link "Adicionar" at bounding box center [1171, 312] width 73 height 26
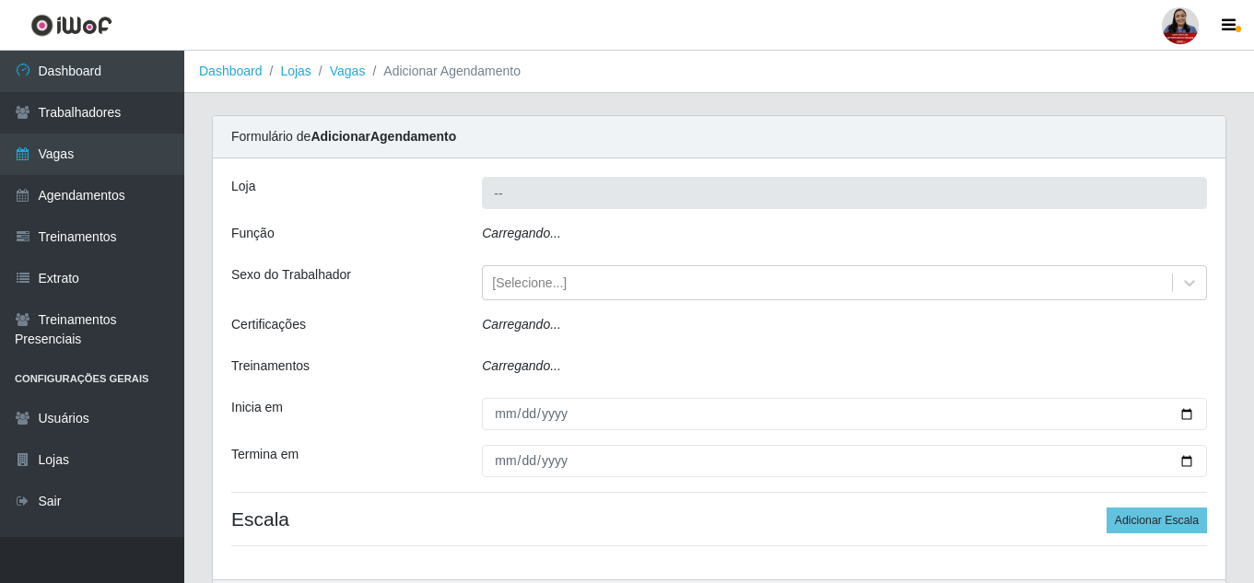
type input "Hiper Queiroz - [GEOGRAPHIC_DATA]"
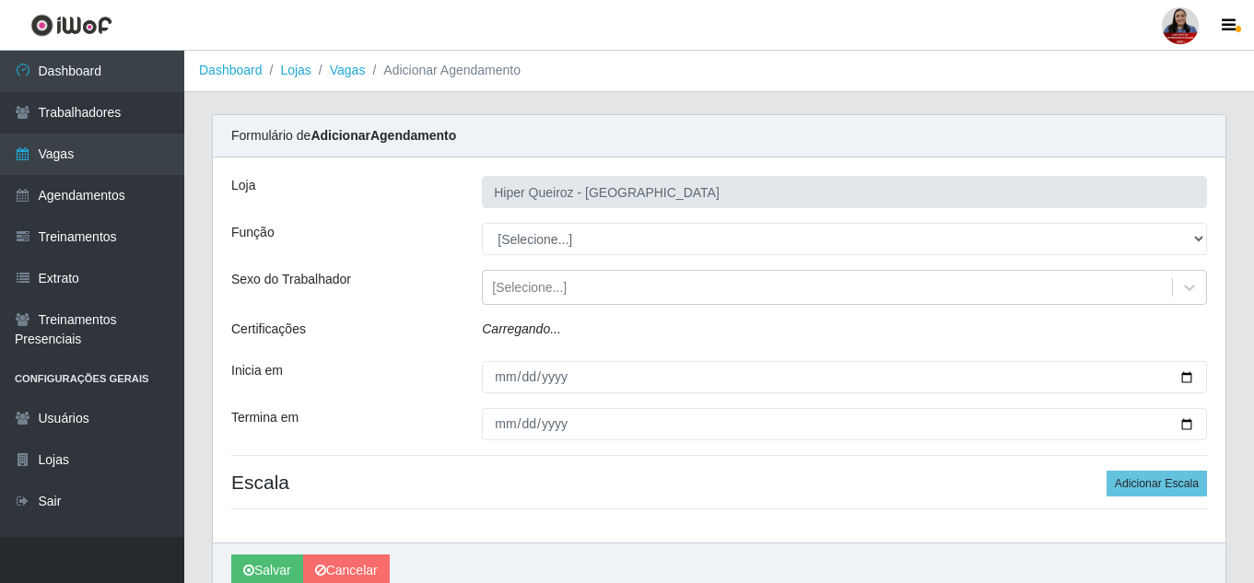
scroll to position [85, 0]
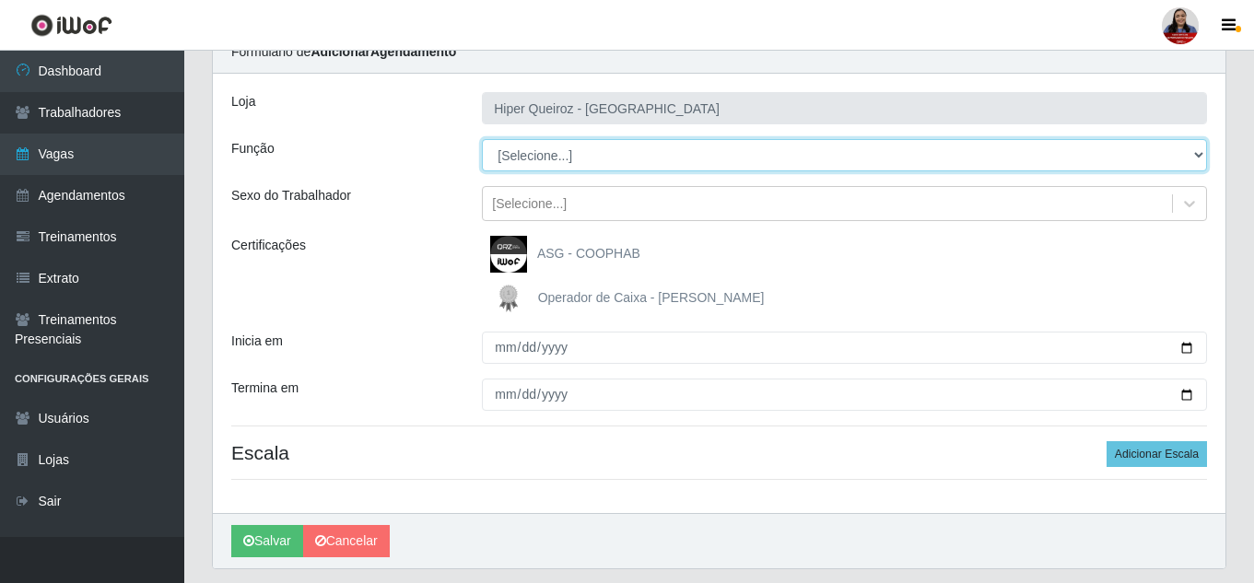
click at [679, 155] on select "[Selecione...] ASG ASG + ASG ++ Embalador Embalador + Embalador ++ Operador de …" at bounding box center [844, 155] width 725 height 32
select select "22"
click at [482, 139] on select "[Selecione...] ASG ASG + ASG ++ Embalador Embalador + Embalador ++ Operador de …" at bounding box center [844, 155] width 725 height 32
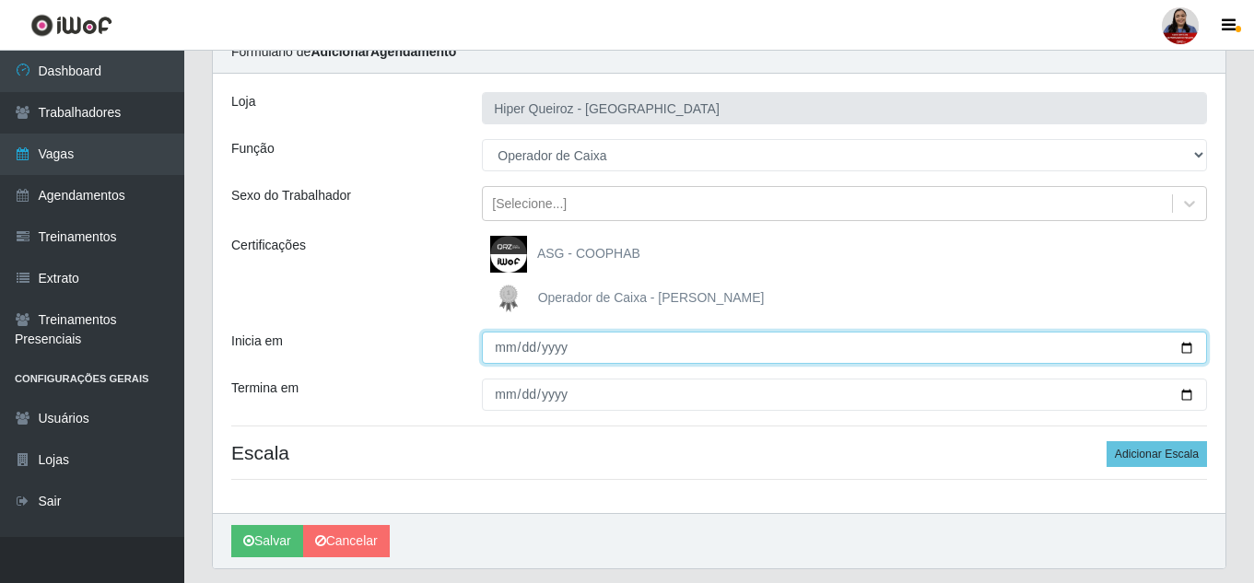
click at [1190, 351] on input "Inicia em" at bounding box center [844, 348] width 725 height 32
type input "[DATE]"
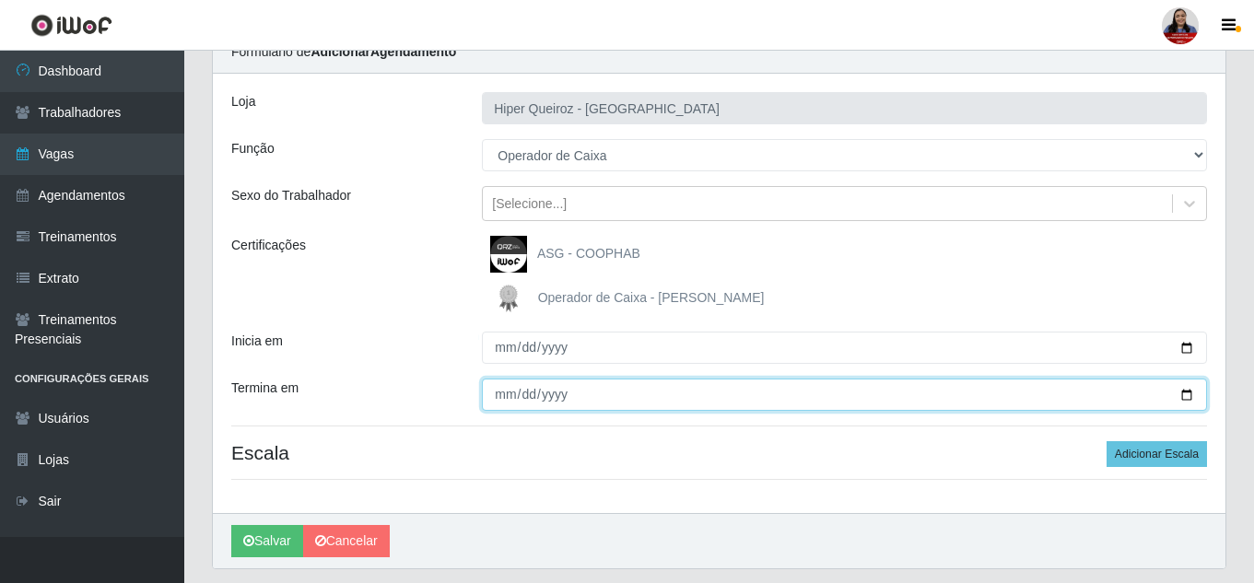
click at [1187, 399] on input "Termina em" at bounding box center [844, 395] width 725 height 32
type input "[DATE]"
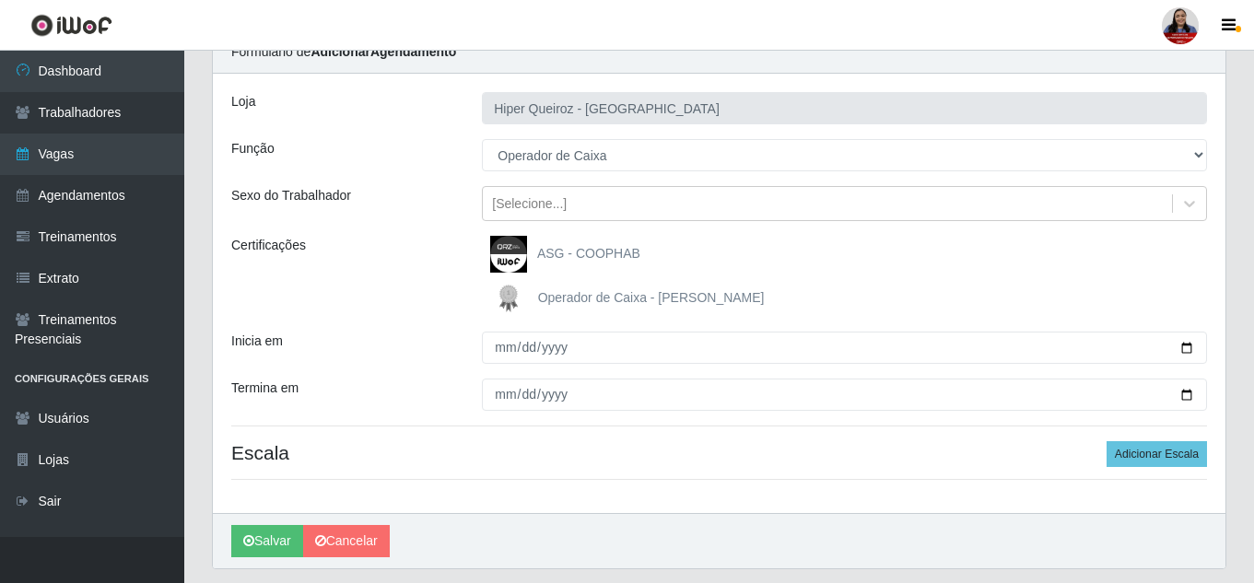
click at [457, 333] on div "Loja Hiper Queiroz - Nova Betânia Função [Selecione...] ASG ASG + ASG ++ Embala…" at bounding box center [719, 294] width 1013 height 440
click at [1172, 458] on button "Adicionar Escala" at bounding box center [1157, 454] width 100 height 26
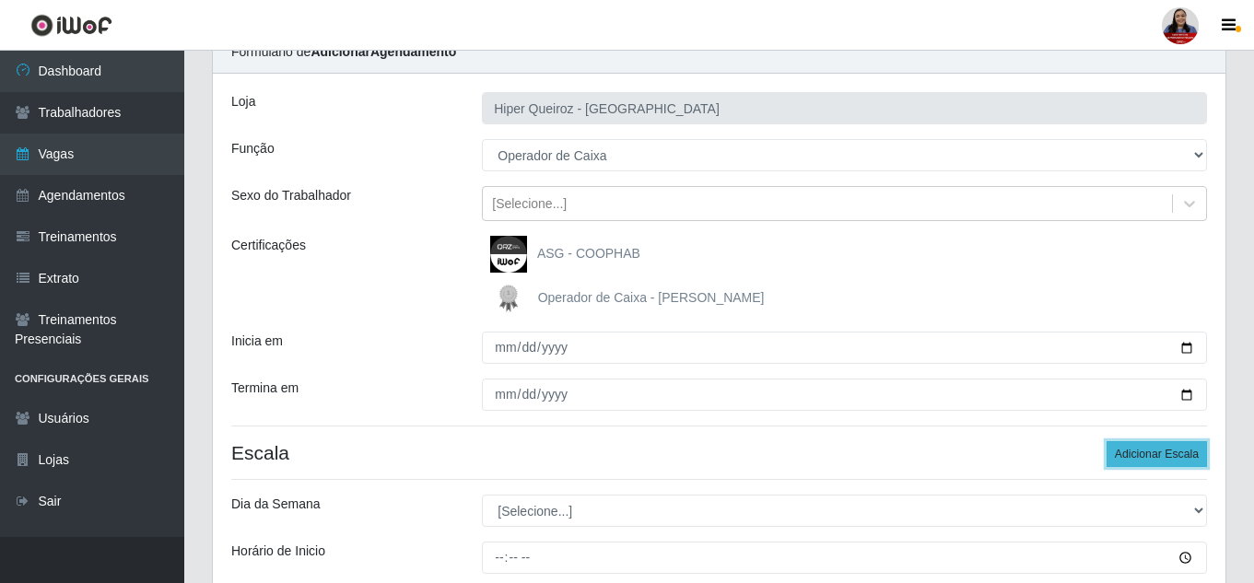
click at [1172, 458] on button "Adicionar Escala" at bounding box center [1157, 454] width 100 height 26
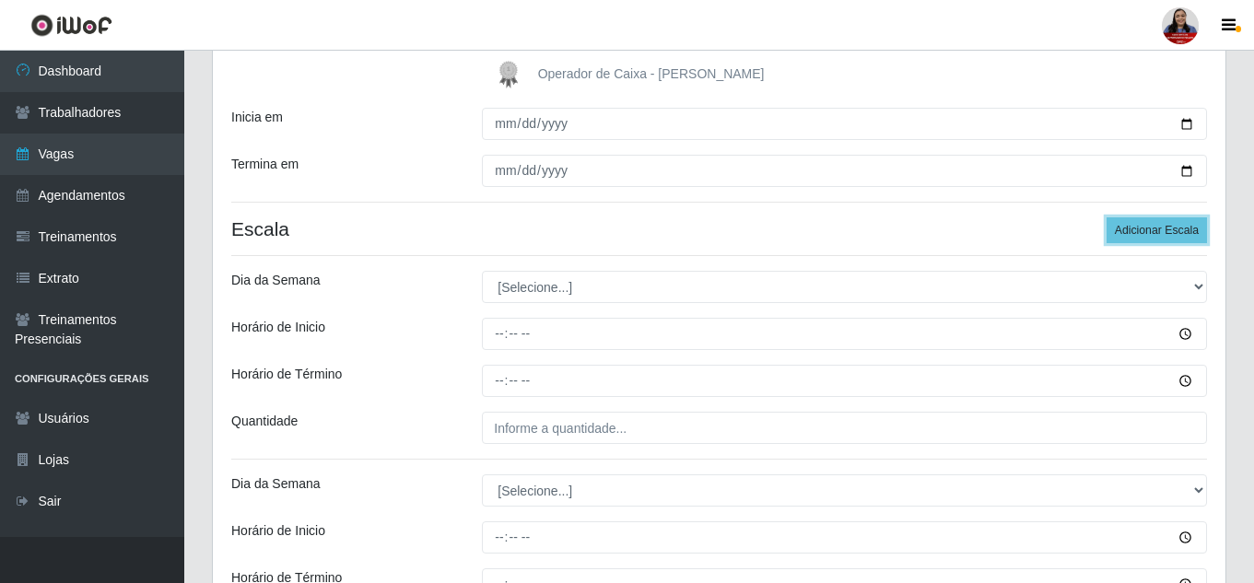
scroll to position [361, 0]
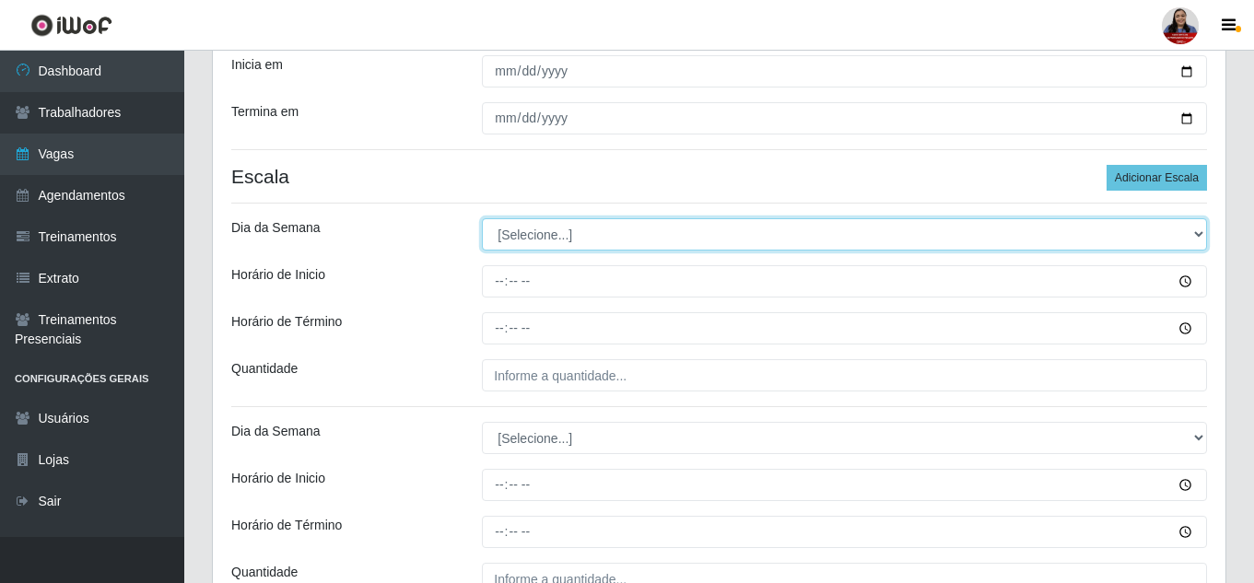
click at [644, 240] on select "[Selecione...] Segunda Terça Quarta Quinta Sexta Sábado Domingo" at bounding box center [844, 234] width 725 height 32
select select "0"
click at [482, 218] on select "[Selecione...] Segunda Terça Quarta Quinta Sexta Sábado Domingo" at bounding box center [844, 234] width 725 height 32
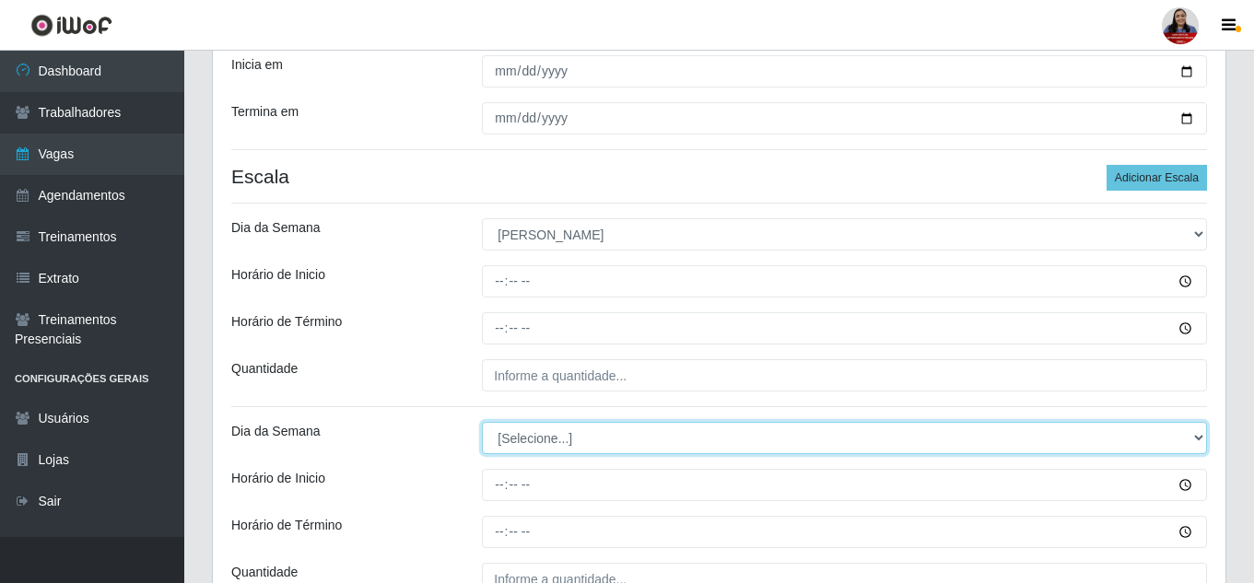
click at [553, 442] on select "[Selecione...] Segunda Terça Quarta Quinta Sexta Sábado Domingo" at bounding box center [844, 438] width 725 height 32
select select "0"
click at [482, 422] on select "[Selecione...] Segunda Terça Quarta Quinta Sexta Sábado Domingo" at bounding box center [844, 438] width 725 height 32
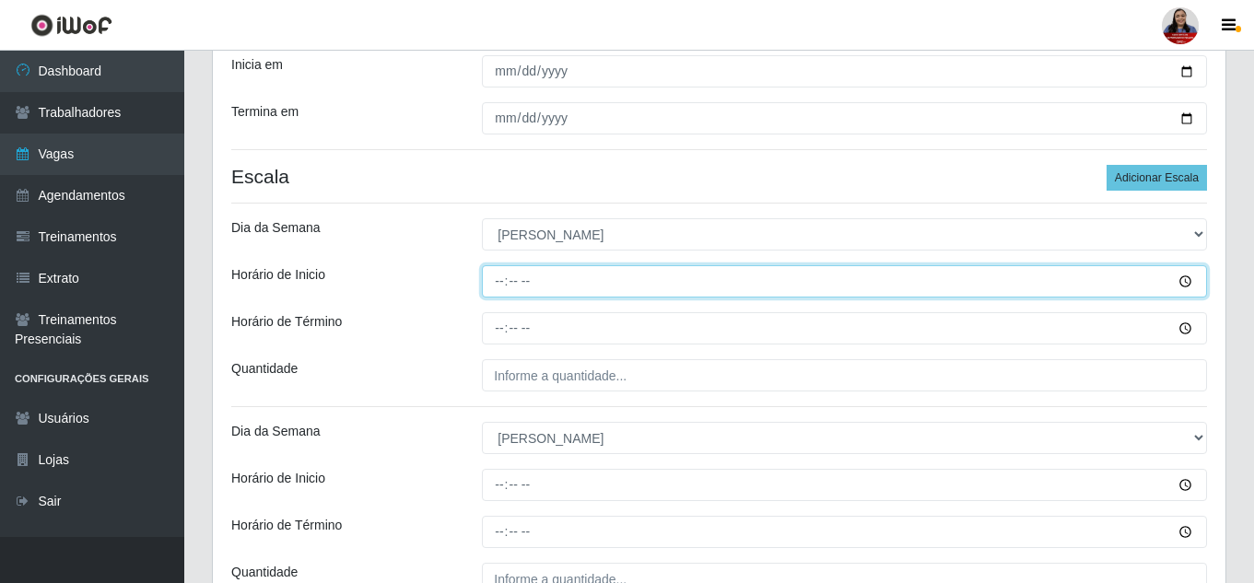
click at [499, 287] on input "Horário de Inicio" at bounding box center [844, 281] width 725 height 32
type input "14:00"
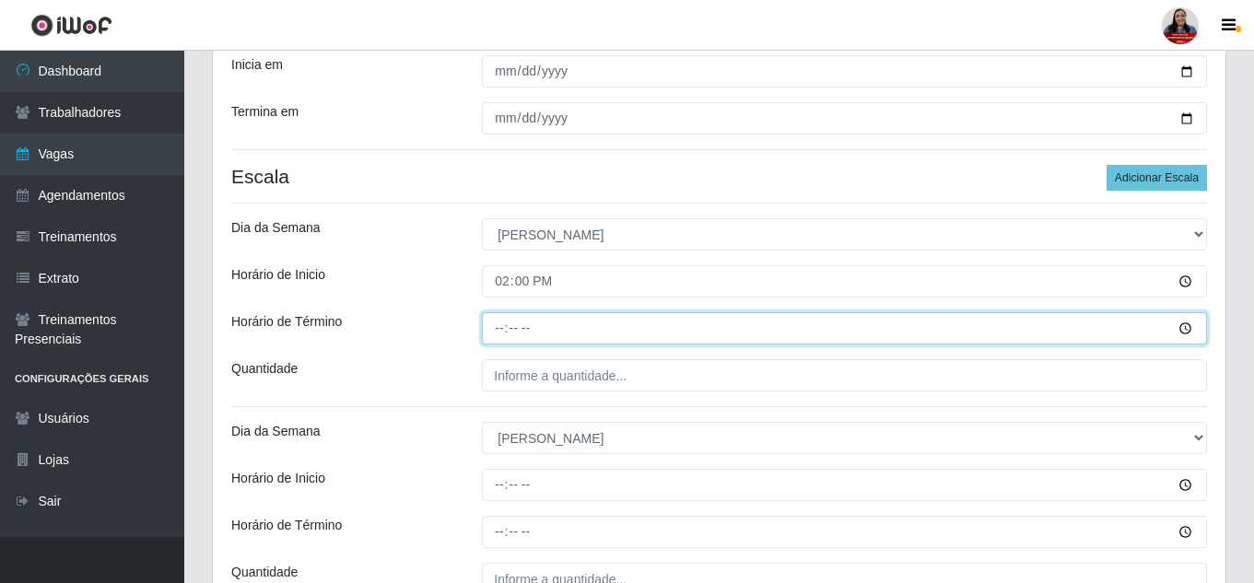
type input "20:00"
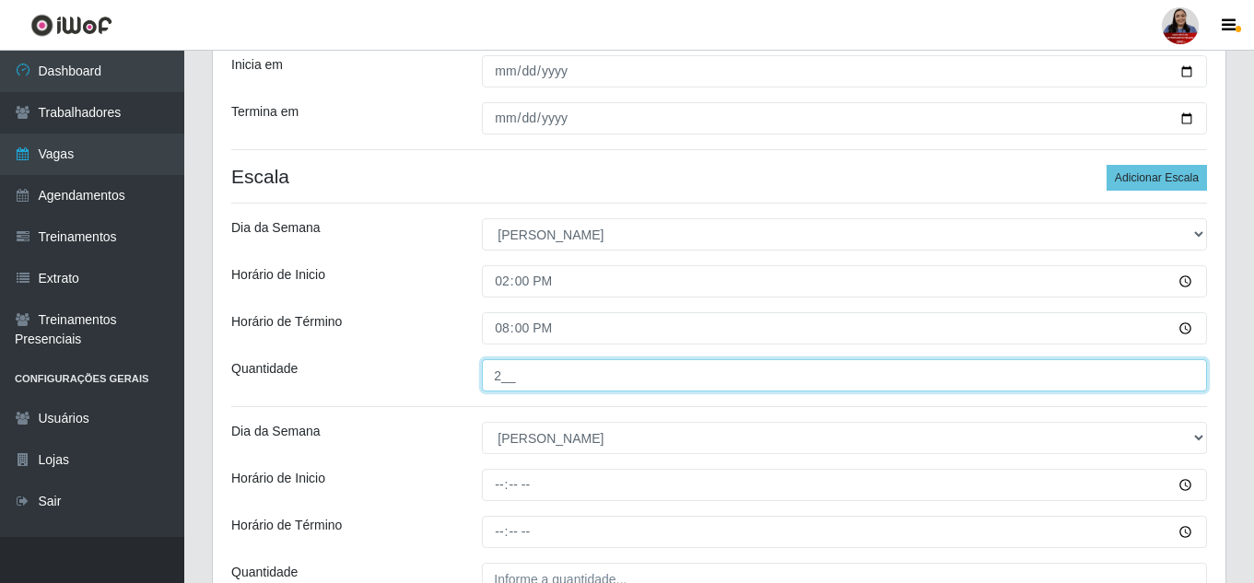
type input "2__"
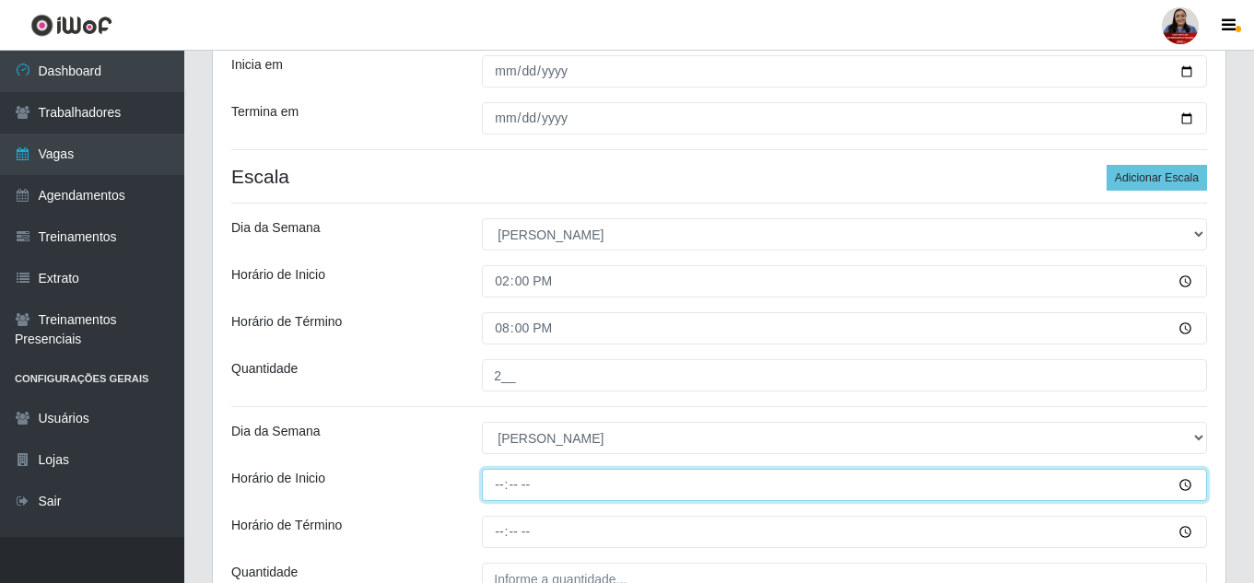
type input "11:00"
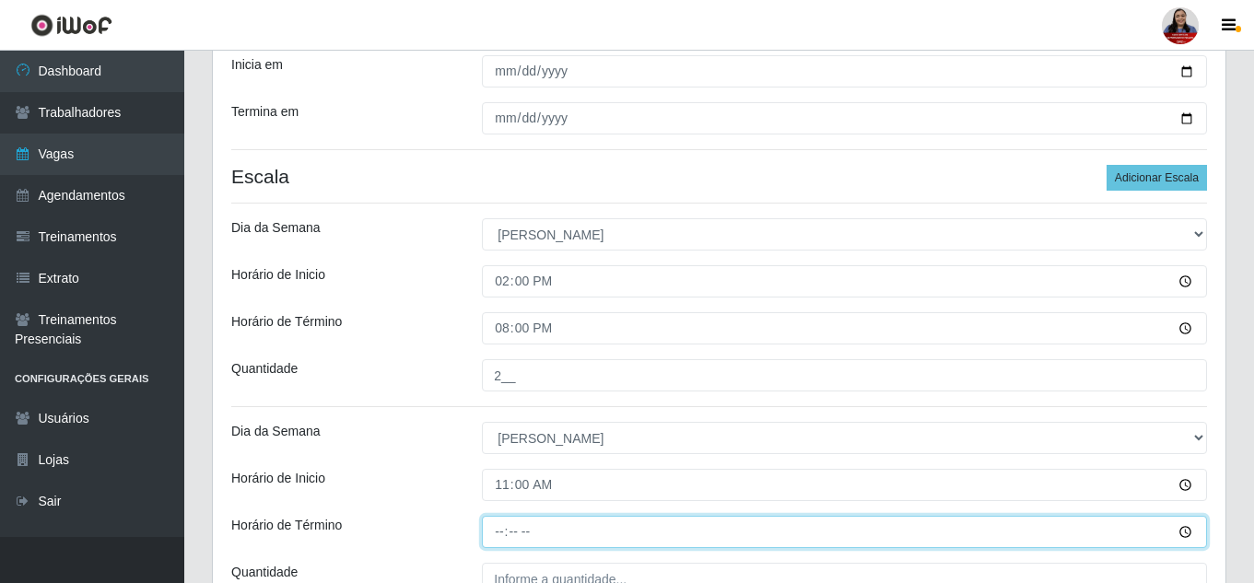
type input "17:00"
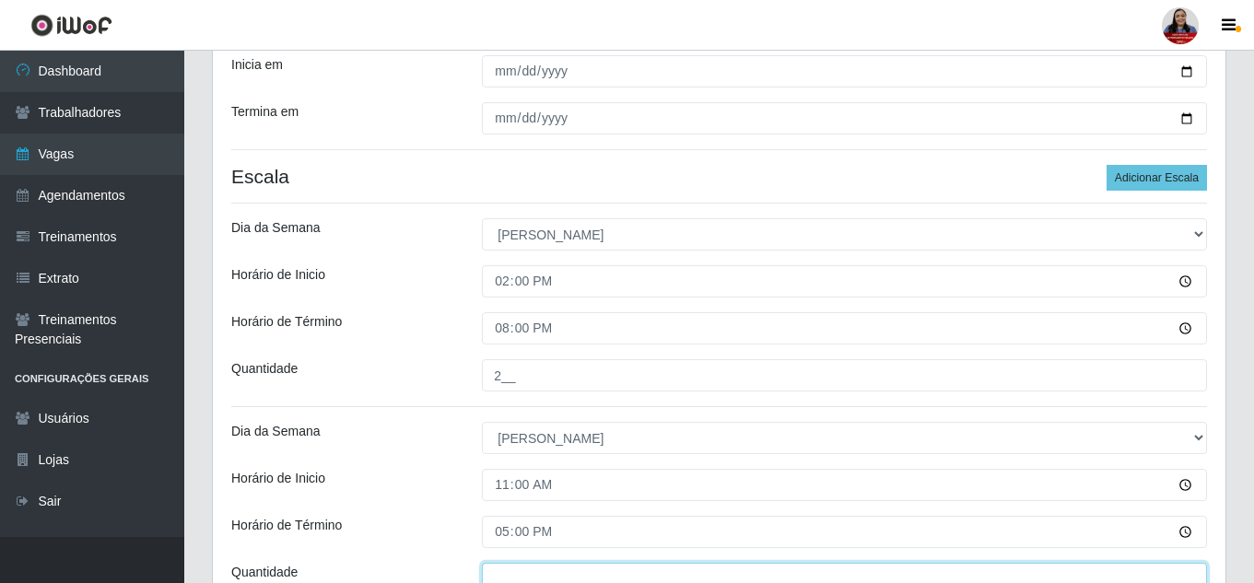
scroll to position [373, 0]
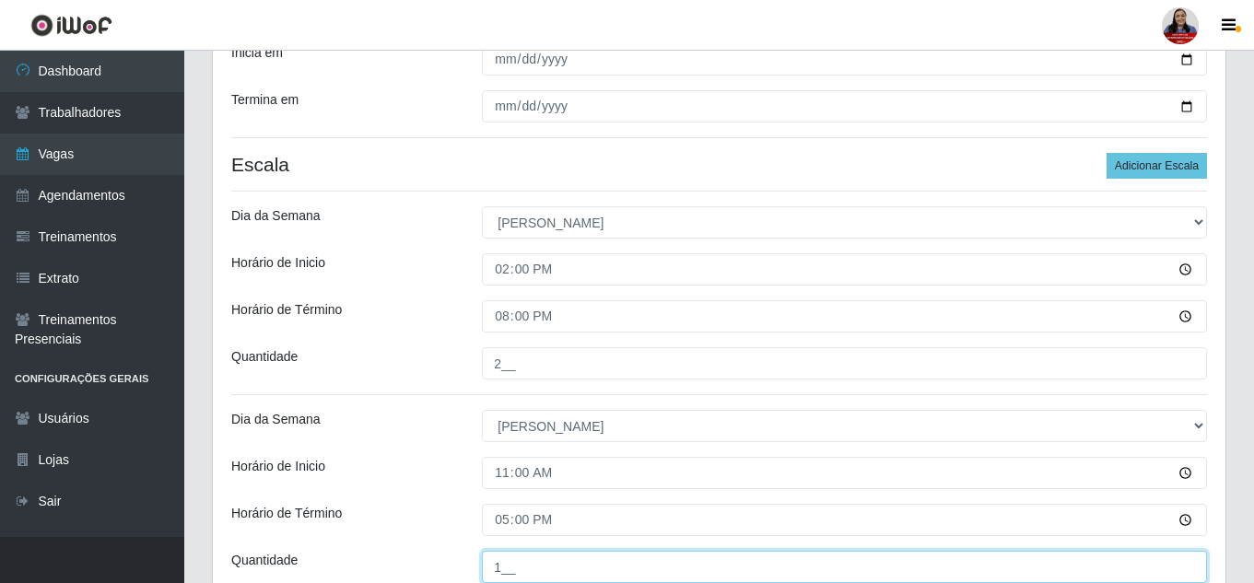
type input "1__"
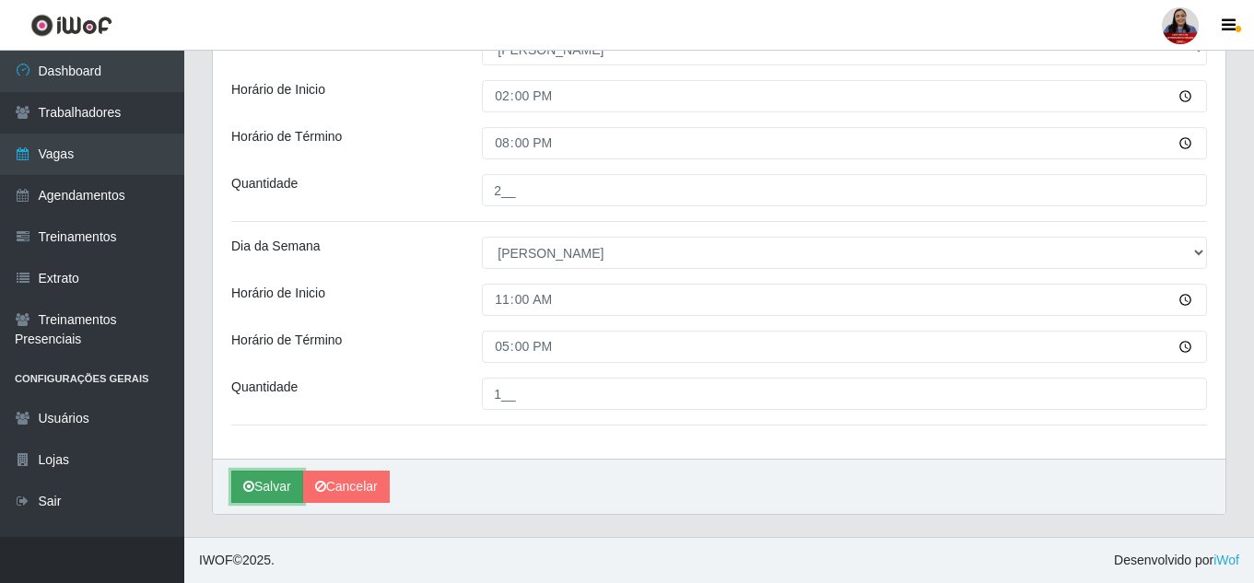
click at [274, 502] on button "Salvar" at bounding box center [267, 487] width 72 height 32
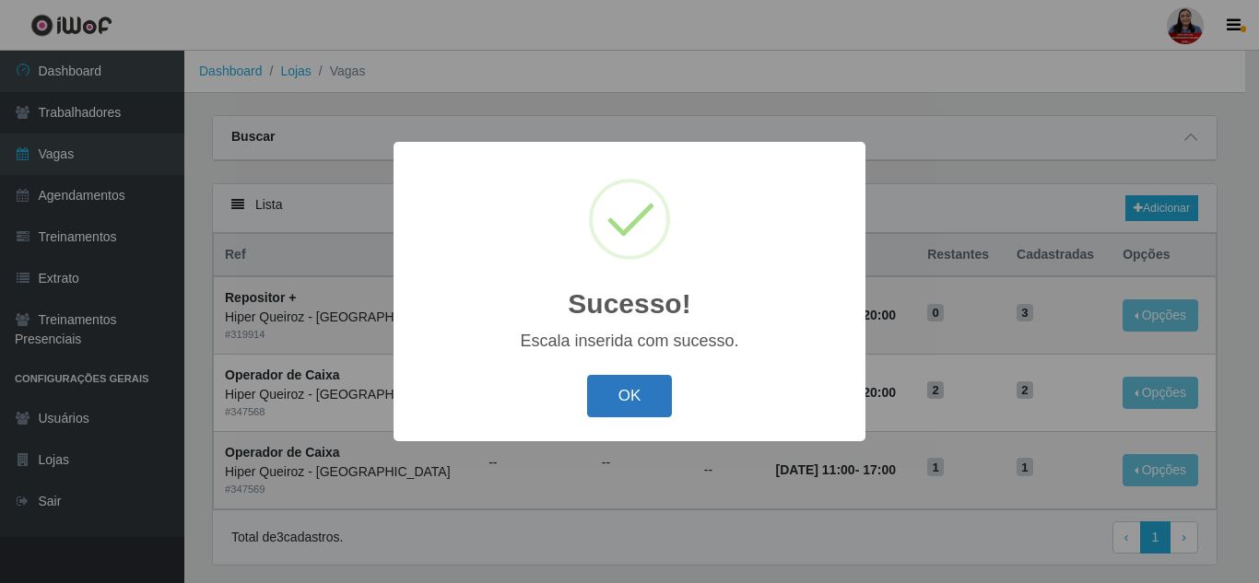
click at [627, 385] on button "OK" at bounding box center [630, 396] width 86 height 43
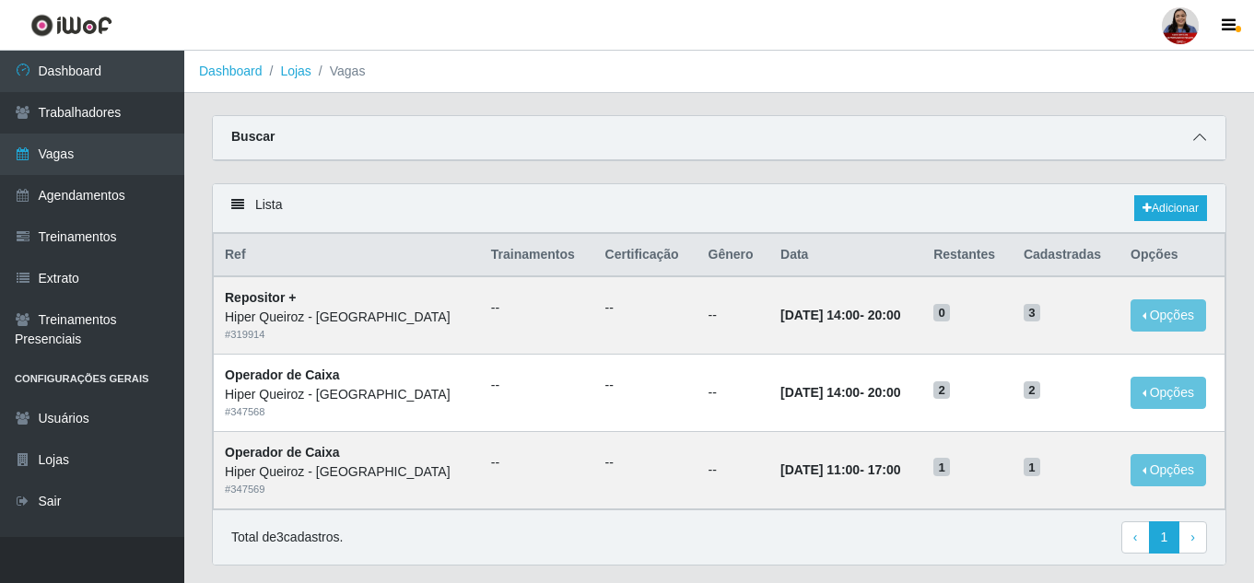
click at [1207, 137] on span at bounding box center [1200, 137] width 22 height 21
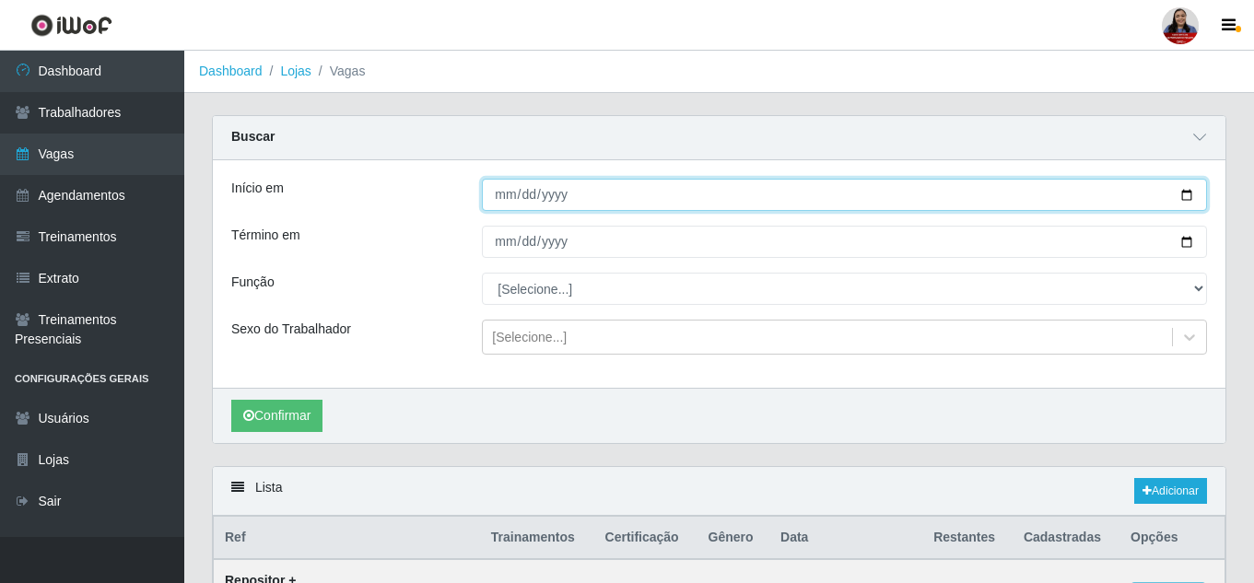
click at [1189, 197] on input "[DATE]" at bounding box center [844, 195] width 725 height 32
type input "[DATE]"
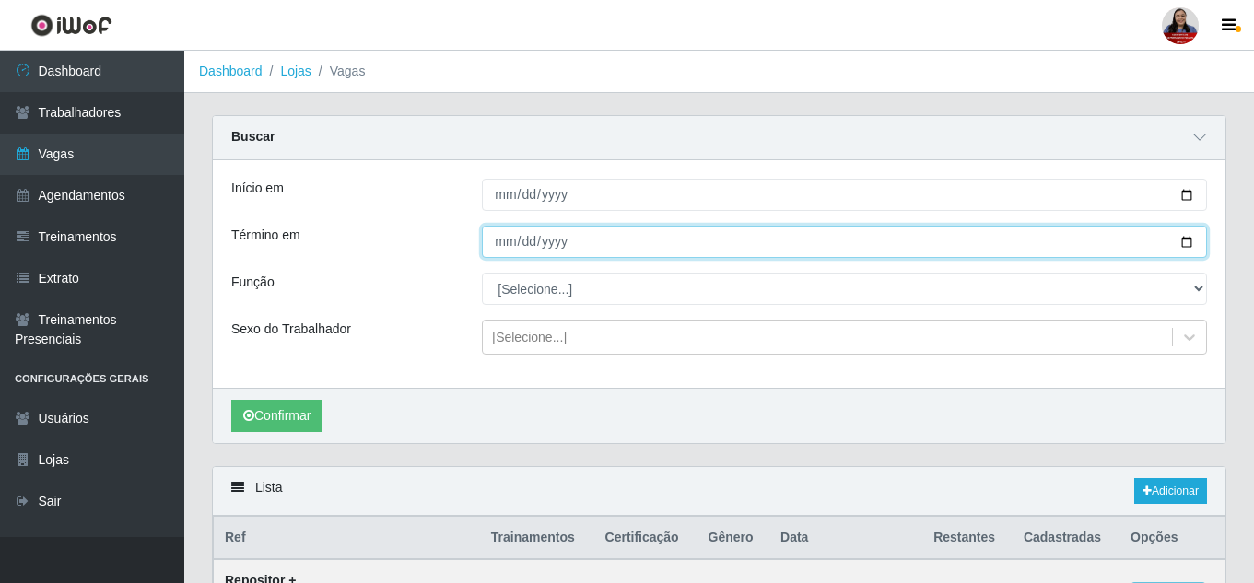
click at [1192, 243] on input "[DATE]" at bounding box center [844, 242] width 725 height 32
type input "[DATE]"
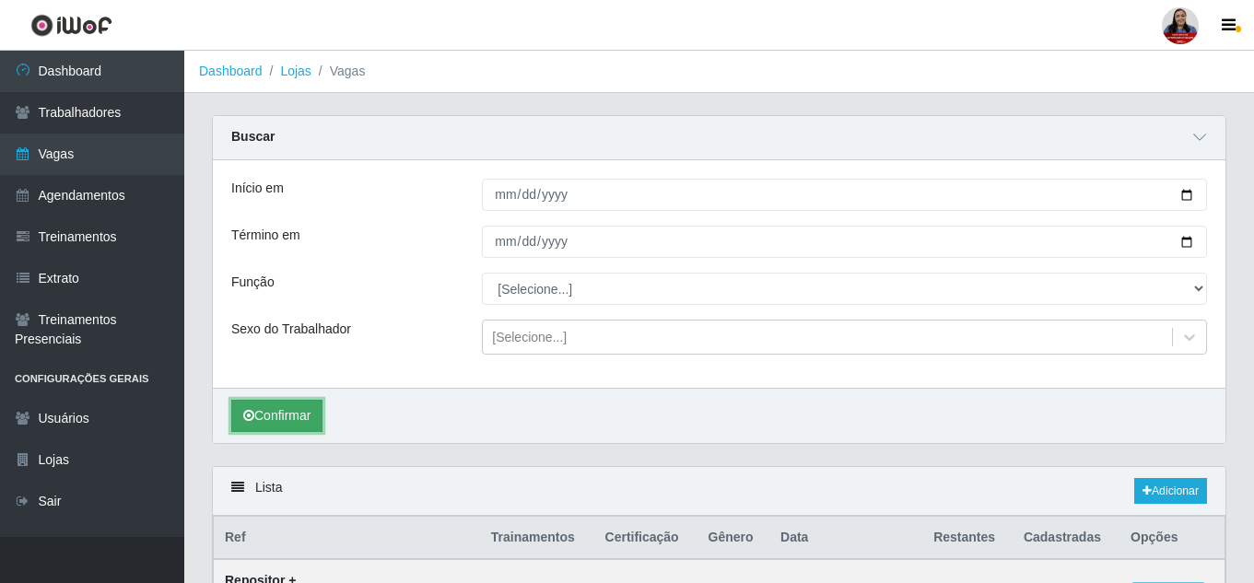
click at [307, 410] on button "Confirmar" at bounding box center [276, 416] width 91 height 32
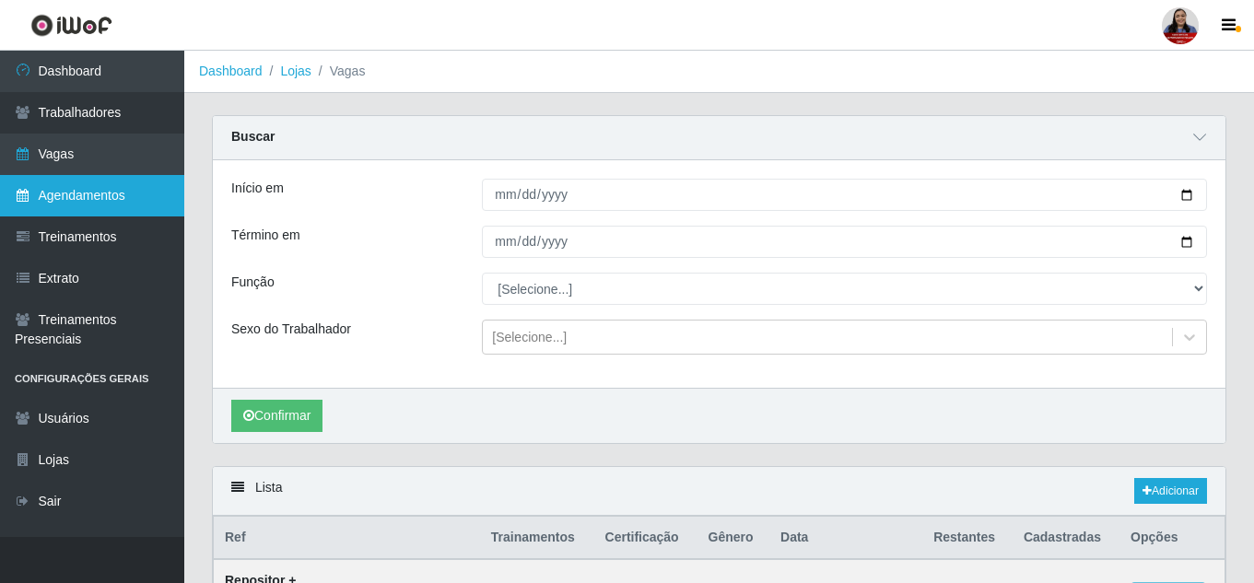
click at [93, 199] on link "Agendamentos" at bounding box center [92, 195] width 184 height 41
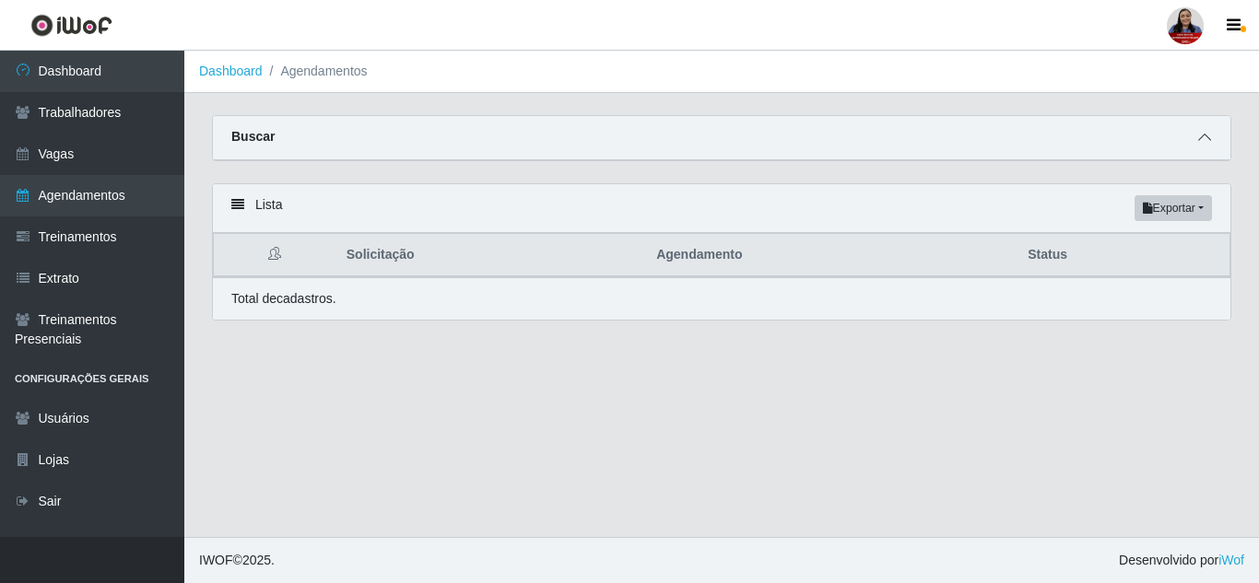
click at [1208, 137] on icon at bounding box center [1204, 137] width 13 height 13
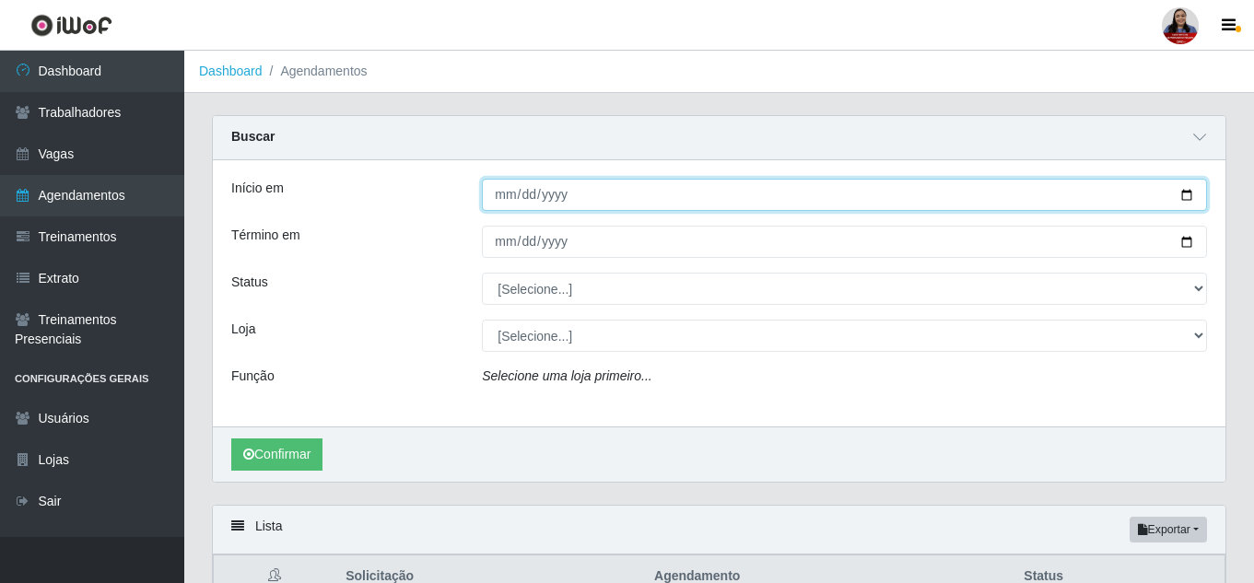
click at [1183, 188] on input "Início em" at bounding box center [844, 195] width 725 height 32
type input "[DATE]"
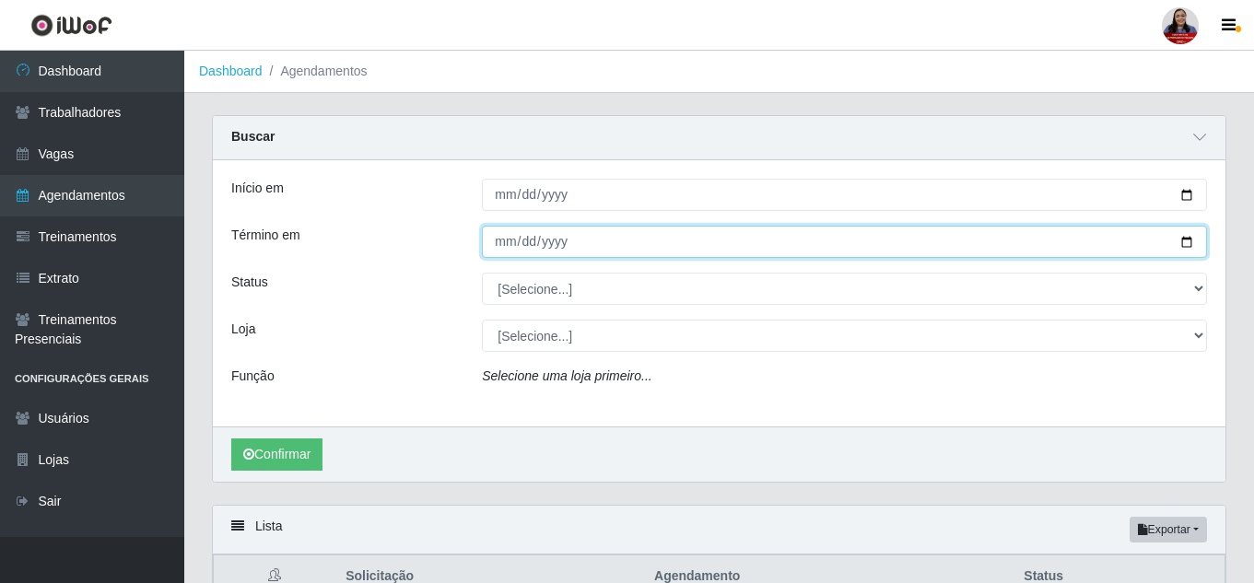
click at [1186, 245] on input "Término em" at bounding box center [844, 242] width 725 height 32
type input "[DATE]"
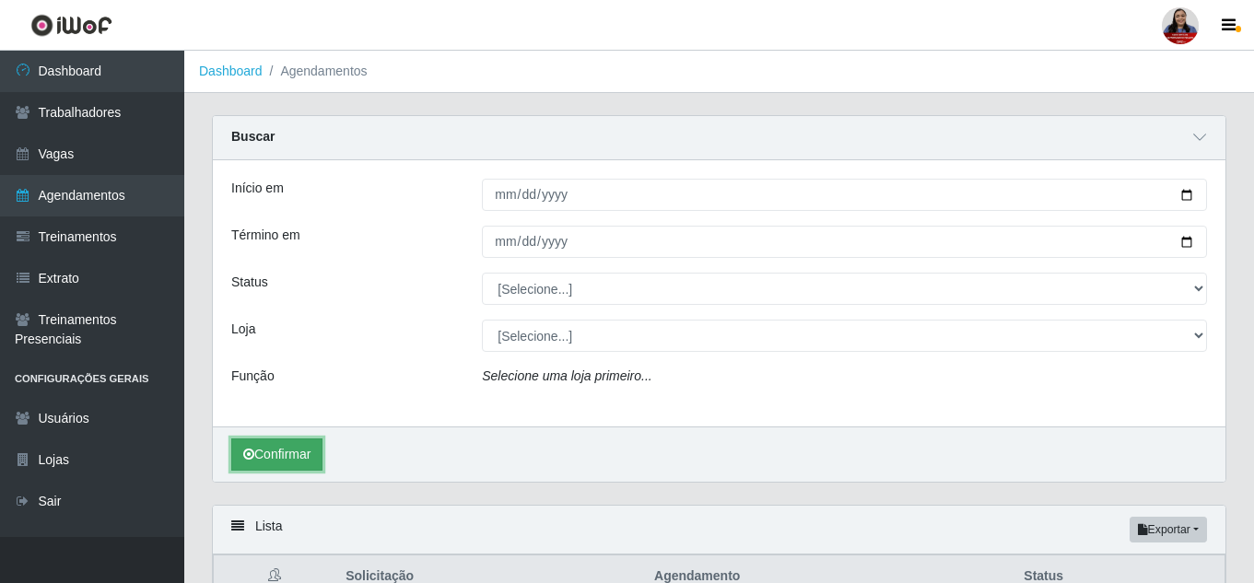
click at [311, 454] on button "Confirmar" at bounding box center [276, 455] width 91 height 32
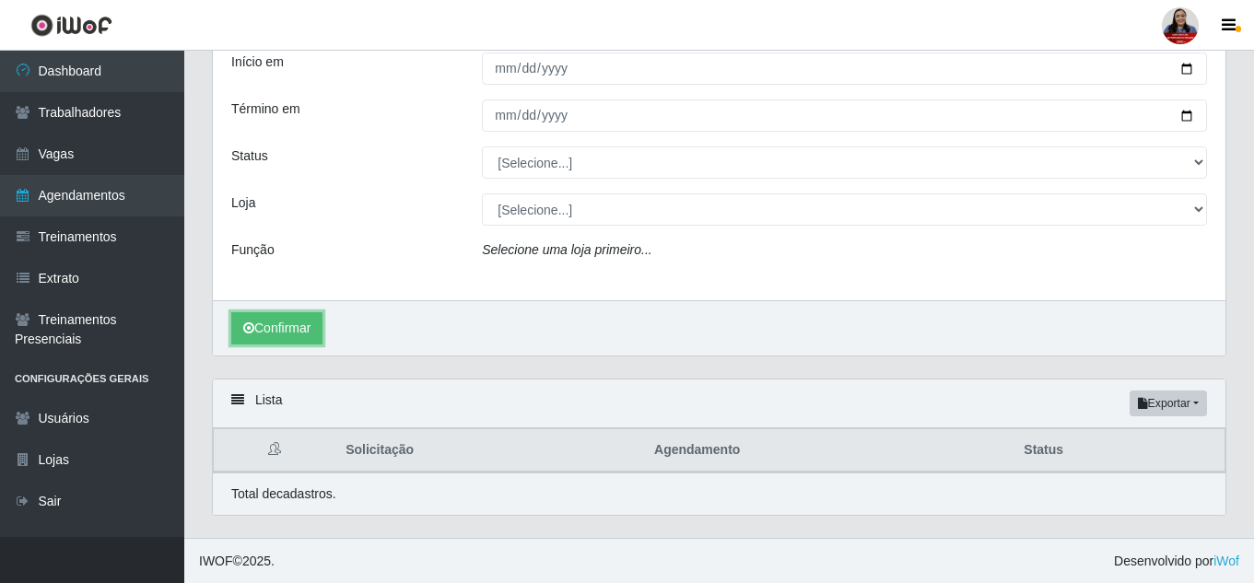
scroll to position [128, 0]
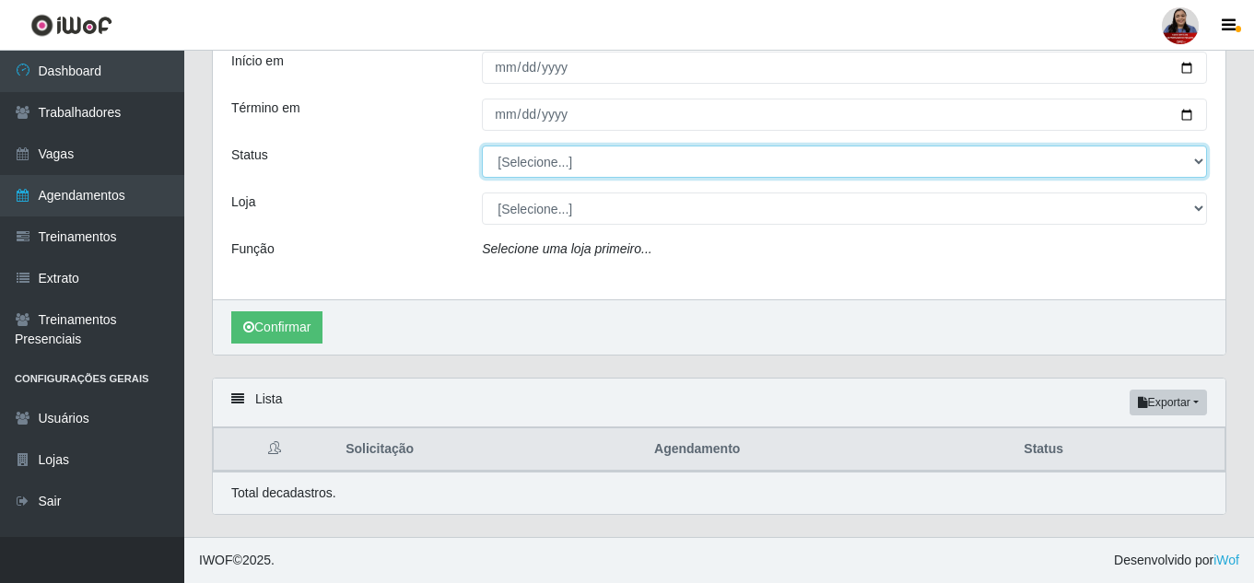
click at [577, 169] on select "[Selecione...] AGENDADO AGUARDANDO LIBERAR EM ANDAMENTO EM REVISÃO FINALIZADO C…" at bounding box center [844, 162] width 725 height 32
select select "AGENDADO"
click at [482, 146] on select "[Selecione...] AGENDADO AGUARDANDO LIBERAR EM ANDAMENTO EM REVISÃO FINALIZADO C…" at bounding box center [844, 162] width 725 height 32
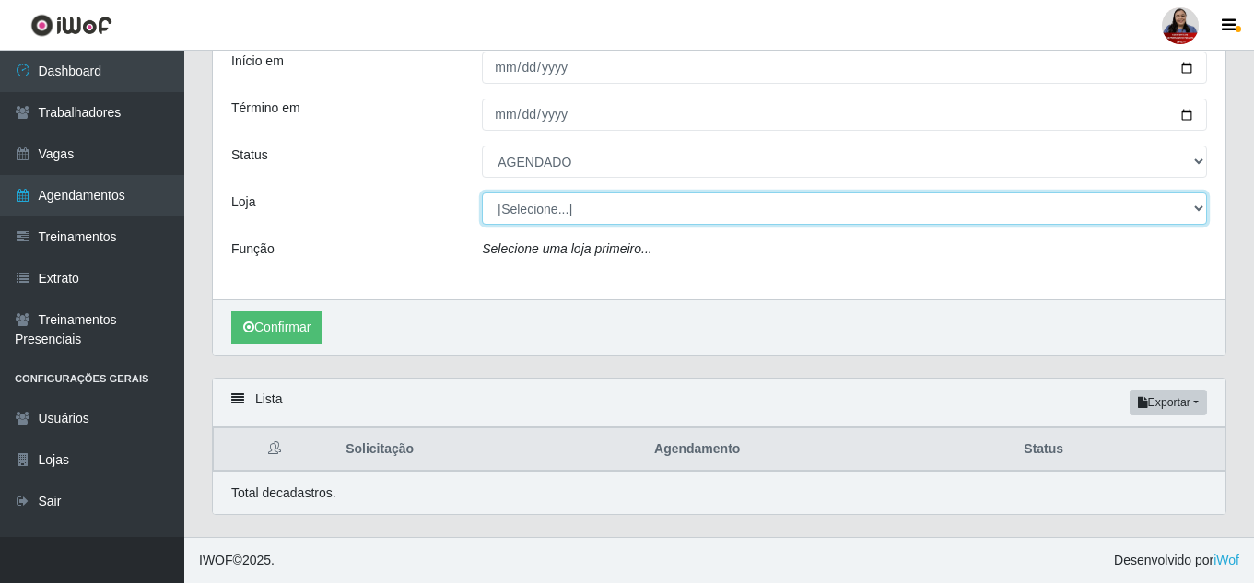
click at [564, 207] on select "[Selecione...] Hiper [GEOGRAPHIC_DATA] - [GEOGRAPHIC_DATA] Hiper Queiroz - Boa …" at bounding box center [844, 209] width 725 height 32
select select "497"
click at [482, 193] on select "[Selecione...] Hiper [GEOGRAPHIC_DATA] - [GEOGRAPHIC_DATA] Hiper Queiroz - Boa …" at bounding box center [844, 209] width 725 height 32
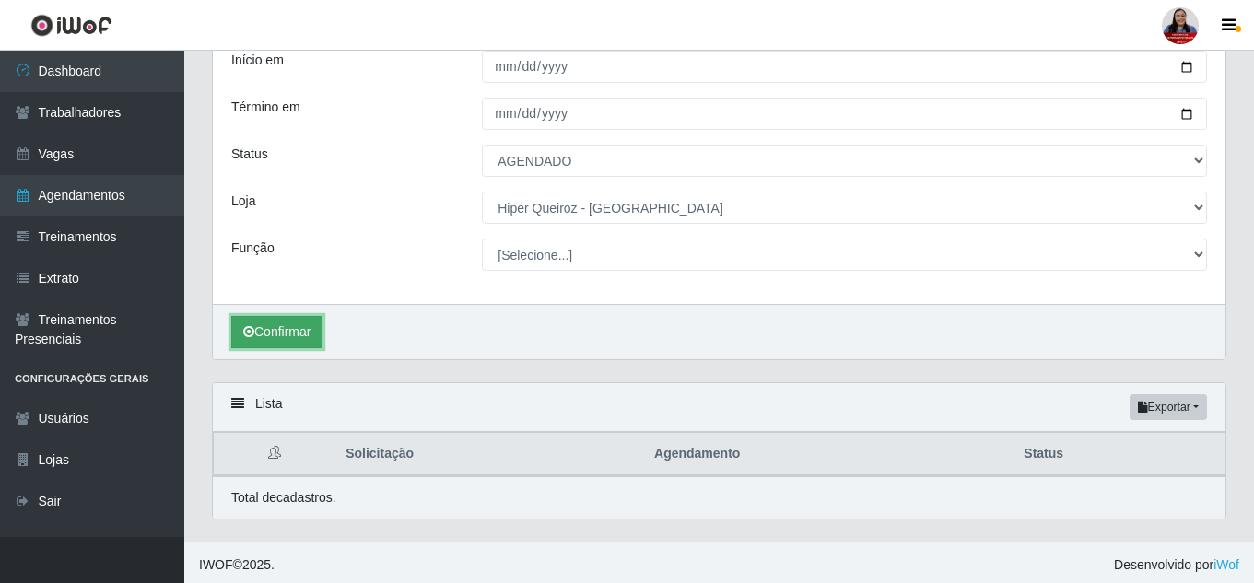
click at [312, 328] on button "Confirmar" at bounding box center [276, 332] width 91 height 32
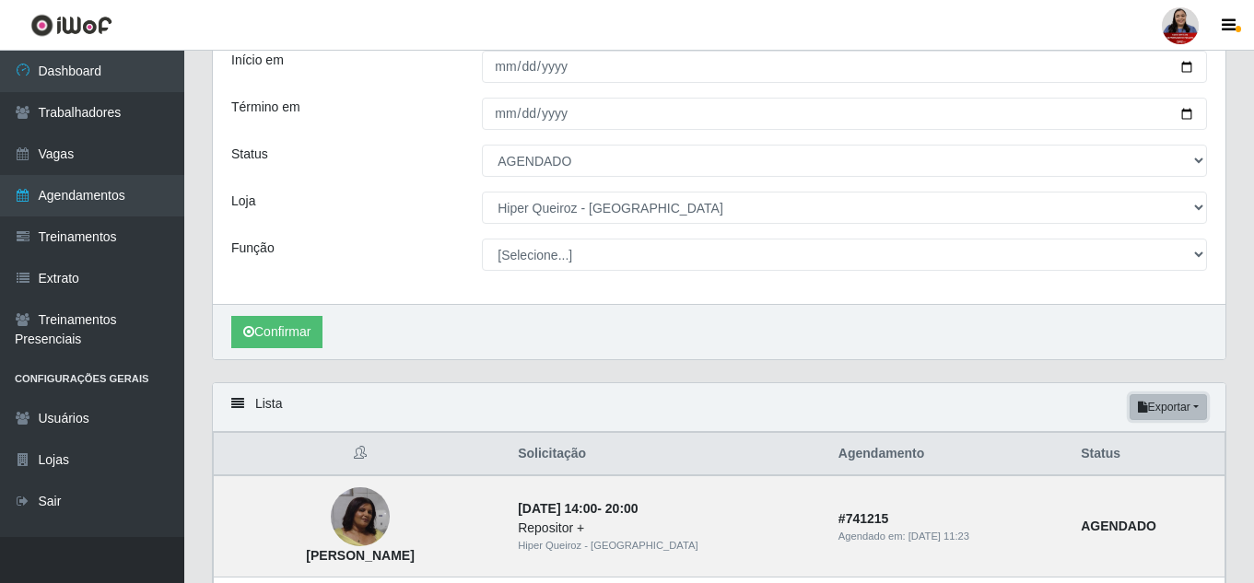
click at [1151, 411] on button "Exportar" at bounding box center [1168, 407] width 77 height 26
click at [1134, 440] on button "PDF" at bounding box center [1136, 442] width 146 height 39
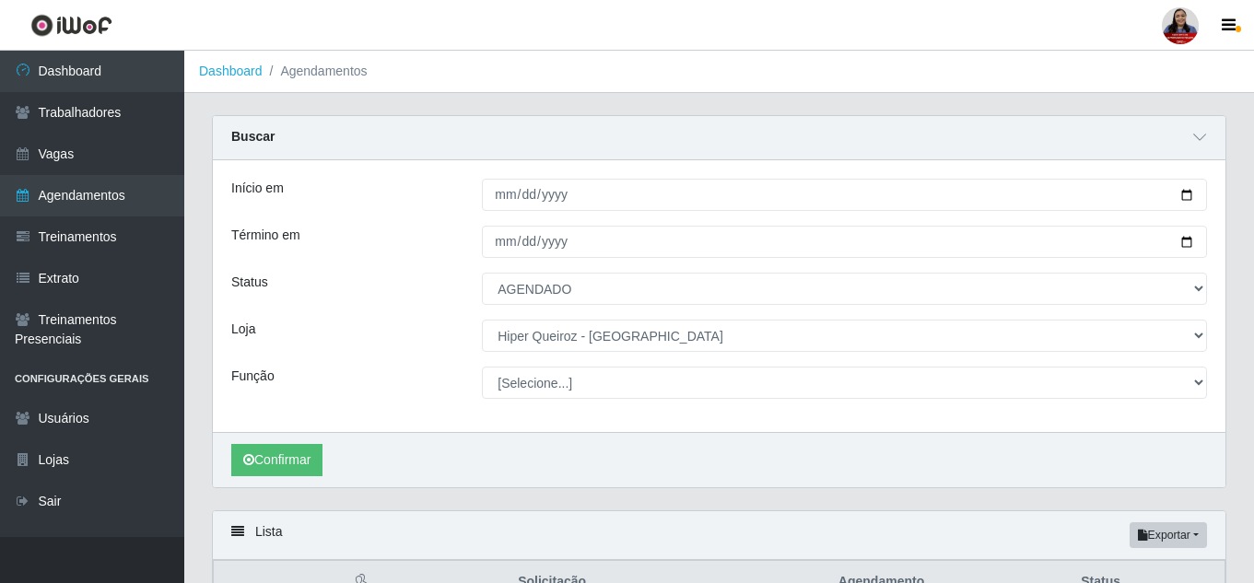
click at [722, 45] on header "Perfil Alterar Senha Sair" at bounding box center [627, 25] width 1254 height 51
click at [1195, 141] on icon at bounding box center [1199, 137] width 13 height 13
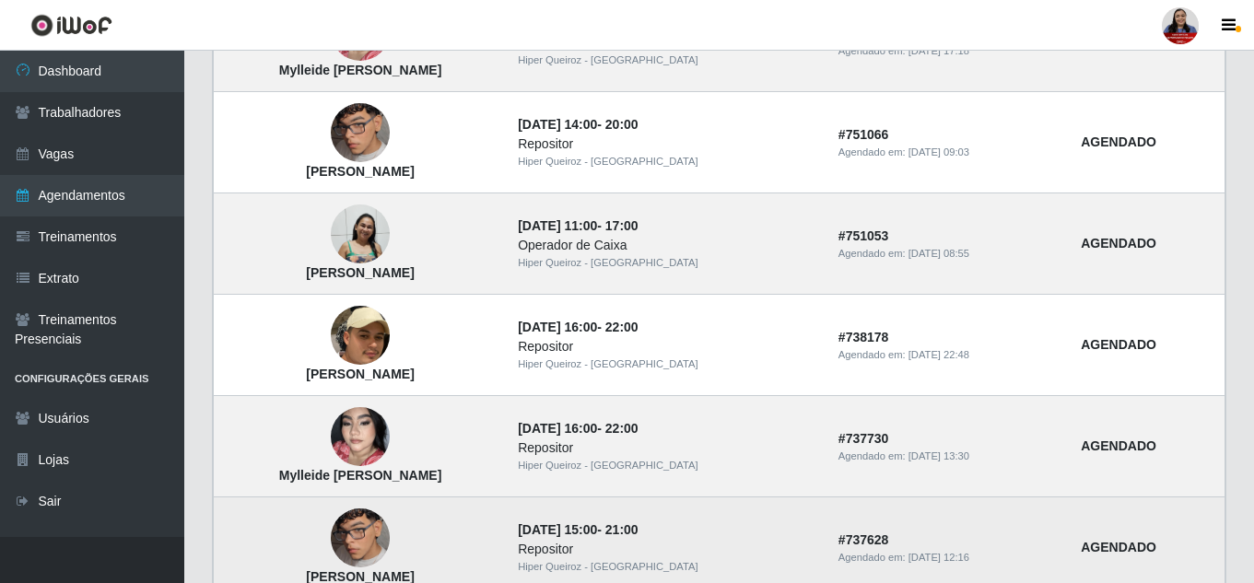
scroll to position [1341, 0]
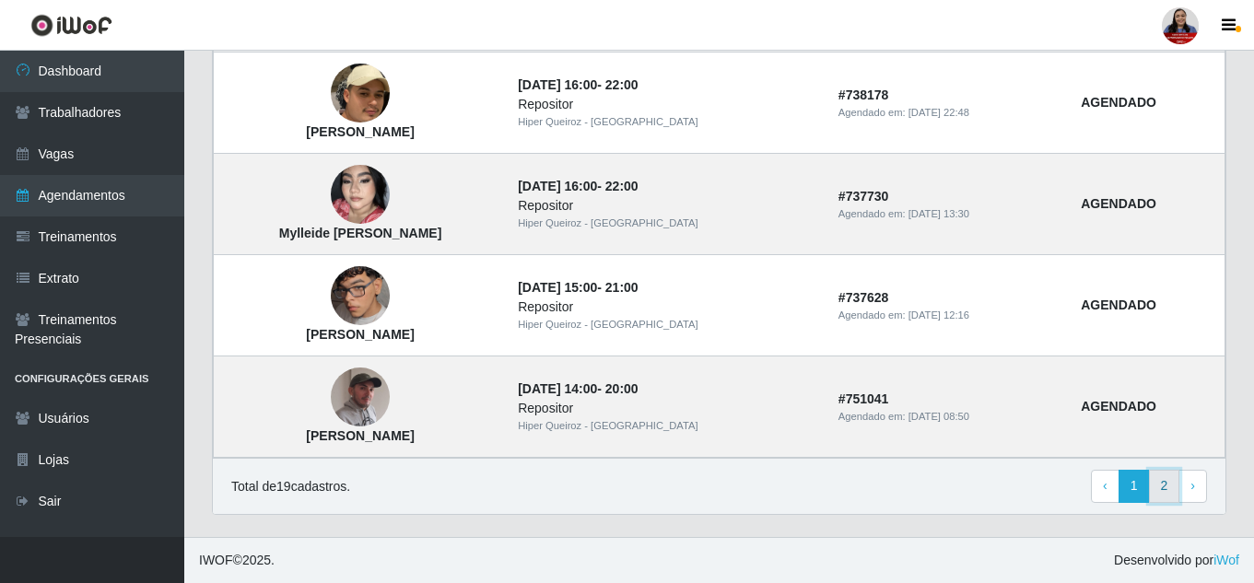
click at [1160, 489] on link "2" at bounding box center [1164, 486] width 31 height 33
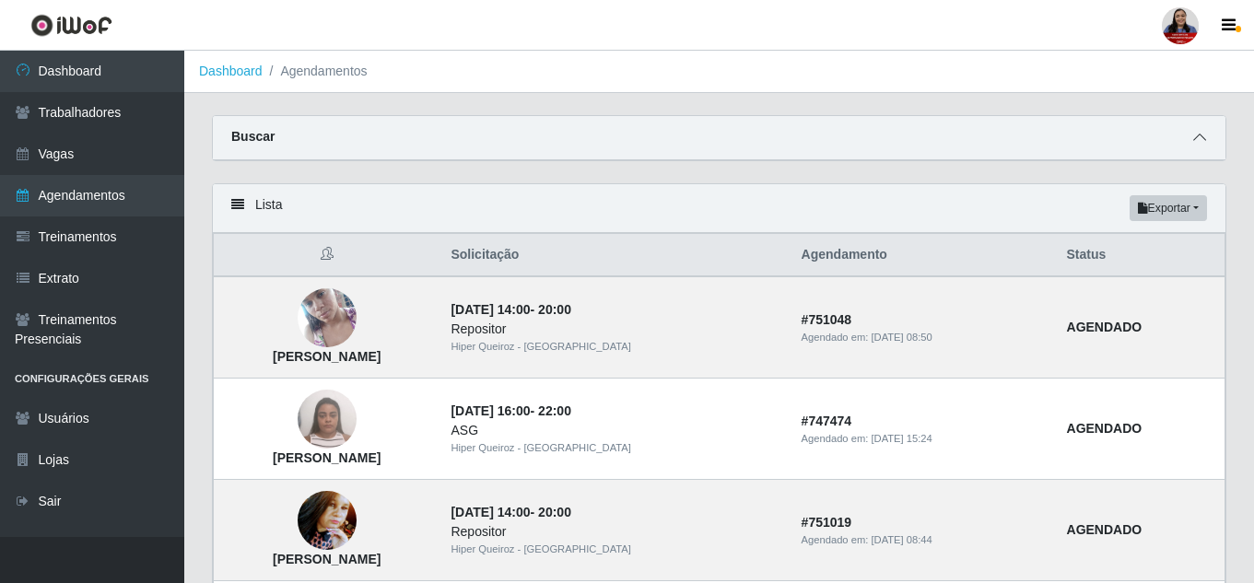
click at [1202, 138] on icon at bounding box center [1199, 137] width 13 height 13
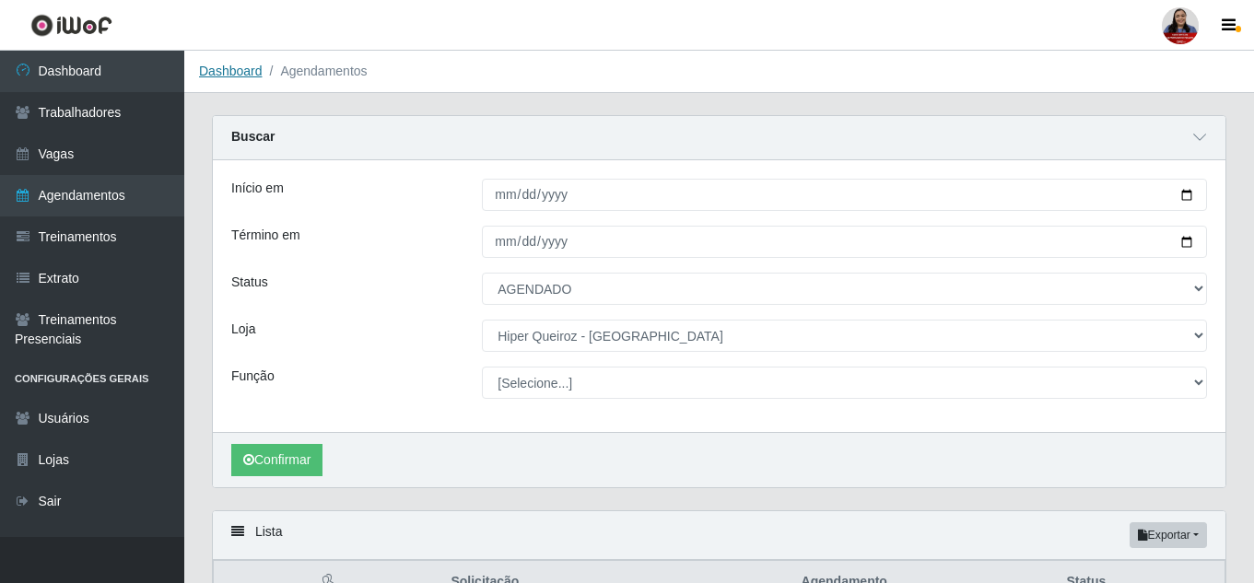
click at [232, 67] on link "Dashboard" at bounding box center [231, 71] width 64 height 15
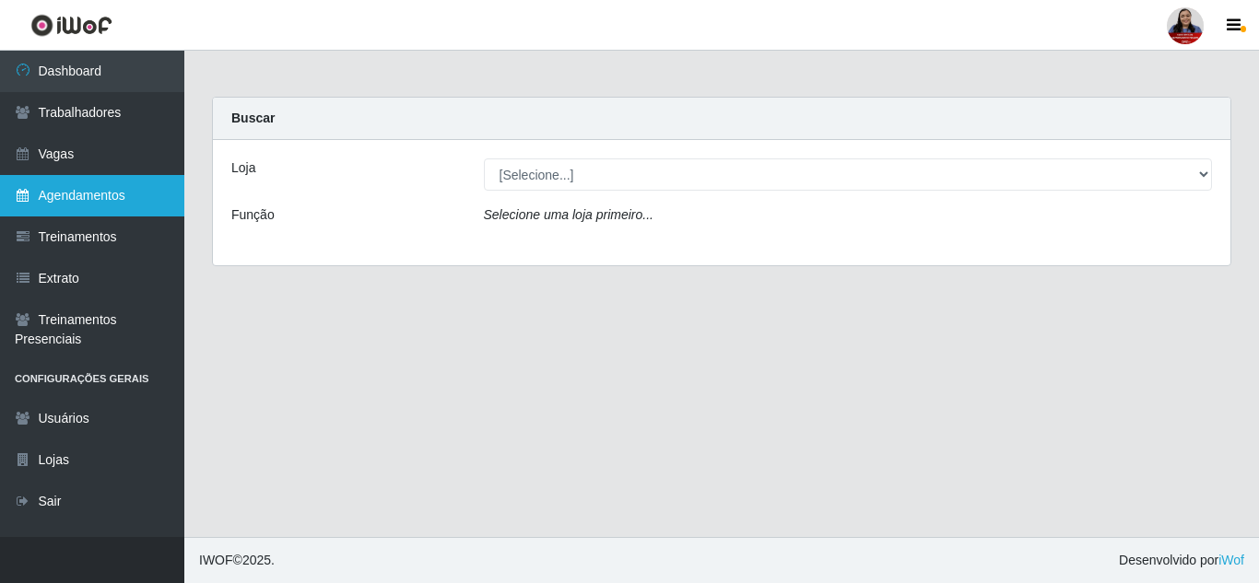
click at [99, 191] on link "Agendamentos" at bounding box center [92, 195] width 184 height 41
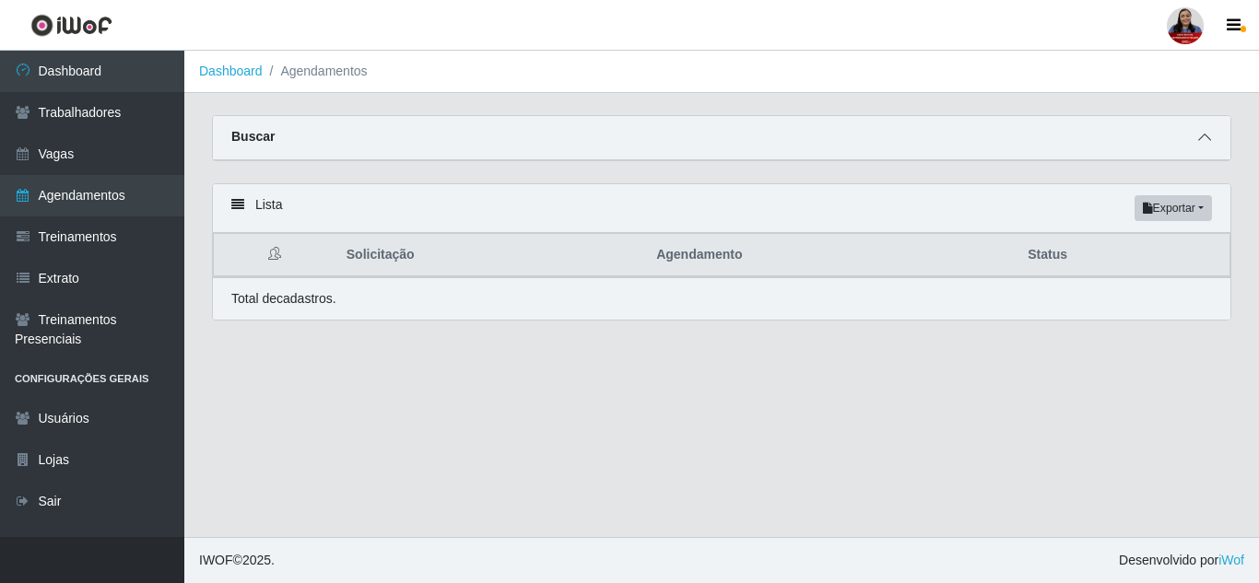
click at [1199, 130] on span at bounding box center [1204, 137] width 22 height 21
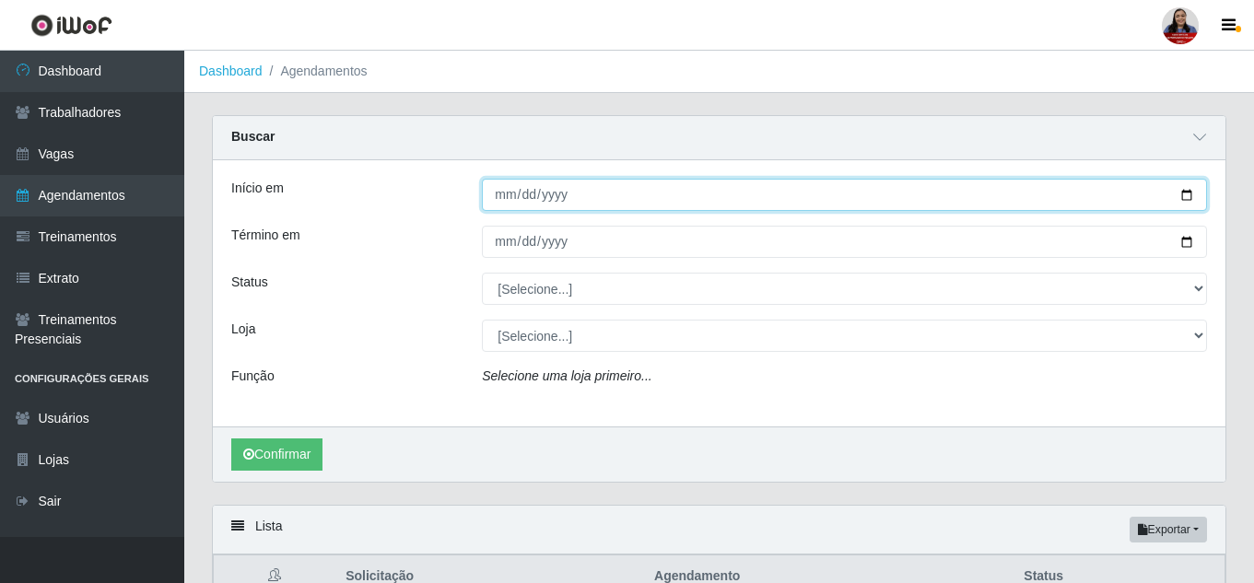
click at [1186, 196] on input "Início em" at bounding box center [844, 195] width 725 height 32
type input "[DATE]"
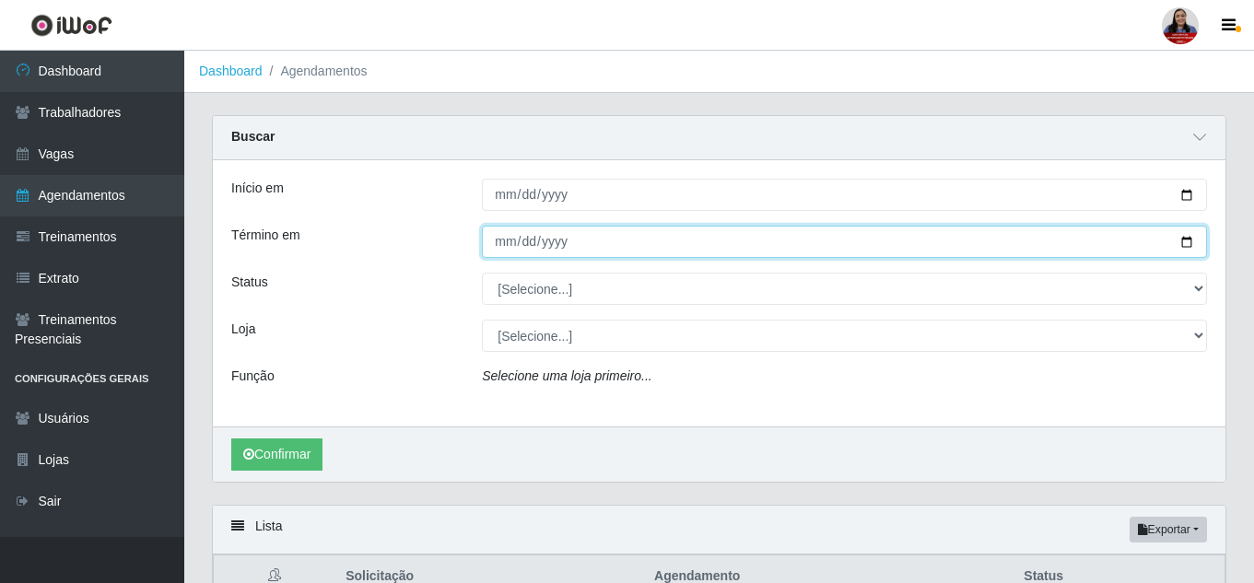
drag, startPoint x: 1188, startPoint y: 241, endPoint x: 1124, endPoint y: 269, distance: 69.7
click at [1187, 241] on input "Término em" at bounding box center [844, 242] width 725 height 32
type input "[DATE]"
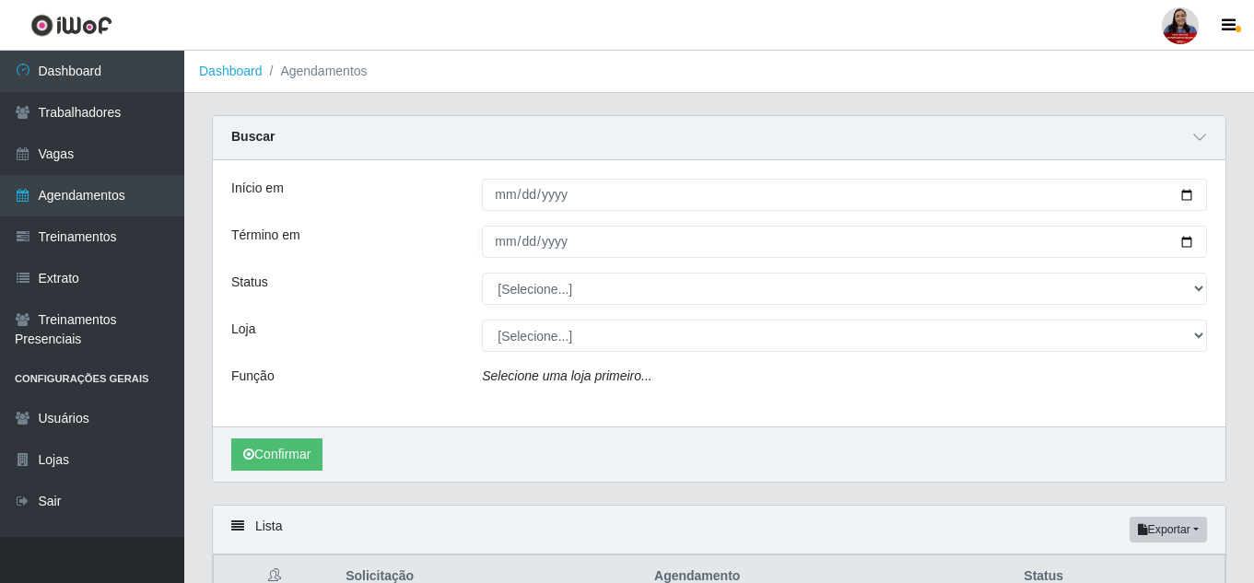
click at [435, 275] on div "Status" at bounding box center [343, 289] width 251 height 32
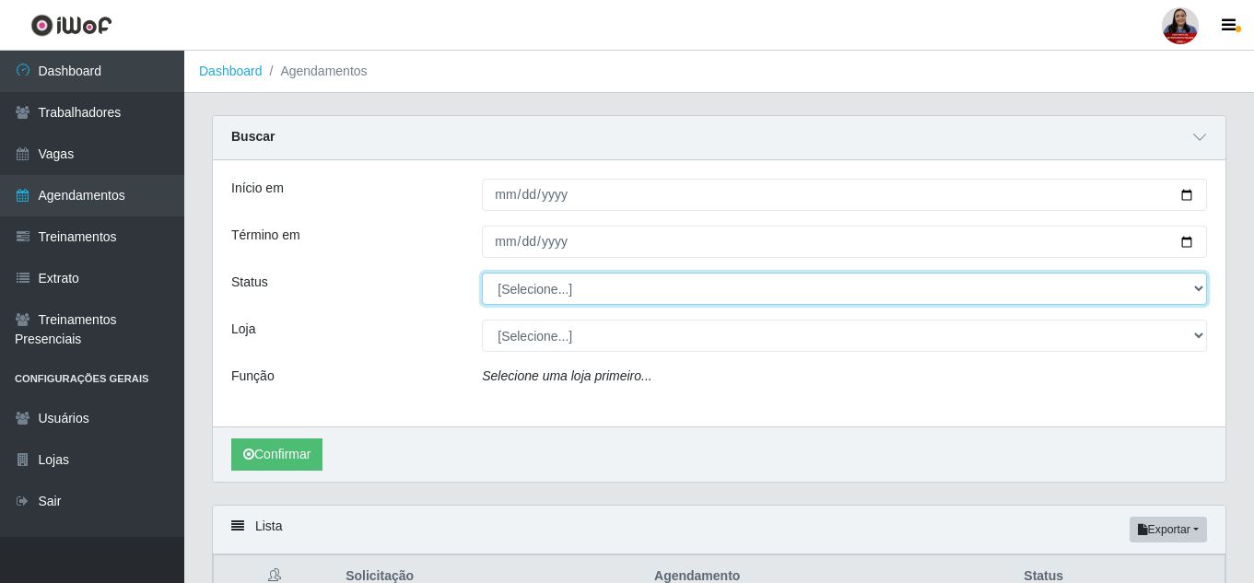
click at [534, 299] on select "[Selecione...] AGENDADO AGUARDANDO LIBERAR EM ANDAMENTO EM REVISÃO FINALIZADO C…" at bounding box center [844, 289] width 725 height 32
select select "AGENDADO"
click at [482, 274] on select "[Selecione...] AGENDADO AGUARDANDO LIBERAR EM ANDAMENTO EM REVISÃO FINALIZADO C…" at bounding box center [844, 289] width 725 height 32
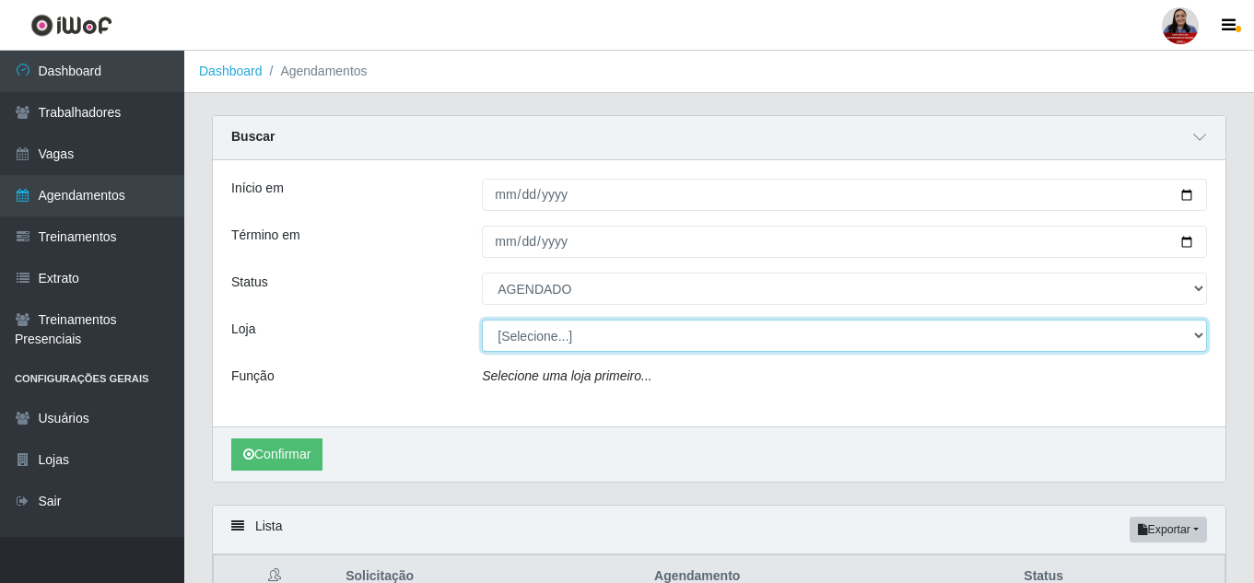
click at [528, 343] on select "[Selecione...] Hiper [GEOGRAPHIC_DATA] - [GEOGRAPHIC_DATA] Hiper Queiroz - Boa …" at bounding box center [844, 336] width 725 height 32
select select "500"
click at [482, 321] on select "[Selecione...] Hiper [GEOGRAPHIC_DATA] - [GEOGRAPHIC_DATA] Hiper Queiroz - Boa …" at bounding box center [844, 336] width 725 height 32
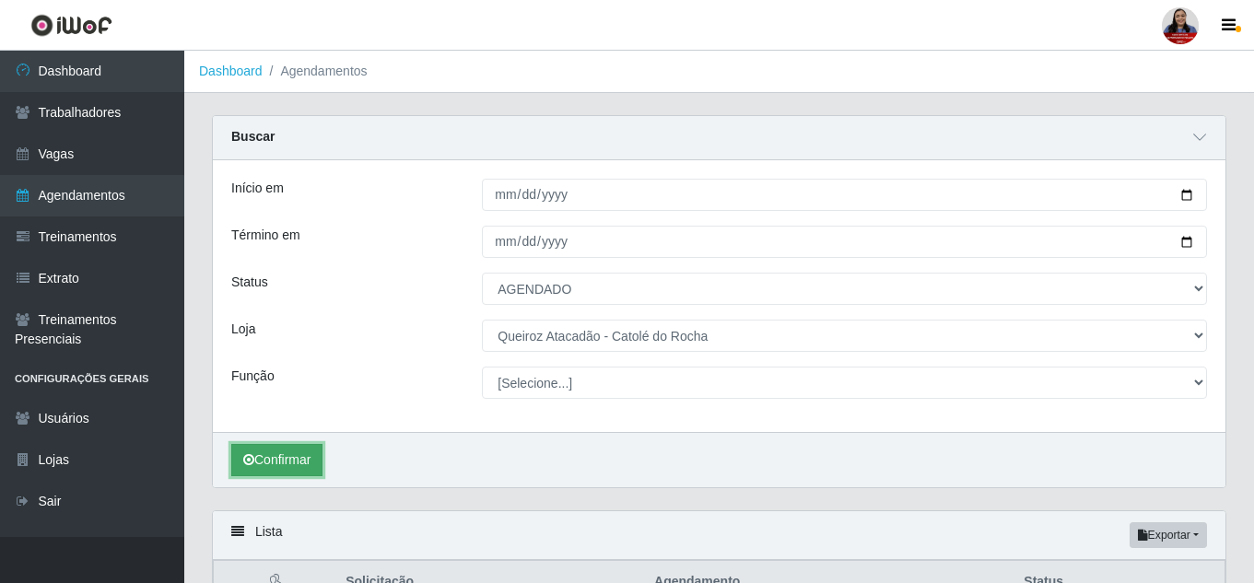
click at [309, 463] on button "Confirmar" at bounding box center [276, 460] width 91 height 32
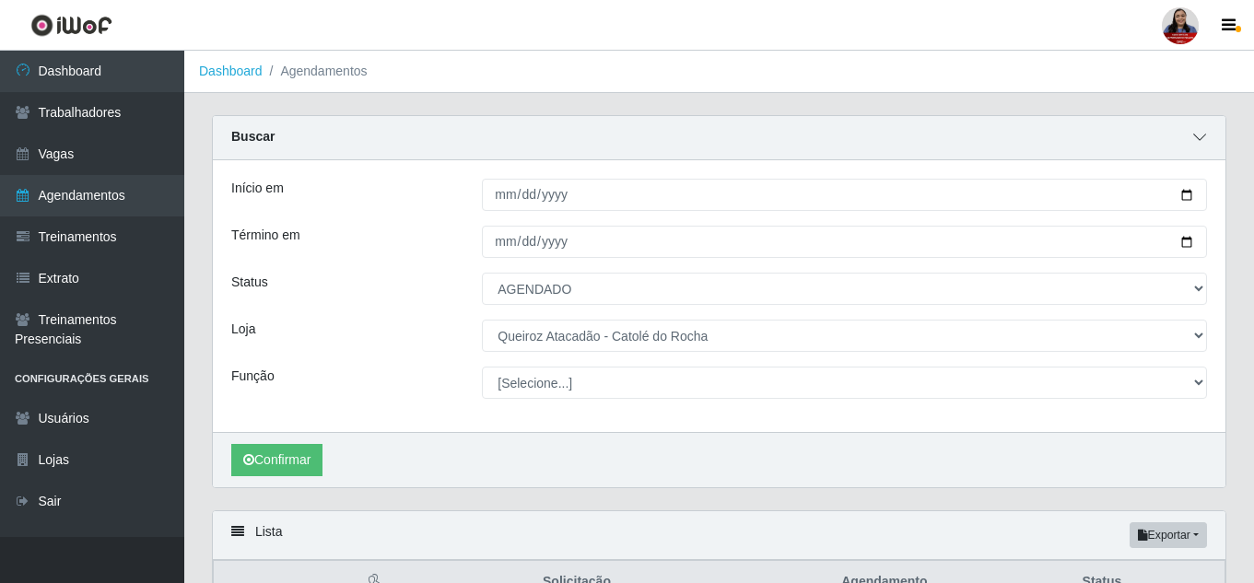
click at [1201, 140] on icon at bounding box center [1199, 137] width 13 height 13
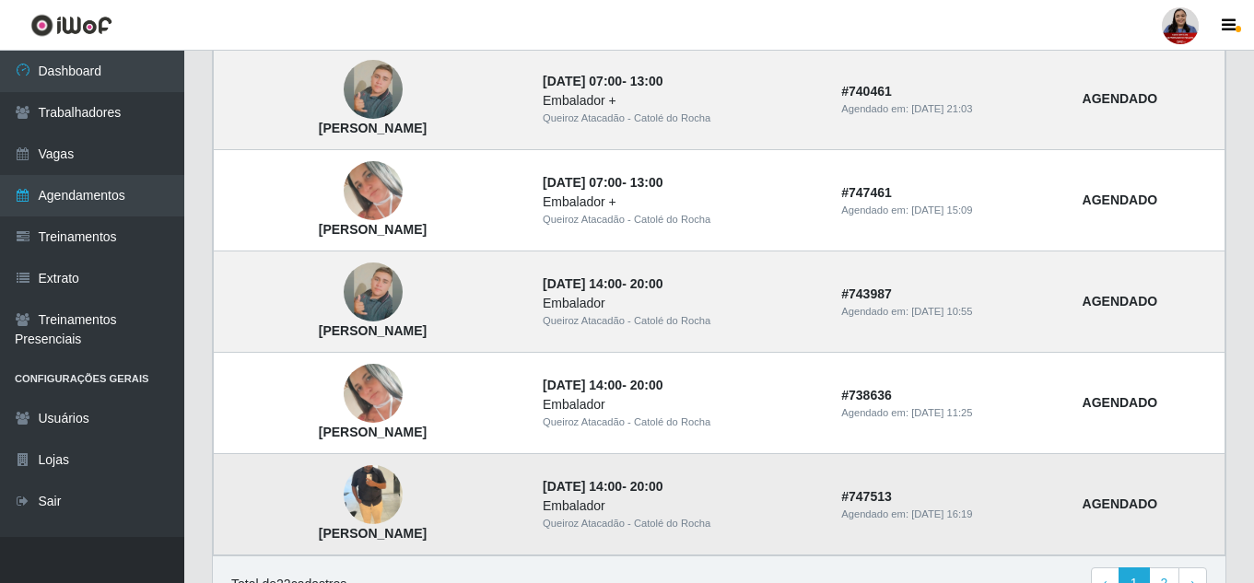
scroll to position [1341, 0]
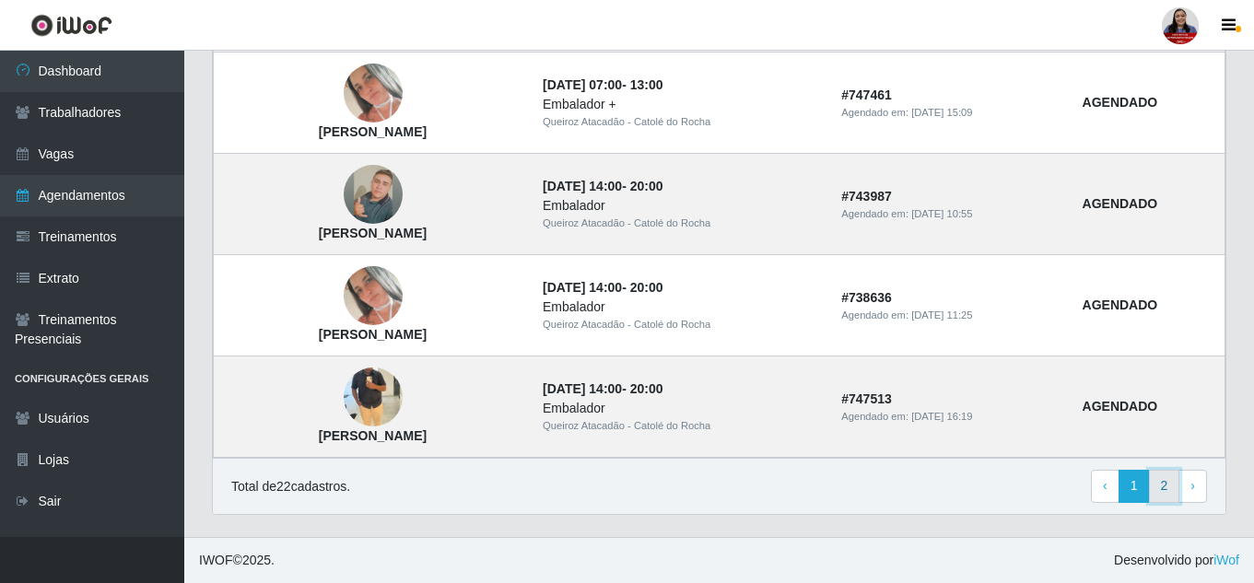
click at [1158, 485] on link "2" at bounding box center [1164, 486] width 31 height 33
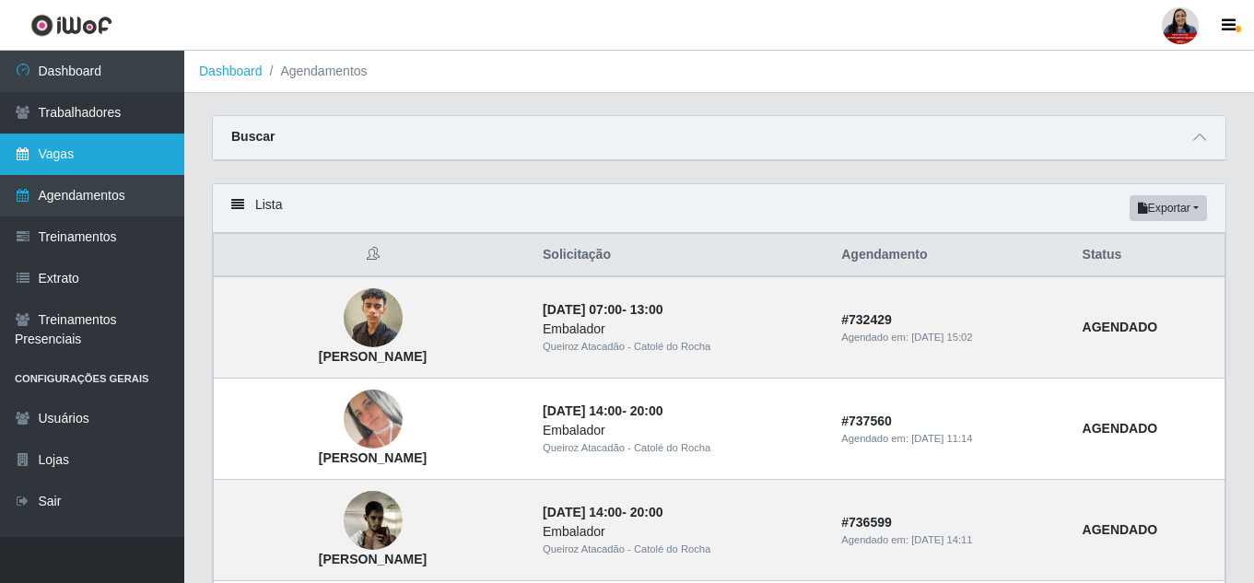
click at [49, 151] on link "Vagas" at bounding box center [92, 154] width 184 height 41
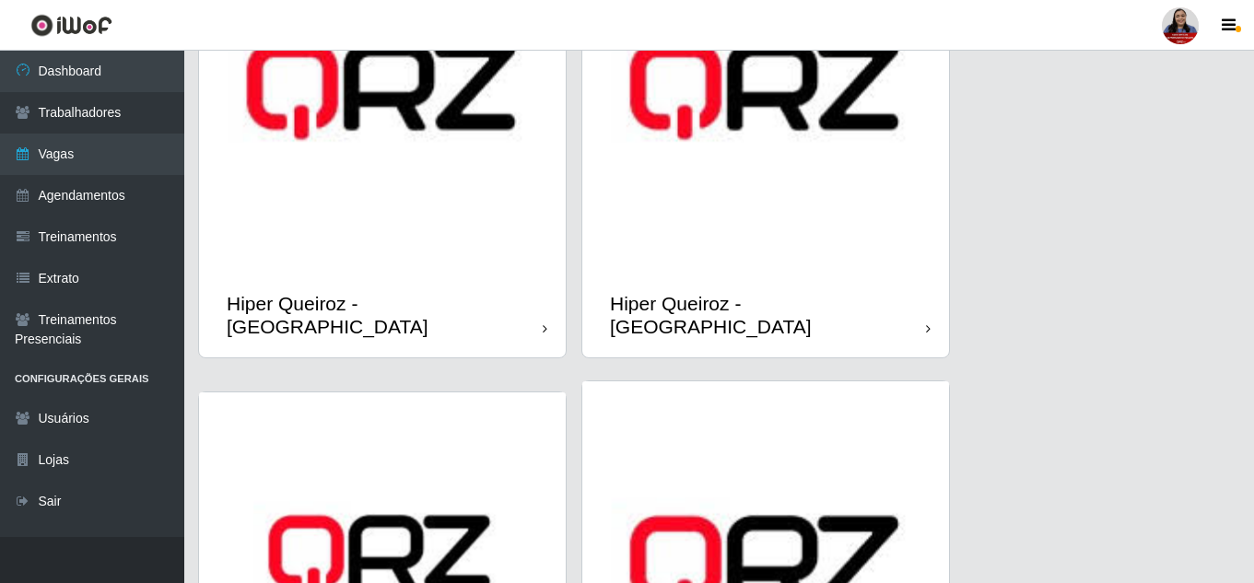
scroll to position [661, 0]
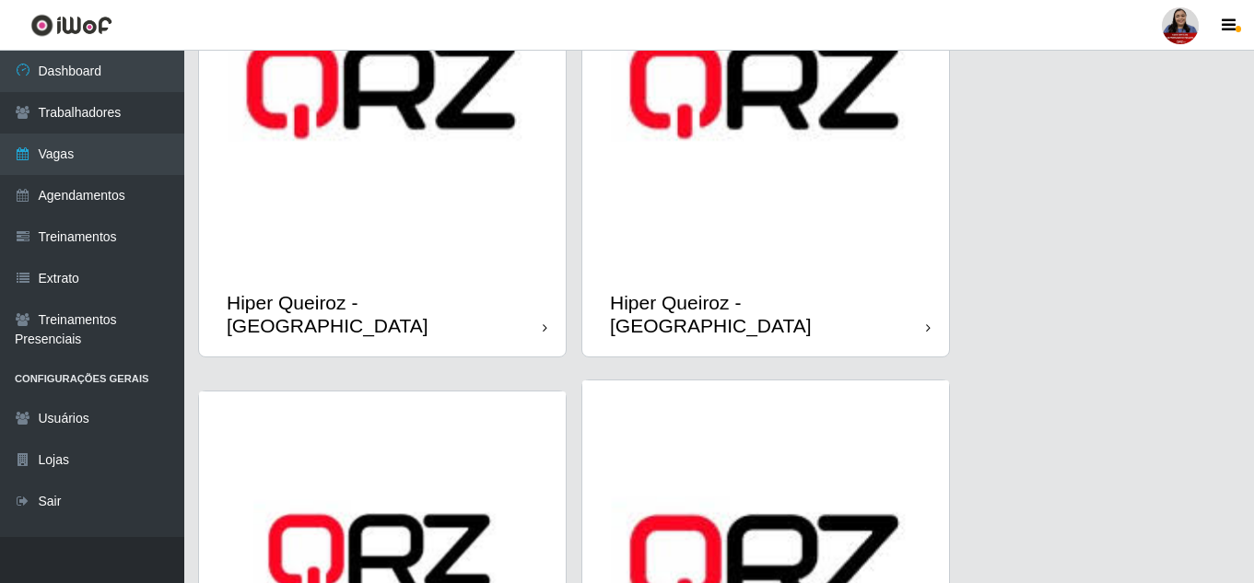
click at [815, 265] on img at bounding box center [765, 89] width 367 height 367
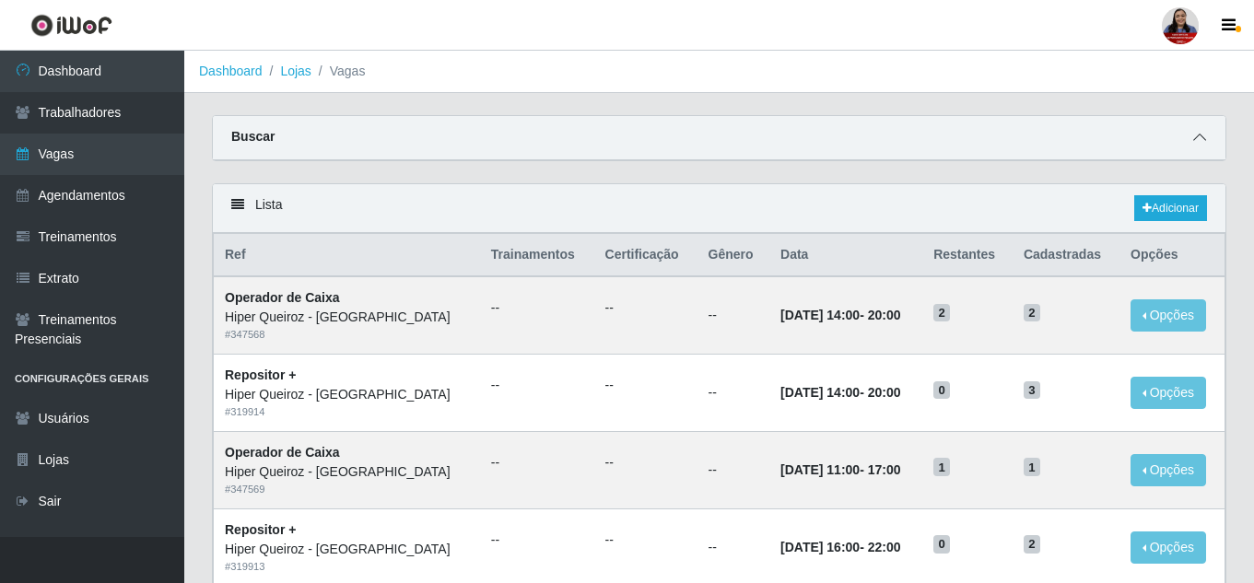
click at [1197, 135] on icon at bounding box center [1199, 137] width 13 height 13
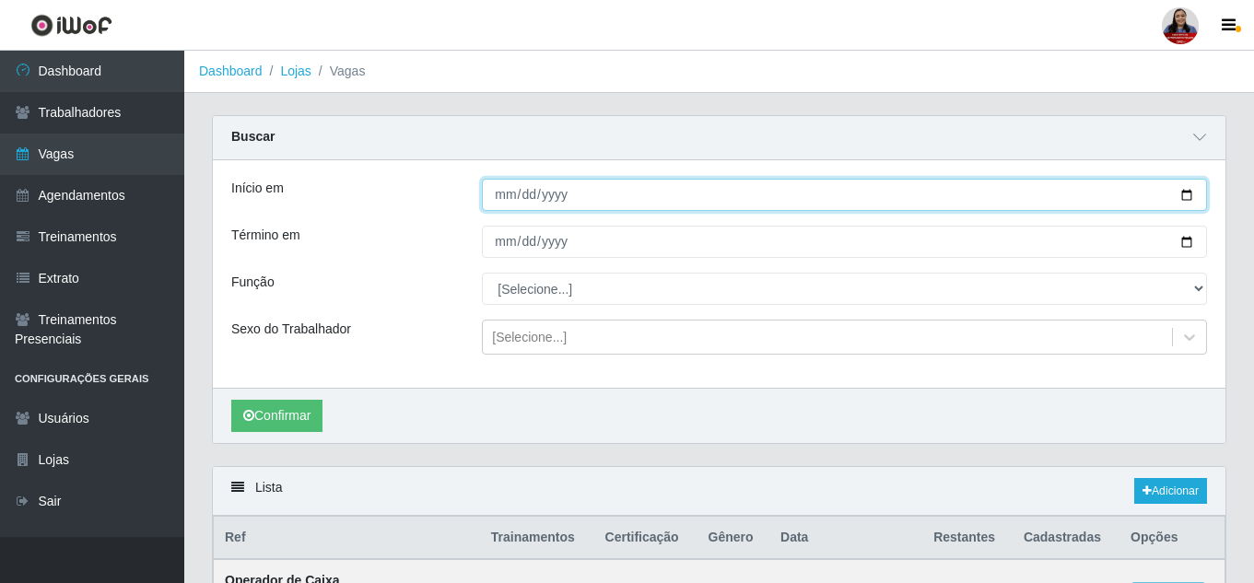
click at [1182, 193] on input "Início em" at bounding box center [844, 195] width 725 height 32
type input "2025-09-26"
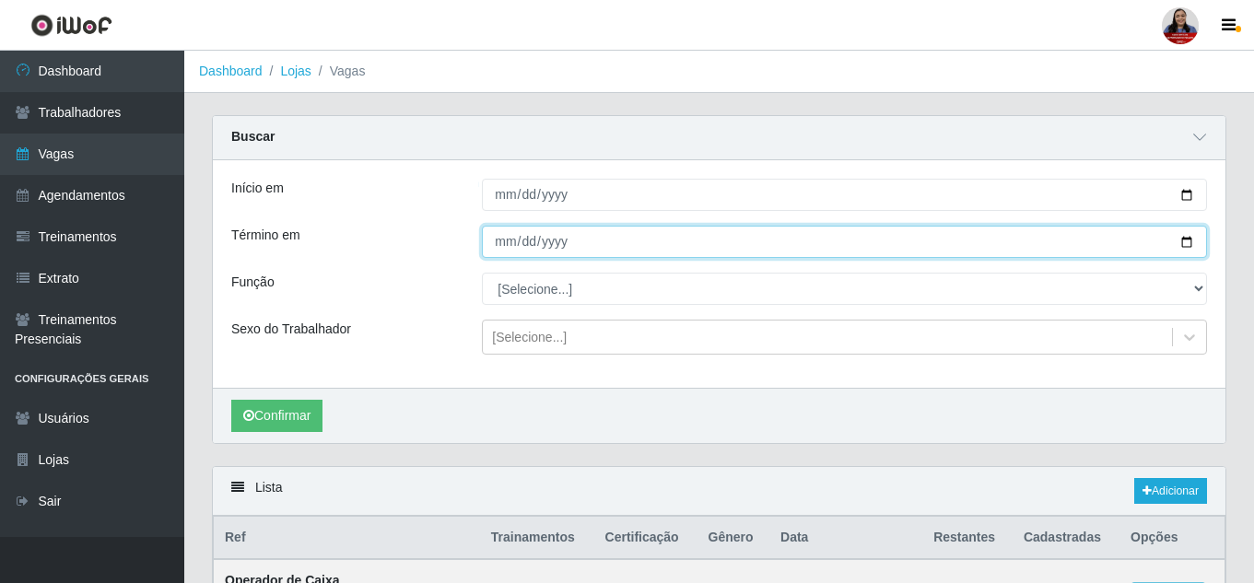
click at [1193, 245] on input "Término em" at bounding box center [844, 242] width 725 height 32
type input "2025-09-26"
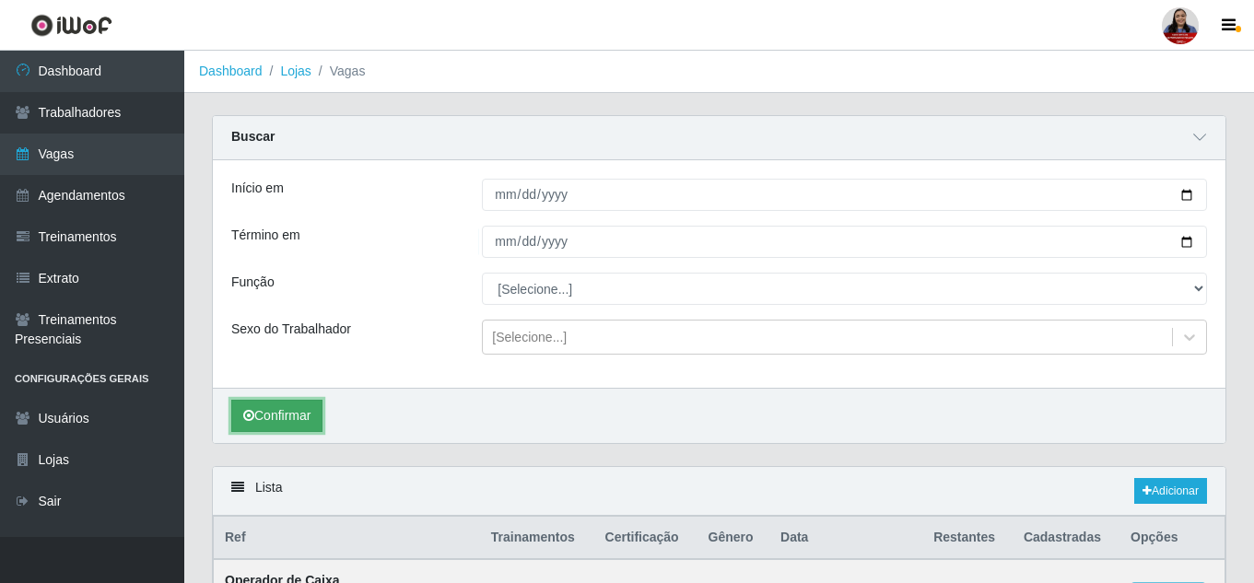
click at [298, 416] on button "Confirmar" at bounding box center [276, 416] width 91 height 32
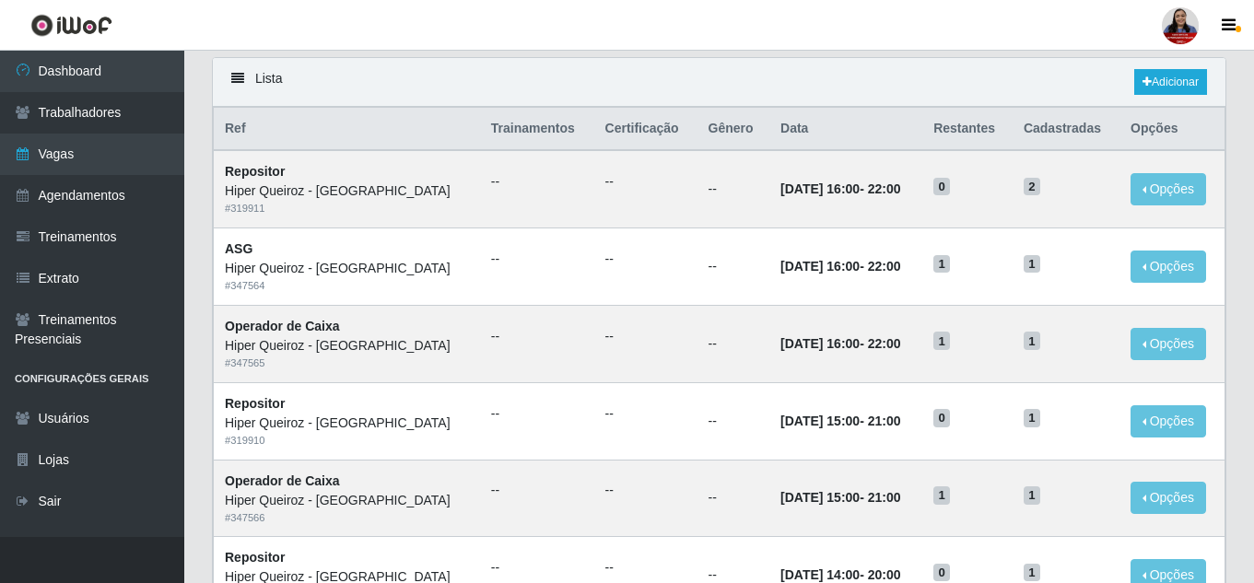
scroll to position [461, 0]
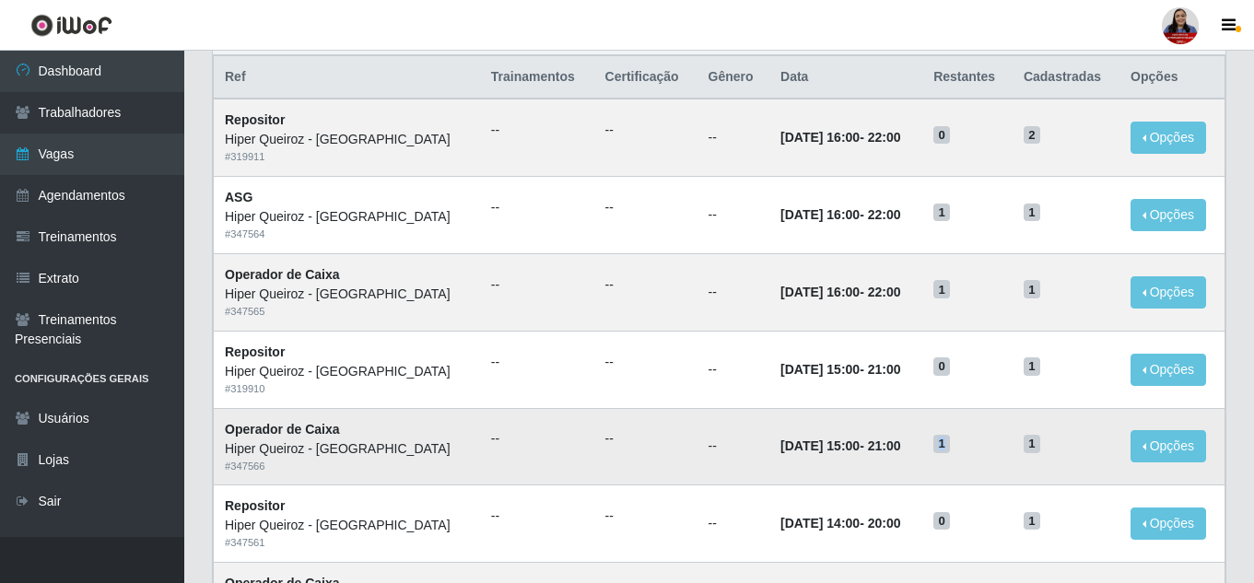
drag, startPoint x: 940, startPoint y: 448, endPoint x: 953, endPoint y: 448, distance: 12.9
click at [953, 448] on h5 "1" at bounding box center [968, 442] width 68 height 19
drag, startPoint x: 935, startPoint y: 296, endPoint x: 954, endPoint y: 298, distance: 18.5
click at [954, 298] on h5 "1" at bounding box center [968, 288] width 68 height 19
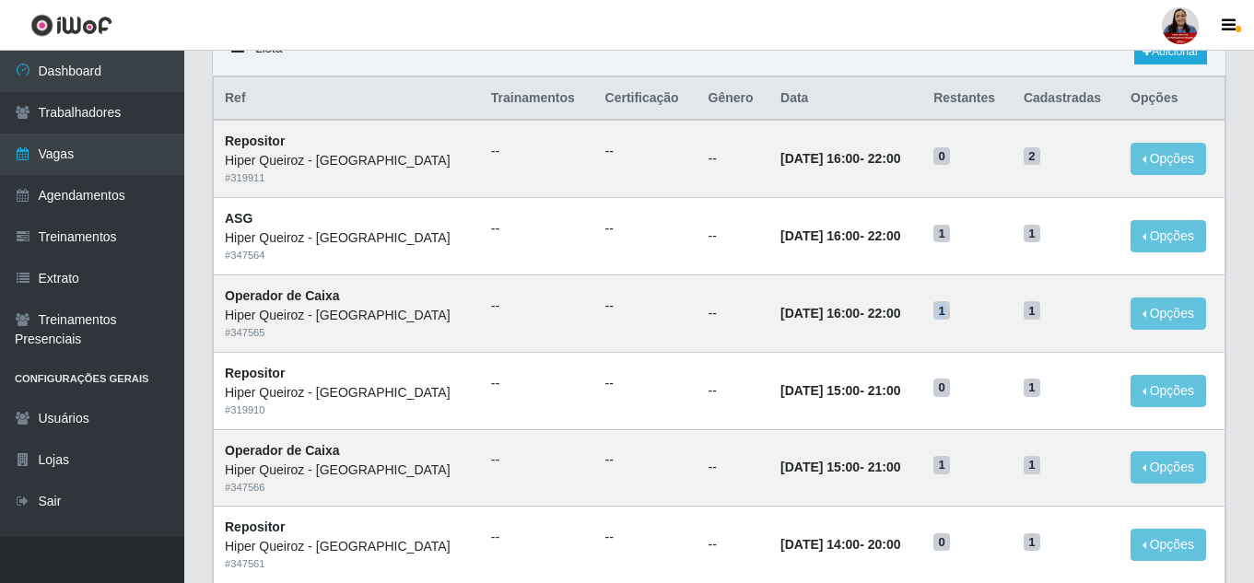
scroll to position [90, 0]
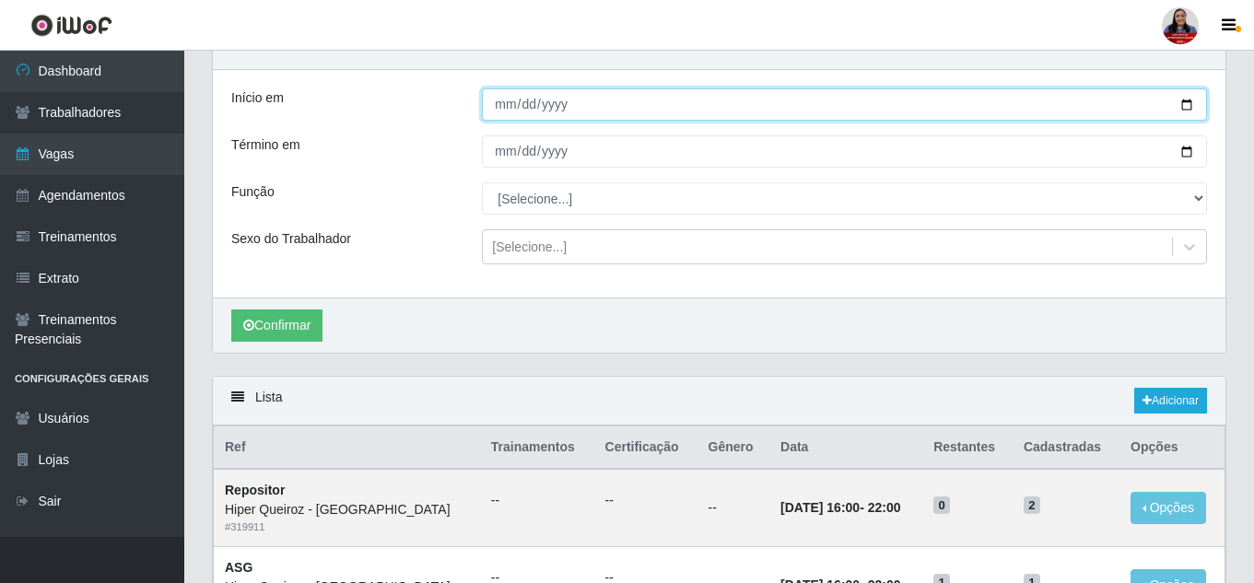
click at [1190, 109] on input "[DATE]" at bounding box center [844, 104] width 725 height 32
type input "[DATE]"
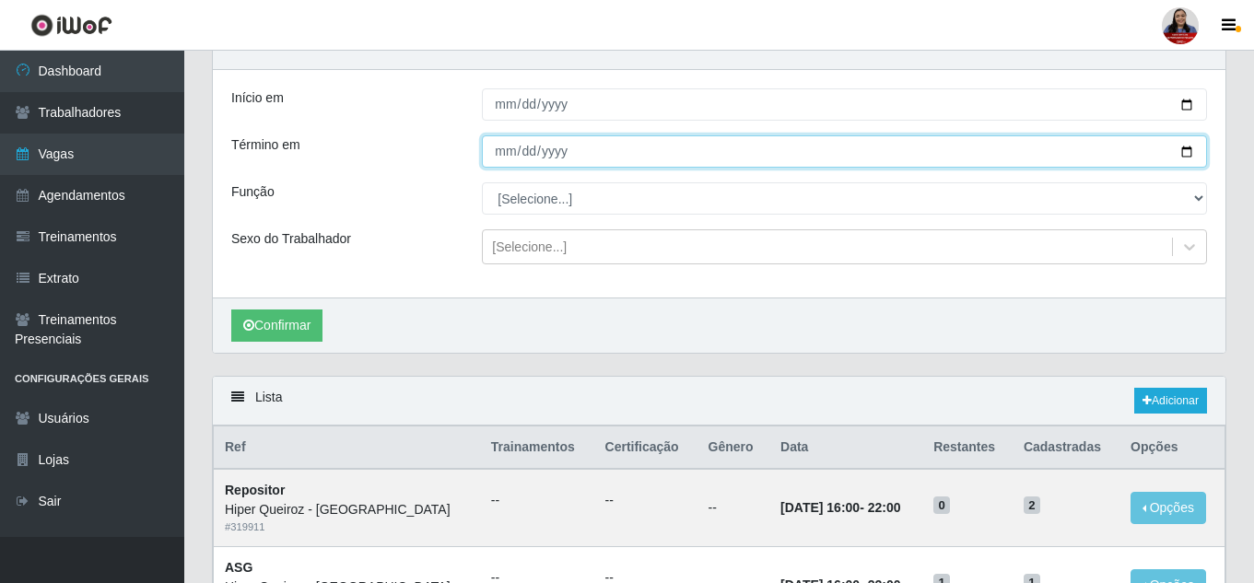
click at [1192, 152] on input "[DATE]" at bounding box center [844, 151] width 725 height 32
type input "[DATE]"
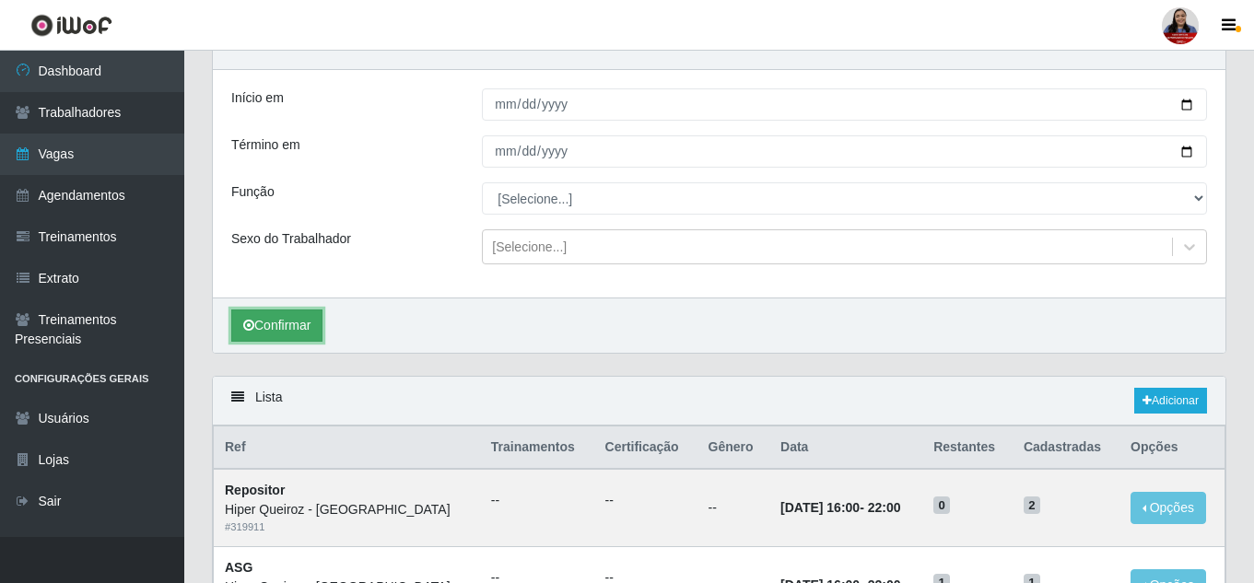
click at [281, 320] on button "Confirmar" at bounding box center [276, 326] width 91 height 32
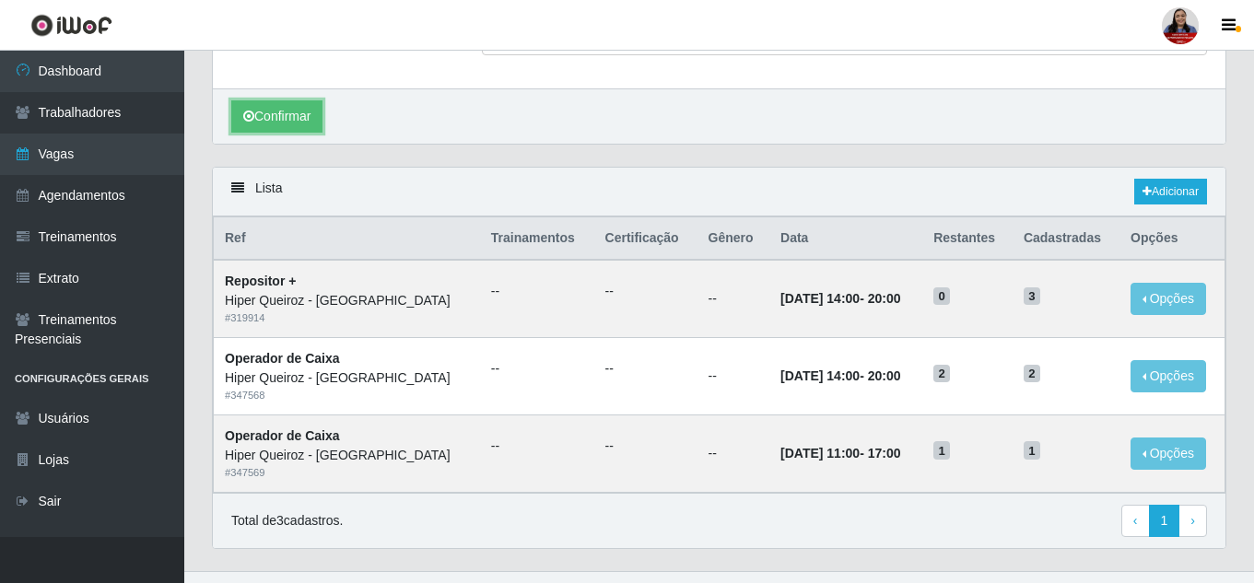
scroll to position [335, 0]
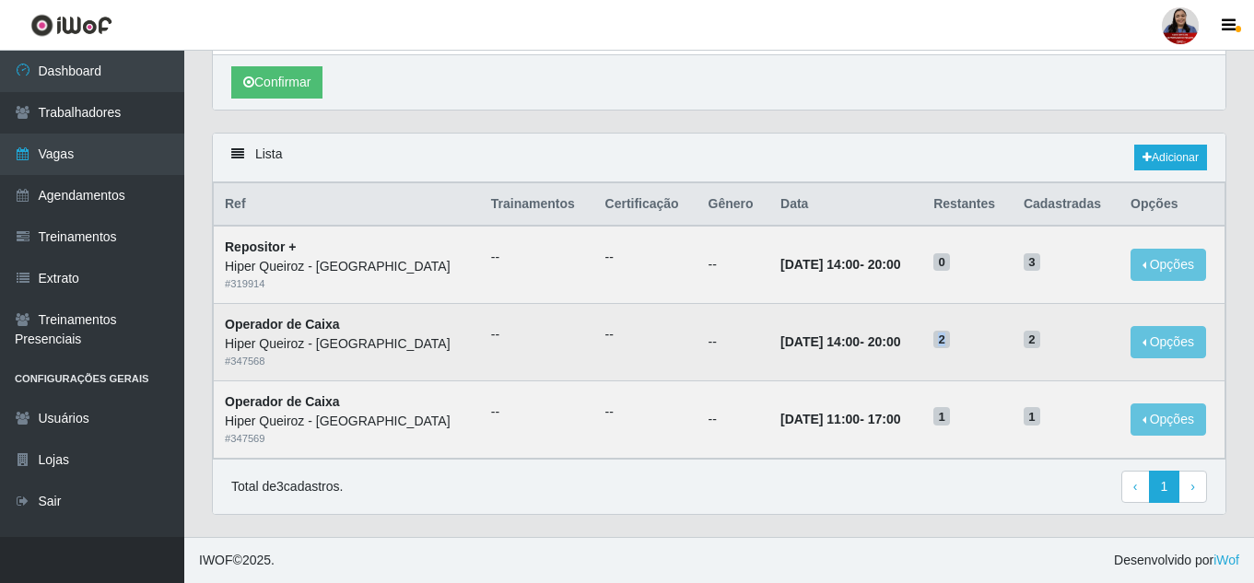
drag, startPoint x: 937, startPoint y: 334, endPoint x: 948, endPoint y: 339, distance: 12.4
click at [948, 339] on span "2" at bounding box center [942, 340] width 17 height 18
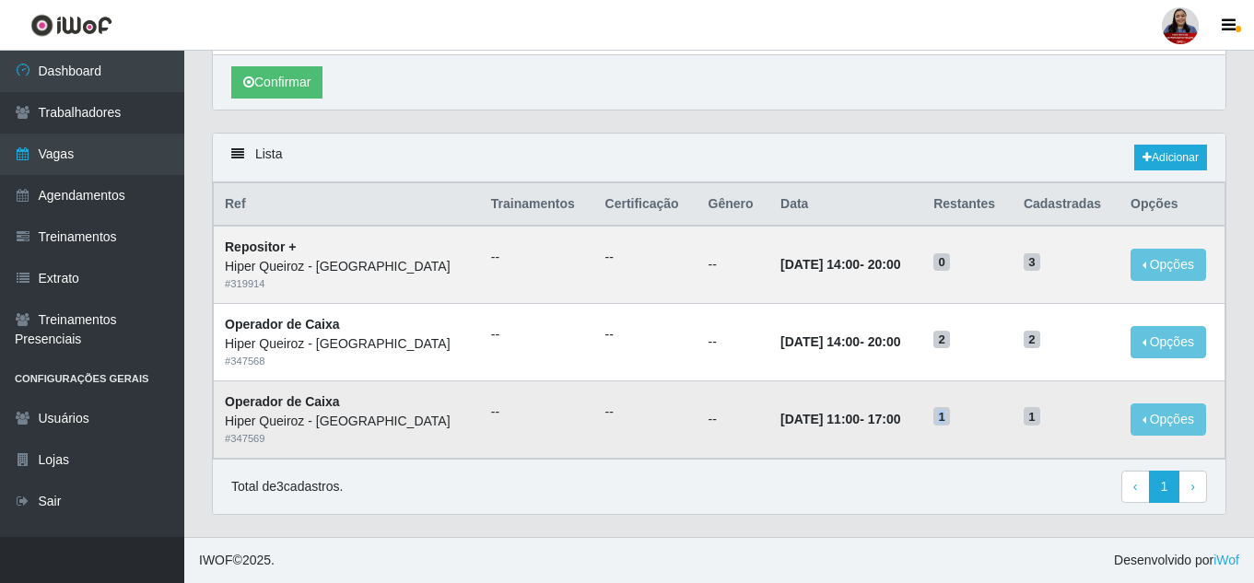
drag, startPoint x: 935, startPoint y: 425, endPoint x: 957, endPoint y: 424, distance: 22.1
click at [957, 424] on h5 "1" at bounding box center [968, 415] width 68 height 19
click at [65, 197] on link "Agendamentos" at bounding box center [92, 195] width 184 height 41
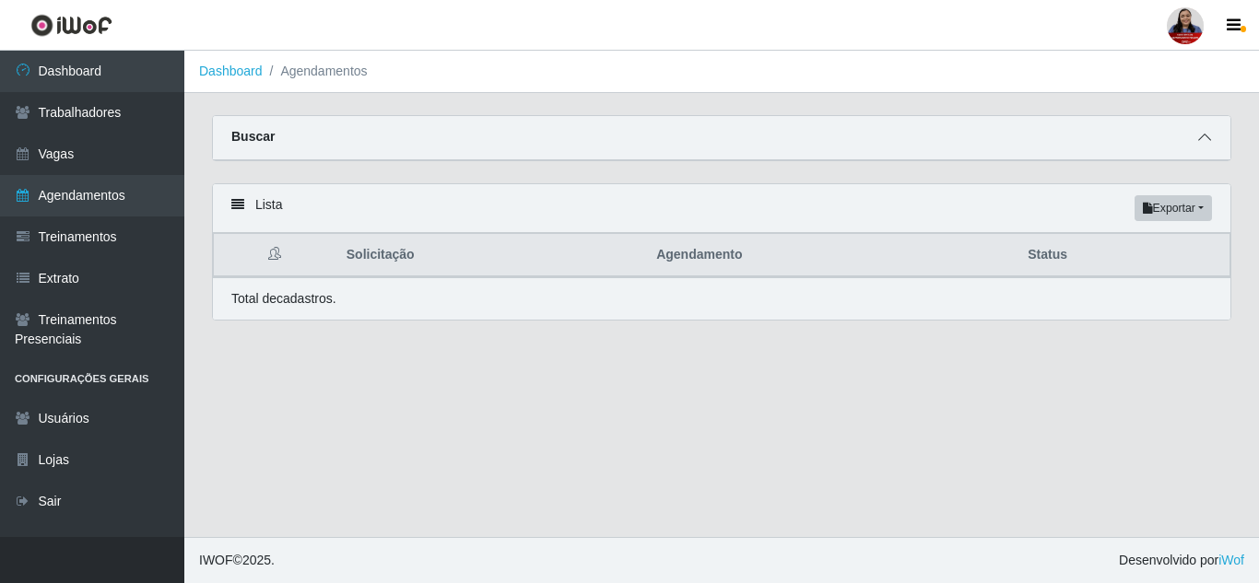
click at [1197, 134] on span at bounding box center [1204, 137] width 22 height 21
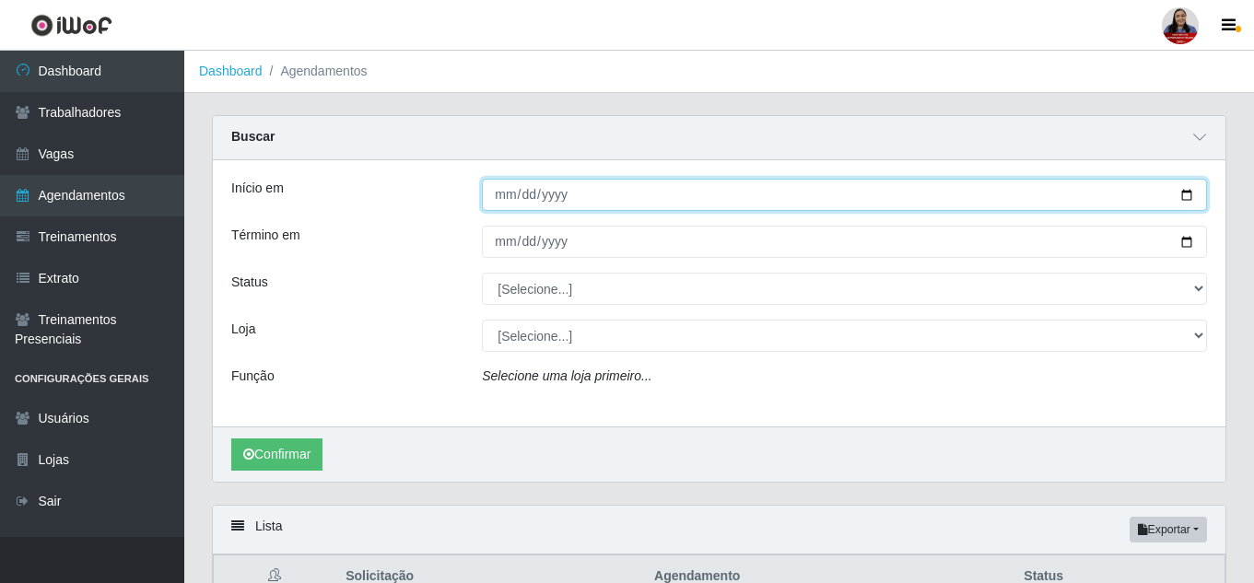
click at [1191, 193] on input "Início em" at bounding box center [844, 195] width 725 height 32
type input "[DATE]"
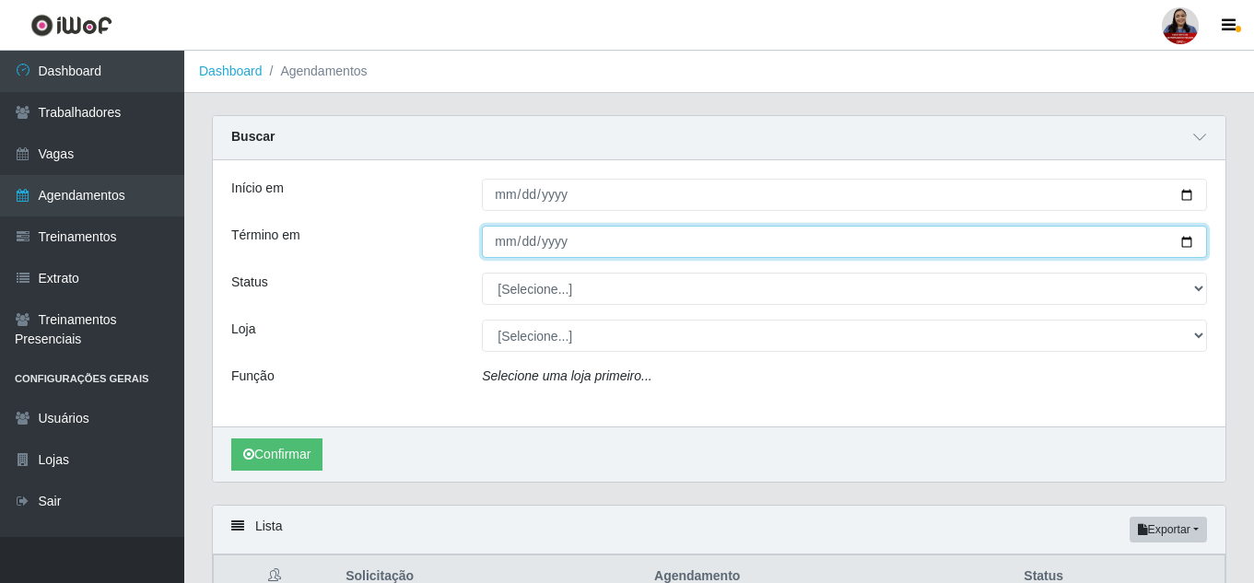
click at [1186, 246] on input "Término em" at bounding box center [844, 242] width 725 height 32
type input "[DATE]"
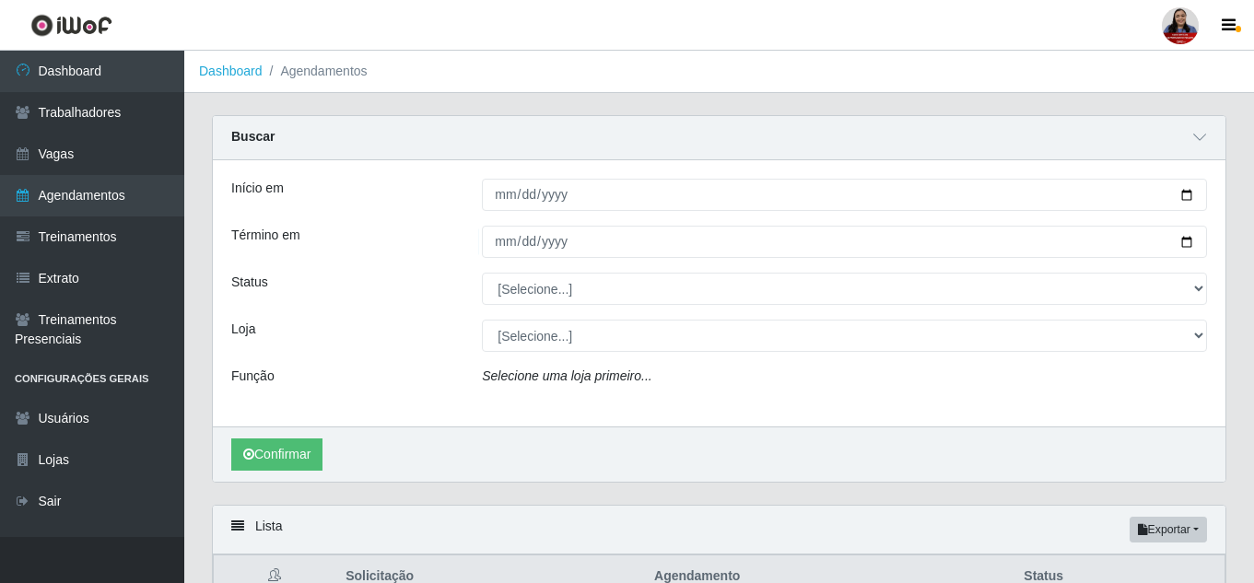
click at [423, 352] on div "Loja" at bounding box center [343, 336] width 251 height 32
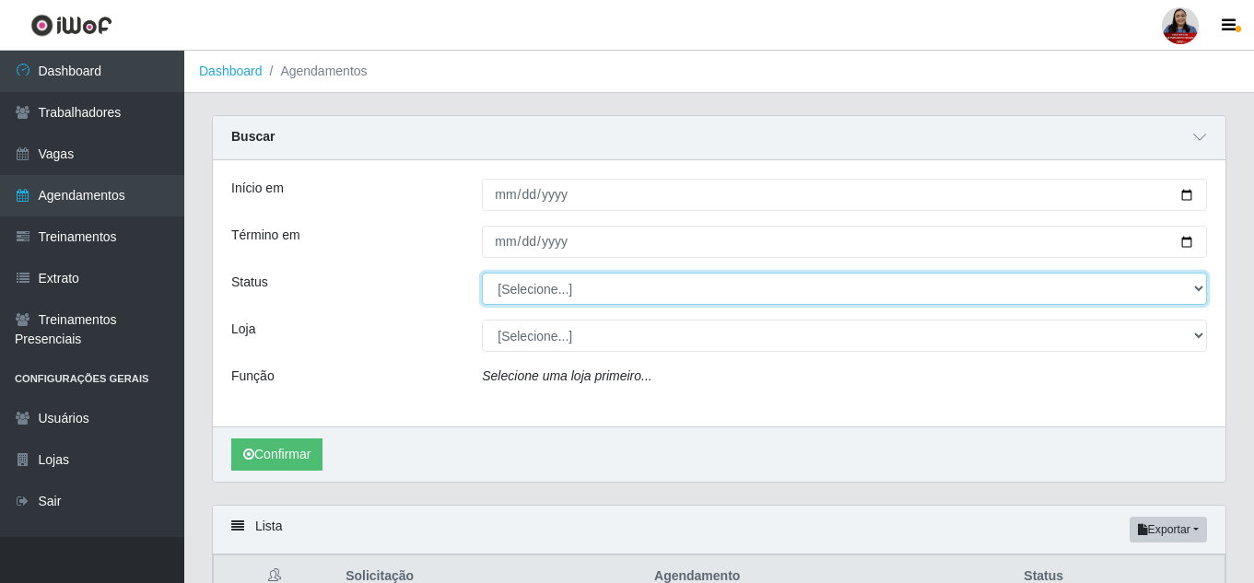
click at [551, 296] on select "[Selecione...] AGENDADO AGUARDANDO LIBERAR EM ANDAMENTO EM REVISÃO FINALIZADO C…" at bounding box center [844, 289] width 725 height 32
select select "AGENDADO"
click at [482, 274] on select "[Selecione...] AGENDADO AGUARDANDO LIBERAR EM ANDAMENTO EM REVISÃO FINALIZADO C…" at bounding box center [844, 289] width 725 height 32
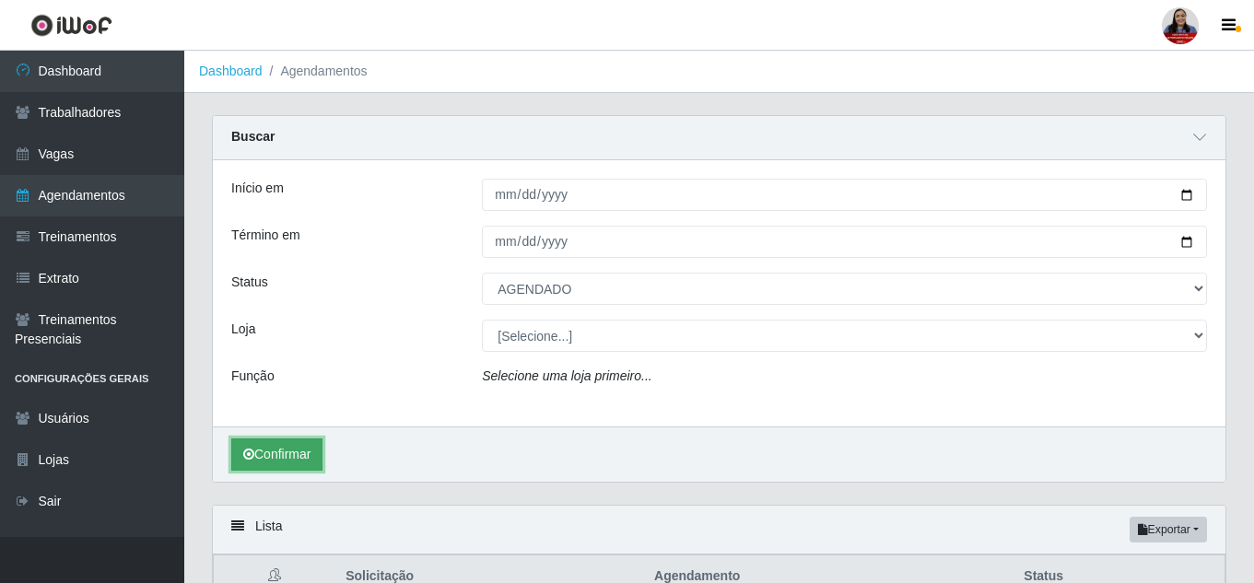
click at [302, 445] on button "Confirmar" at bounding box center [276, 455] width 91 height 32
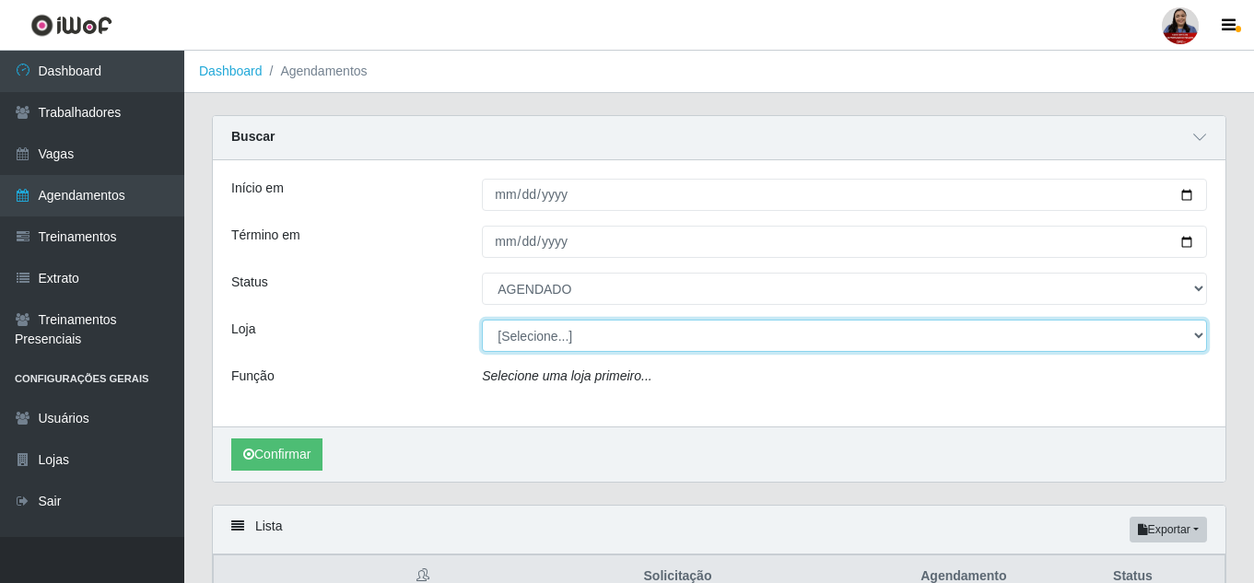
click at [584, 334] on select "[Selecione...] Hiper [GEOGRAPHIC_DATA] - [GEOGRAPHIC_DATA] Hiper Queiroz - Boa …" at bounding box center [844, 336] width 725 height 32
click at [482, 321] on select "[Selecione...] Hiper [GEOGRAPHIC_DATA] - [GEOGRAPHIC_DATA] Hiper Queiroz - Boa …" at bounding box center [844, 336] width 725 height 32
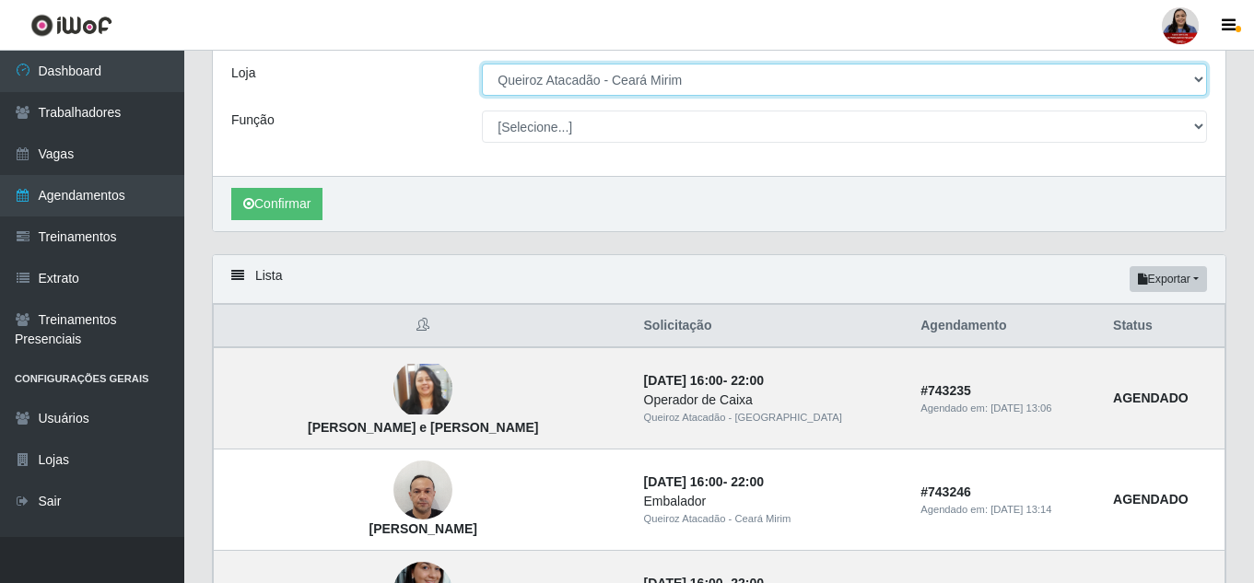
scroll to position [276, 0]
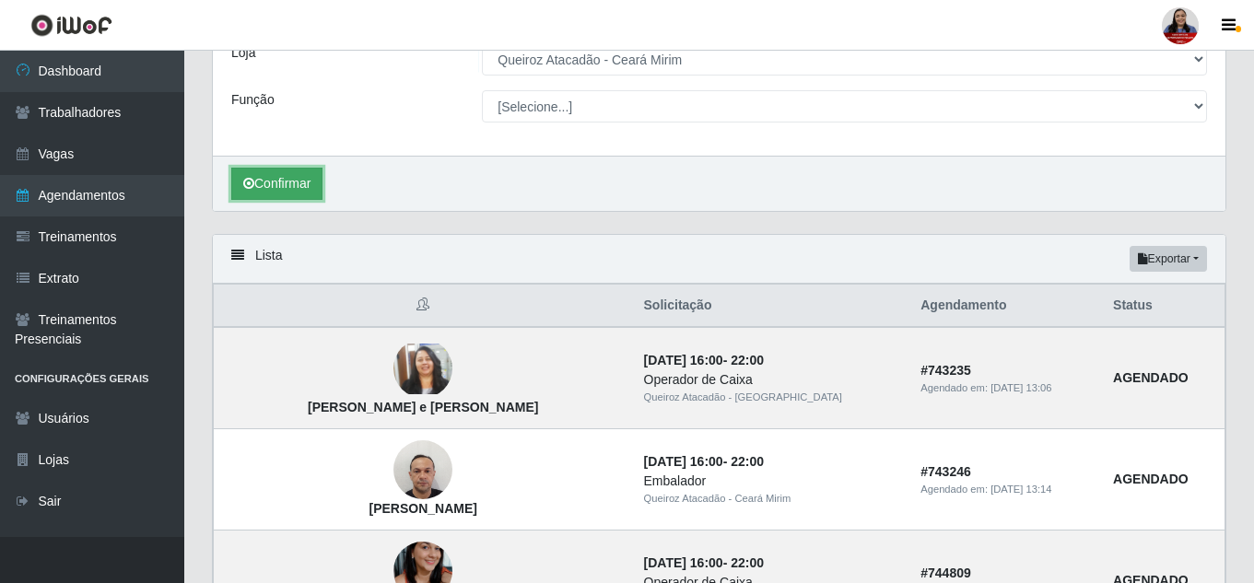
click at [318, 190] on button "Confirmar" at bounding box center [276, 184] width 91 height 32
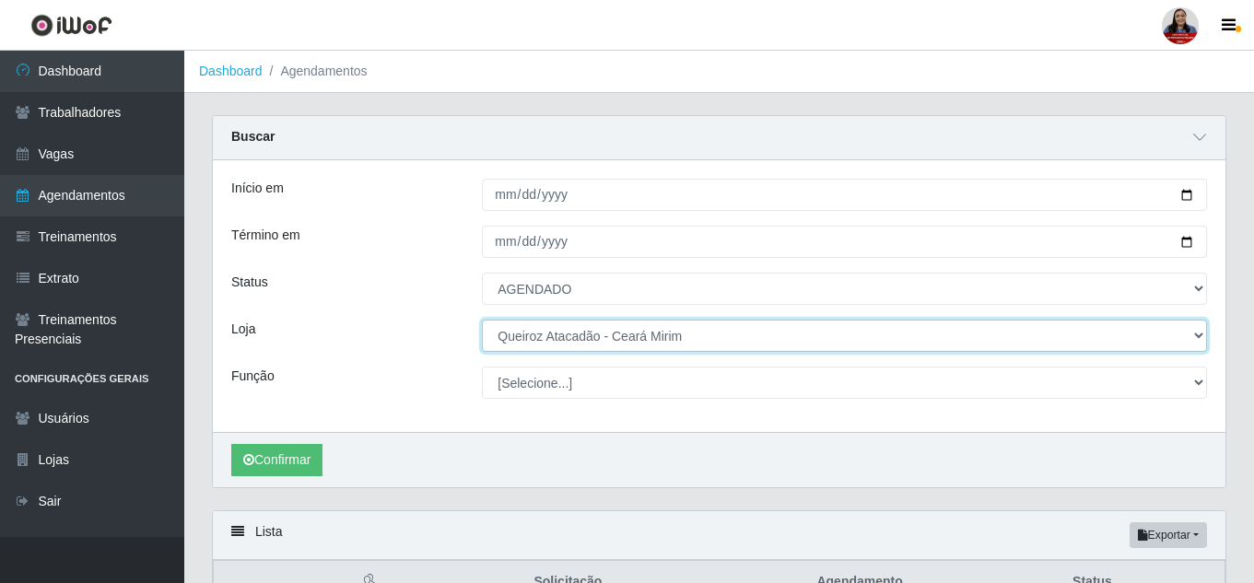
click at [638, 331] on select "[Selecione...] Hiper [GEOGRAPHIC_DATA] - [GEOGRAPHIC_DATA] Hiper Queiroz - Boa …" at bounding box center [844, 336] width 725 height 32
select select "463"
click at [482, 321] on select "[Selecione...] Hiper [GEOGRAPHIC_DATA] - [GEOGRAPHIC_DATA] Hiper Queiroz - Boa …" at bounding box center [844, 336] width 725 height 32
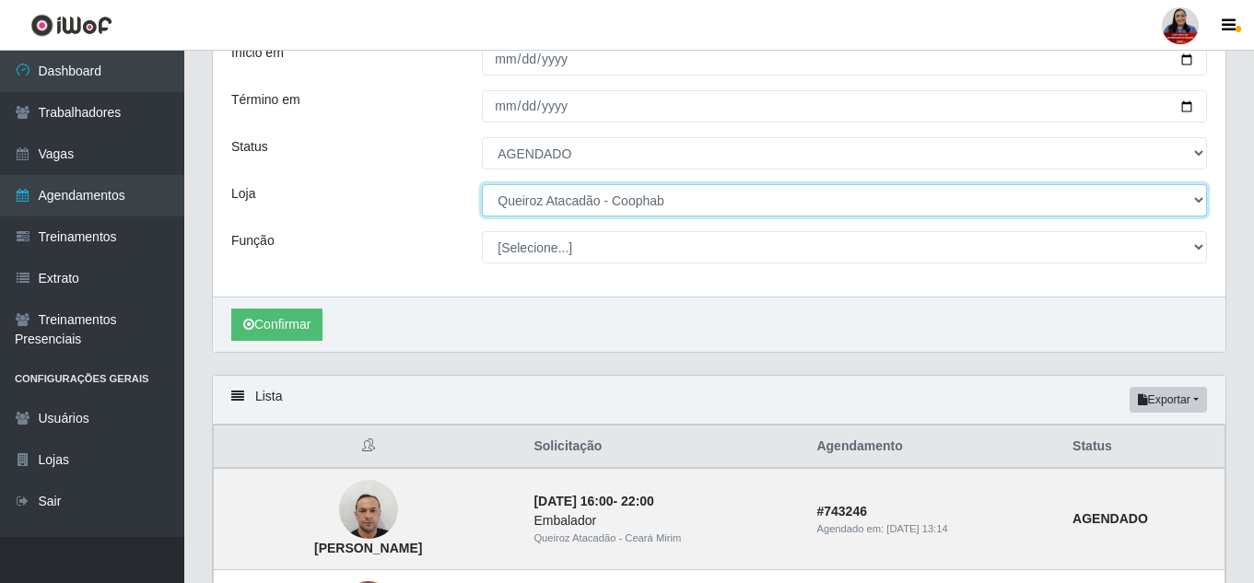
scroll to position [92, 0]
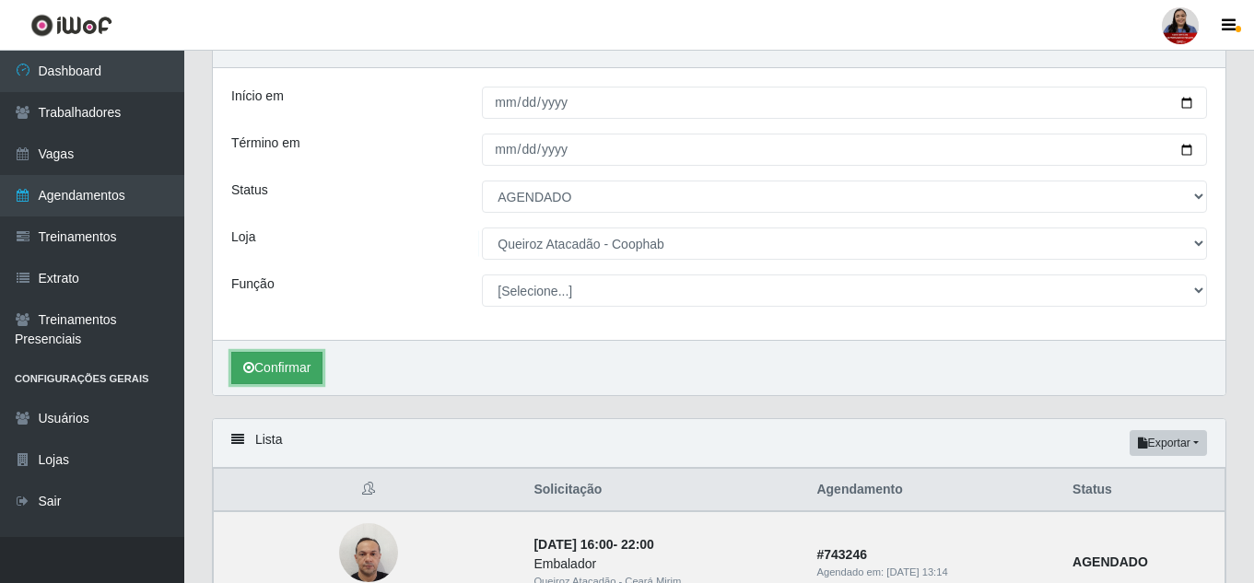
click at [312, 366] on button "Confirmar" at bounding box center [276, 368] width 91 height 32
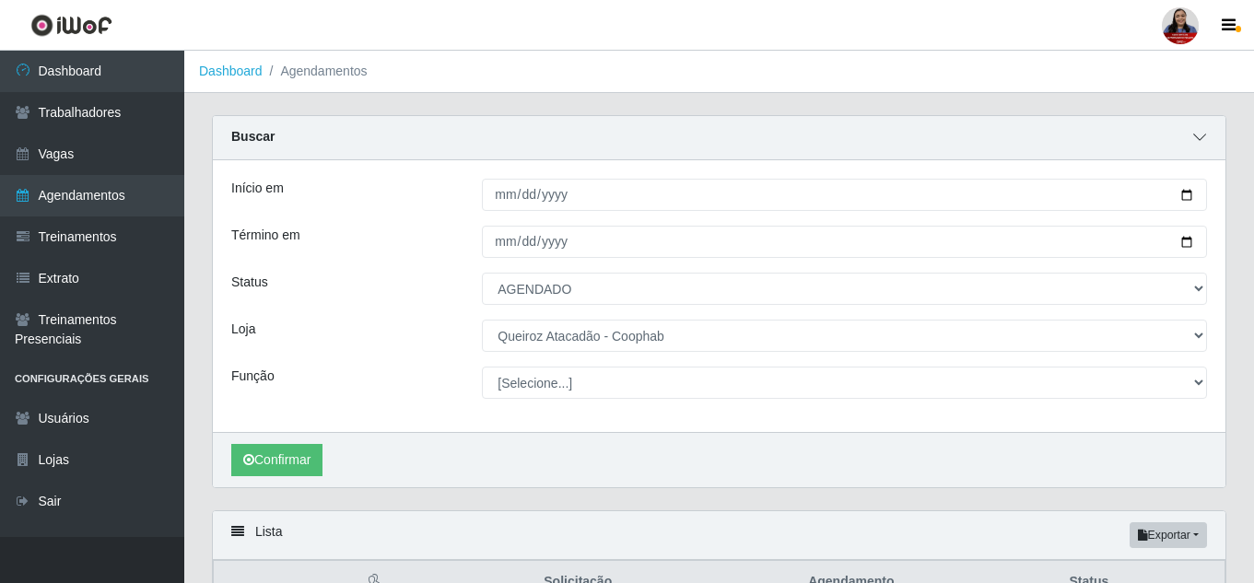
click at [1196, 138] on icon at bounding box center [1199, 137] width 13 height 13
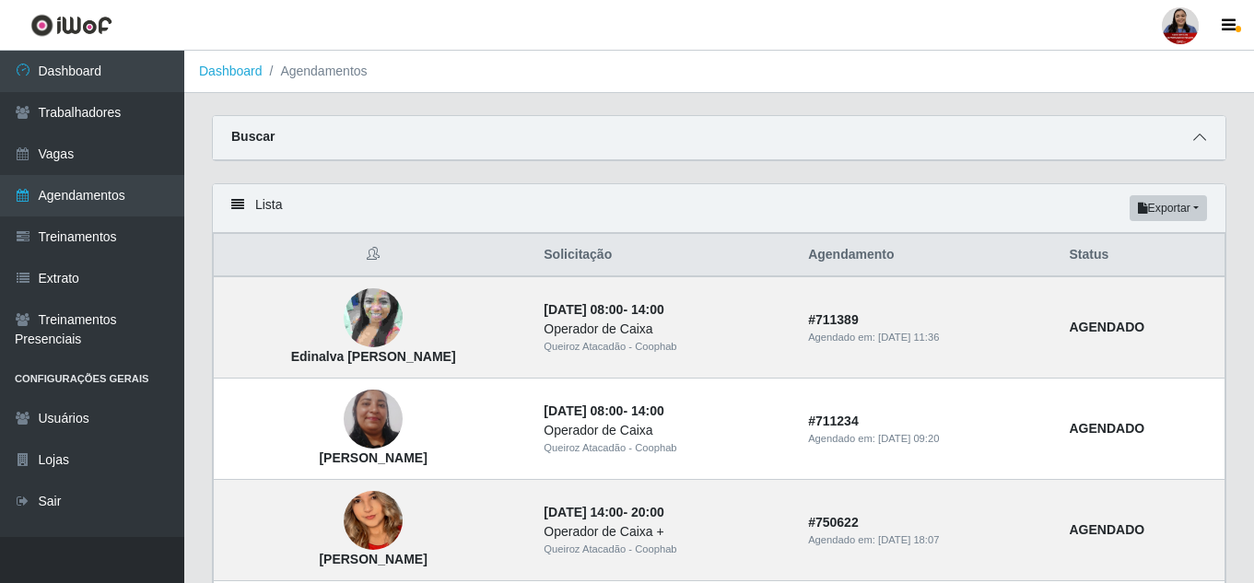
click at [1196, 135] on icon at bounding box center [1199, 137] width 13 height 13
